Goal: Book appointment/travel/reservation

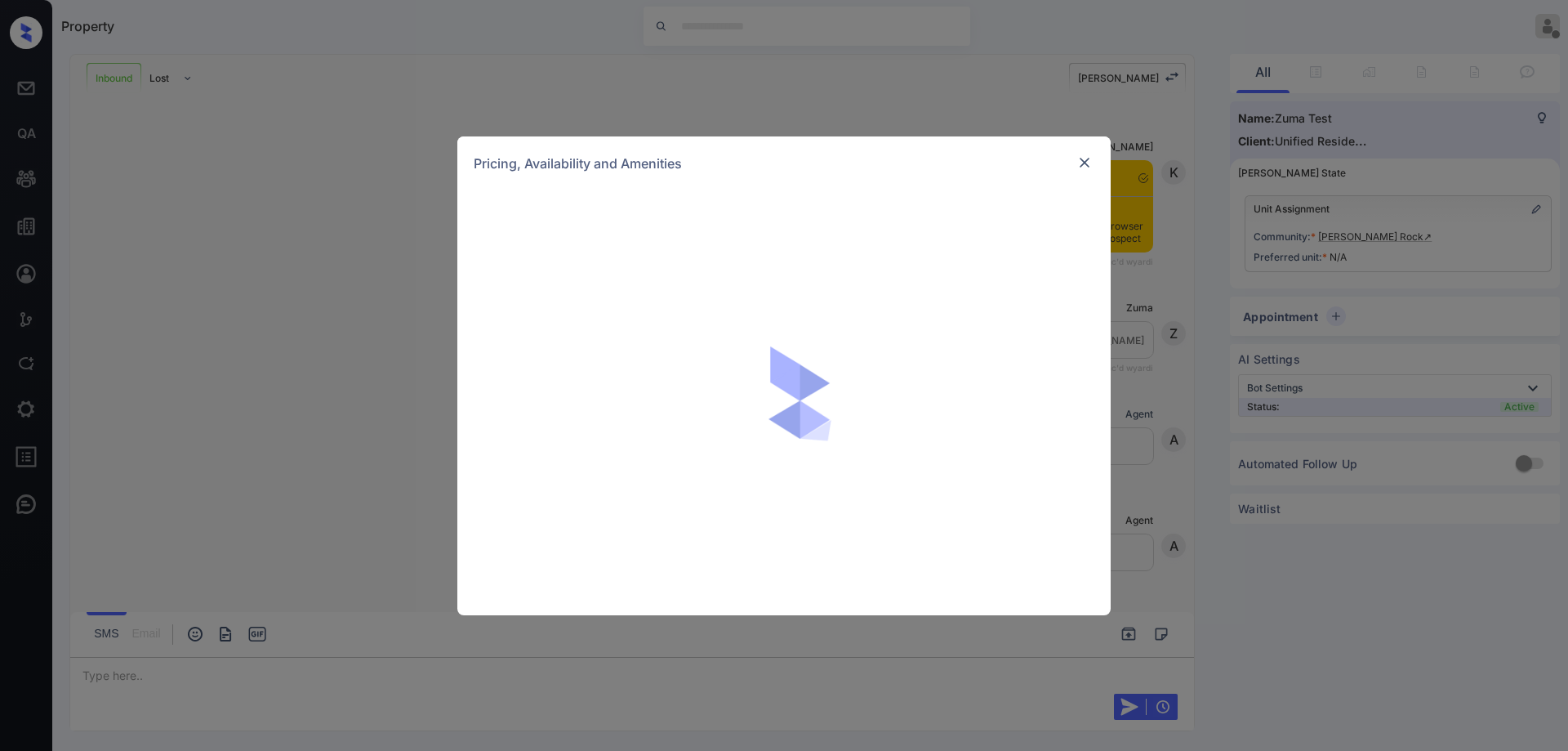
scroll to position [261, 0]
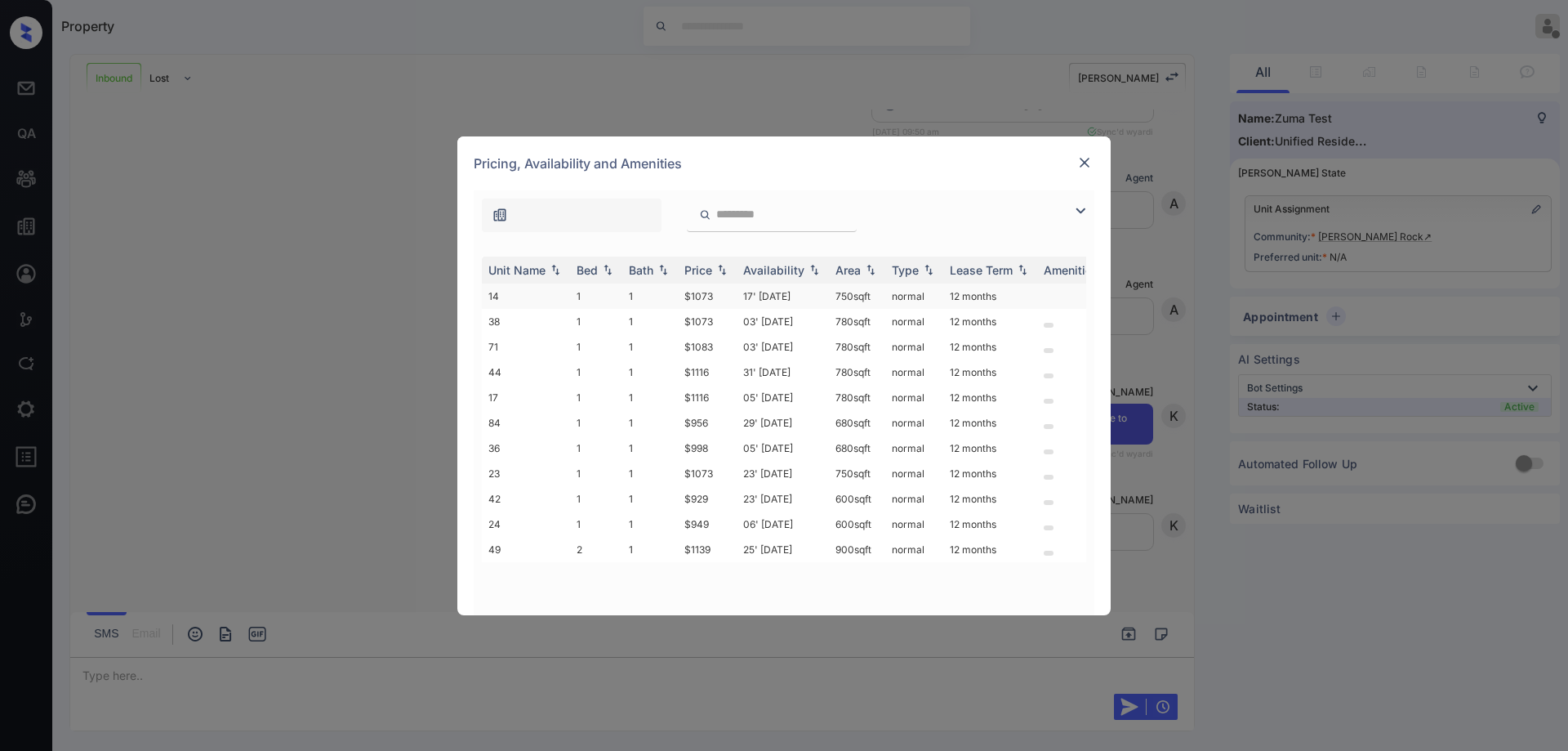
click at [856, 294] on td "750 sqft" at bounding box center [857, 297] width 56 height 26
click at [1084, 164] on img at bounding box center [1084, 163] width 17 height 17
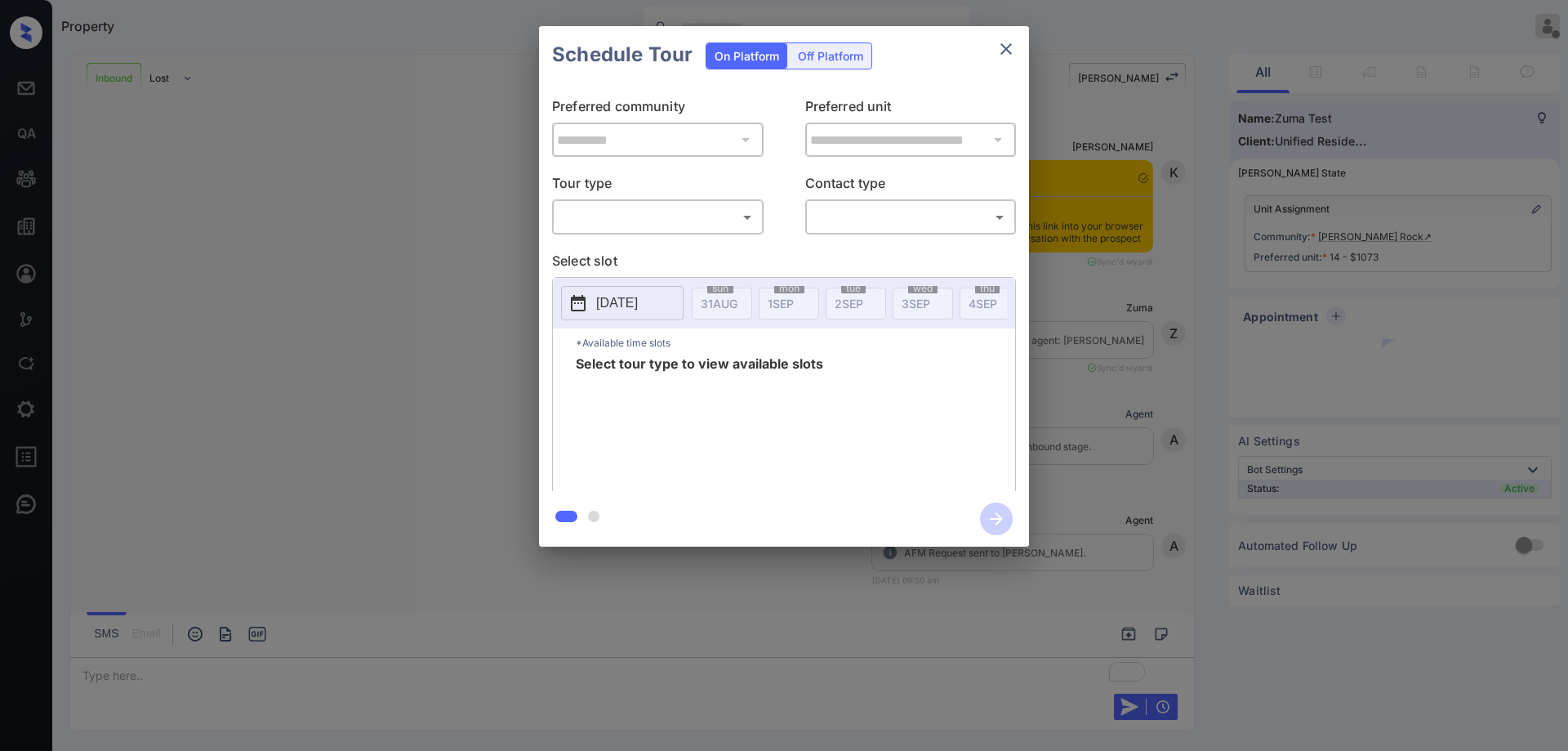
scroll to position [367, 0]
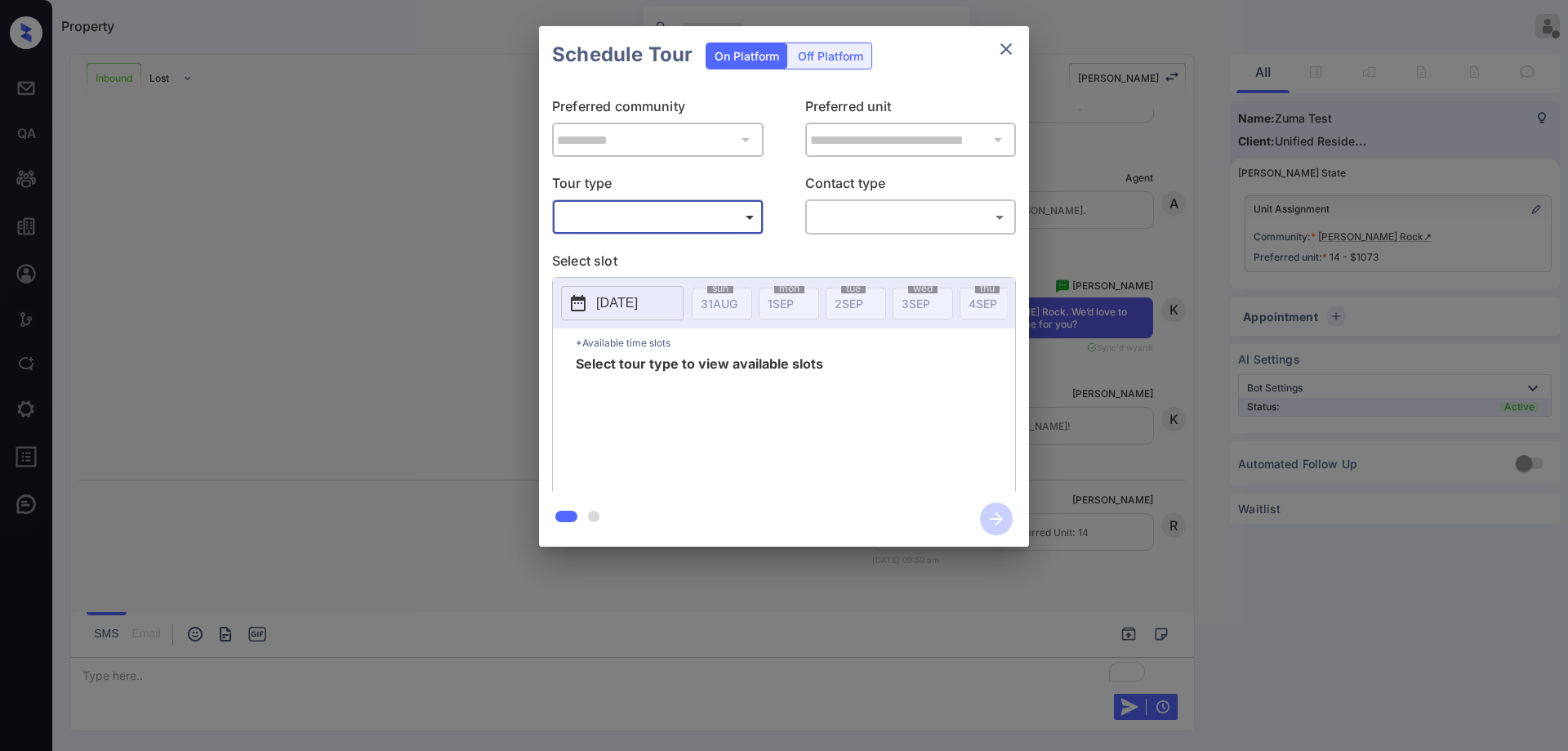
click at [693, 227] on body "Property Ryan Guarin Offline Set yourself online Set yourself on break Profile …" at bounding box center [784, 376] width 1568 height 751
type input "********"
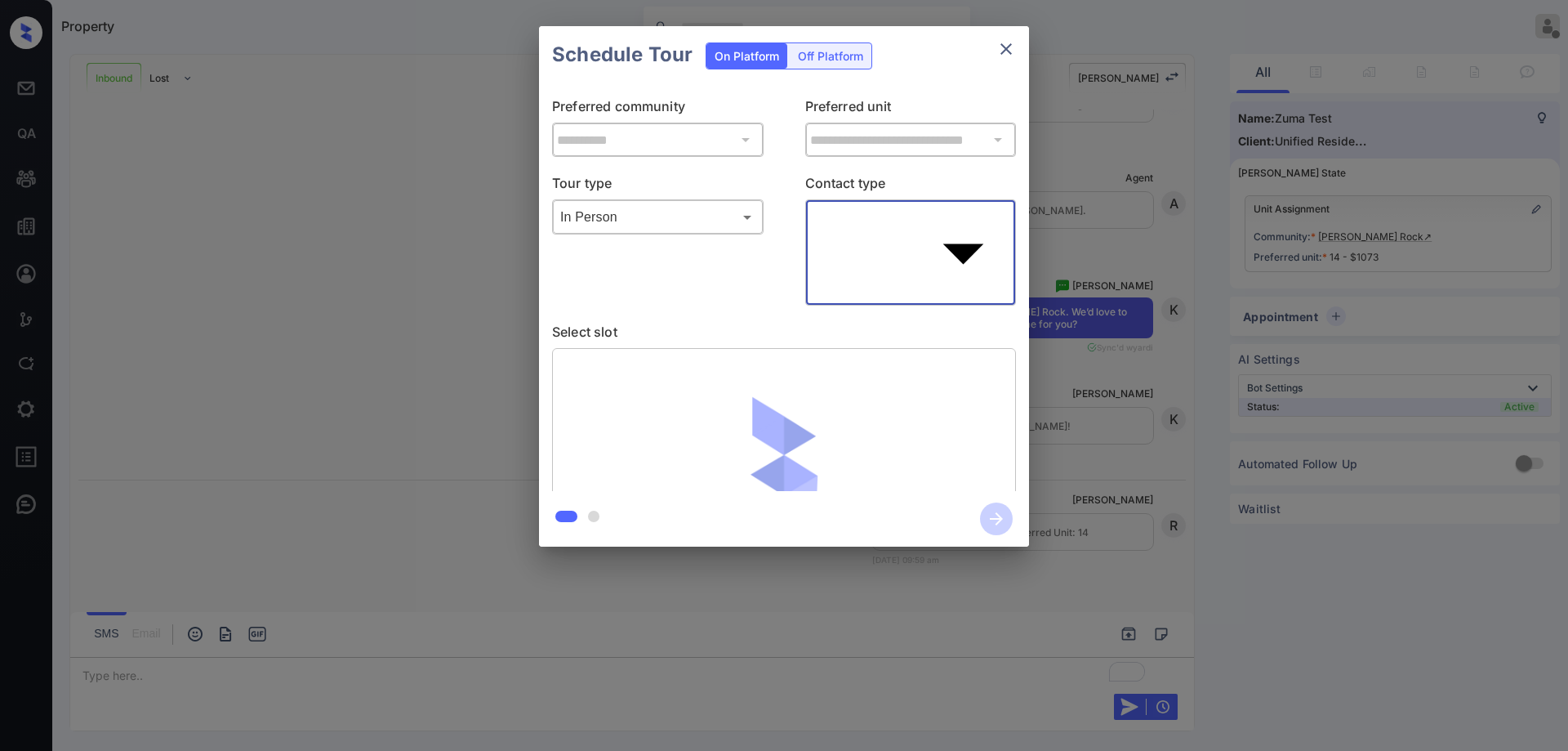
click at [882, 217] on body "Property Ryan Guarin Offline Set yourself online Set yourself on break Profile …" at bounding box center [784, 376] width 1568 height 751
type input "****"
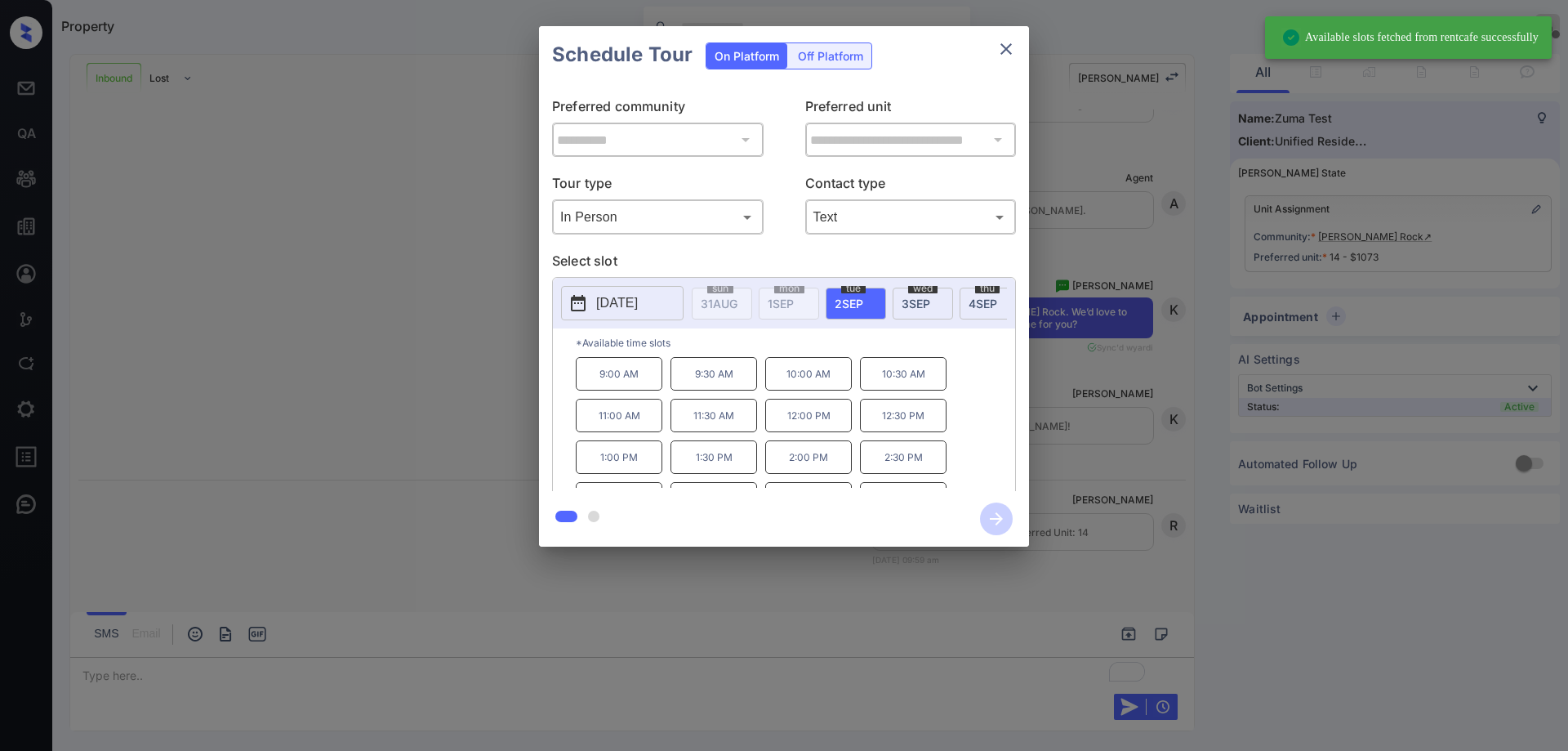
click at [978, 313] on div "[DATE]" at bounding box center [989, 304] width 60 height 32
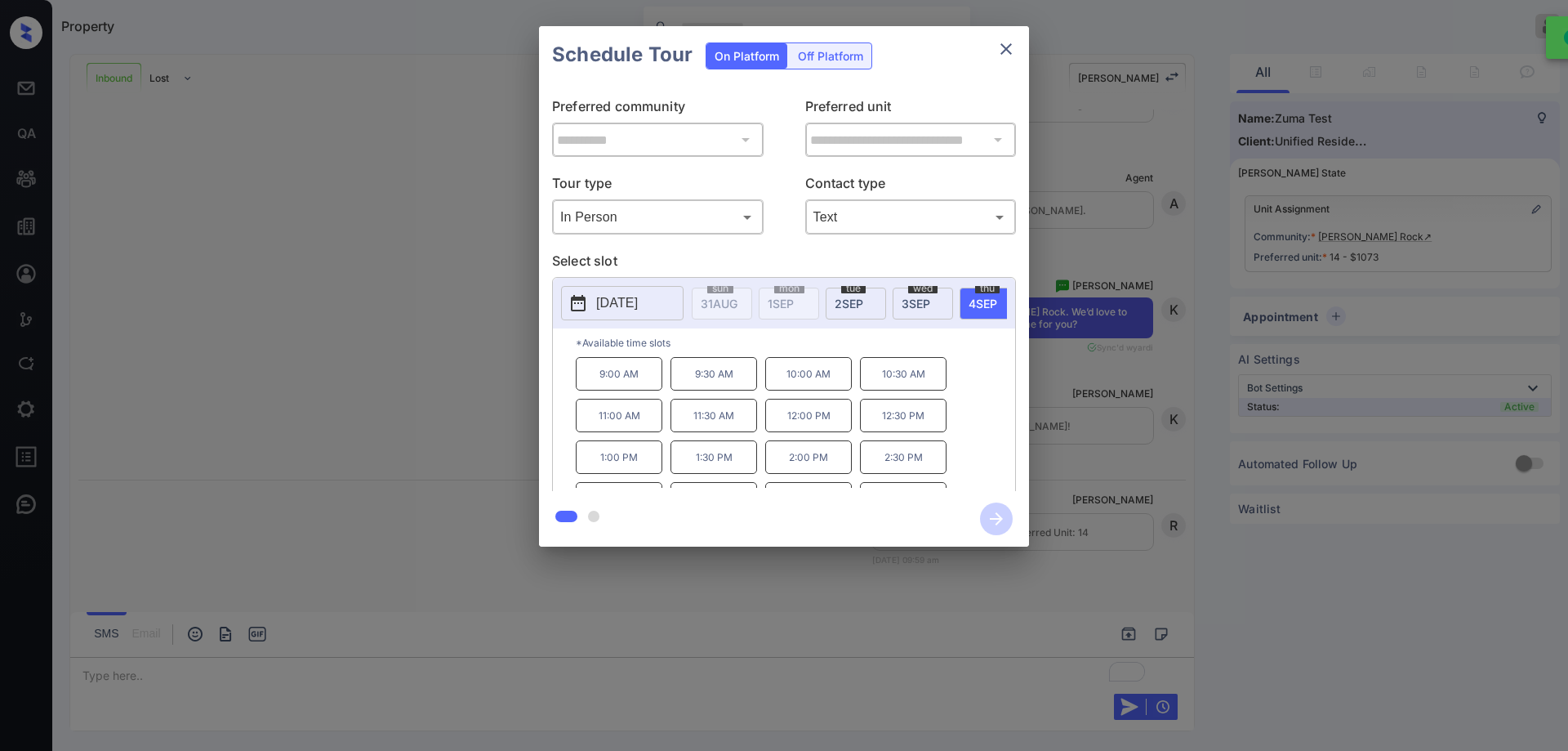
click at [899, 459] on p "2:30 PM" at bounding box center [903, 457] width 87 height 34
click at [1014, 525] on button "button" at bounding box center [996, 518] width 52 height 42
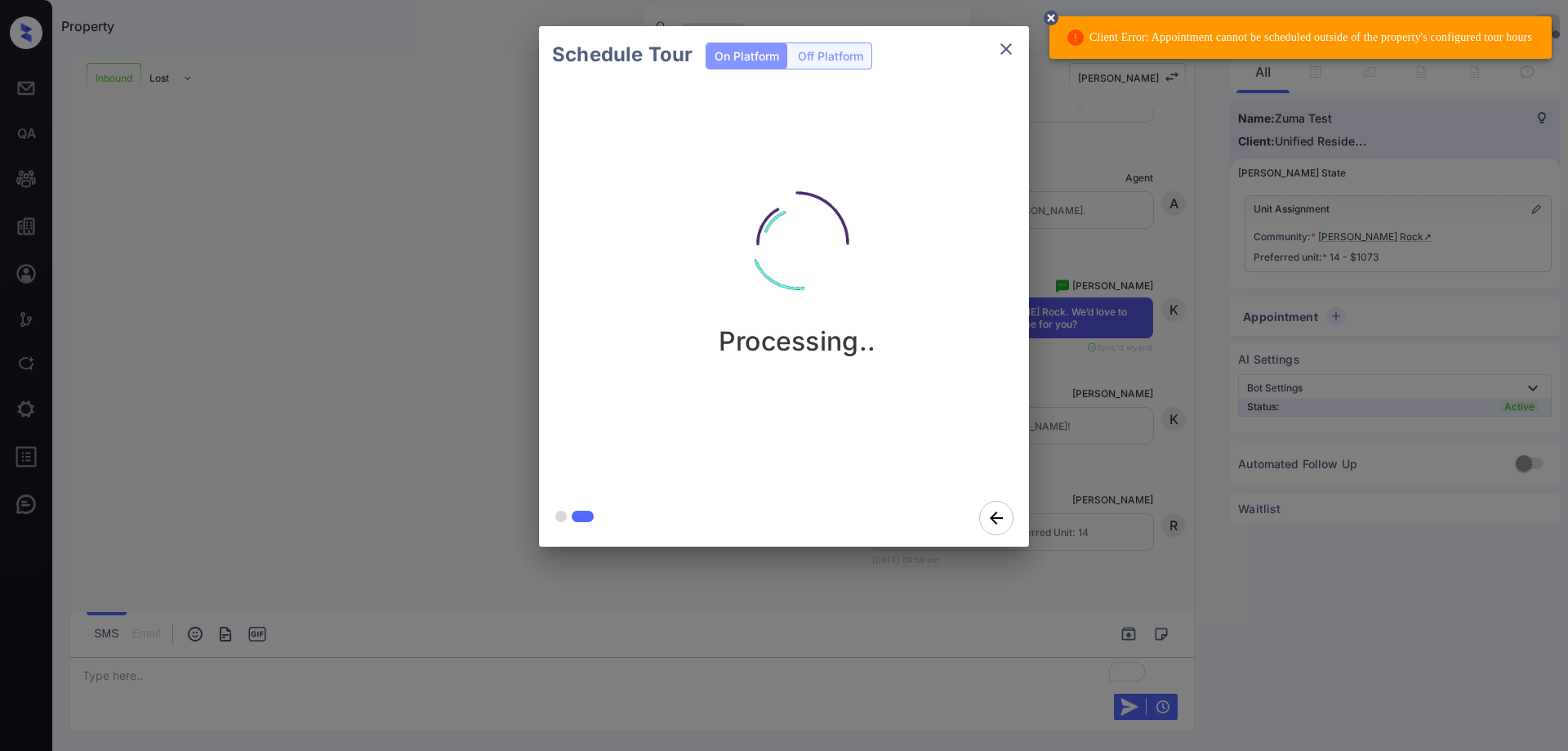
click at [1003, 50] on icon "close" at bounding box center [1007, 49] width 20 height 20
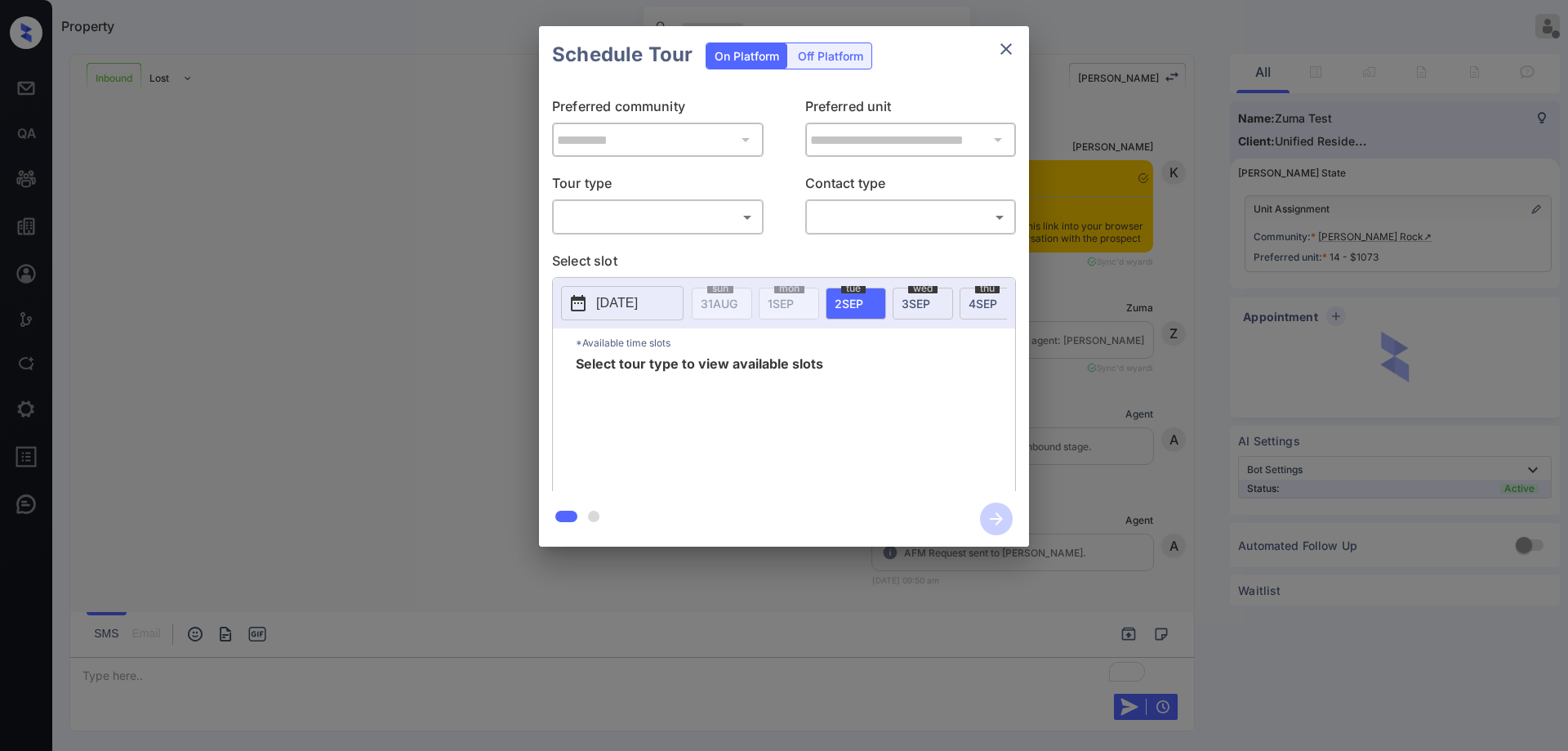
scroll to position [367, 0]
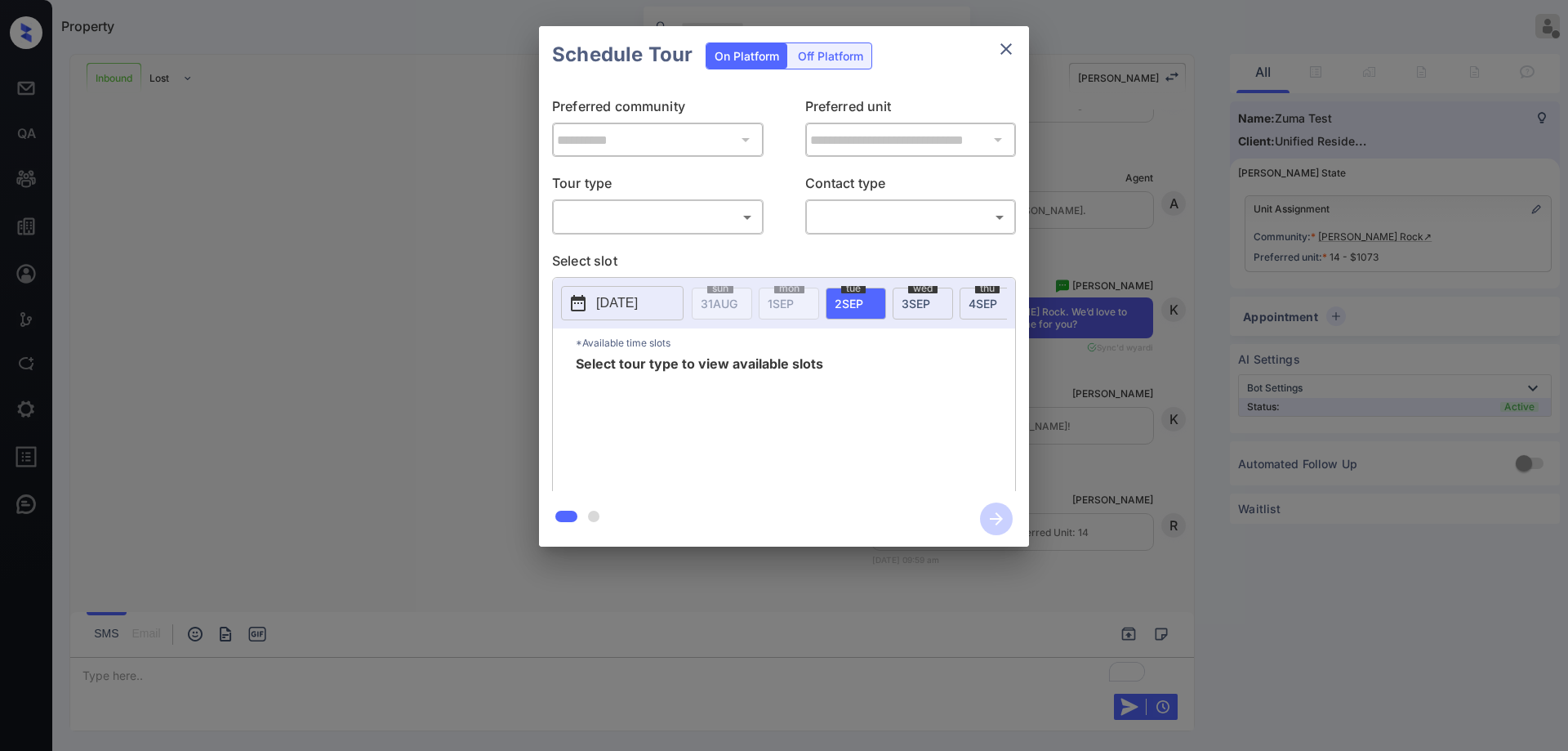
click at [691, 223] on body "Property [PERSON_NAME] Offline Set yourself online Set yourself on break Profil…" at bounding box center [784, 376] width 1568 height 751
click at [701, 264] on li "In Person" at bounding box center [658, 253] width 202 height 30
type input "********"
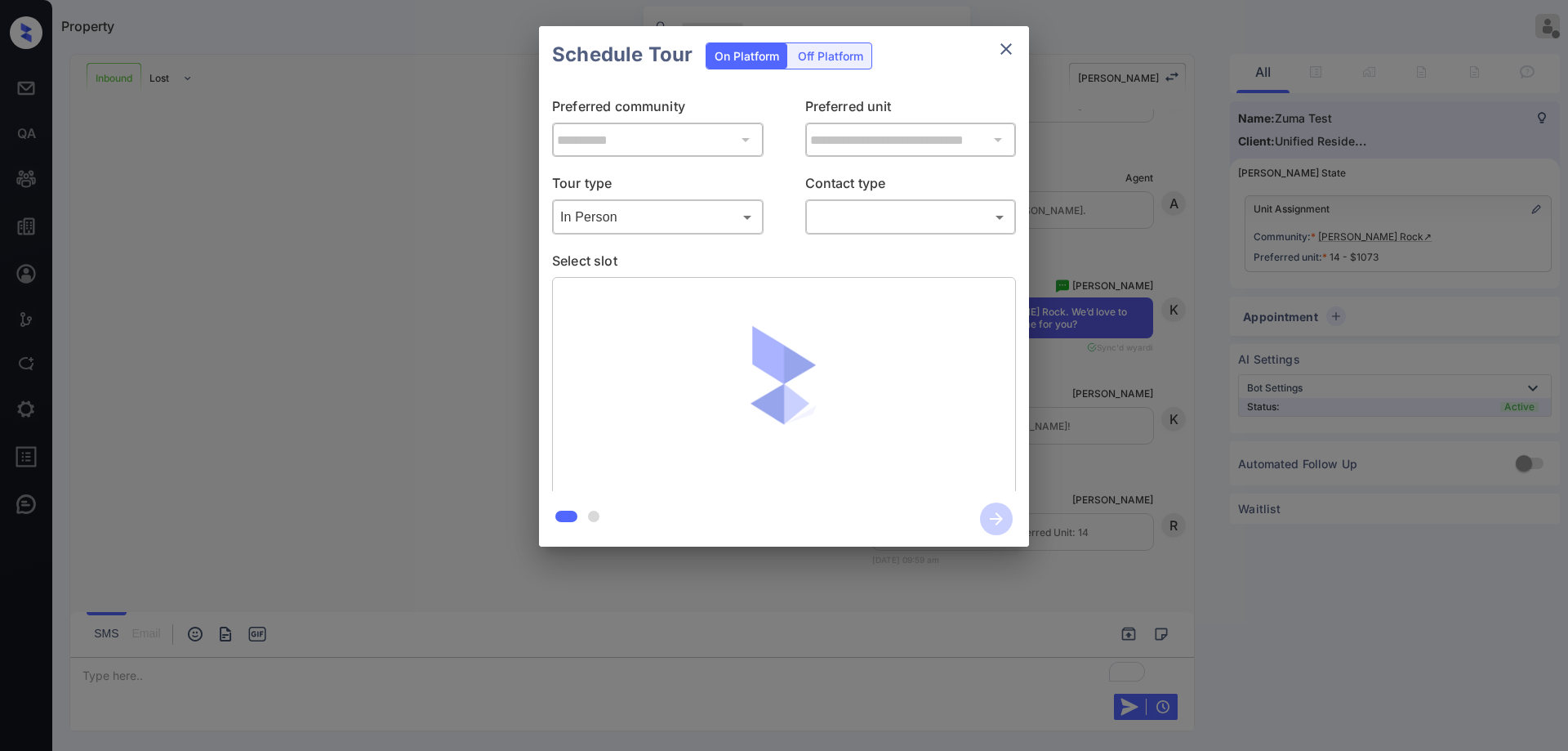
click at [938, 223] on body "Property Ryan Guarin Offline Set yourself online Set yourself on break Profile …" at bounding box center [784, 376] width 1568 height 751
click at [921, 280] on li "Text" at bounding box center [910, 283] width 202 height 30
type input "****"
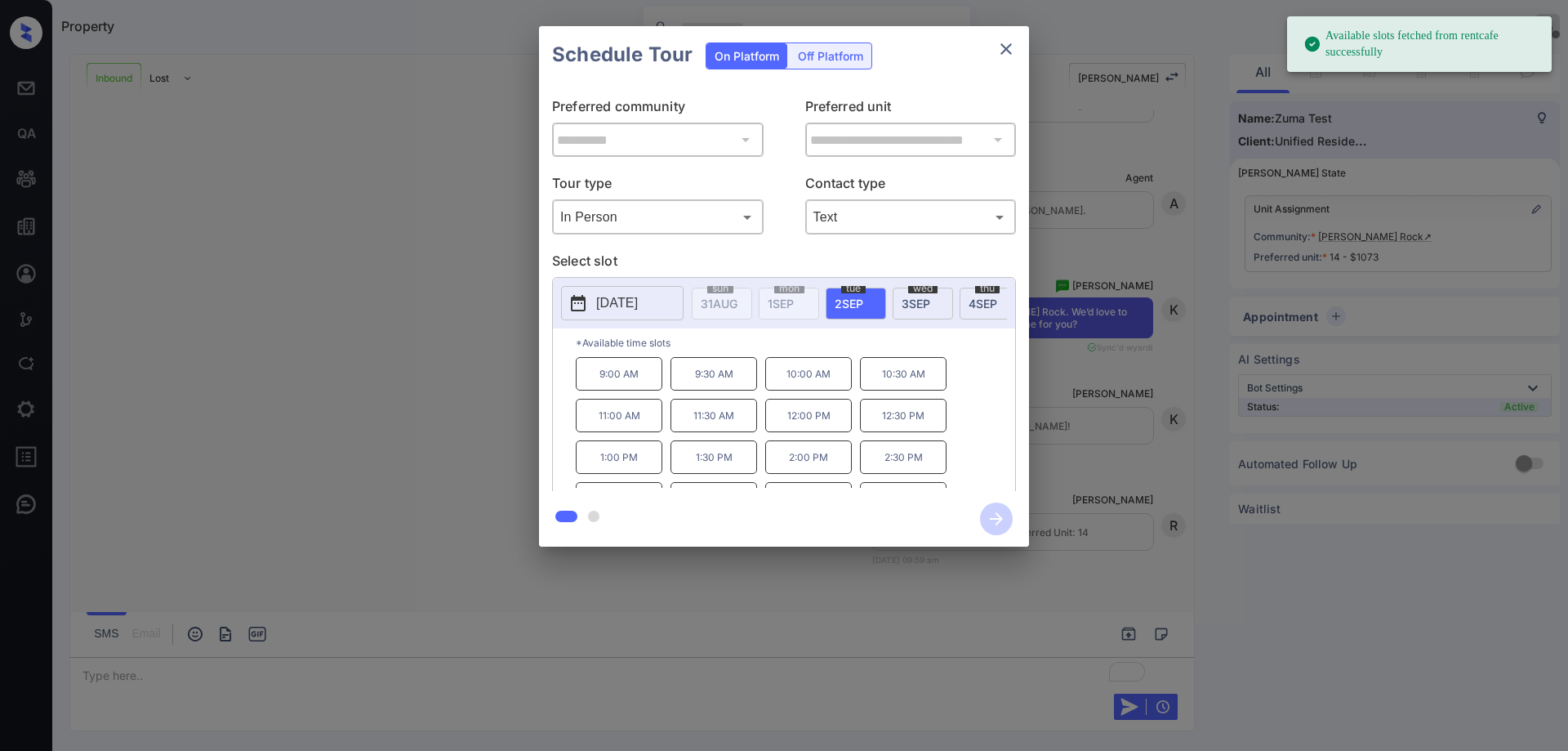
click at [975, 307] on span "4 SEP" at bounding box center [983, 304] width 29 height 14
click at [769, 464] on p "2:00 PM" at bounding box center [809, 457] width 87 height 34
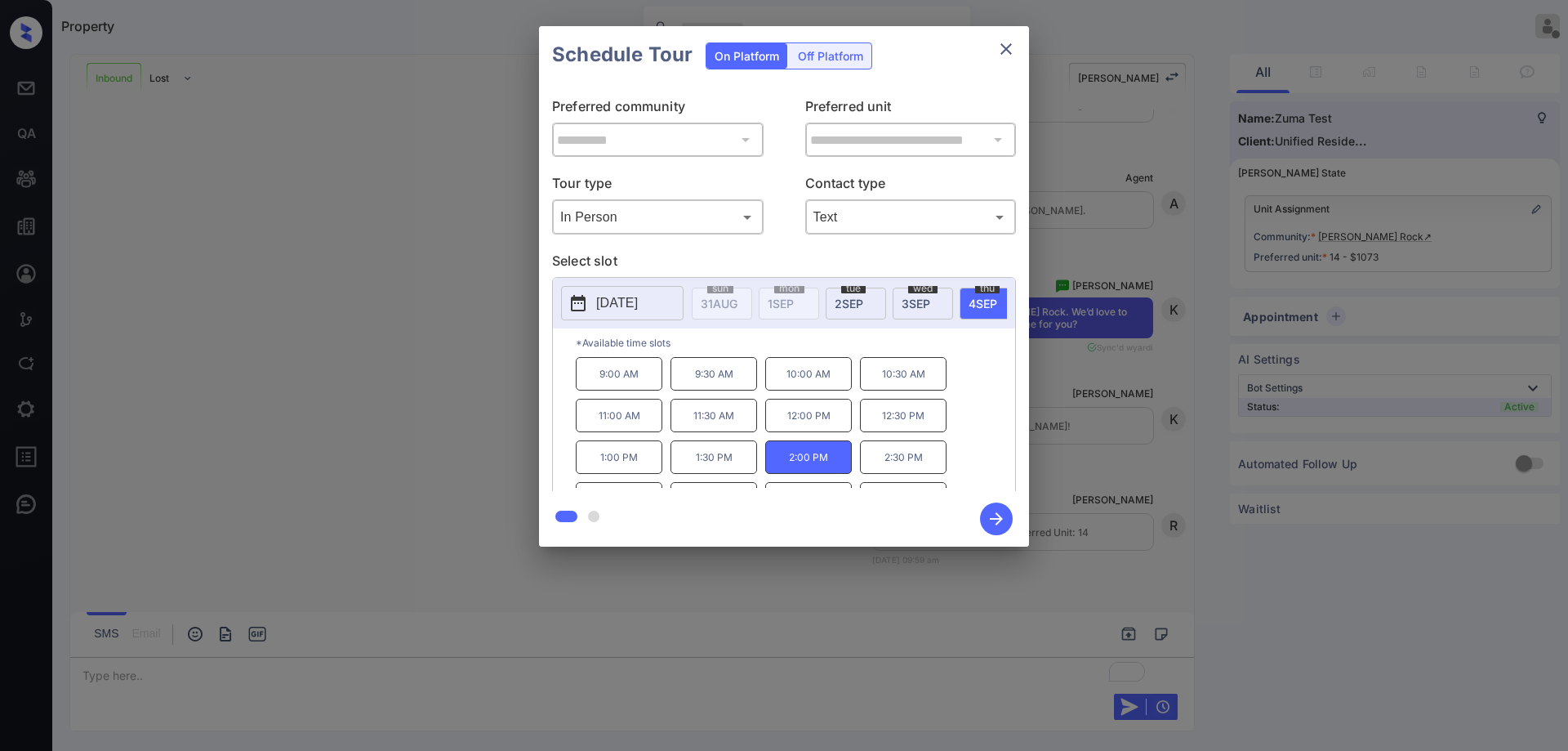
click at [989, 512] on icon "button" at bounding box center [996, 518] width 33 height 33
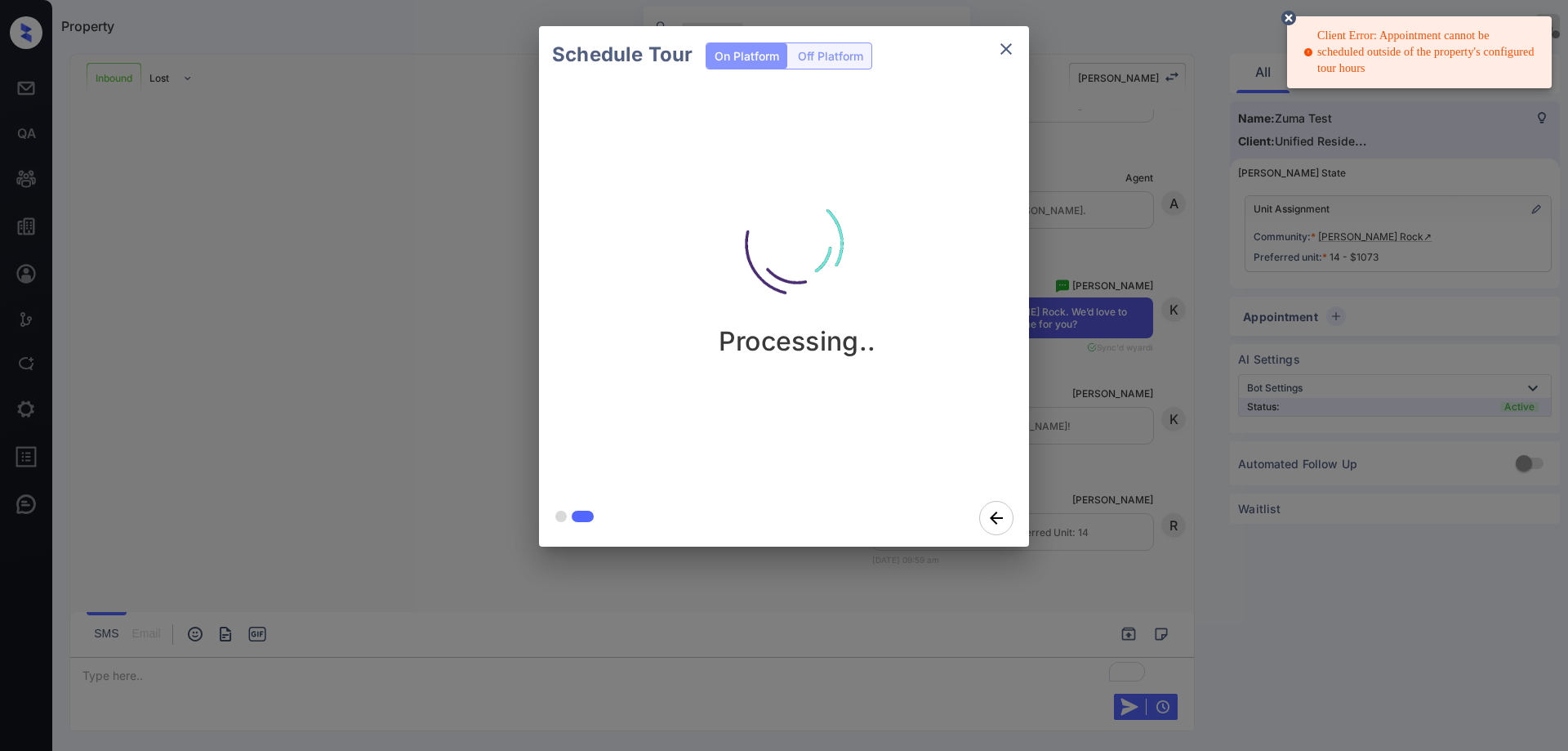
click at [1289, 18] on circle at bounding box center [1289, 18] width 10 height 10
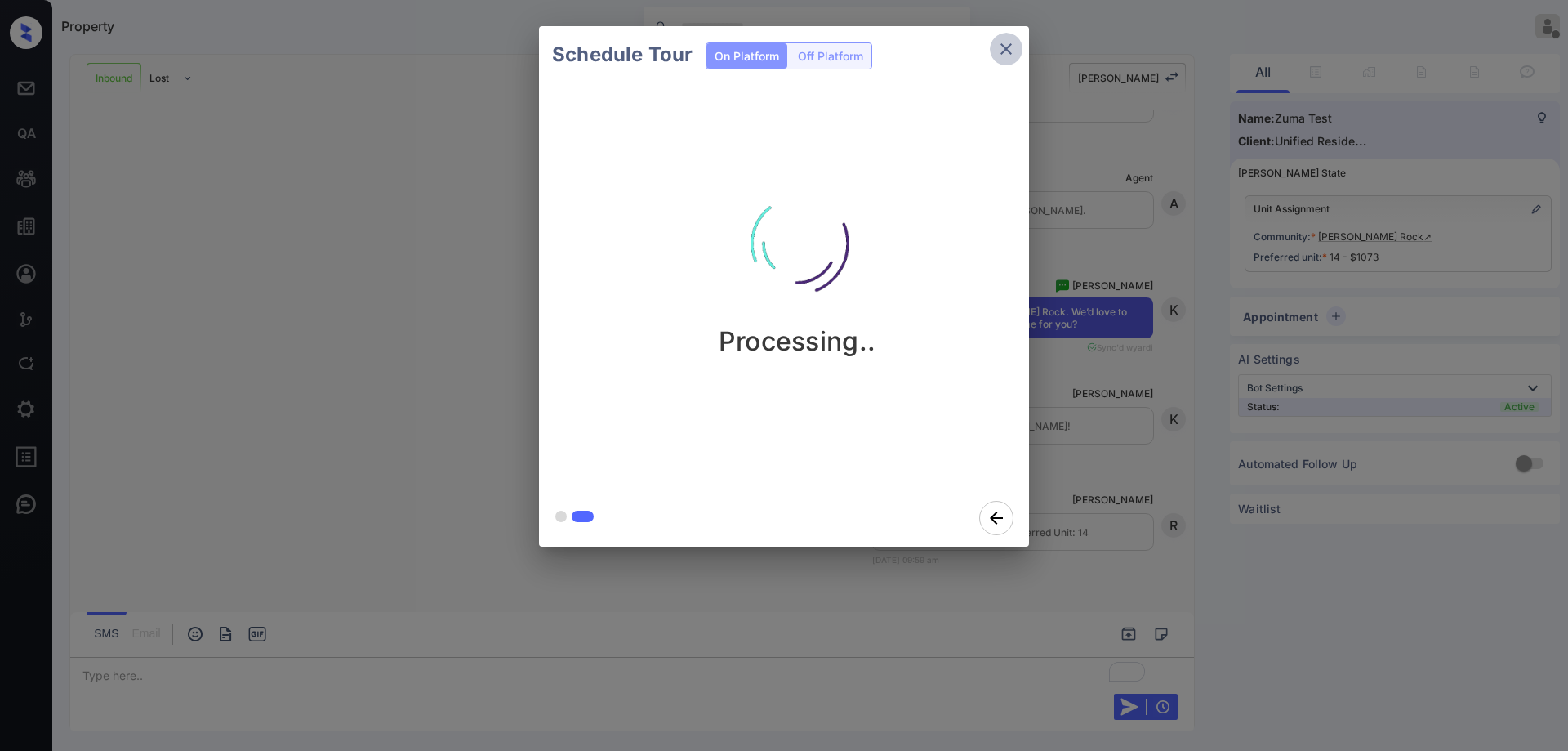
click at [995, 49] on button "close" at bounding box center [1006, 48] width 33 height 33
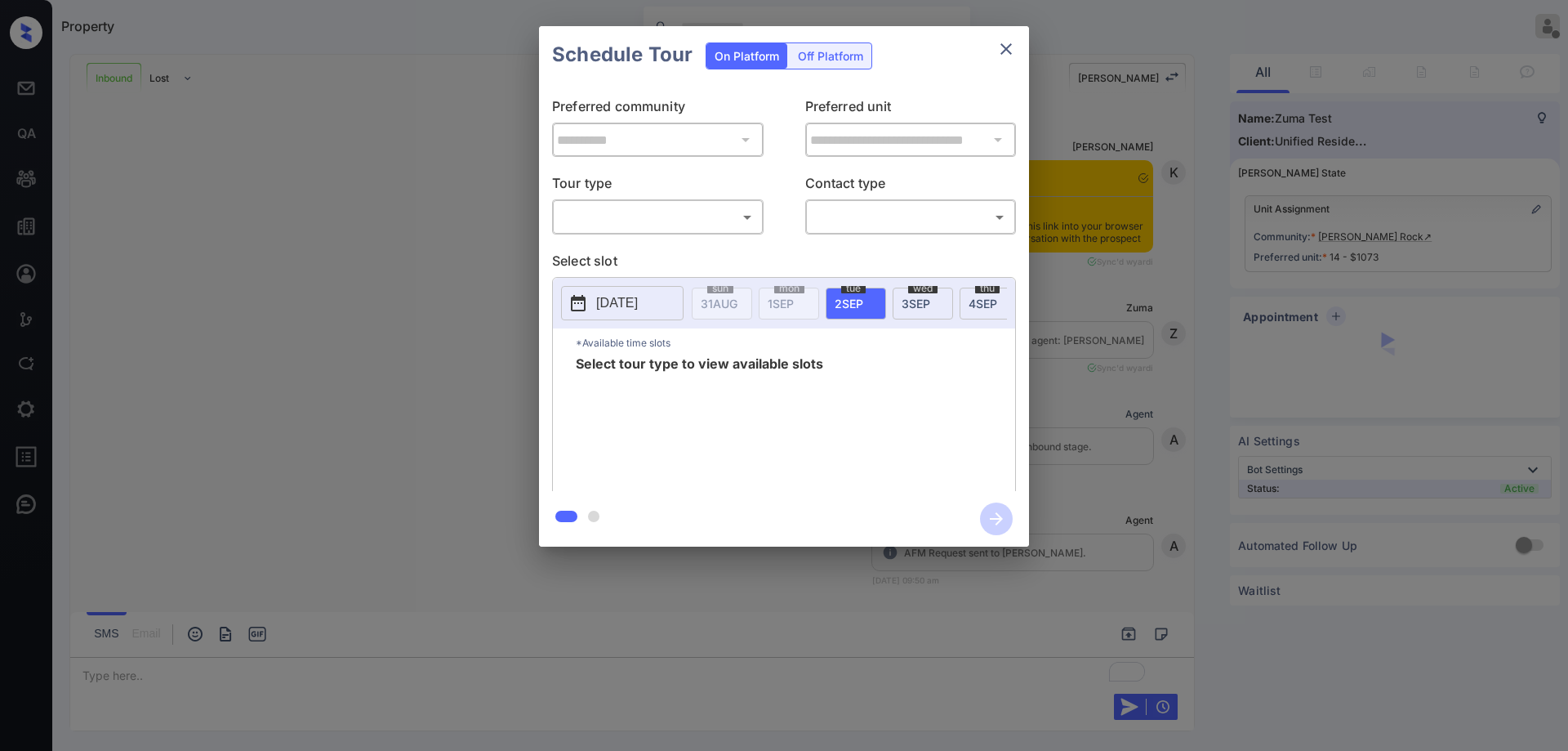
scroll to position [367, 0]
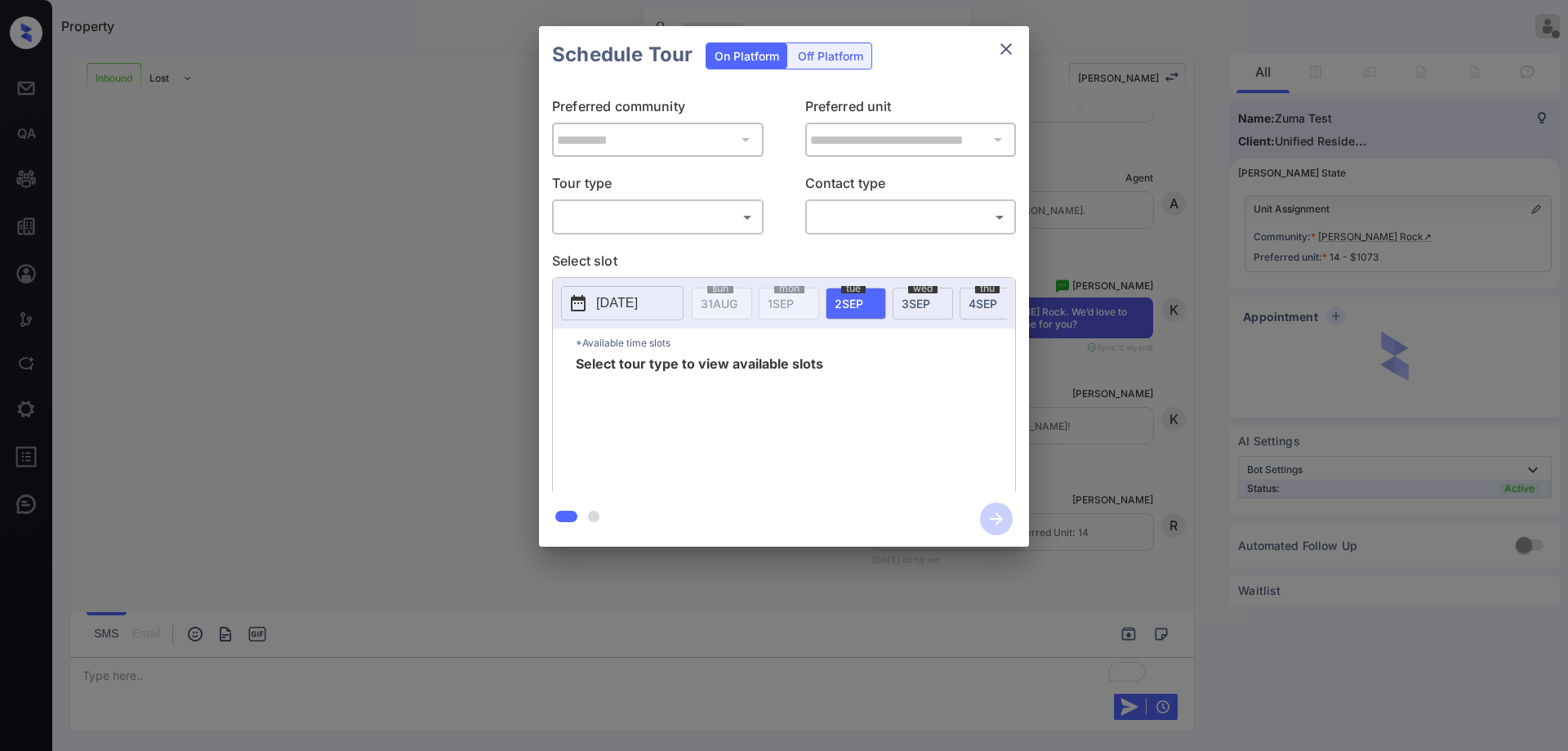
click at [719, 219] on body "Property Ryan Guarin Offline Set yourself online Set yourself on break Profile …" at bounding box center [784, 376] width 1568 height 751
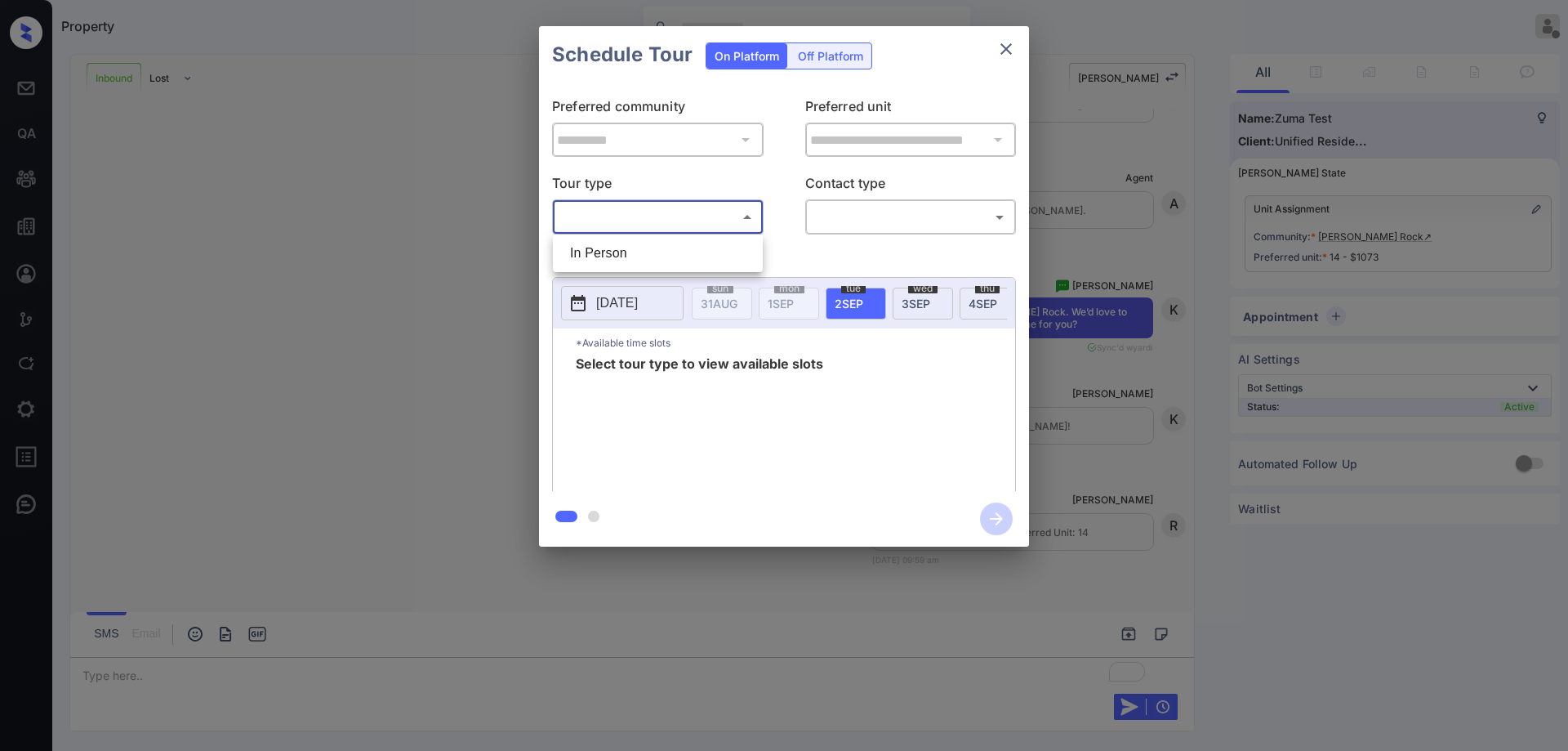
click at [671, 261] on li "In Person" at bounding box center [658, 253] width 202 height 30
type input "********"
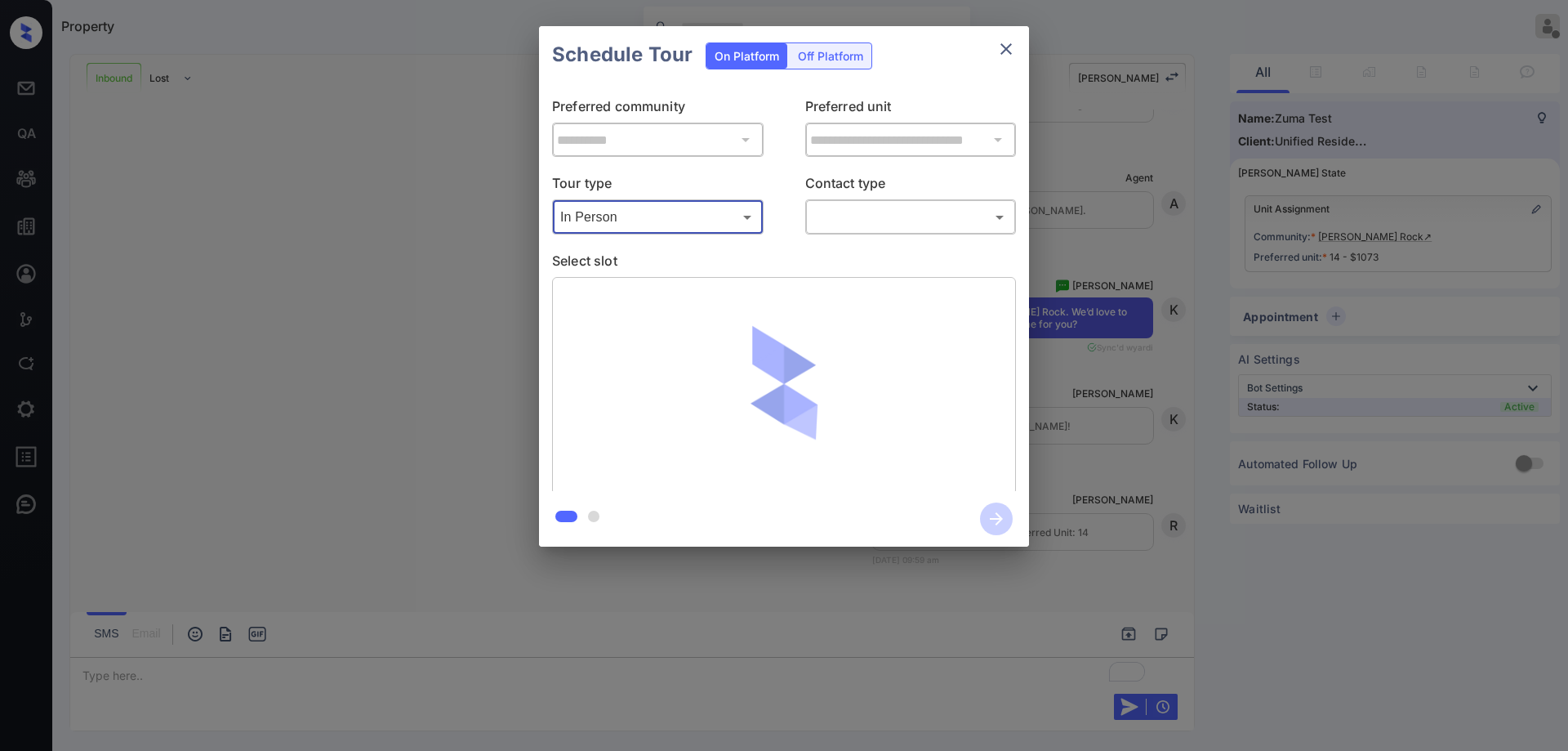
click at [844, 209] on body "Property Ryan Guarin Offline Set yourself online Set yourself on break Profile …" at bounding box center [784, 376] width 1568 height 751
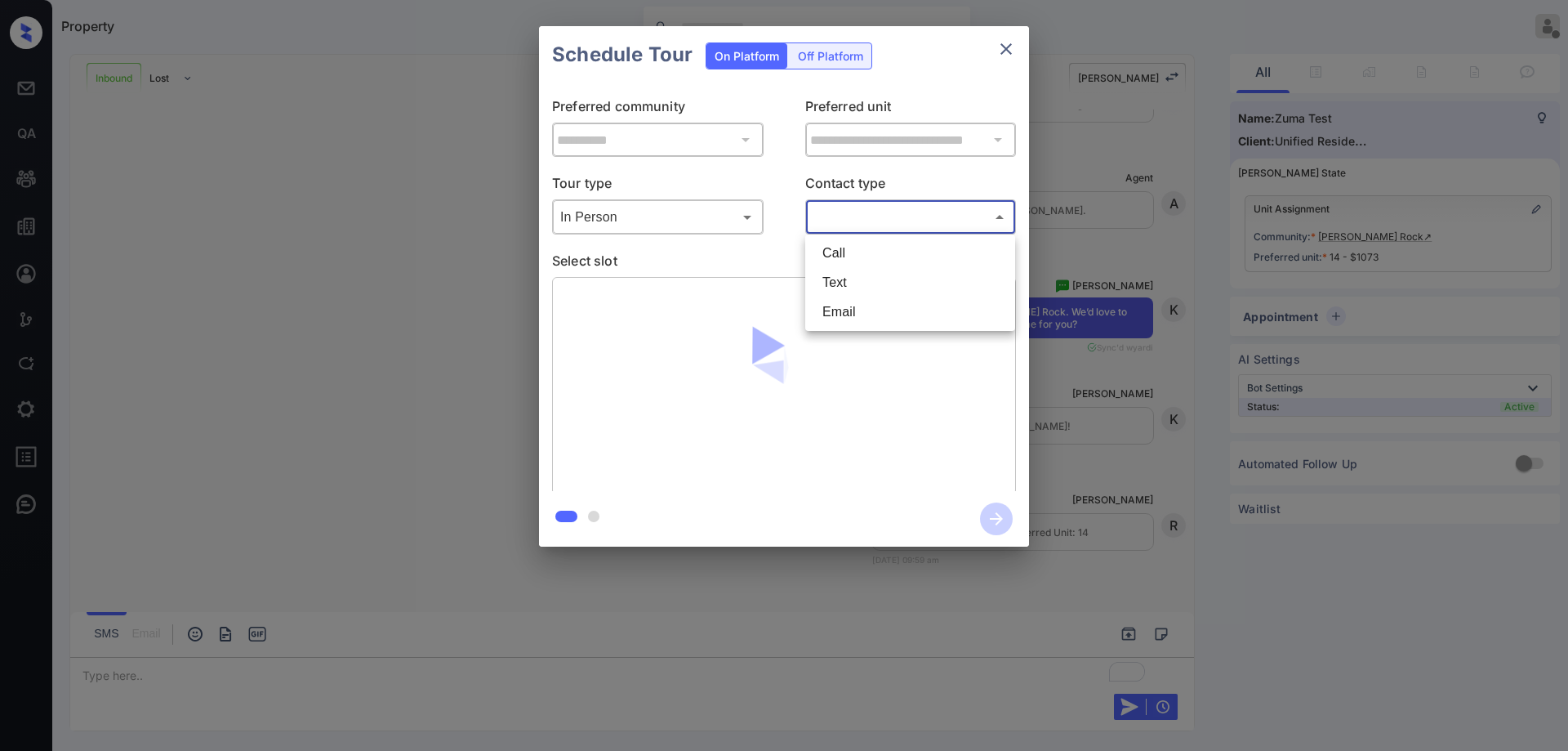
click at [867, 281] on li "Text" at bounding box center [910, 283] width 202 height 30
type input "****"
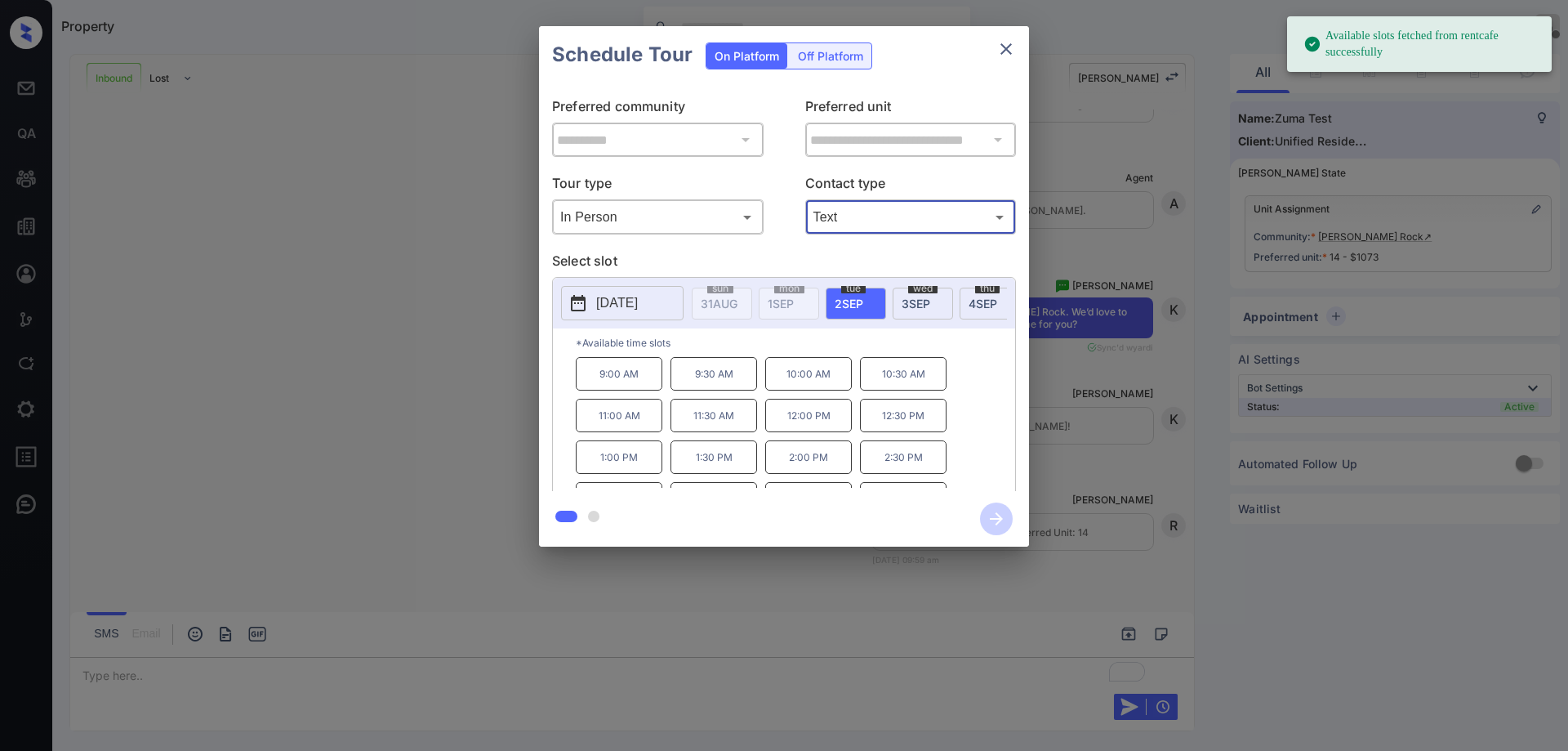
click at [988, 298] on span "4 SEP" at bounding box center [983, 304] width 29 height 14
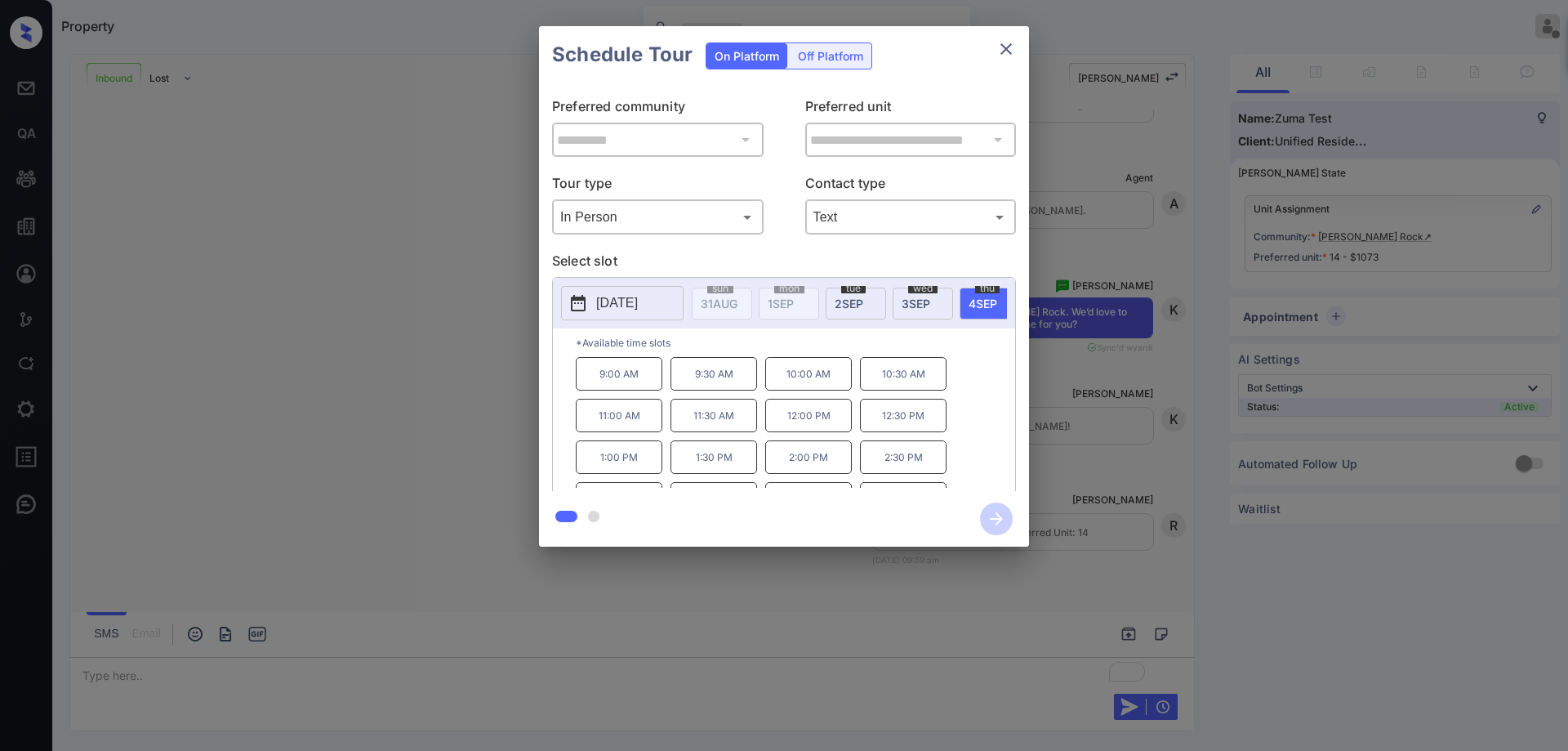
click at [727, 462] on p "1:30 PM" at bounding box center [714, 457] width 87 height 34
click at [1005, 516] on icon "button" at bounding box center [996, 518] width 33 height 33
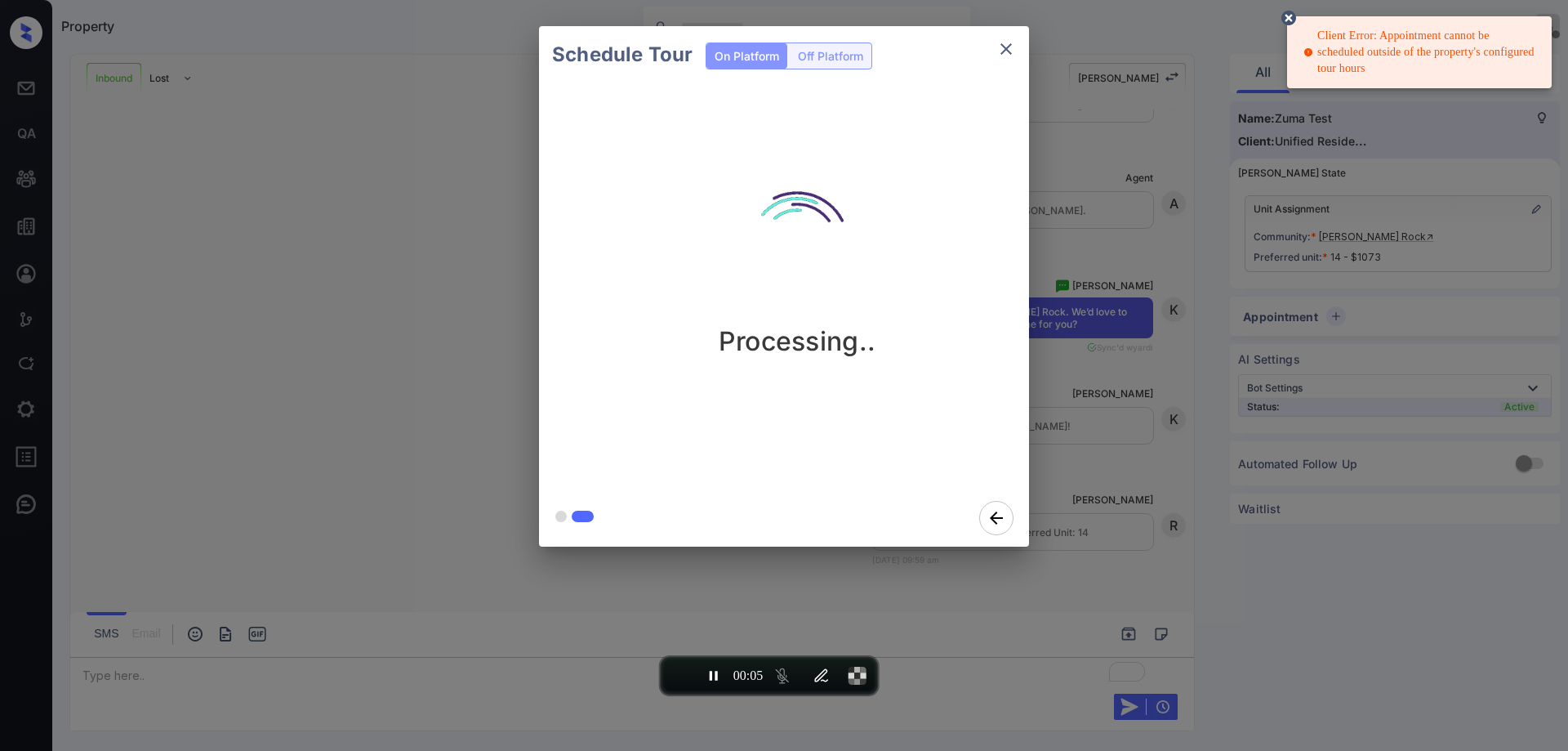
drag, startPoint x: 1371, startPoint y: 72, endPoint x: 1299, endPoint y: 29, distance: 83.9
click at [1299, 29] on div "Client Error: Appointment cannot be scheduled outside of the property's configu…" at bounding box center [1419, 52] width 265 height 72
drag, startPoint x: 1380, startPoint y: 71, endPoint x: 1325, endPoint y: 45, distance: 60.8
click at [1325, 45] on div "Client Error: Appointment cannot be scheduled outside of the property's configu…" at bounding box center [1421, 52] width 235 height 62
drag, startPoint x: 1318, startPoint y: 35, endPoint x: 1351, endPoint y: 74, distance: 51.1
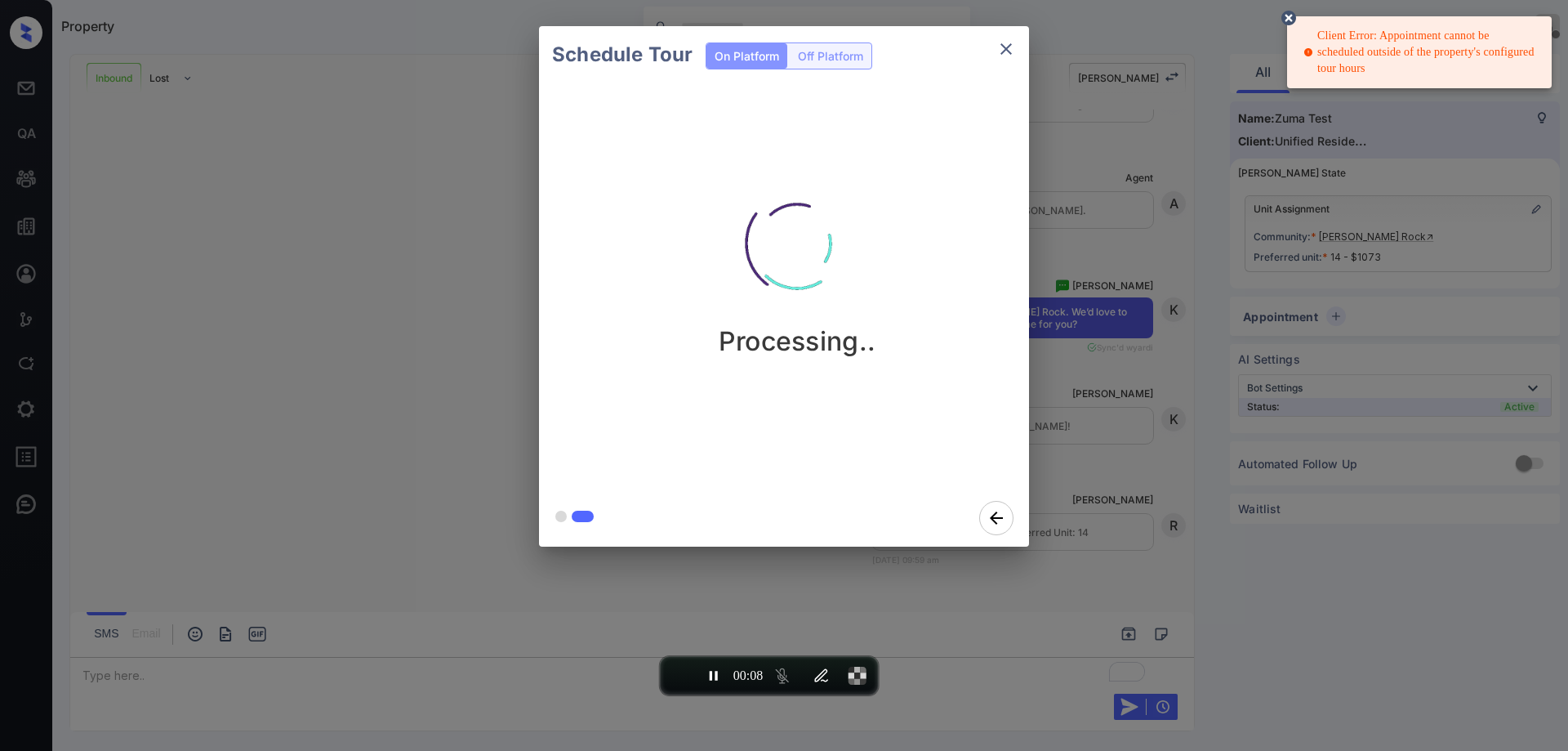
click at [1351, 74] on div "Client Error: Appointment cannot be scheduled outside of the property's configu…" at bounding box center [1421, 52] width 235 height 62
click at [1352, 62] on div "Client Error: Appointment cannot be scheduled outside of the property's configu…" at bounding box center [1421, 52] width 235 height 62
click at [1350, 45] on div "Client Error: Appointment cannot be scheduled outside of the property's configu…" at bounding box center [1421, 52] width 235 height 62
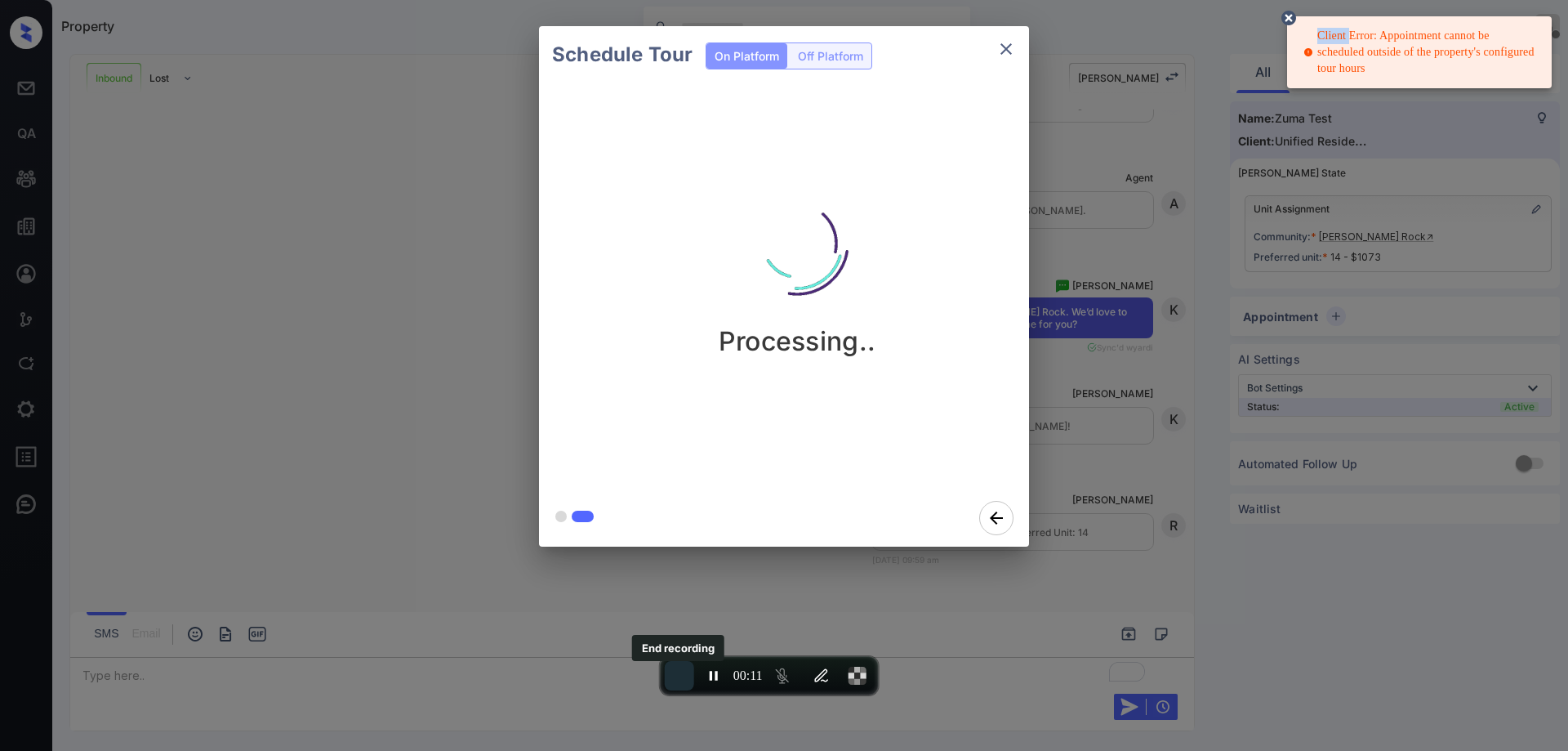
click at [680, 676] on span "End recording" at bounding box center [680, 676] width 0 height 0
click at [677, 684] on button "End recording" at bounding box center [680, 676] width 30 height 30
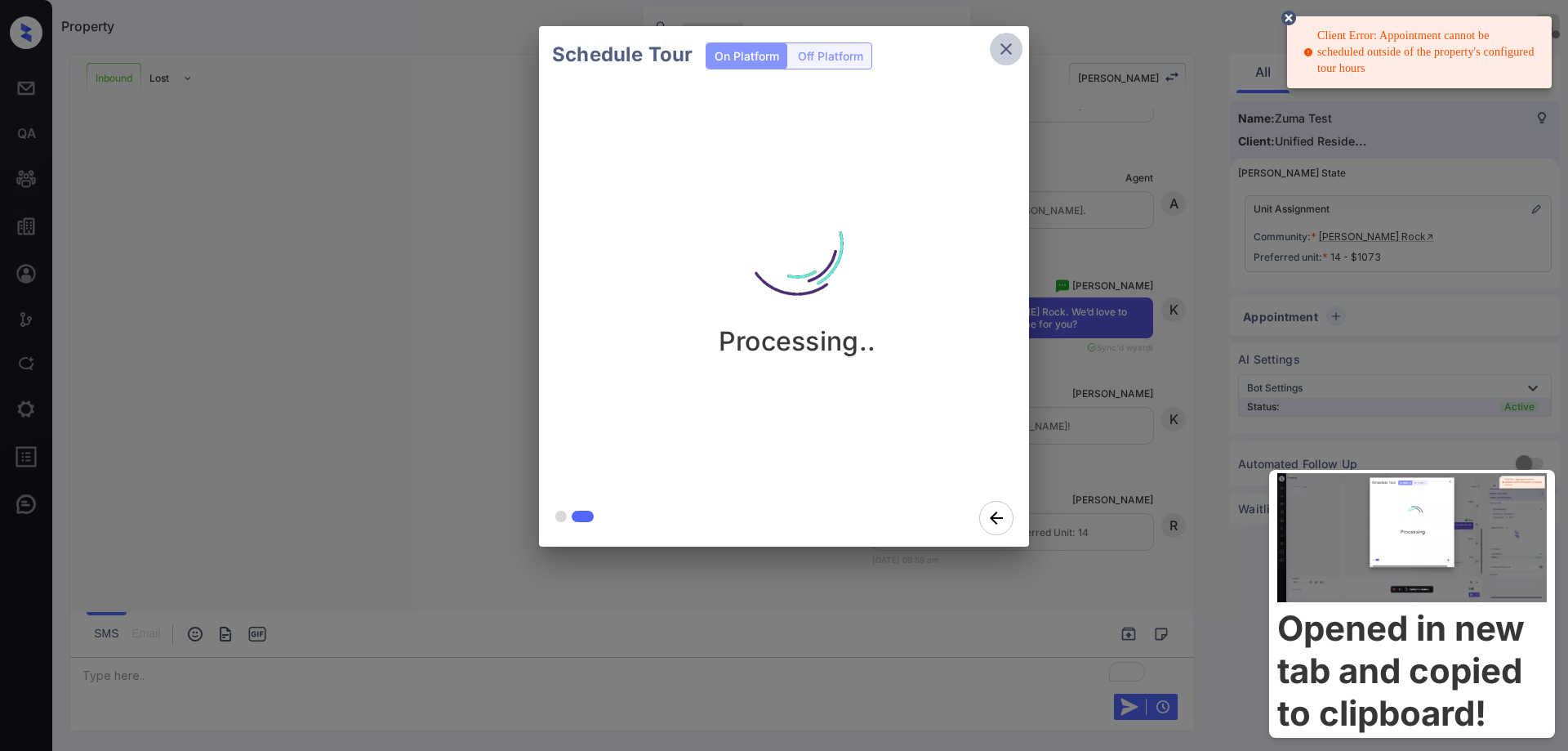
click at [1013, 55] on icon "close" at bounding box center [1007, 49] width 20 height 20
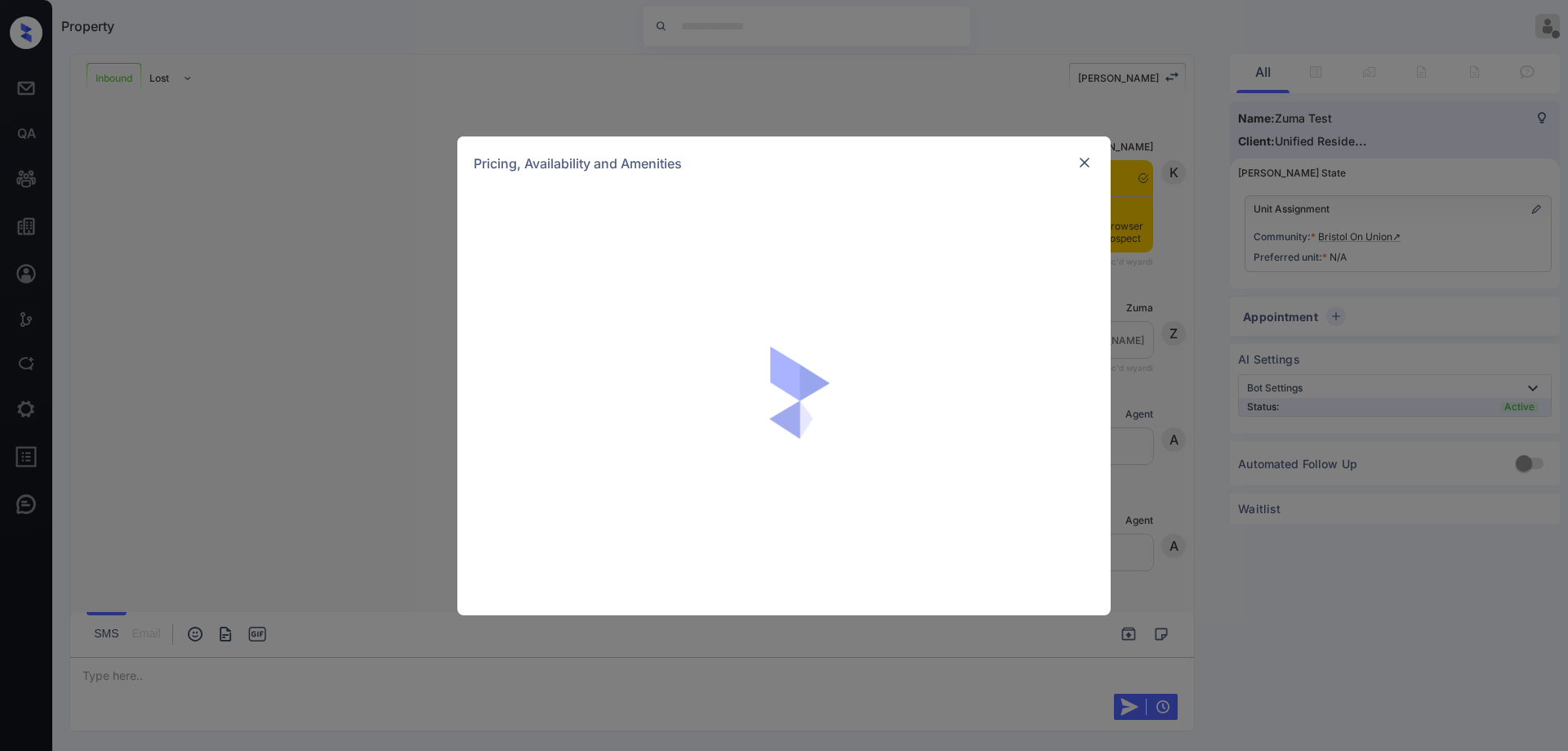
scroll to position [261, 0]
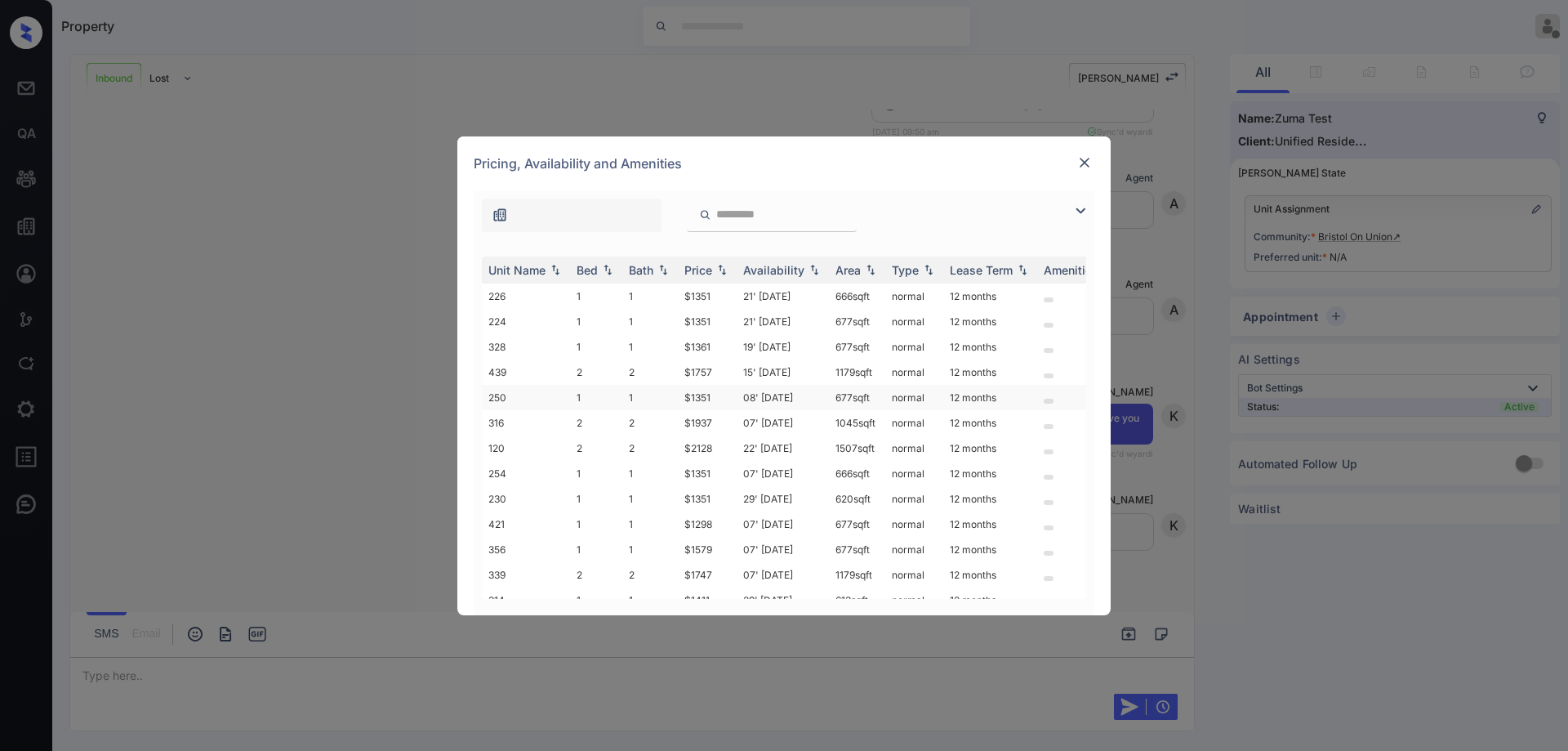
click at [784, 385] on td "08' [DATE]" at bounding box center [783, 398] width 93 height 26
click at [1088, 160] on img at bounding box center [1084, 163] width 17 height 17
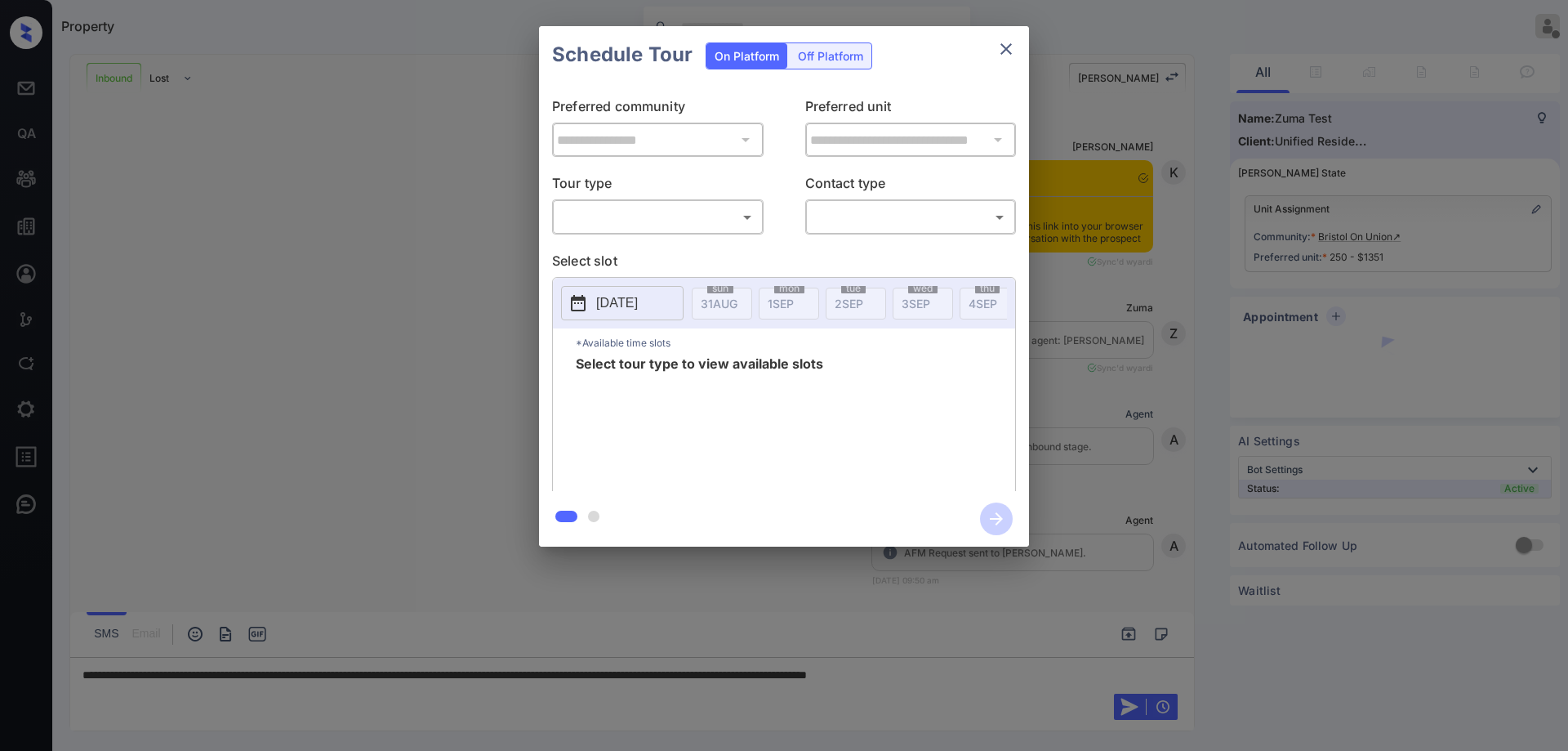
scroll to position [367, 0]
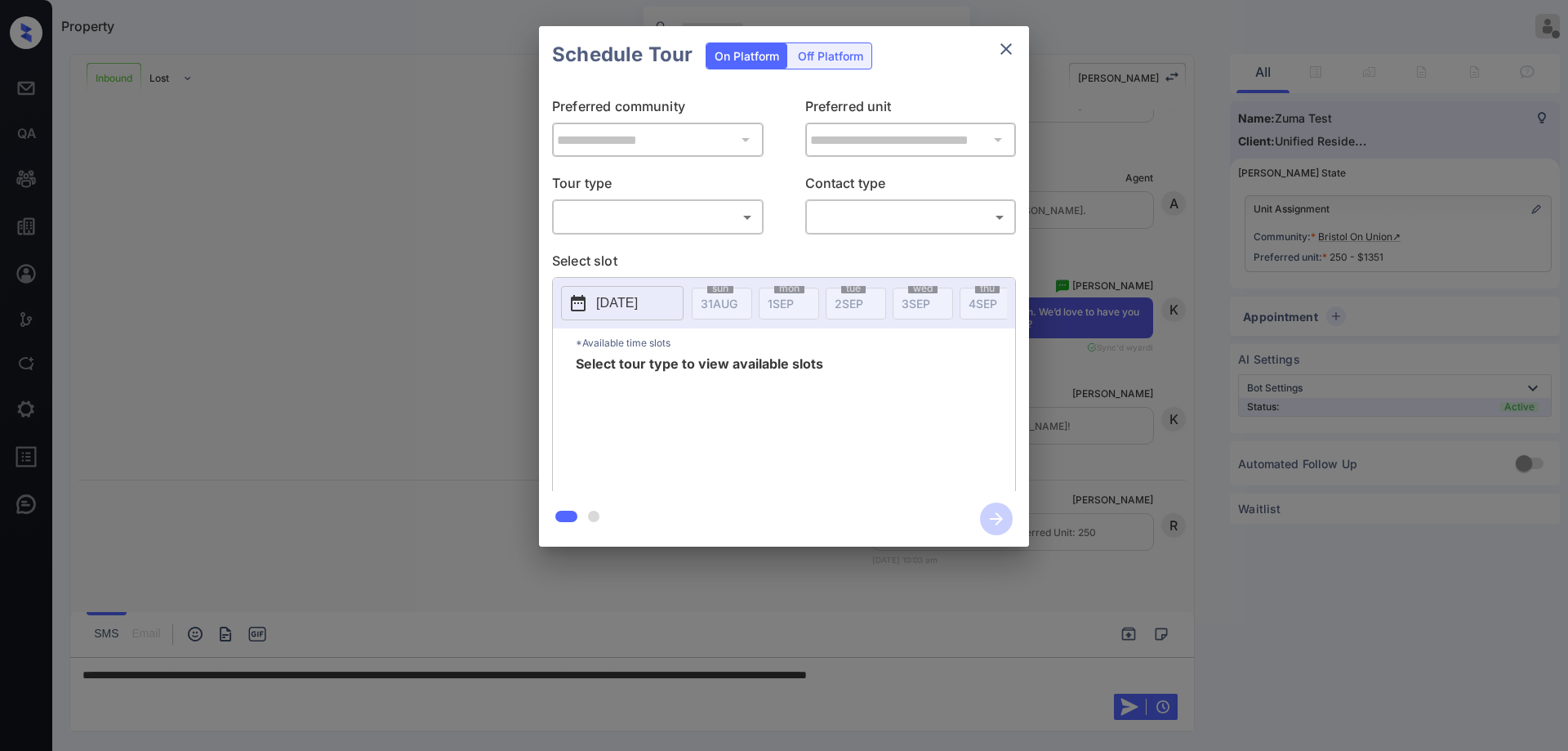
click at [882, 638] on div at bounding box center [784, 376] width 1568 height 751
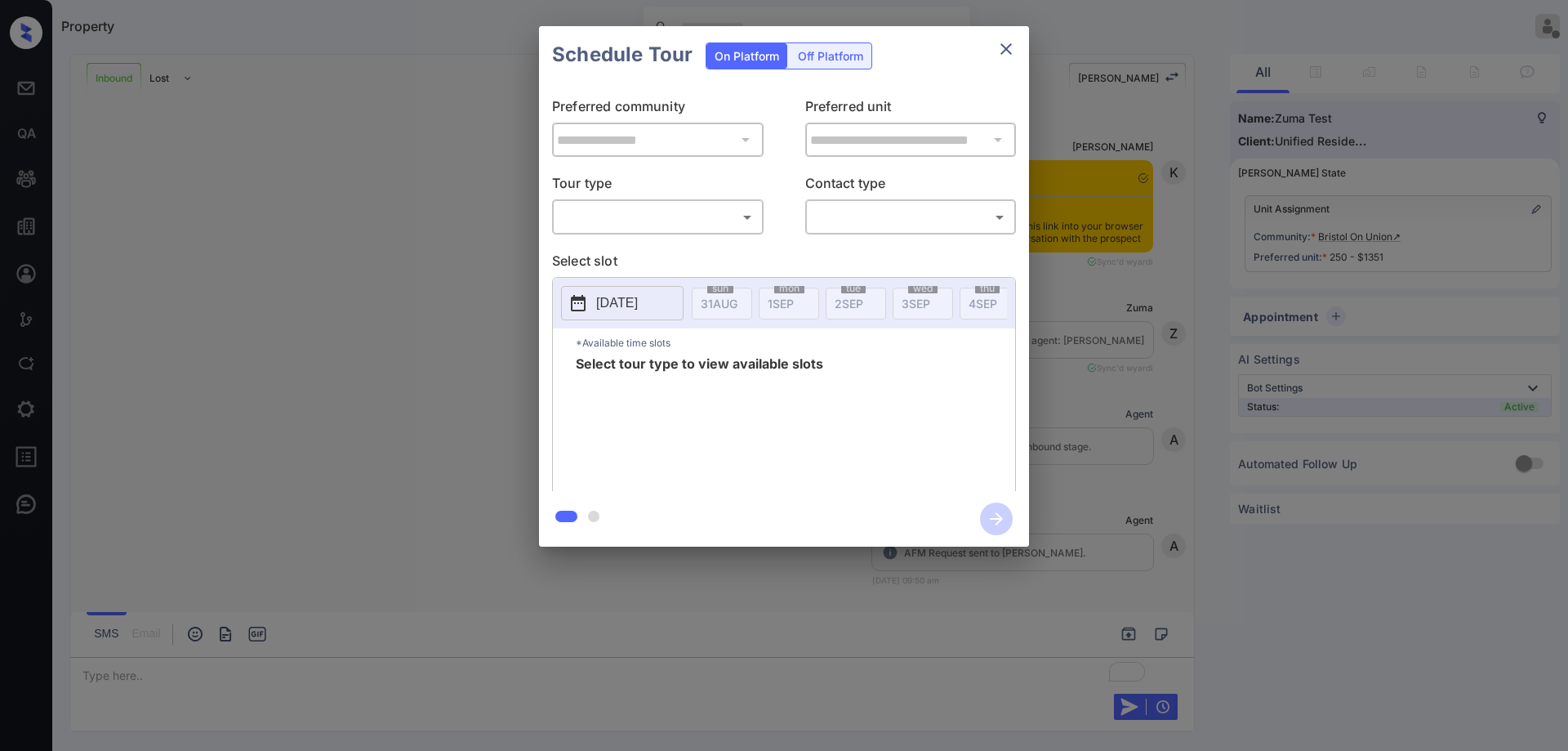
scroll to position [367, 0]
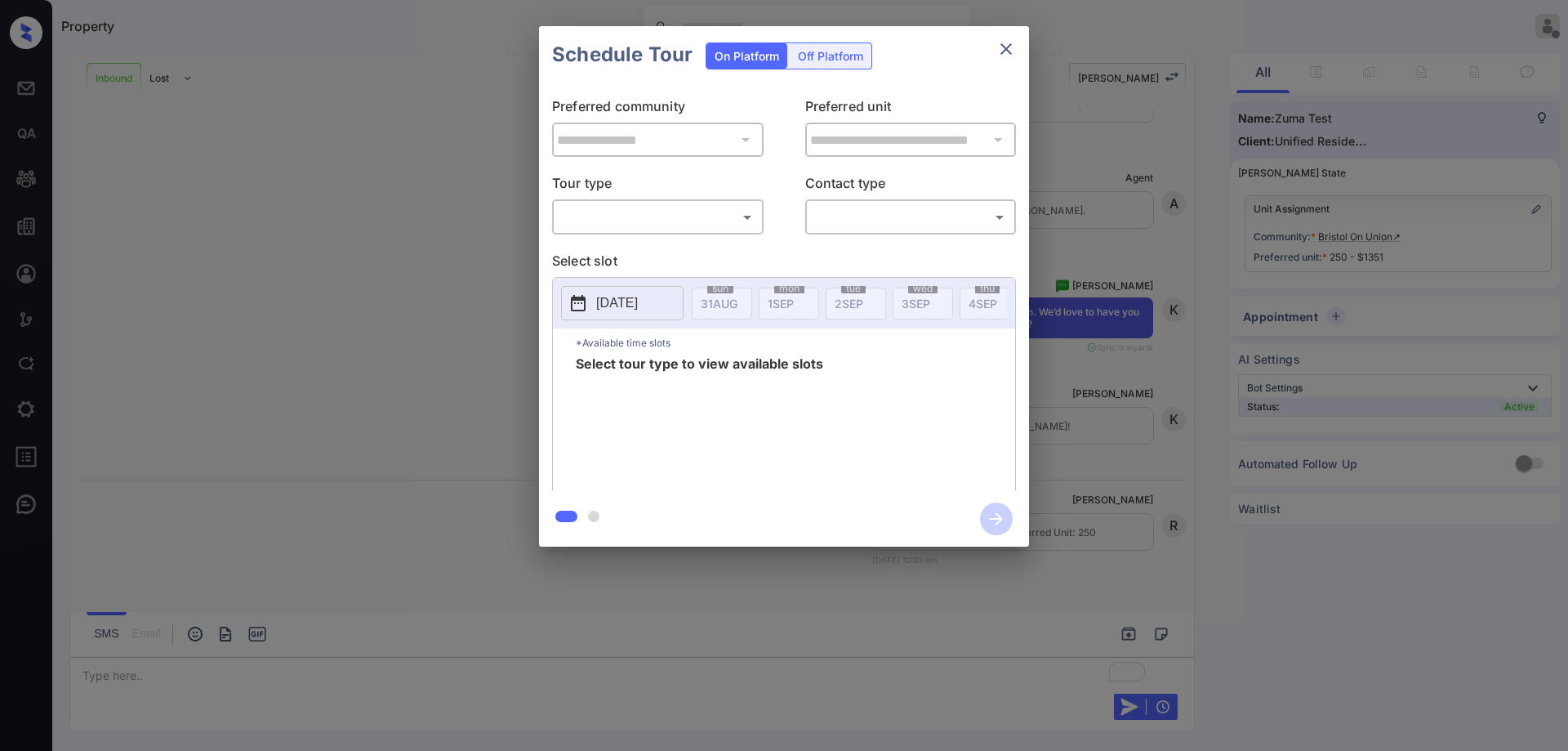
click at [686, 222] on body "Property [PERSON_NAME] Offline Set yourself online Set yourself on break Profil…" at bounding box center [784, 376] width 1568 height 751
type input "********"
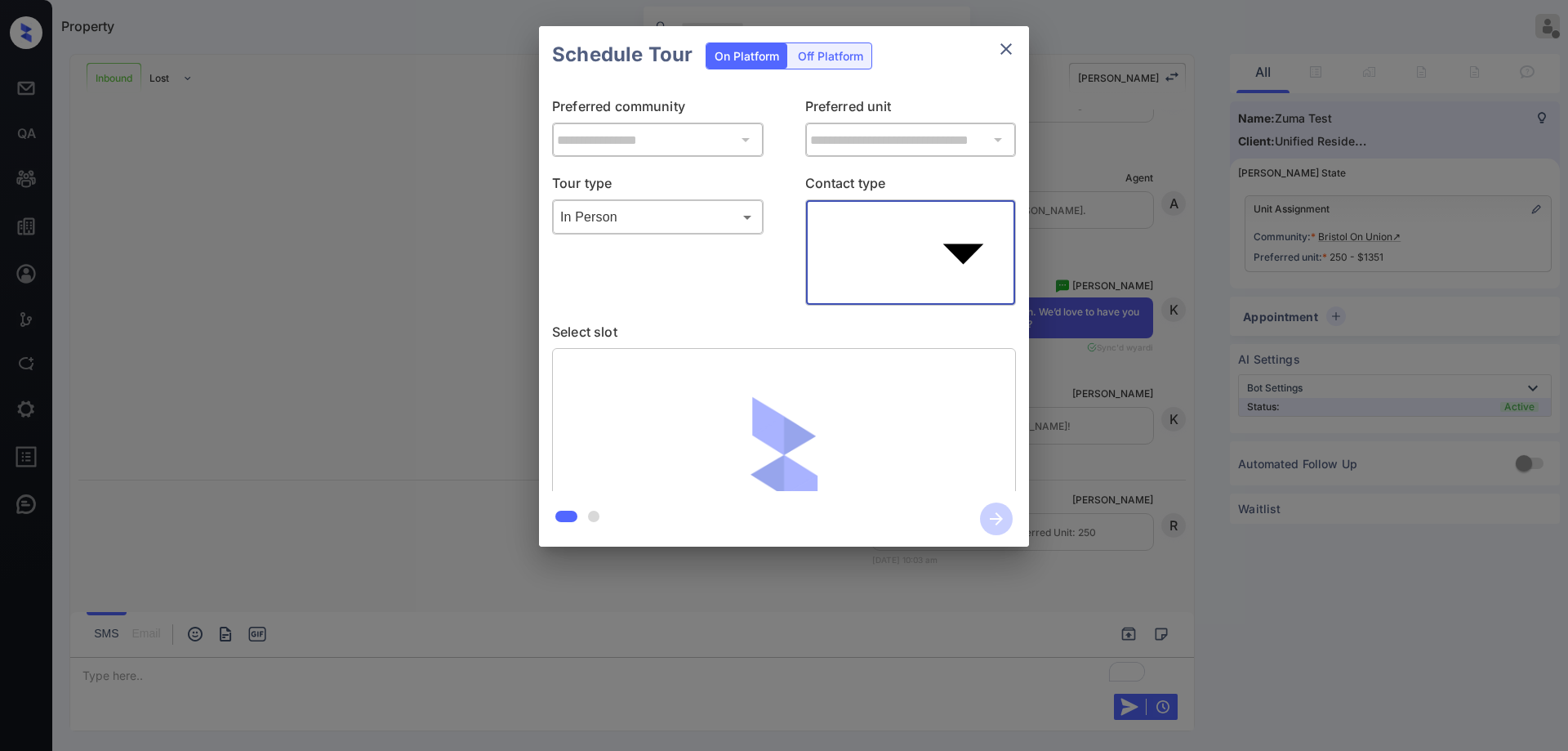
click at [909, 210] on body "Property [PERSON_NAME] Offline Set yourself online Set yourself on break Profil…" at bounding box center [784, 376] width 1568 height 751
type input "****"
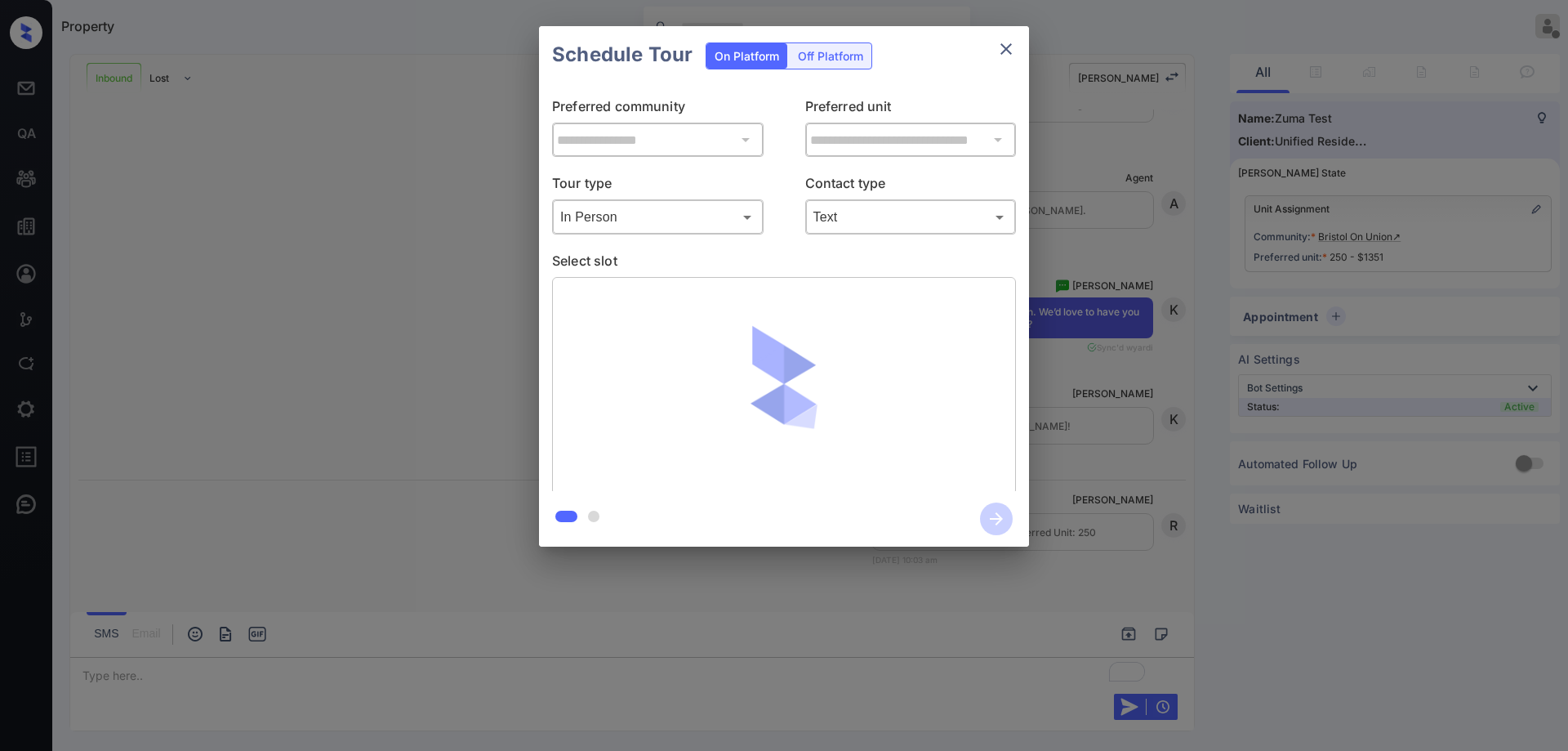
drag, startPoint x: 776, startPoint y: 186, endPoint x: 785, endPoint y: 218, distance: 33.2
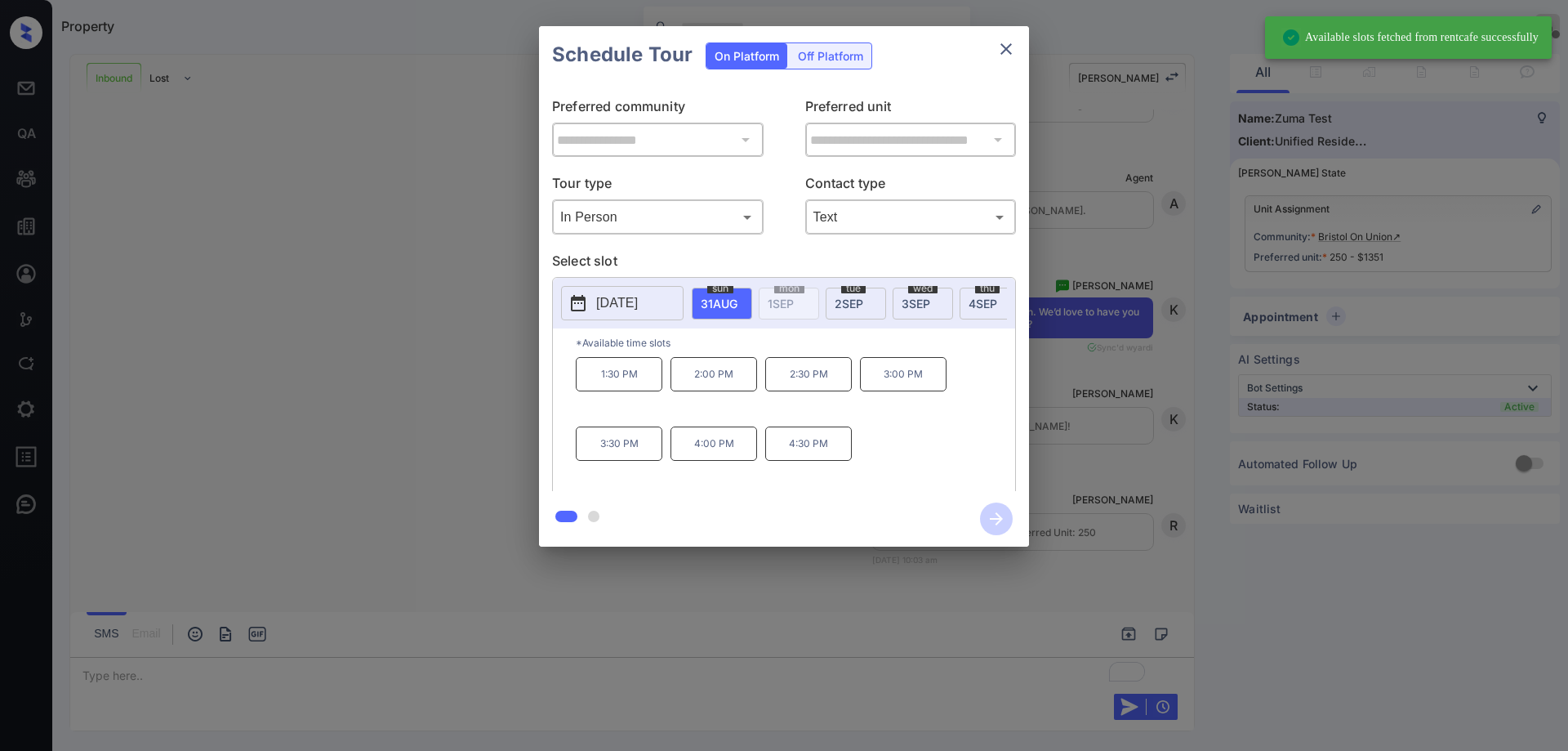
click at [913, 317] on div "[DATE]" at bounding box center [922, 304] width 60 height 32
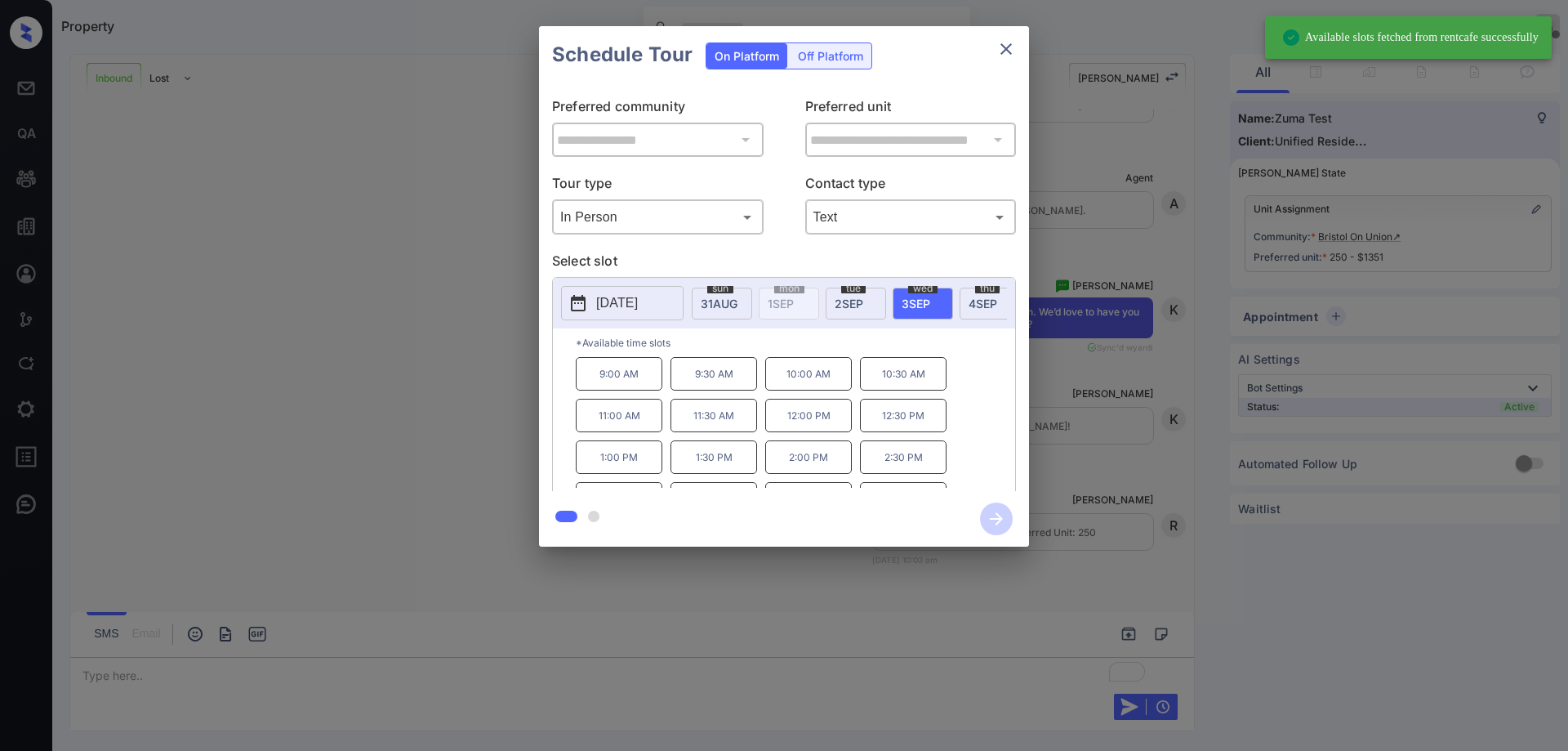
drag, startPoint x: 808, startPoint y: 463, endPoint x: 860, endPoint y: 498, distance: 62.7
click at [807, 463] on p "2:00 PM" at bounding box center [809, 457] width 87 height 34
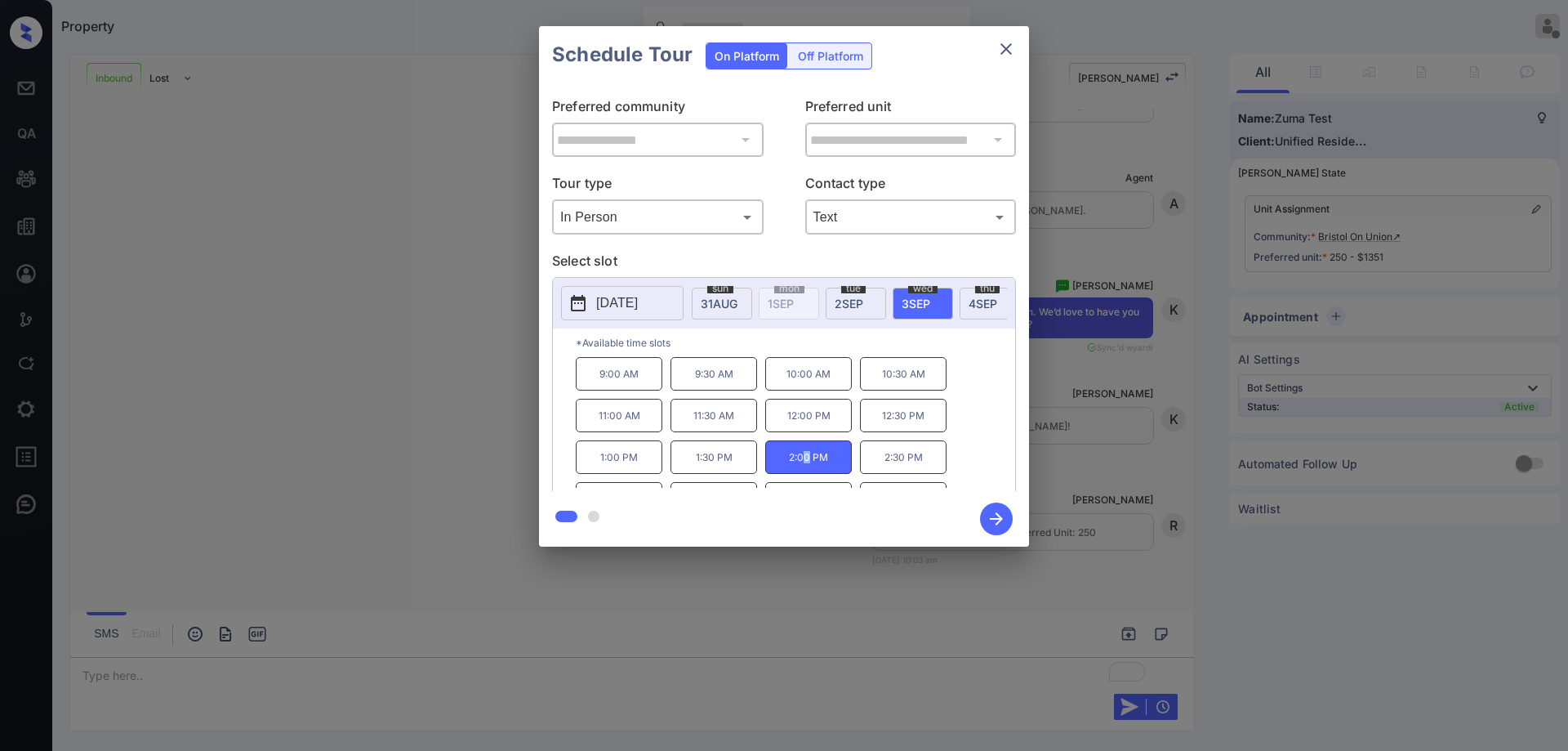
click at [993, 514] on icon "button" at bounding box center [996, 518] width 33 height 33
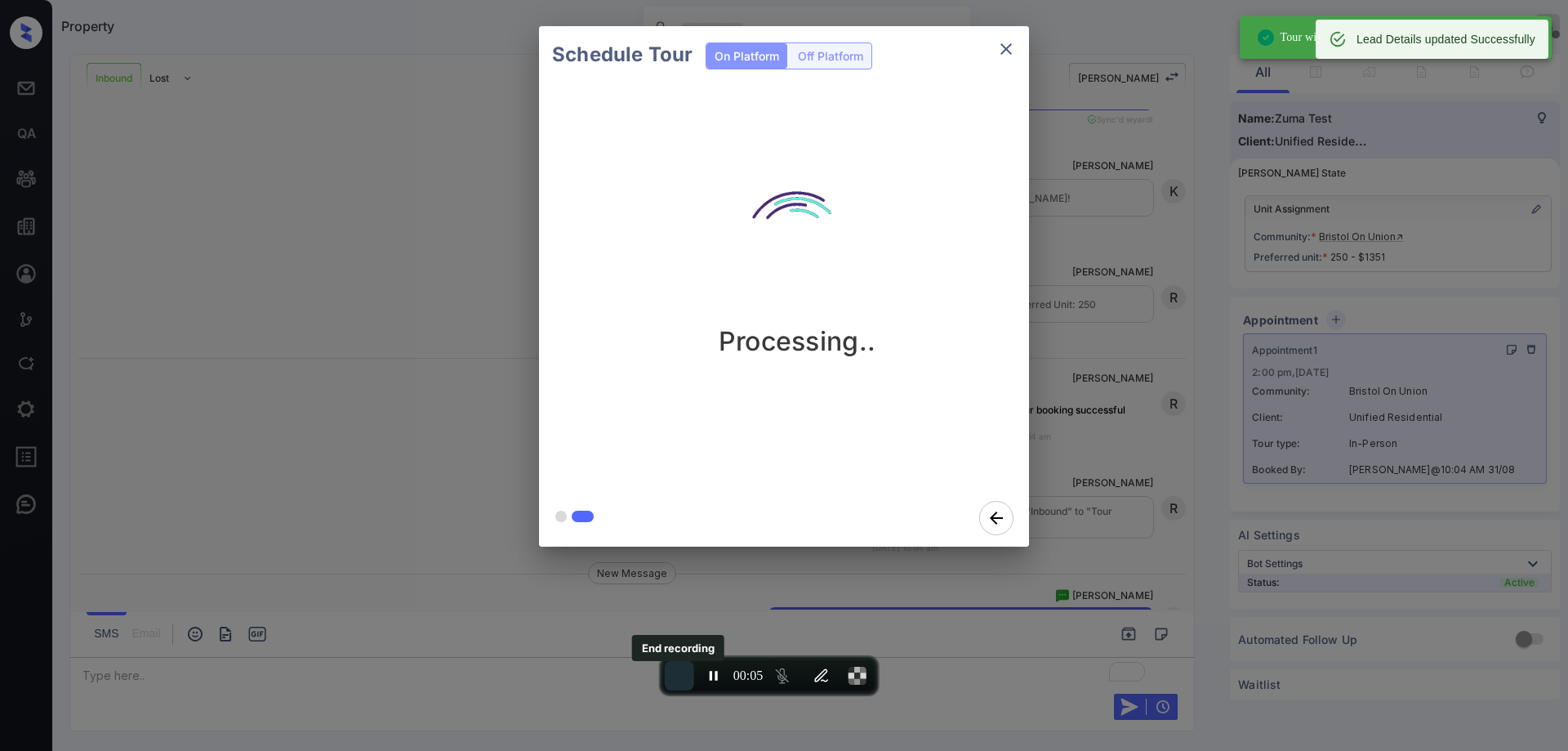
scroll to position [717, 0]
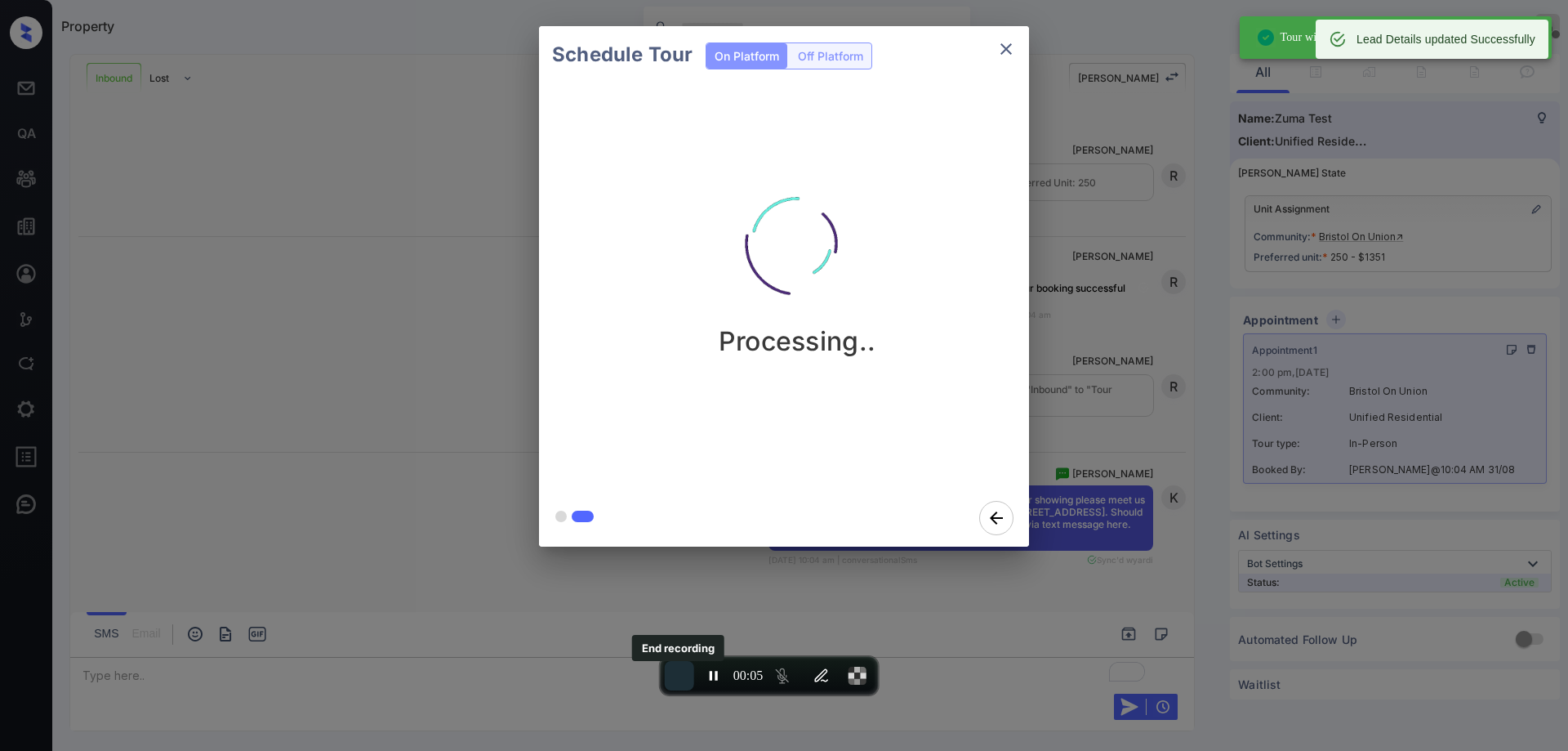
click at [677, 682] on button "End recording" at bounding box center [680, 676] width 30 height 30
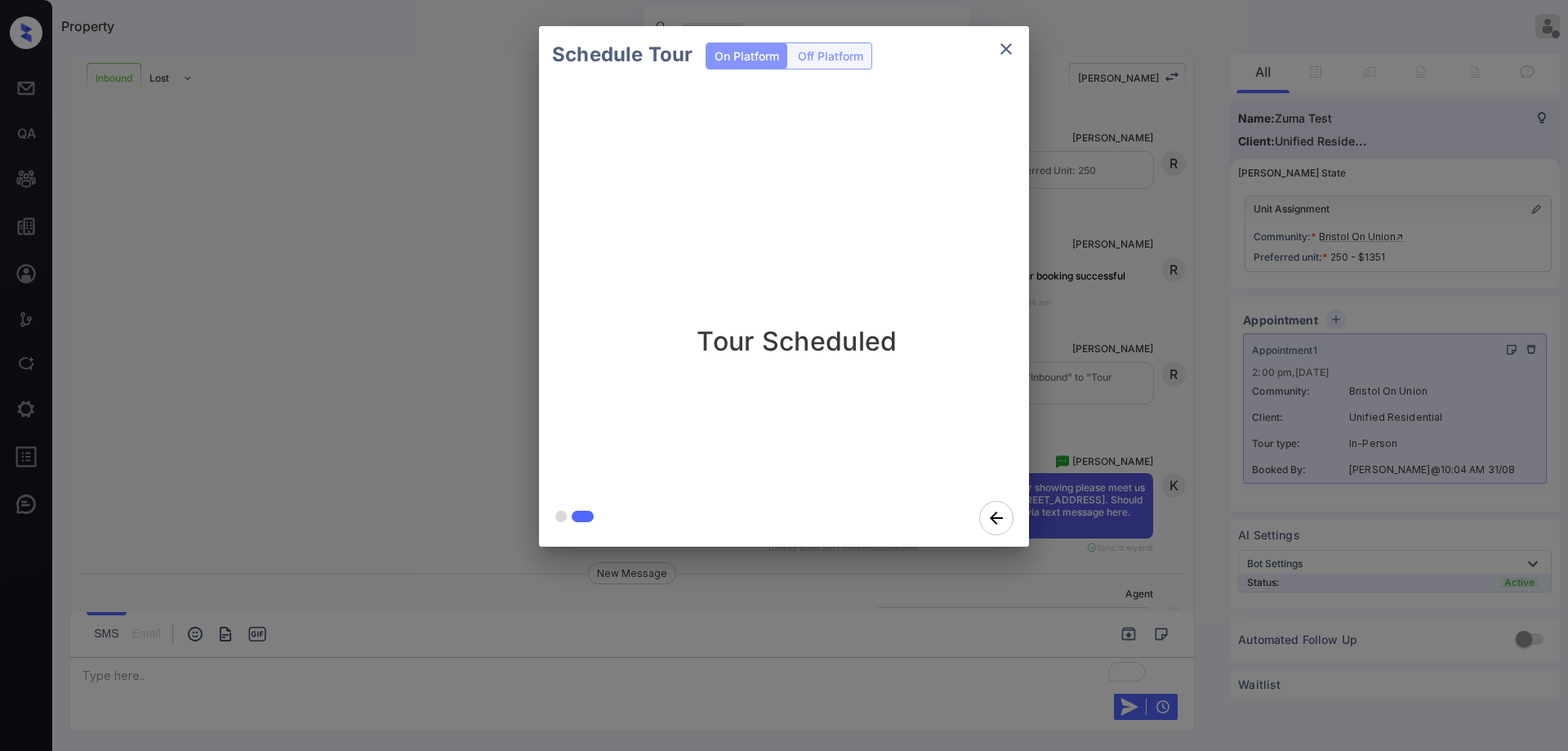
scroll to position [823, 0]
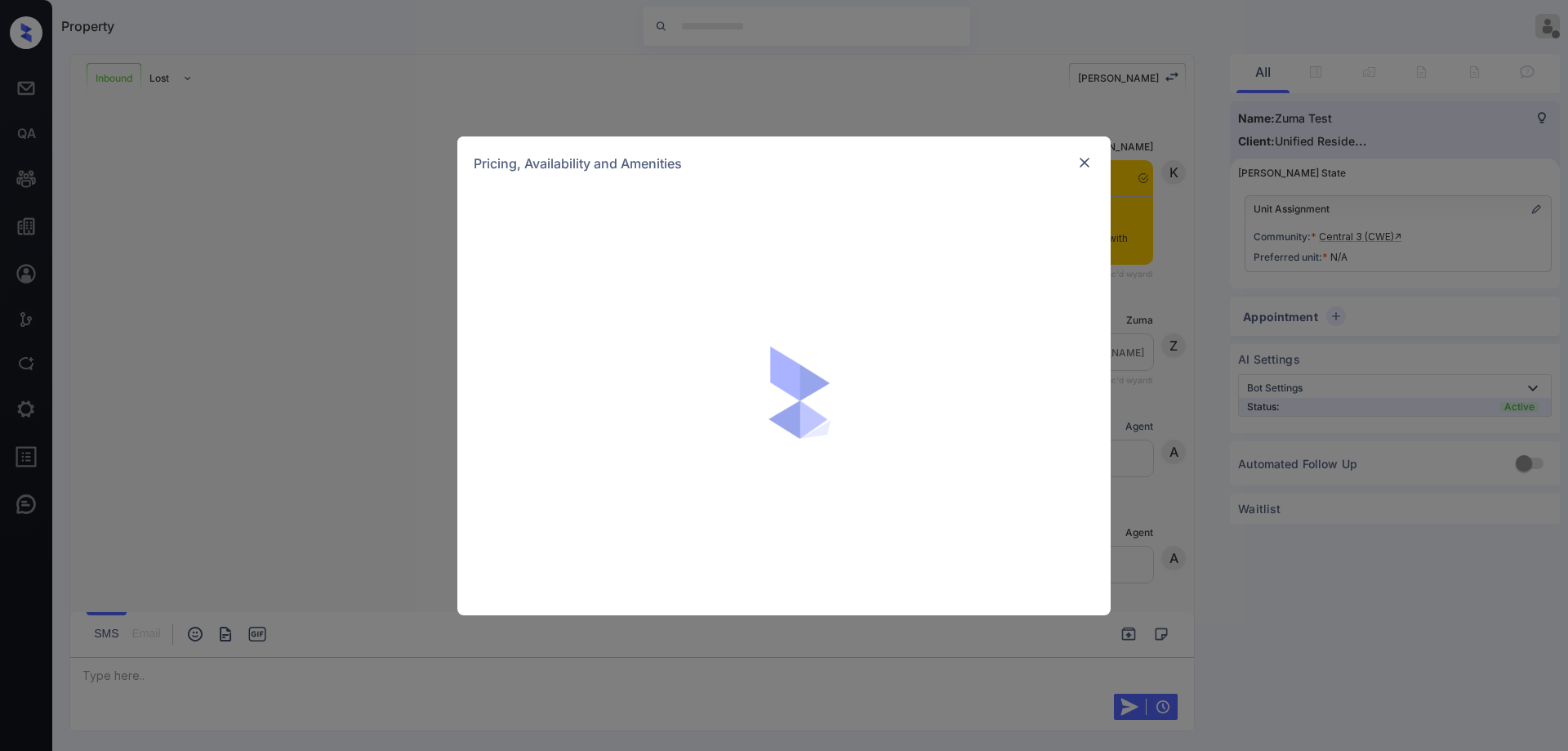
scroll to position [261, 0]
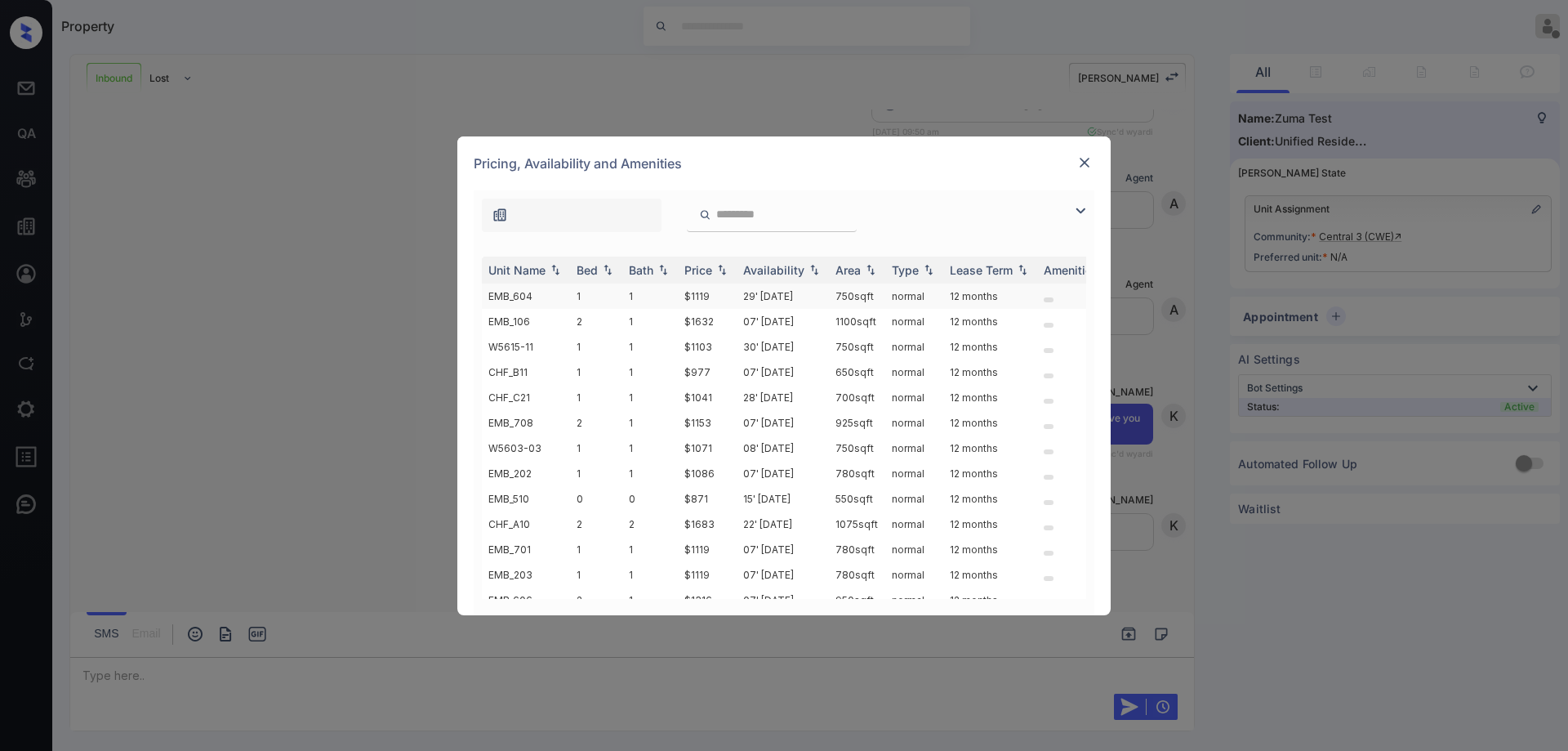
click at [849, 299] on td "750 sqft" at bounding box center [857, 297] width 56 height 26
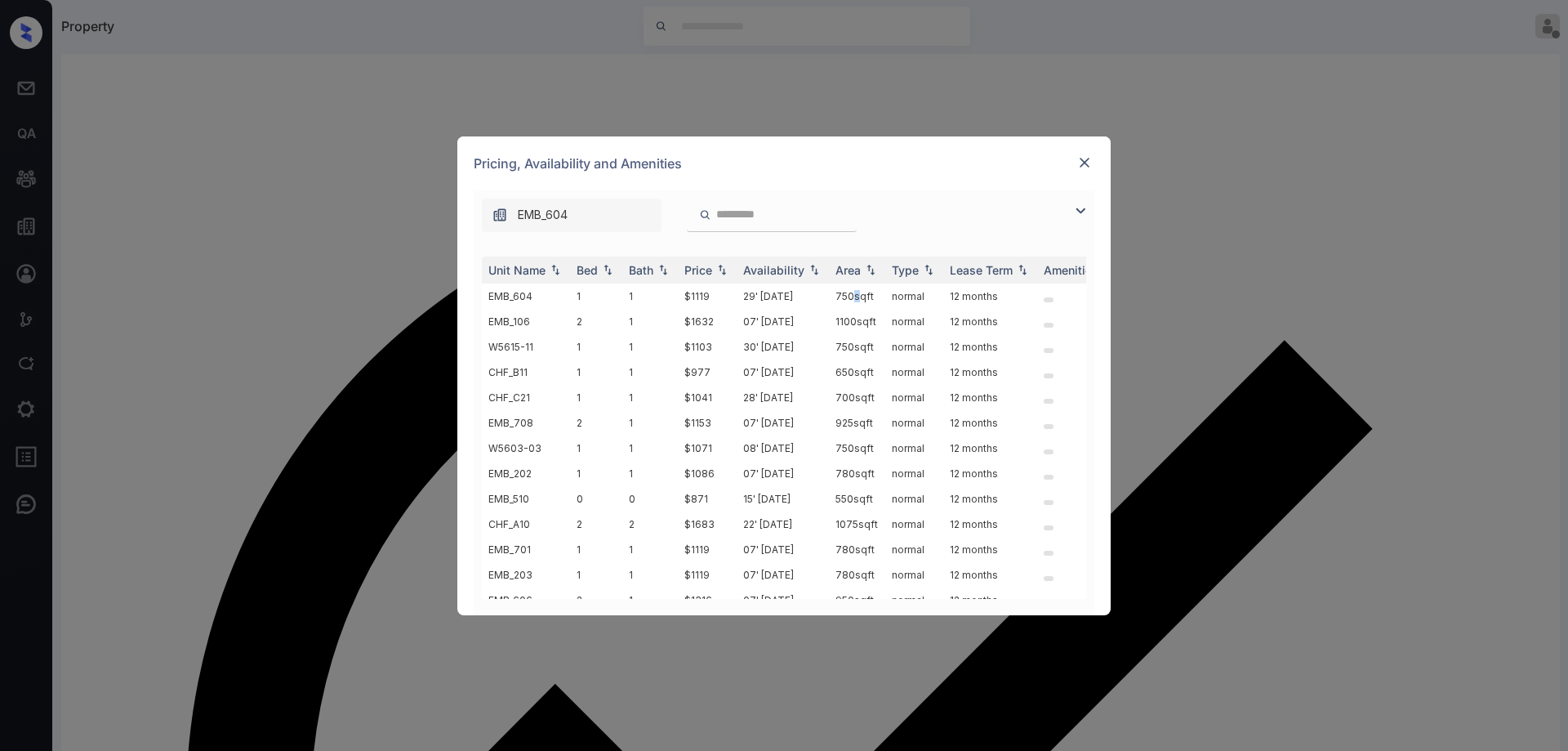
click at [1081, 163] on img at bounding box center [1084, 163] width 17 height 17
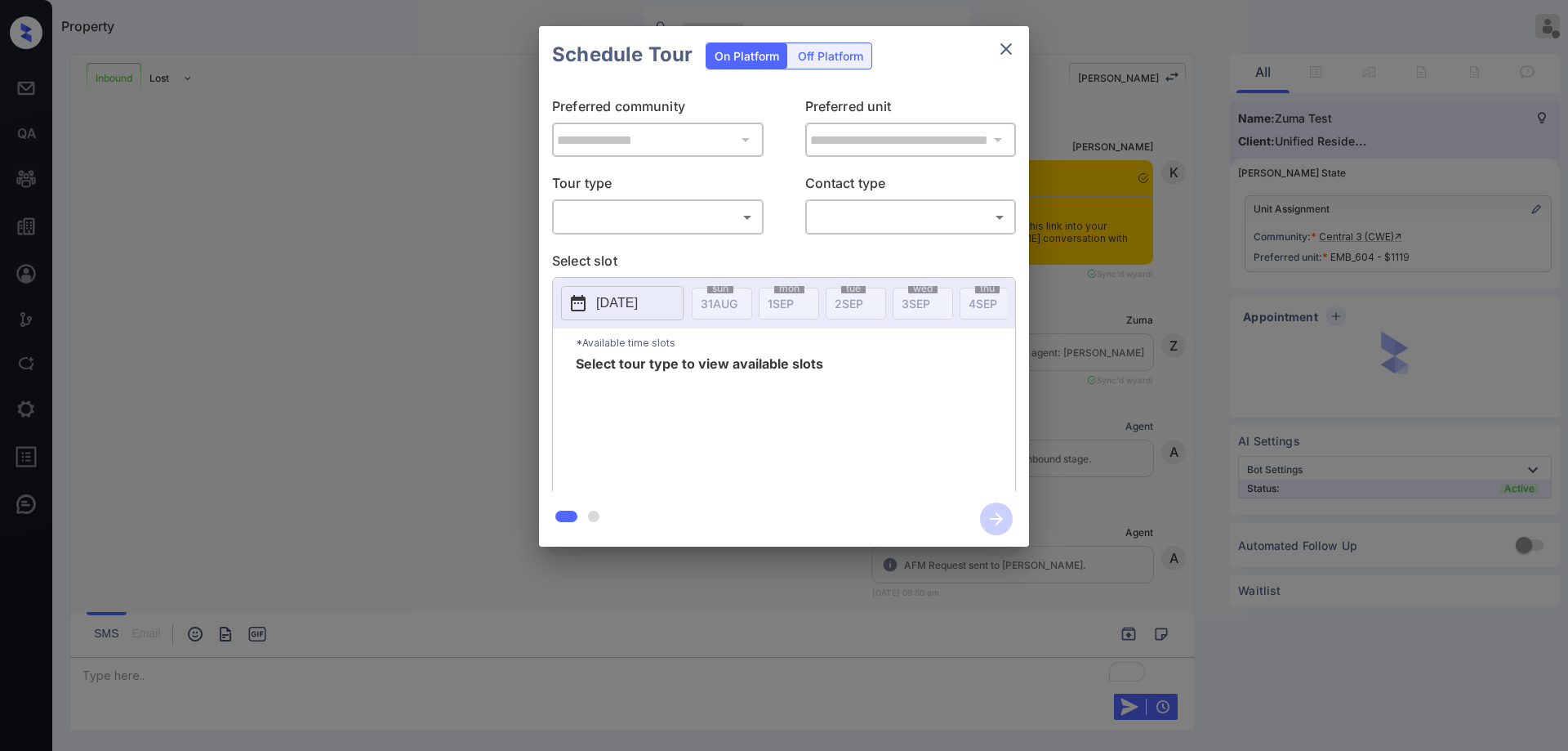
scroll to position [367, 0]
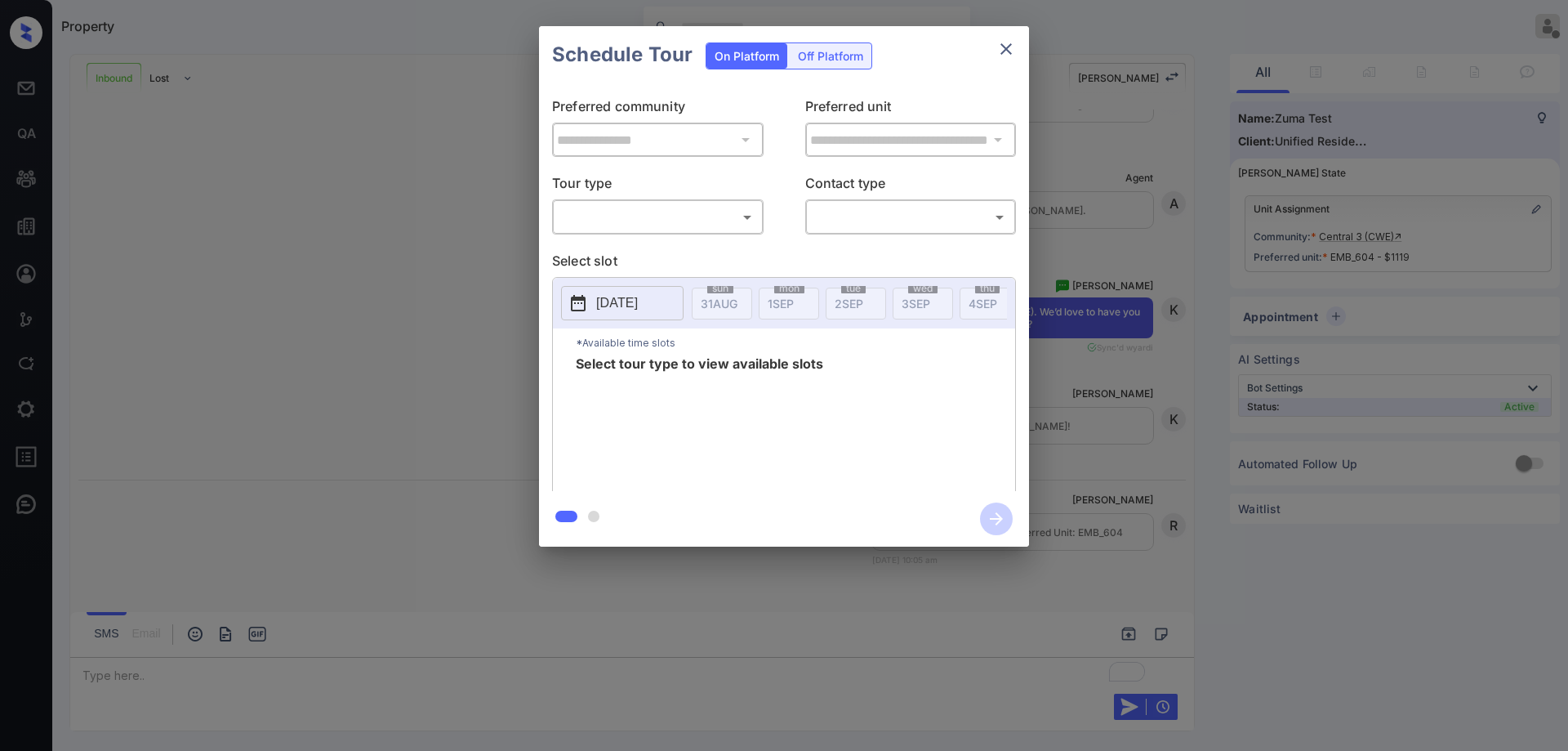
click at [754, 230] on body "Property [PERSON_NAME] Offline Set yourself online Set yourself on break Profil…" at bounding box center [784, 376] width 1568 height 751
type input "********"
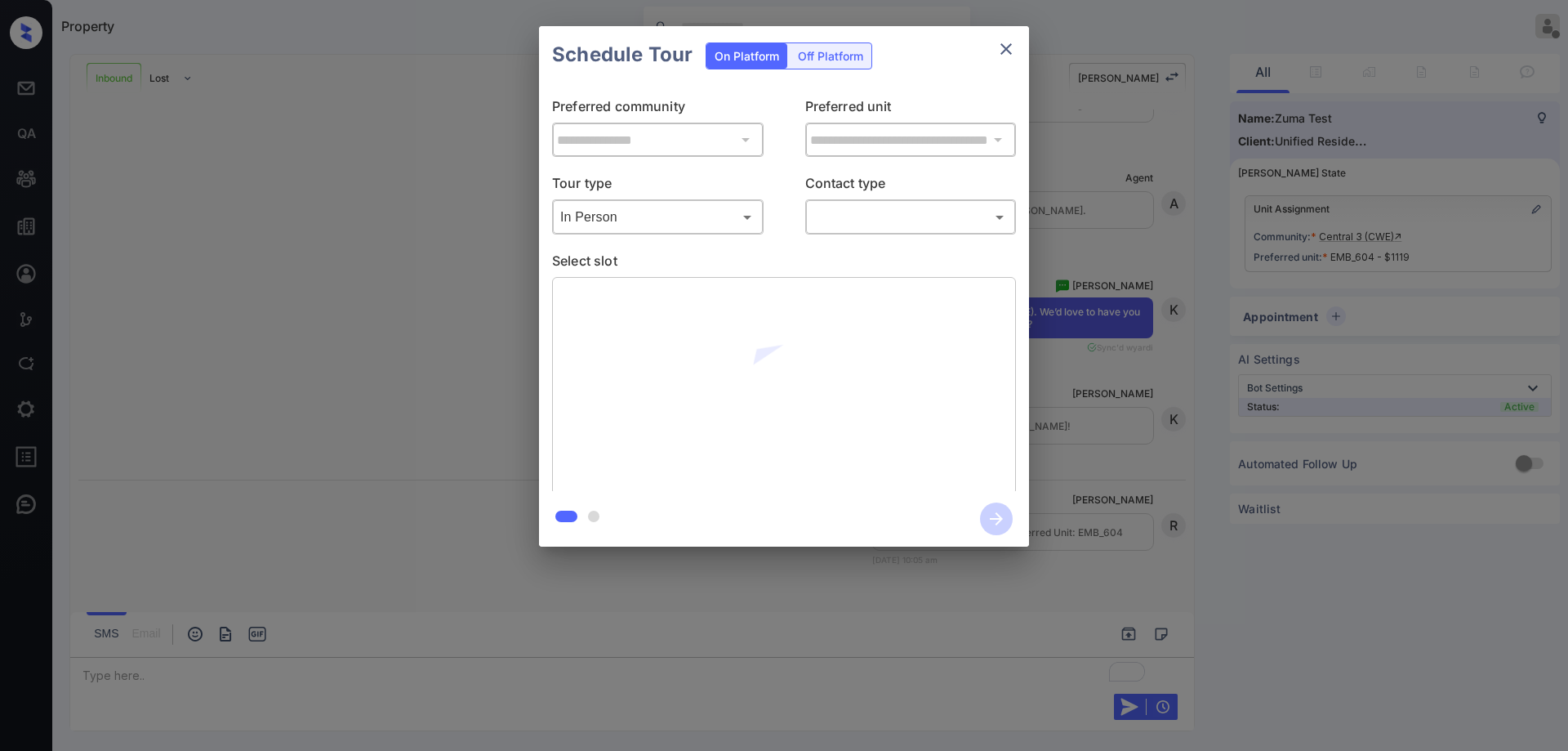
click at [889, 220] on body "Property [PERSON_NAME] Offline Set yourself online Set yourself on break Profil…" at bounding box center [784, 376] width 1568 height 751
type input "****"
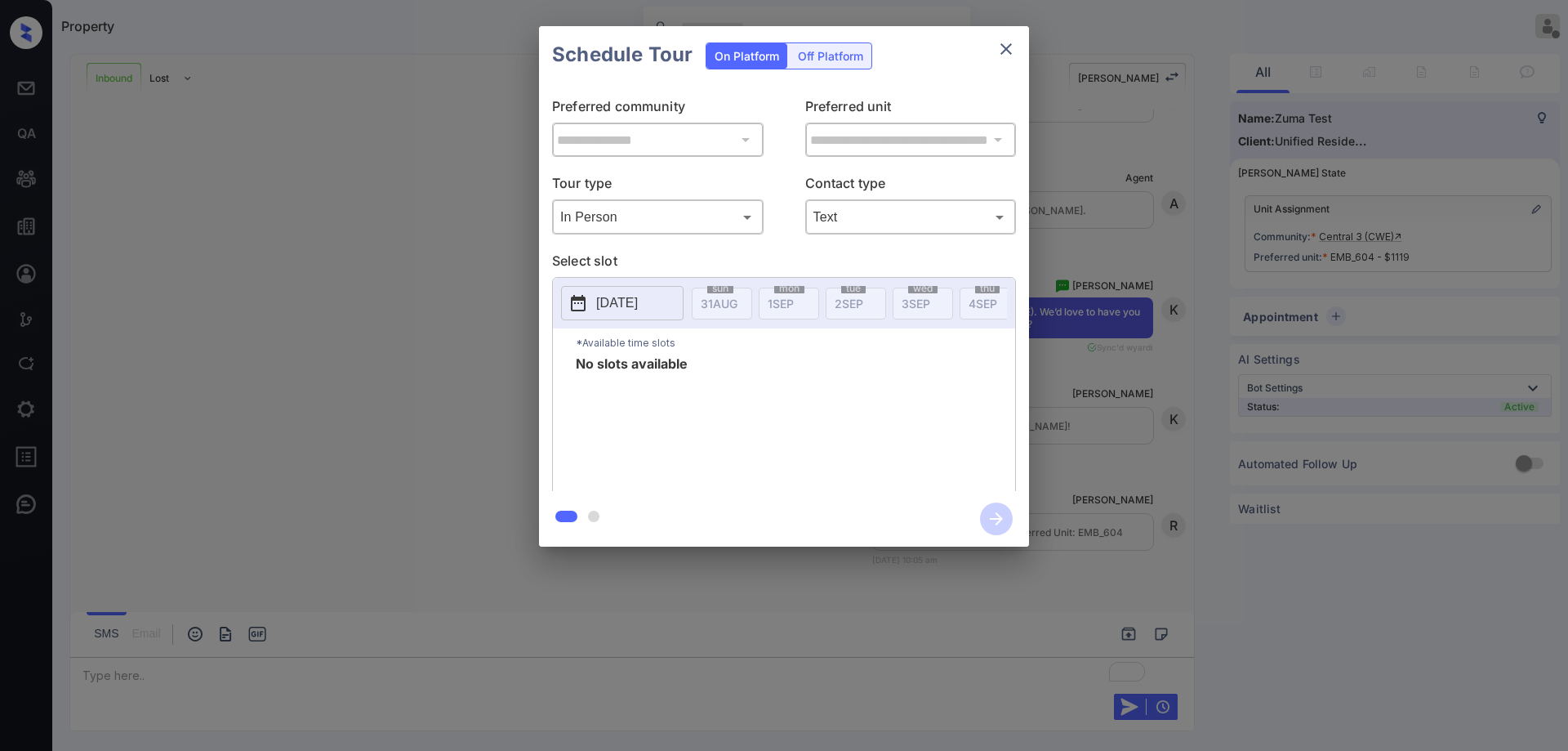
click at [878, 212] on body "Property Ryan Guarin Offline Set yourself online Set yourself on break Profile …" at bounding box center [784, 376] width 1568 height 751
click at [695, 213] on body "Property Ryan Guarin Offline Set yourself online Set yourself on break Profile …" at bounding box center [784, 376] width 1568 height 751
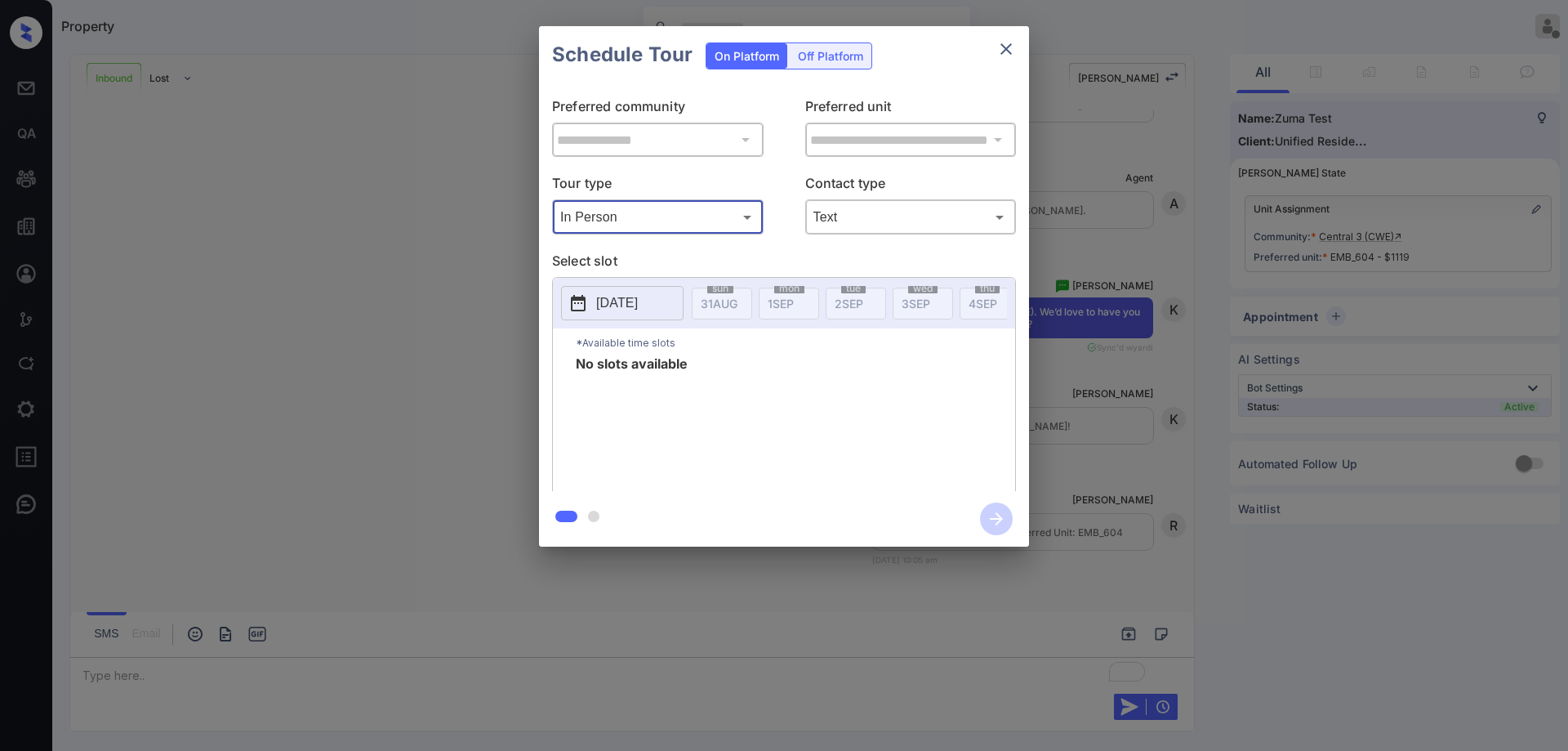
click at [862, 208] on body "Property Ryan Guarin Offline Set yourself online Set yourself on break Profile …" at bounding box center [784, 376] width 1568 height 751
click at [1001, 50] on icon "close" at bounding box center [1007, 49] width 20 height 20
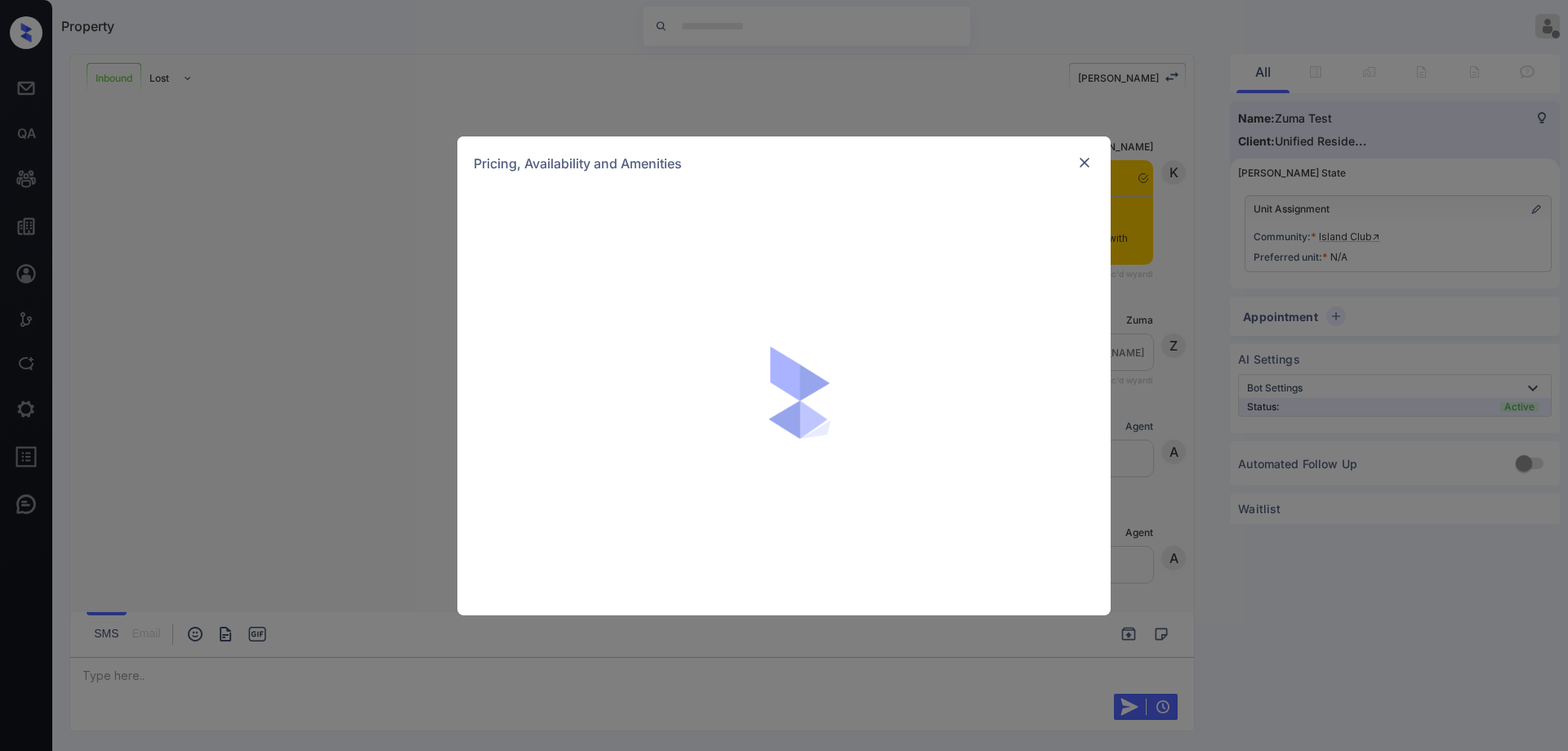
scroll to position [261, 0]
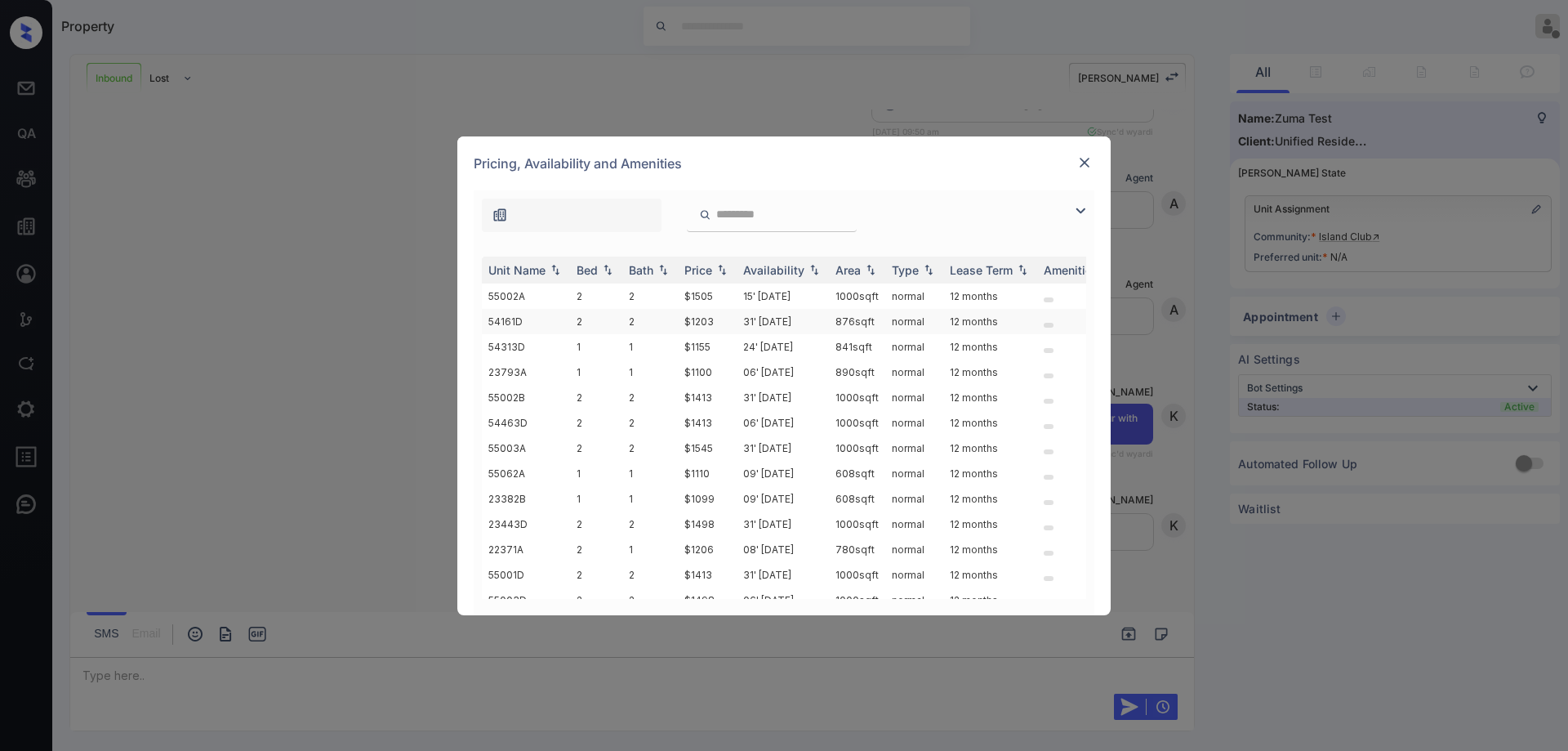
click at [818, 329] on td "31' [DATE]" at bounding box center [783, 321] width 93 height 26
click at [1083, 168] on img at bounding box center [1084, 163] width 17 height 17
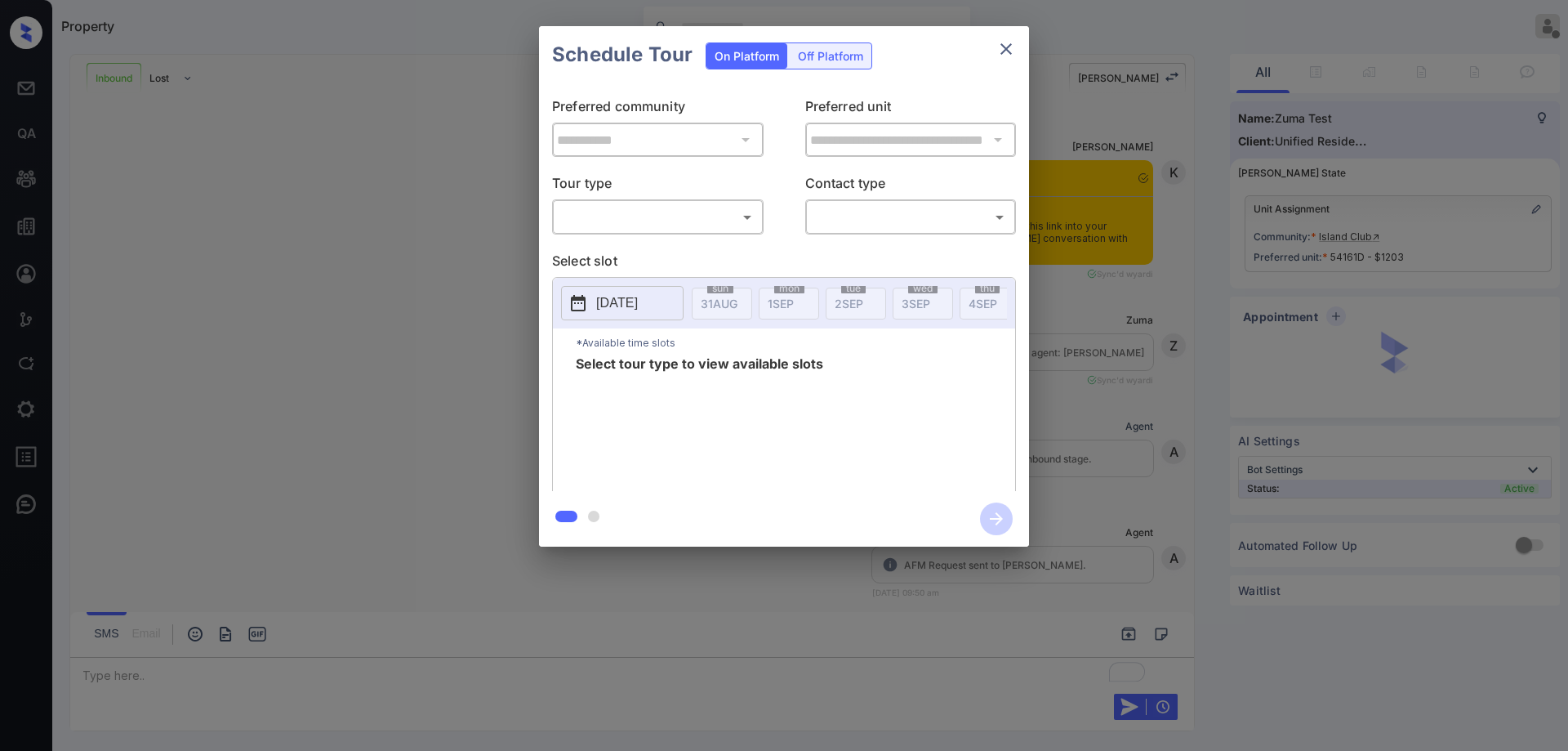
scroll to position [367, 0]
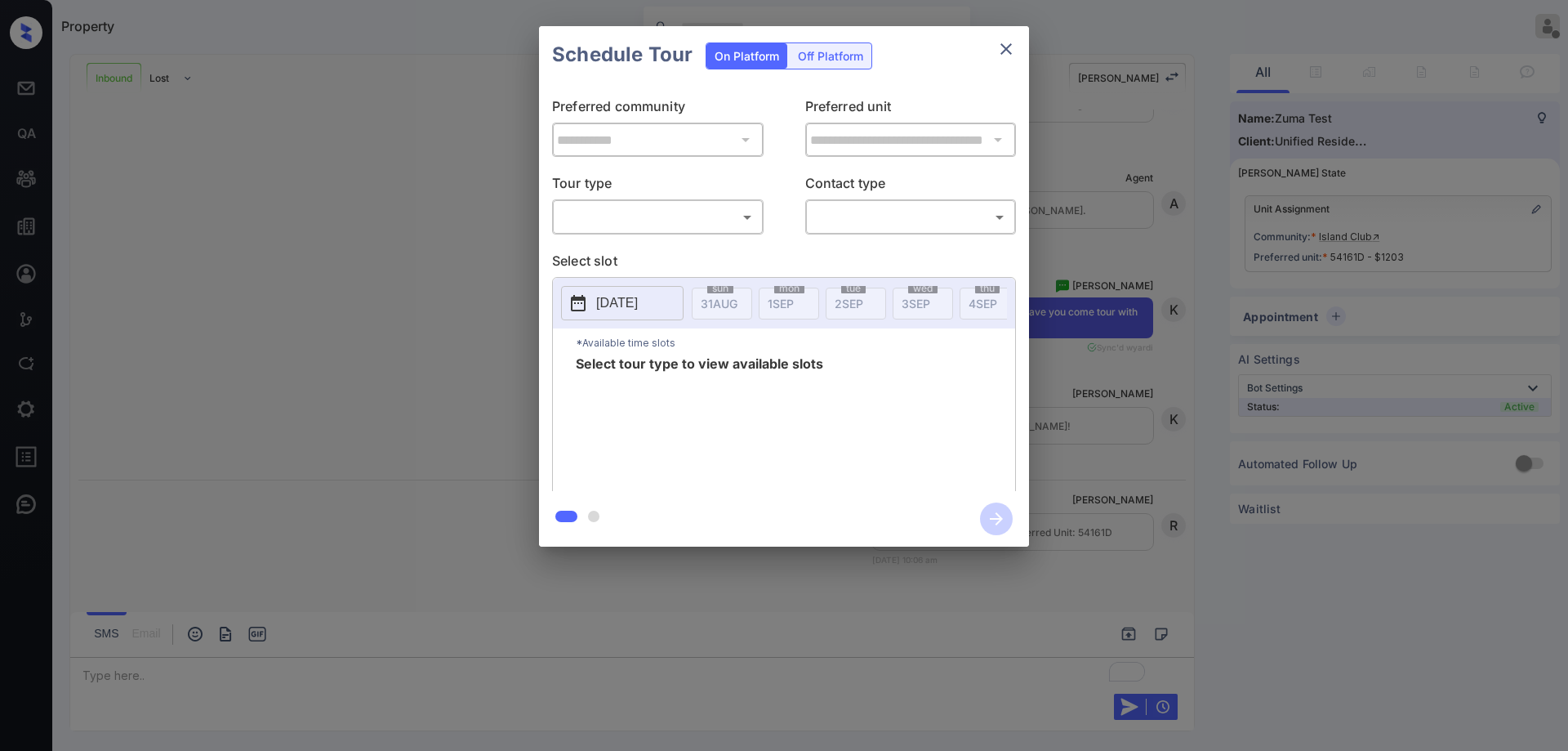
click at [677, 223] on body "Property [PERSON_NAME] Offline Set yourself online Set yourself on break Profil…" at bounding box center [784, 376] width 1568 height 751
type input "********"
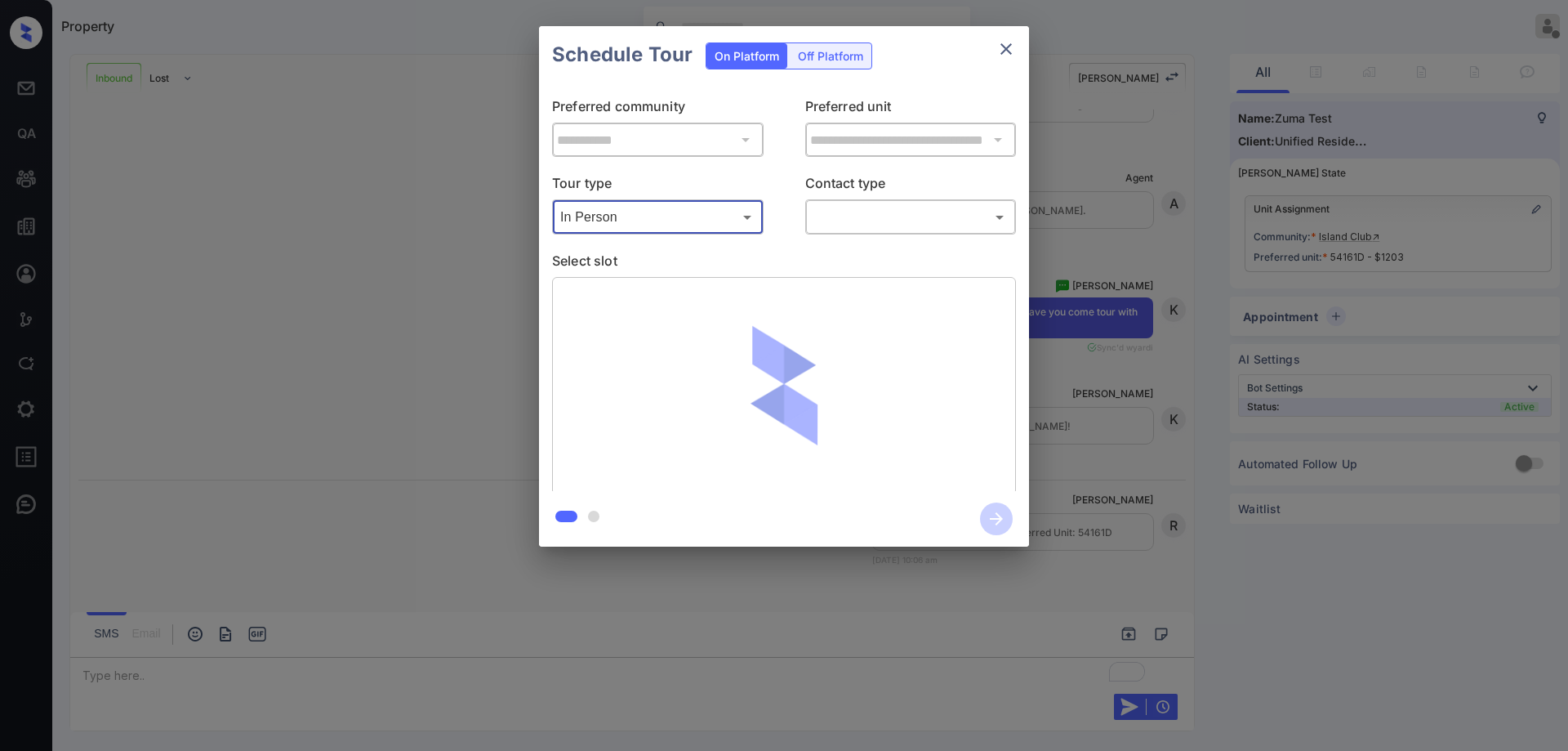
click at [910, 223] on body "Property [PERSON_NAME] Offline Set yourself online Set yourself on break Profil…" at bounding box center [784, 376] width 1568 height 751
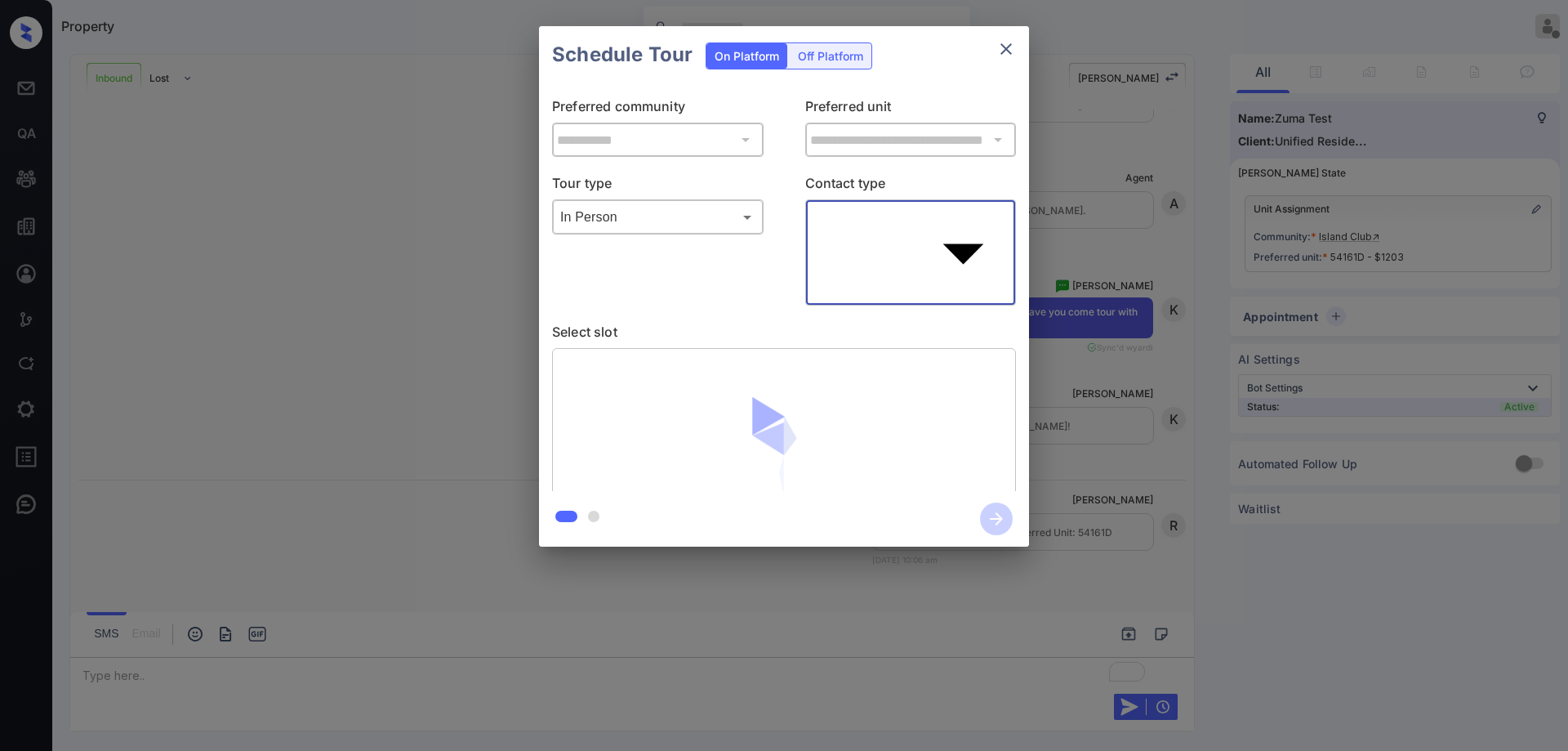
type input "****"
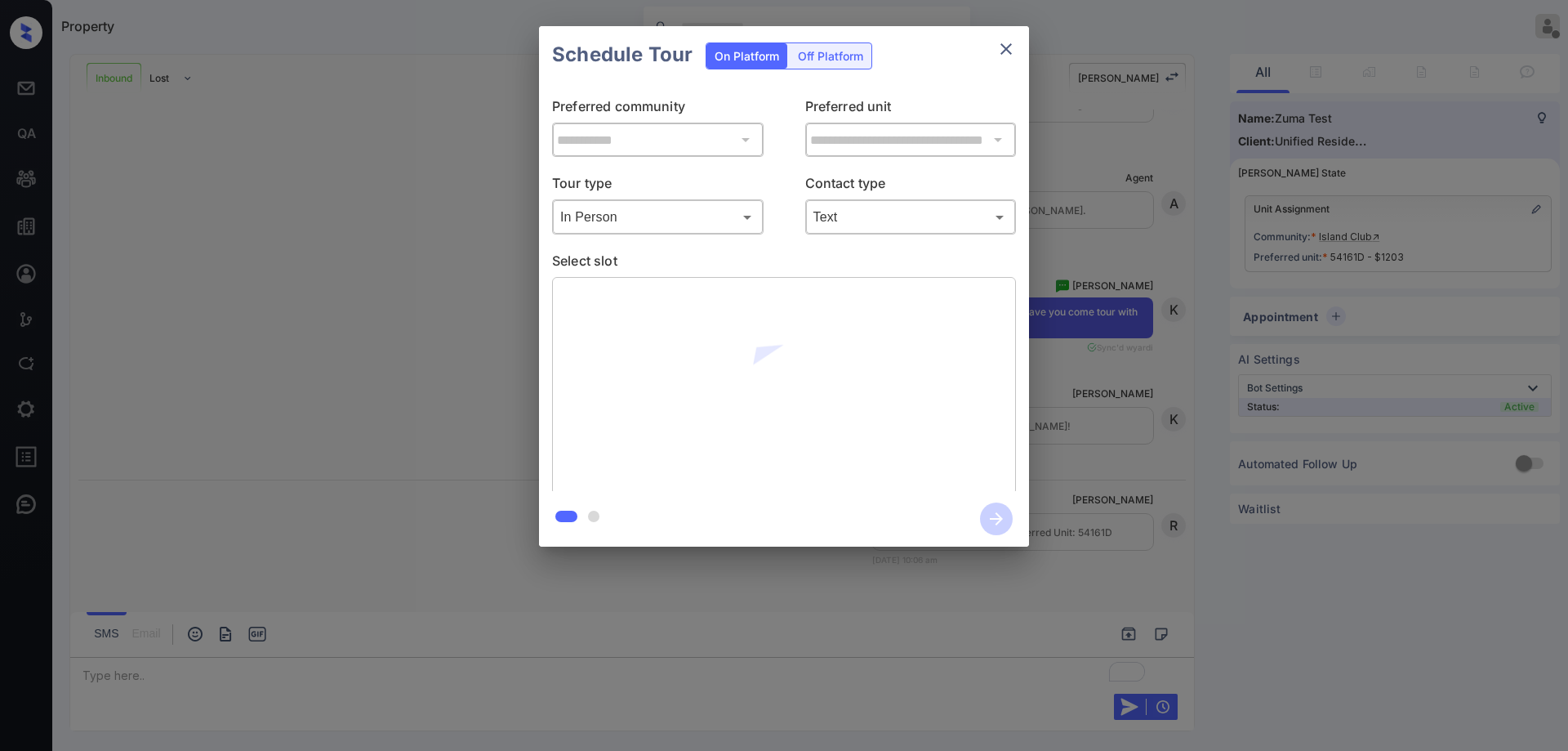
click at [763, 166] on div "**********" at bounding box center [784, 288] width 490 height 408
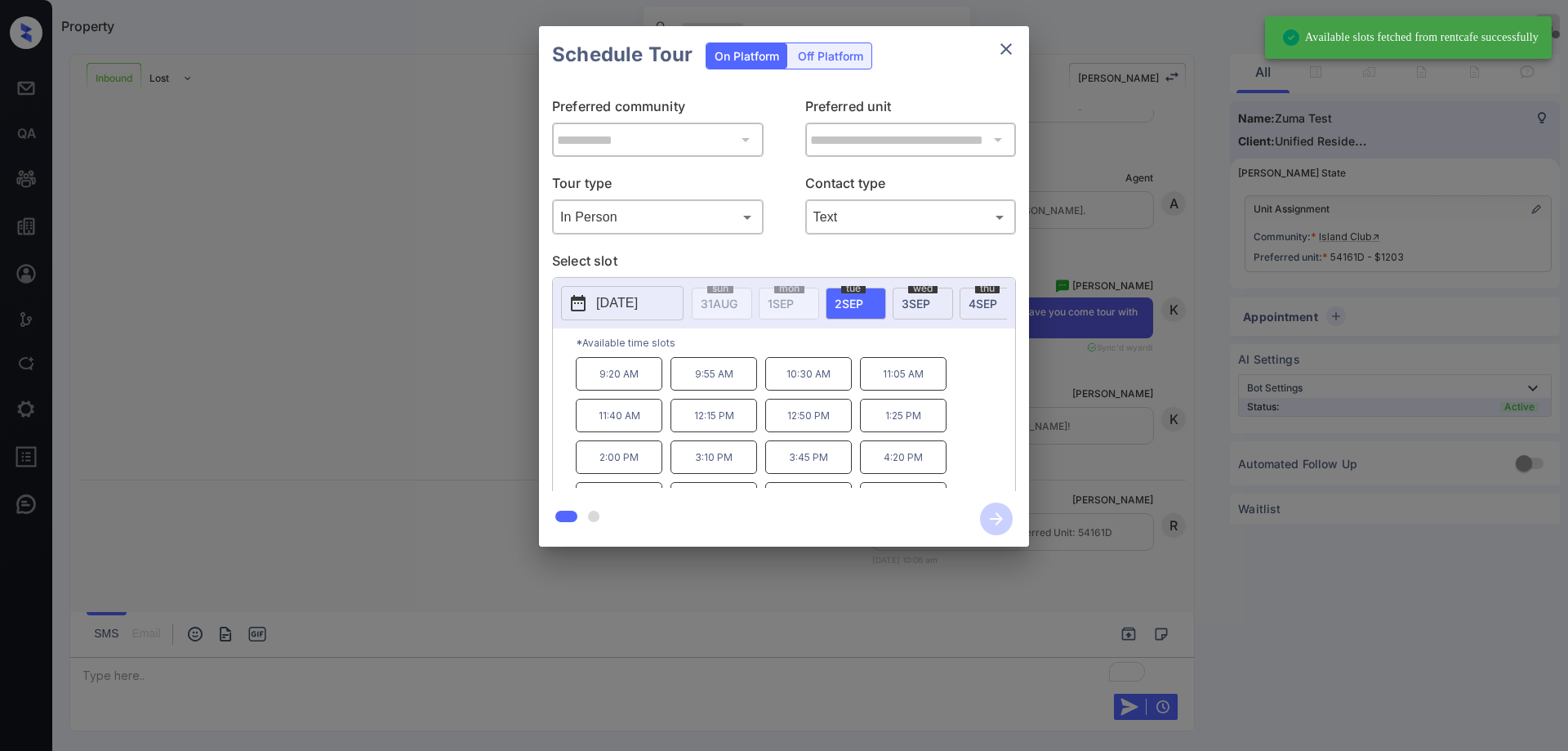
click at [977, 313] on div "[DATE]" at bounding box center [989, 304] width 60 height 32
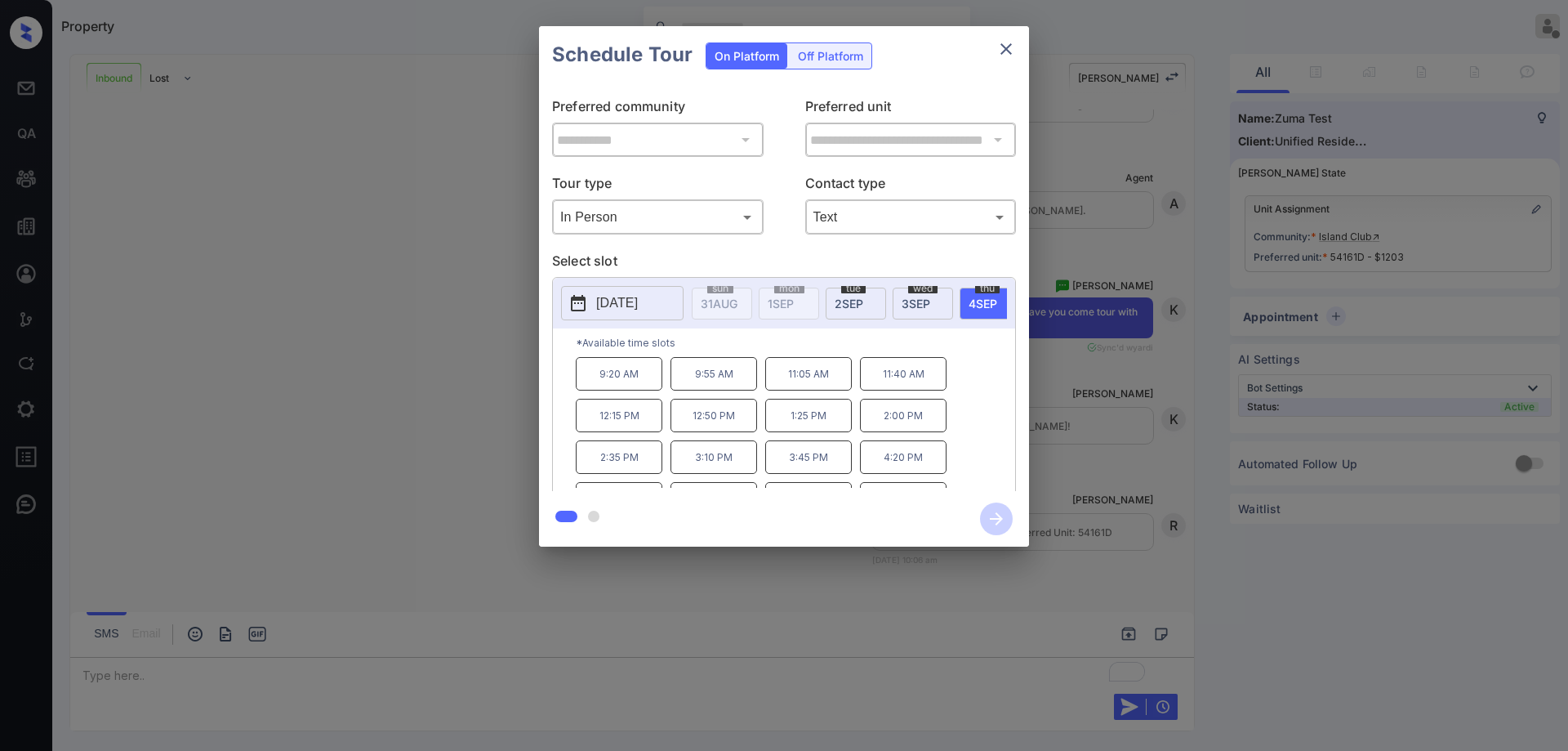
click at [811, 466] on p "3:45 PM" at bounding box center [809, 457] width 87 height 34
click at [995, 516] on icon "button" at bounding box center [996, 518] width 33 height 33
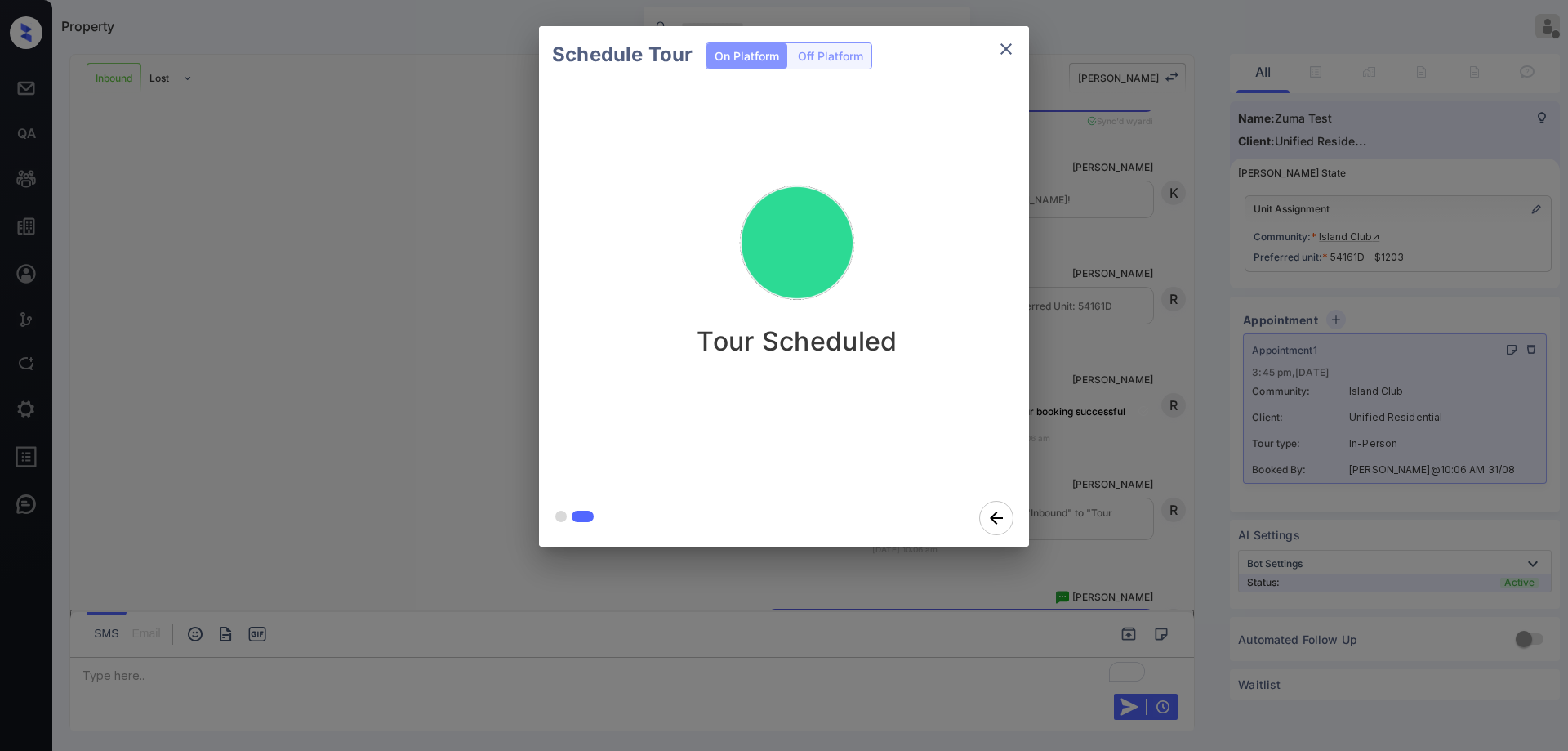
scroll to position [582, 0]
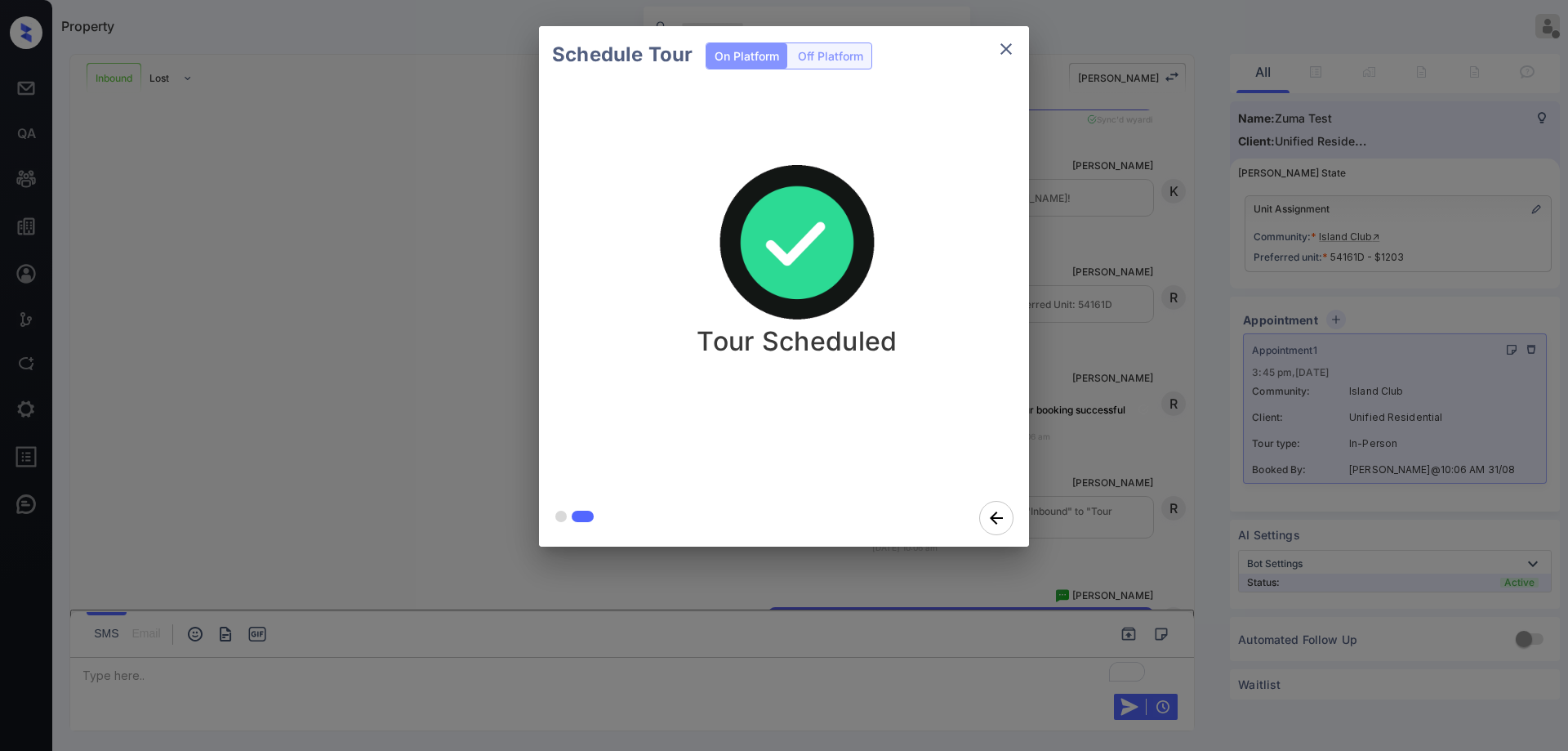
click at [1001, 43] on icon "close" at bounding box center [1007, 49] width 20 height 20
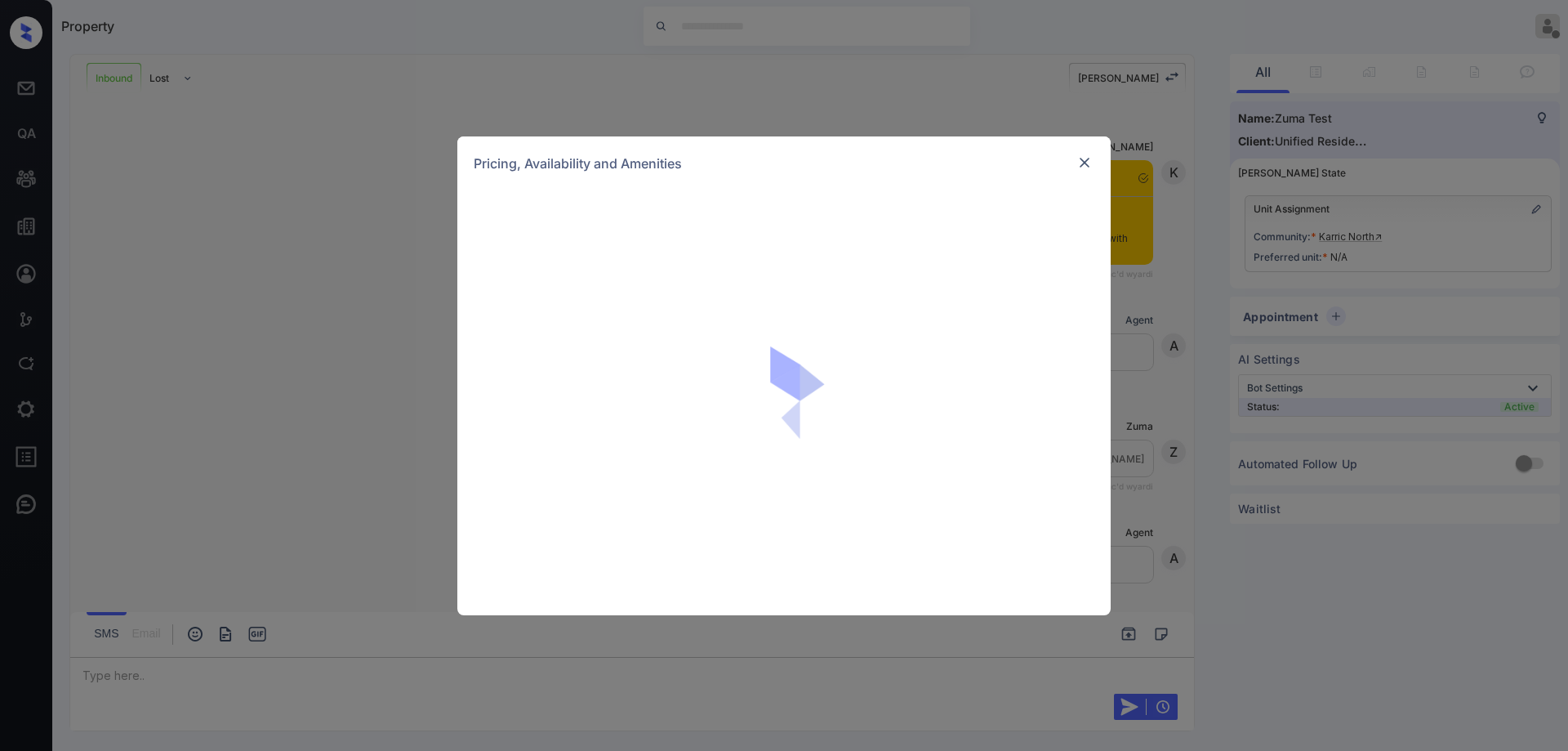
scroll to position [261, 0]
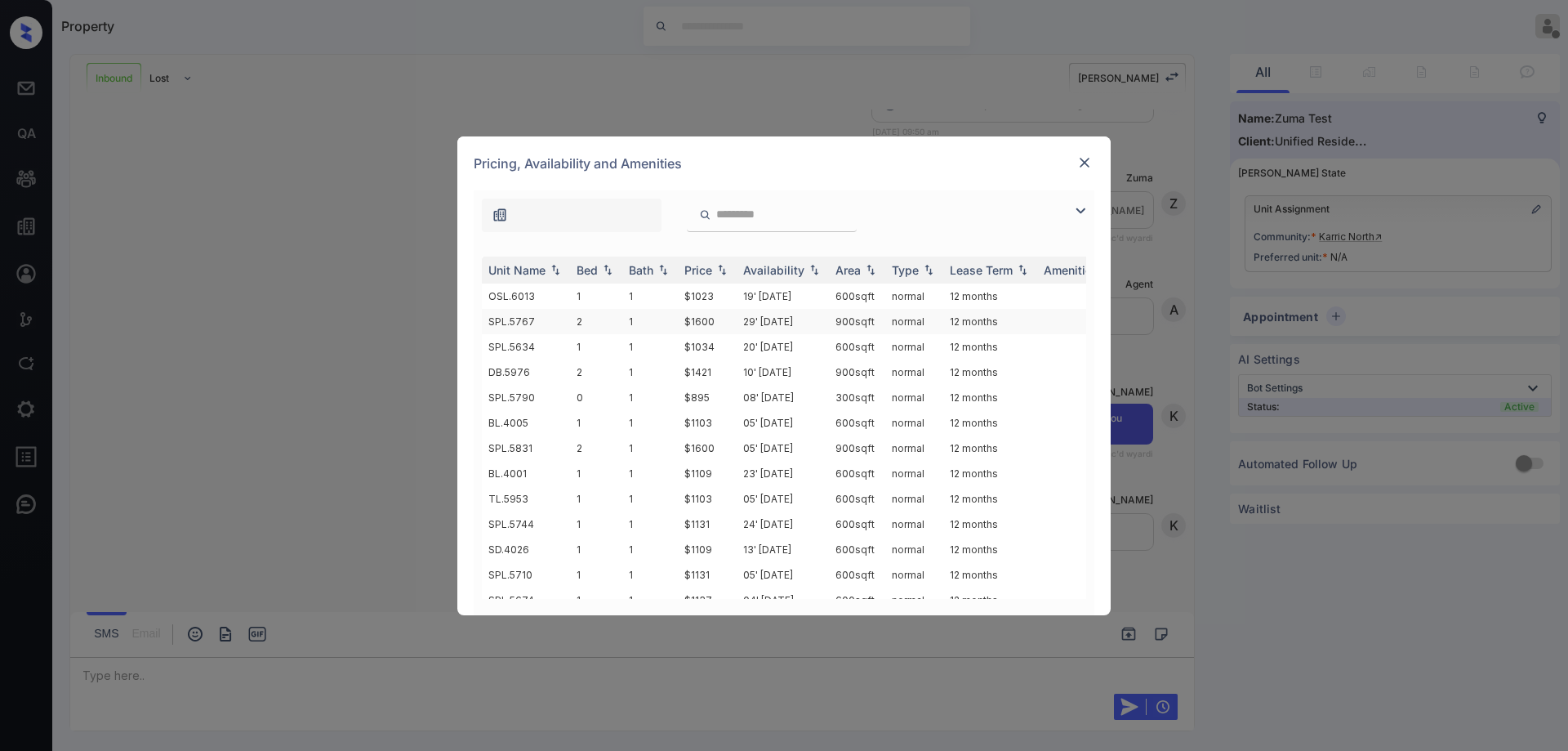
click at [863, 313] on td "900 sqft" at bounding box center [857, 321] width 56 height 26
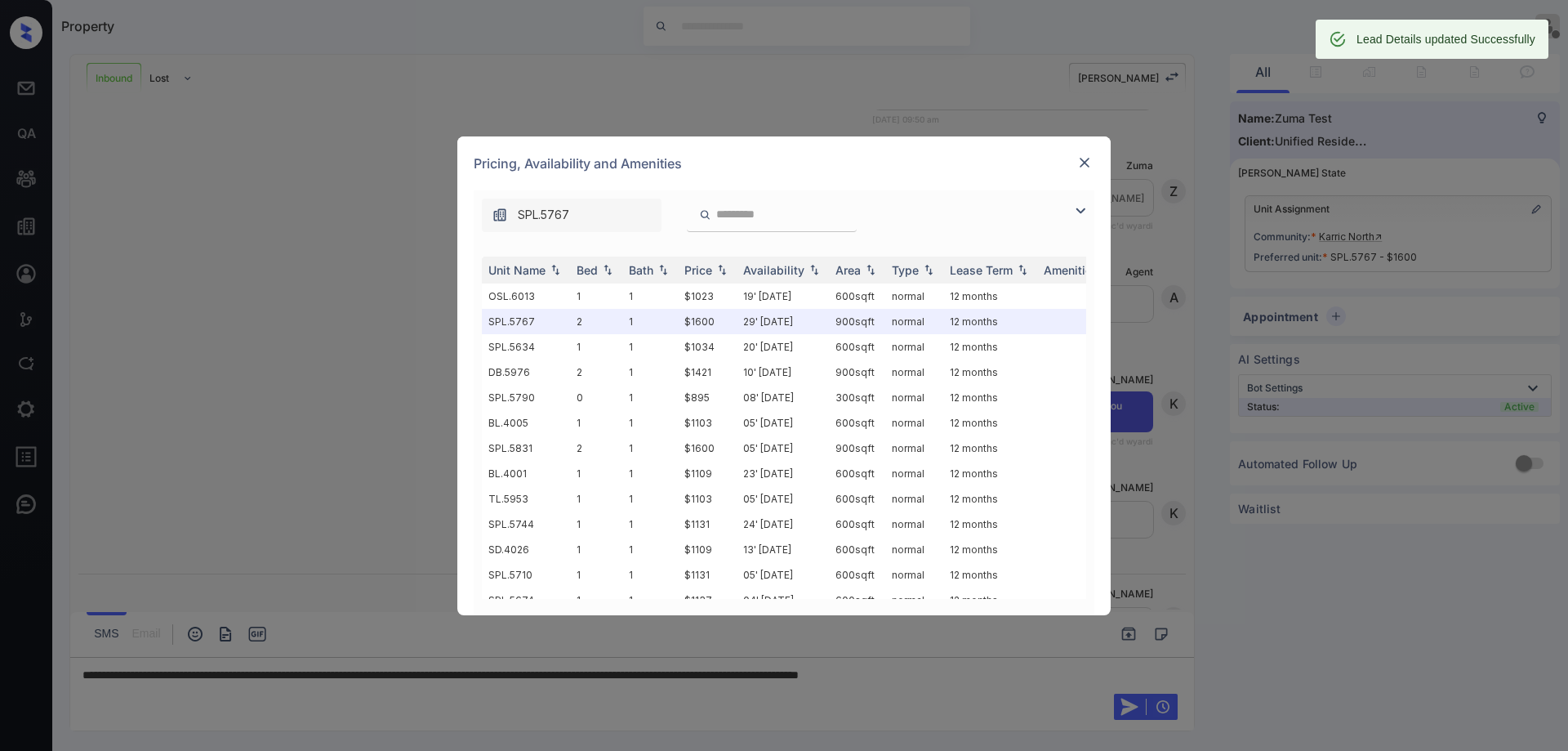
click at [1088, 160] on img at bounding box center [1084, 163] width 17 height 17
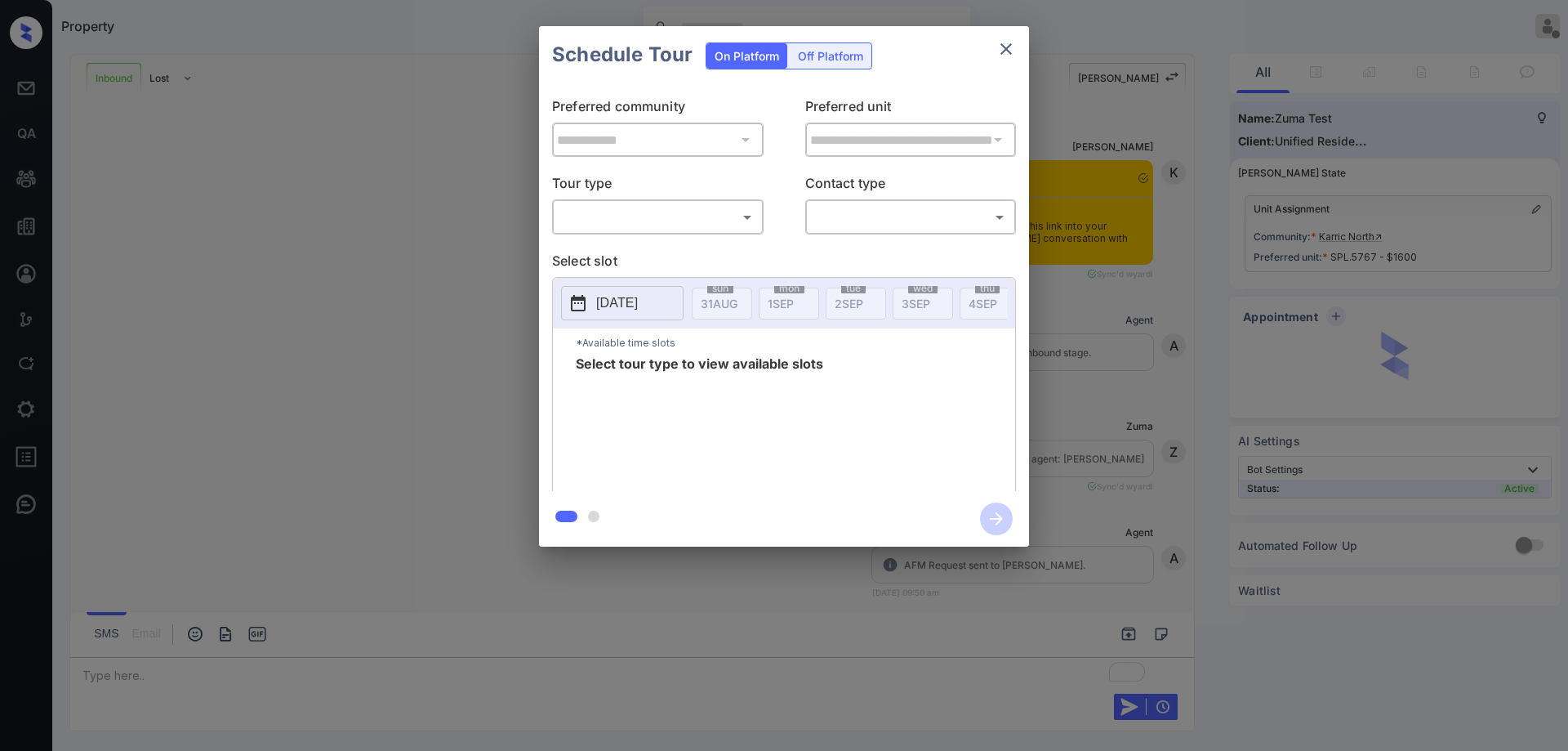
scroll to position [367, 0]
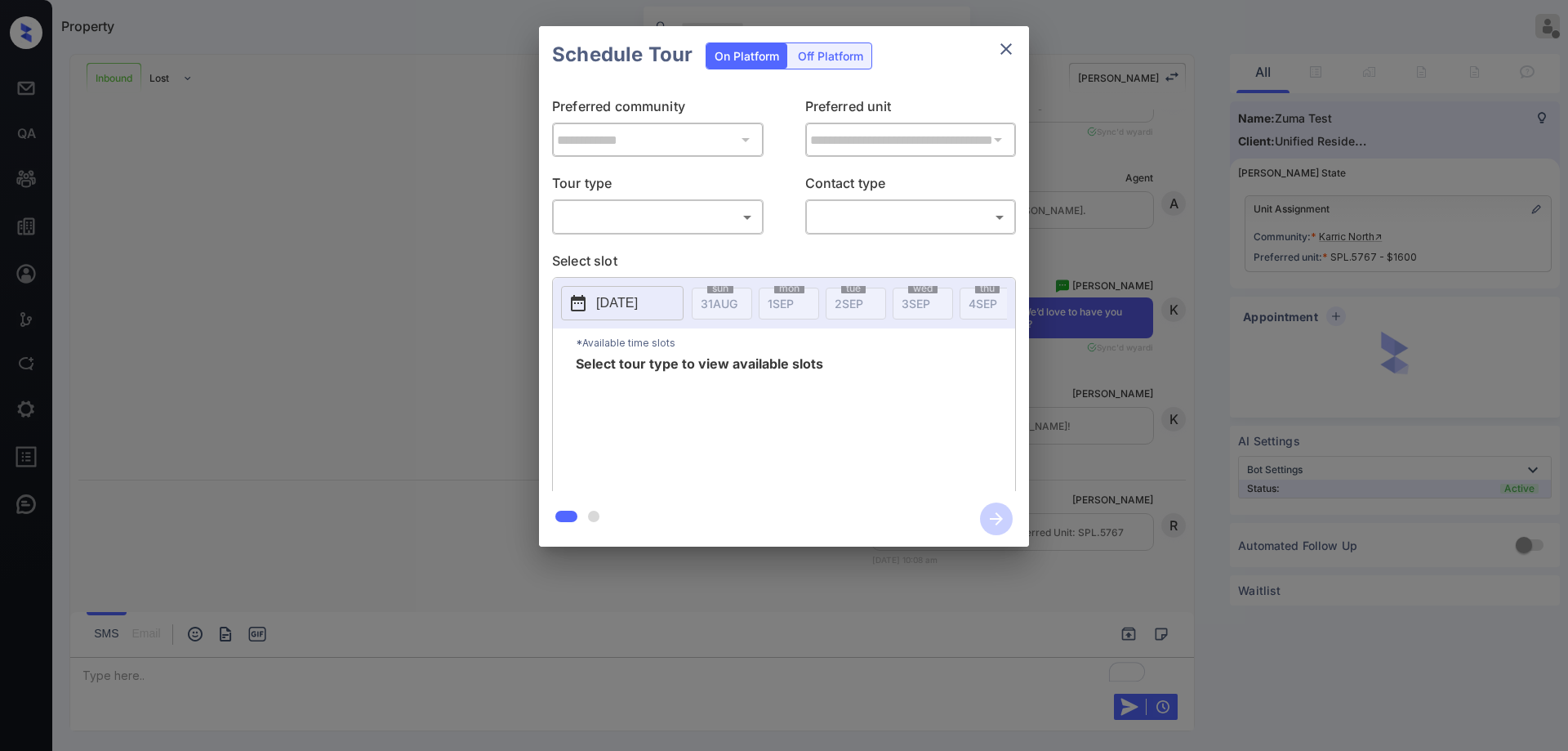
click at [622, 228] on body "Property [PERSON_NAME] Offline Set yourself online Set yourself on break Profil…" at bounding box center [784, 376] width 1568 height 751
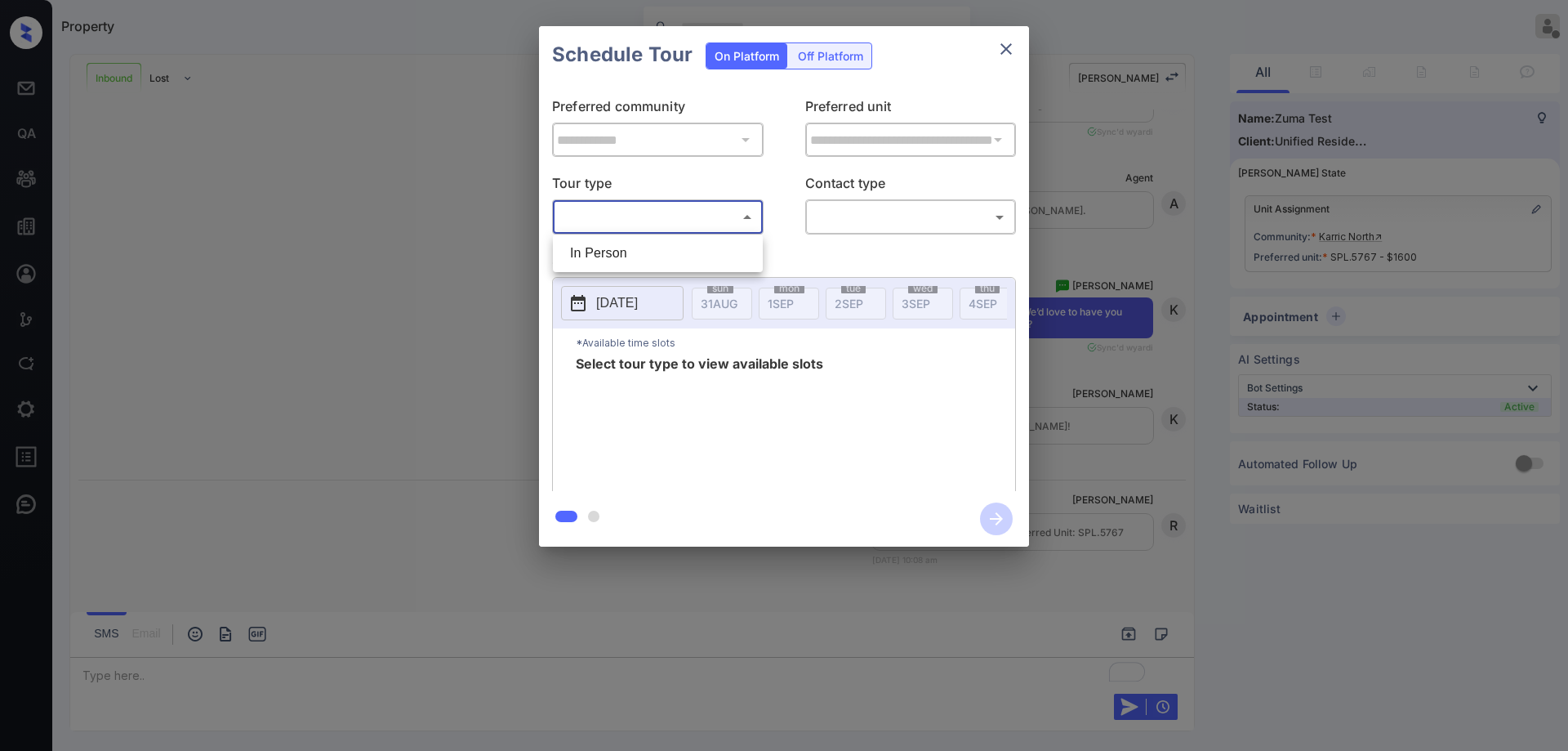
click at [626, 259] on li "In Person" at bounding box center [658, 253] width 202 height 30
type input "********"
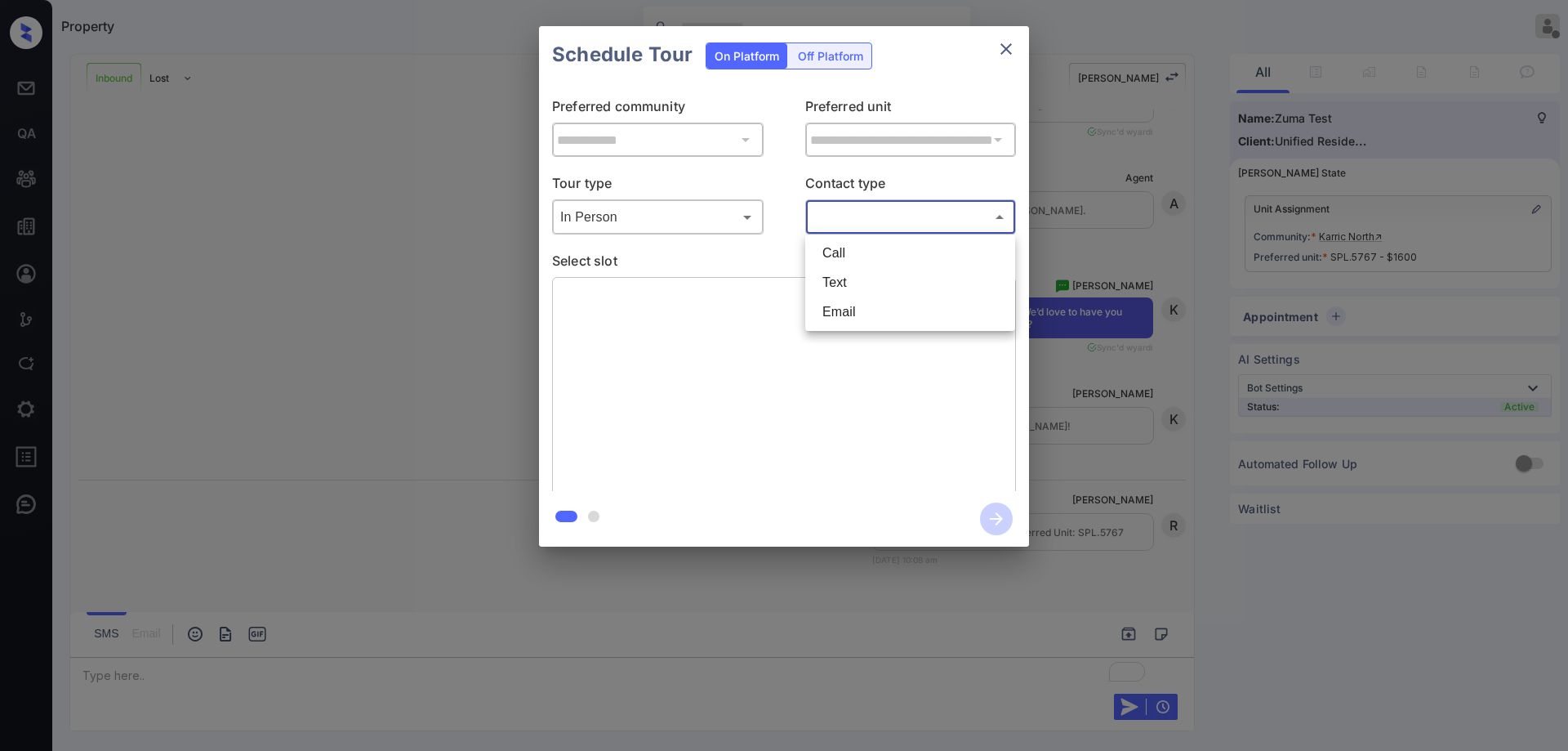
click at [863, 225] on body "Property Ryan Guarin Offline Set yourself online Set yourself on break Profile …" at bounding box center [784, 376] width 1568 height 751
click at [859, 282] on li "Text" at bounding box center [910, 283] width 202 height 30
type input "****"
click at [788, 185] on div "Tour type In Person ******** ​ Contact type Text **** ​" at bounding box center [784, 204] width 464 height 61
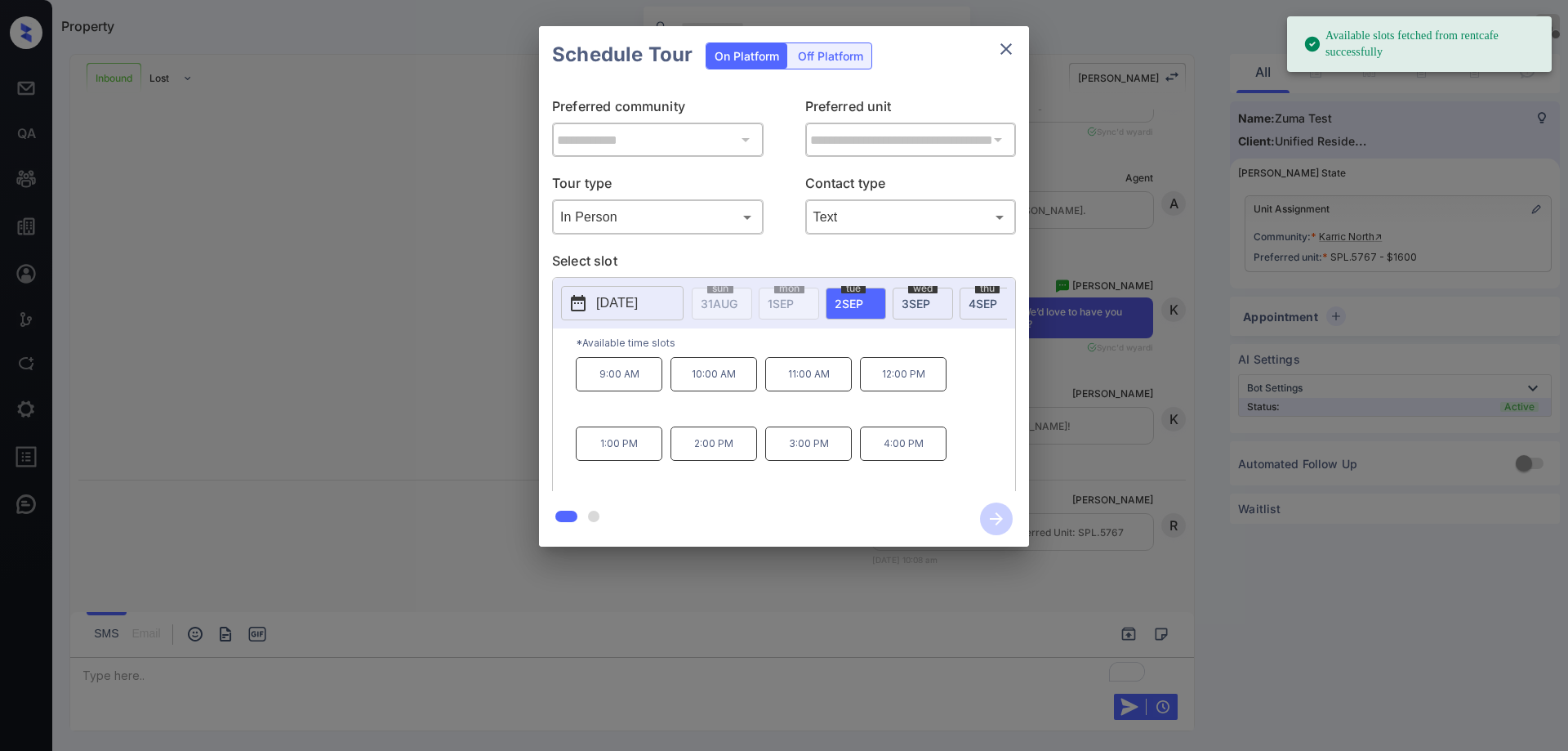
click at [969, 318] on div "thu 4 SEP" at bounding box center [989, 304] width 60 height 32
click at [970, 309] on div "thu 4 SEP" at bounding box center [989, 304] width 60 height 32
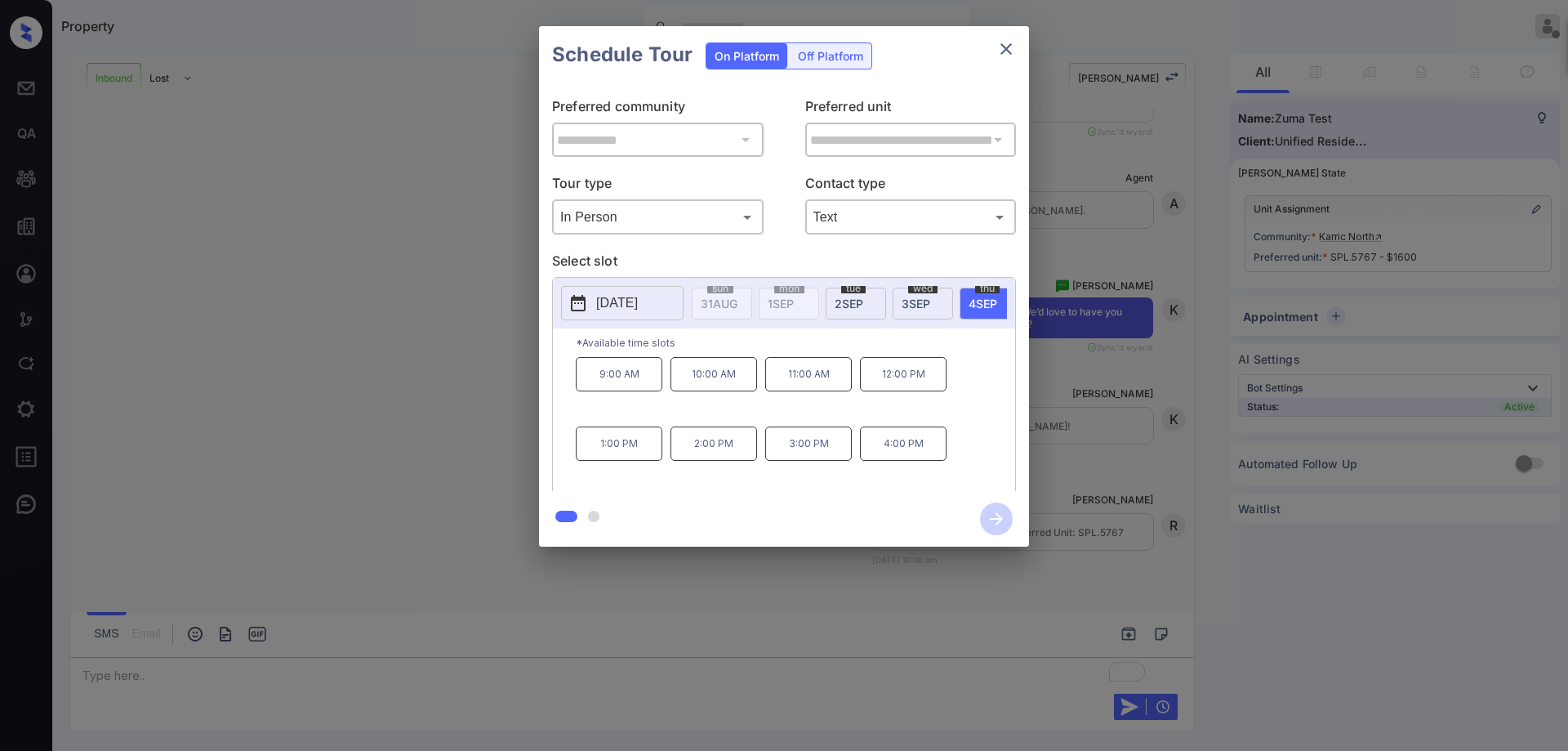
click at [844, 438] on p "3:00 PM" at bounding box center [809, 444] width 87 height 34
click at [1000, 520] on icon "button" at bounding box center [996, 518] width 13 height 13
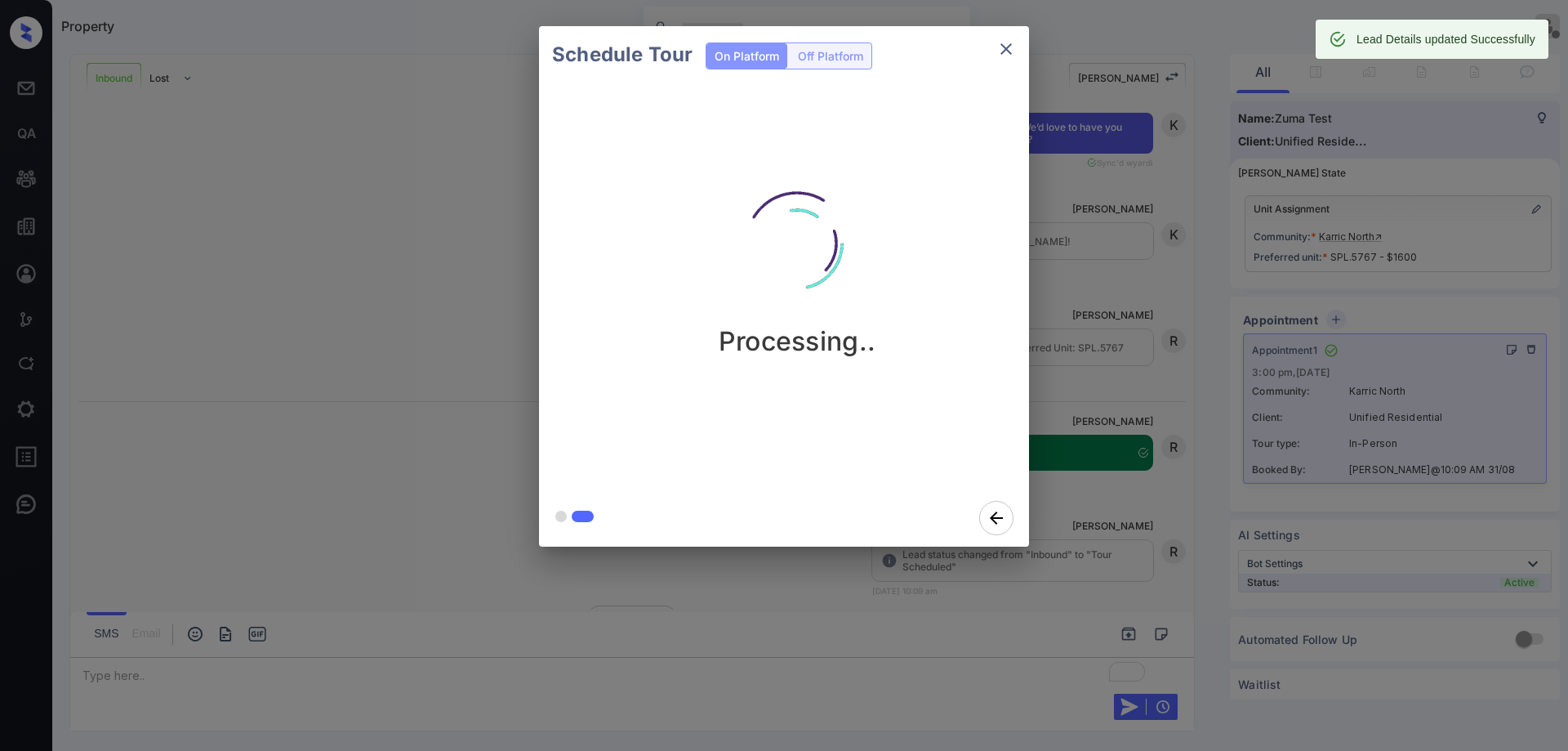
scroll to position [582, 0]
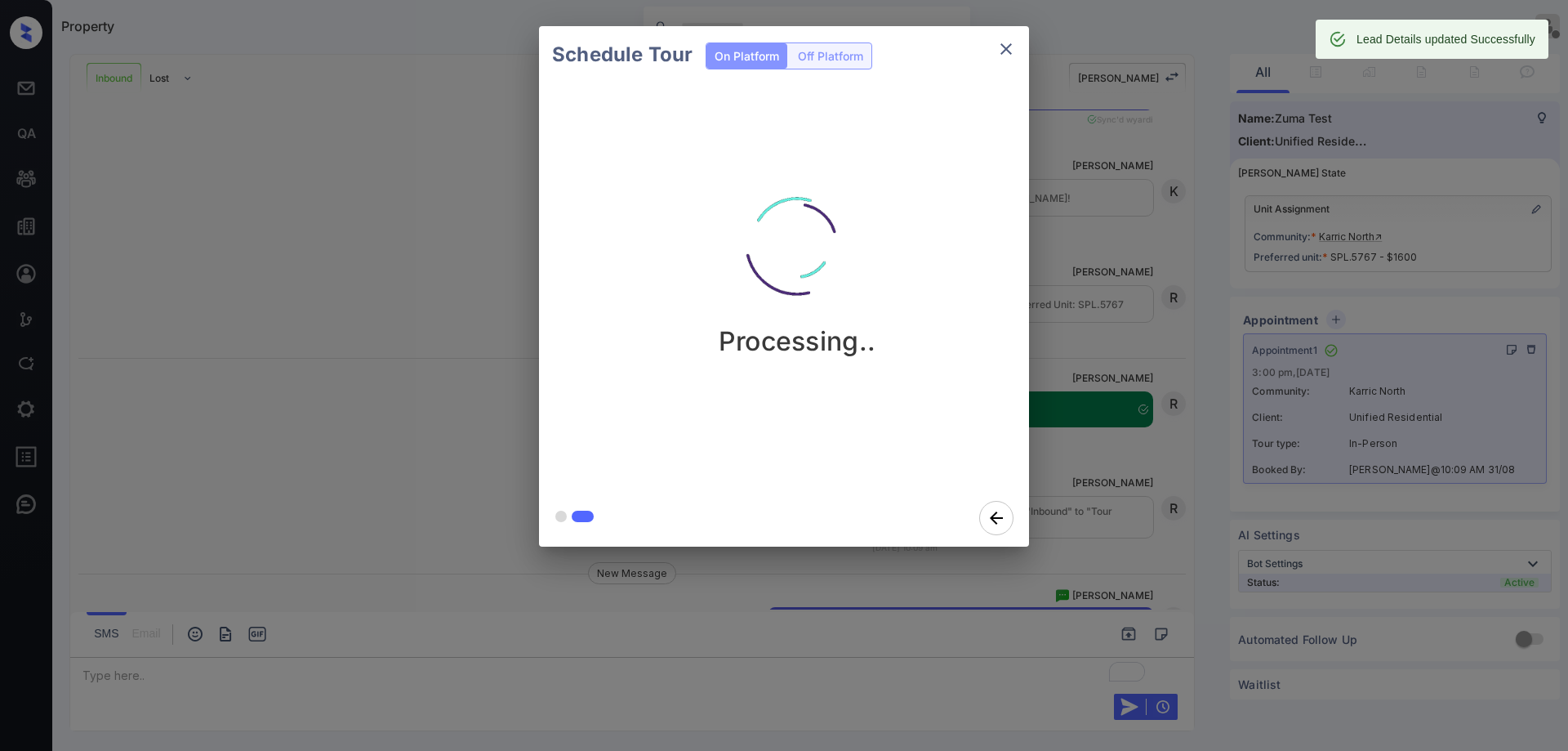
click at [1007, 50] on icon "close" at bounding box center [1007, 49] width 12 height 12
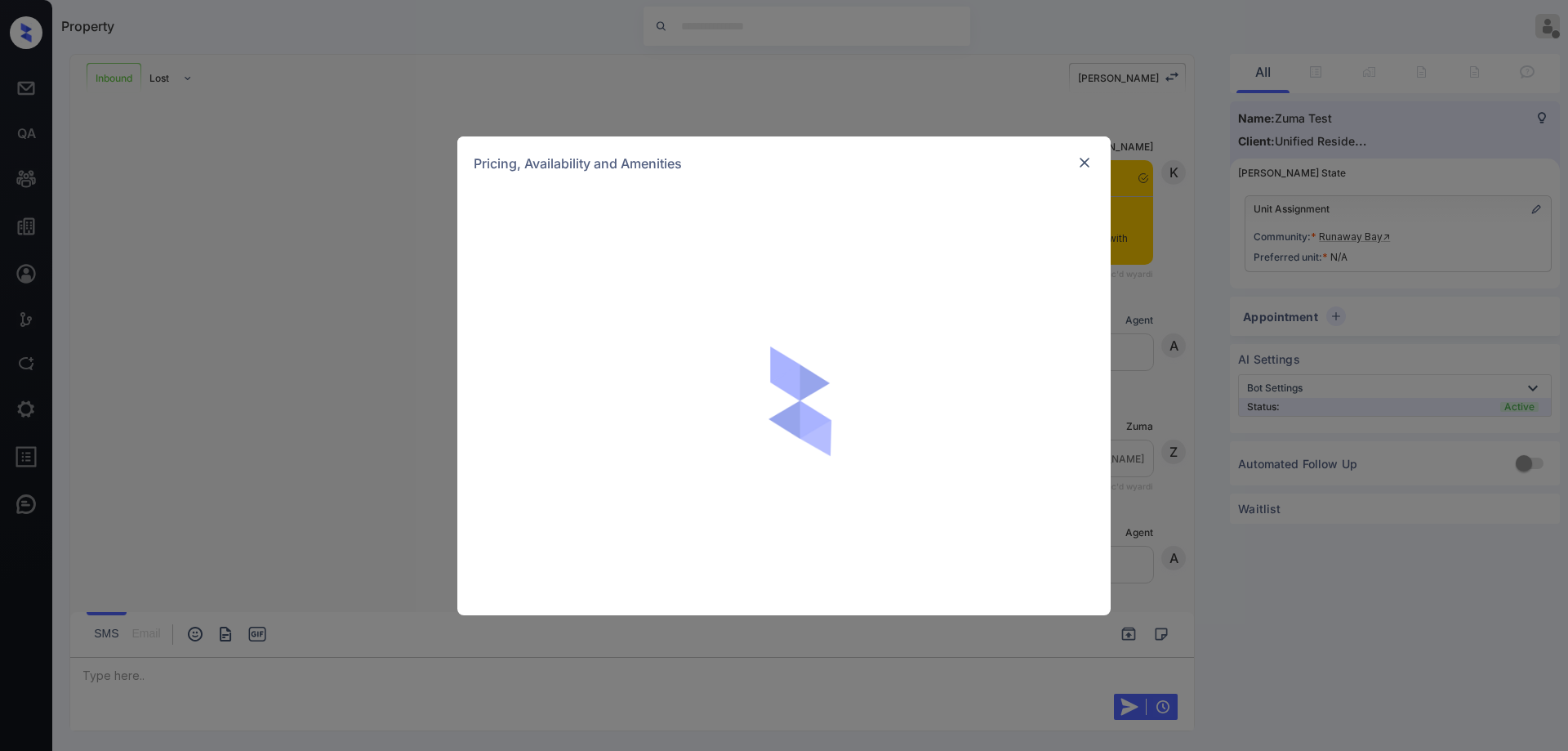
scroll to position [261, 0]
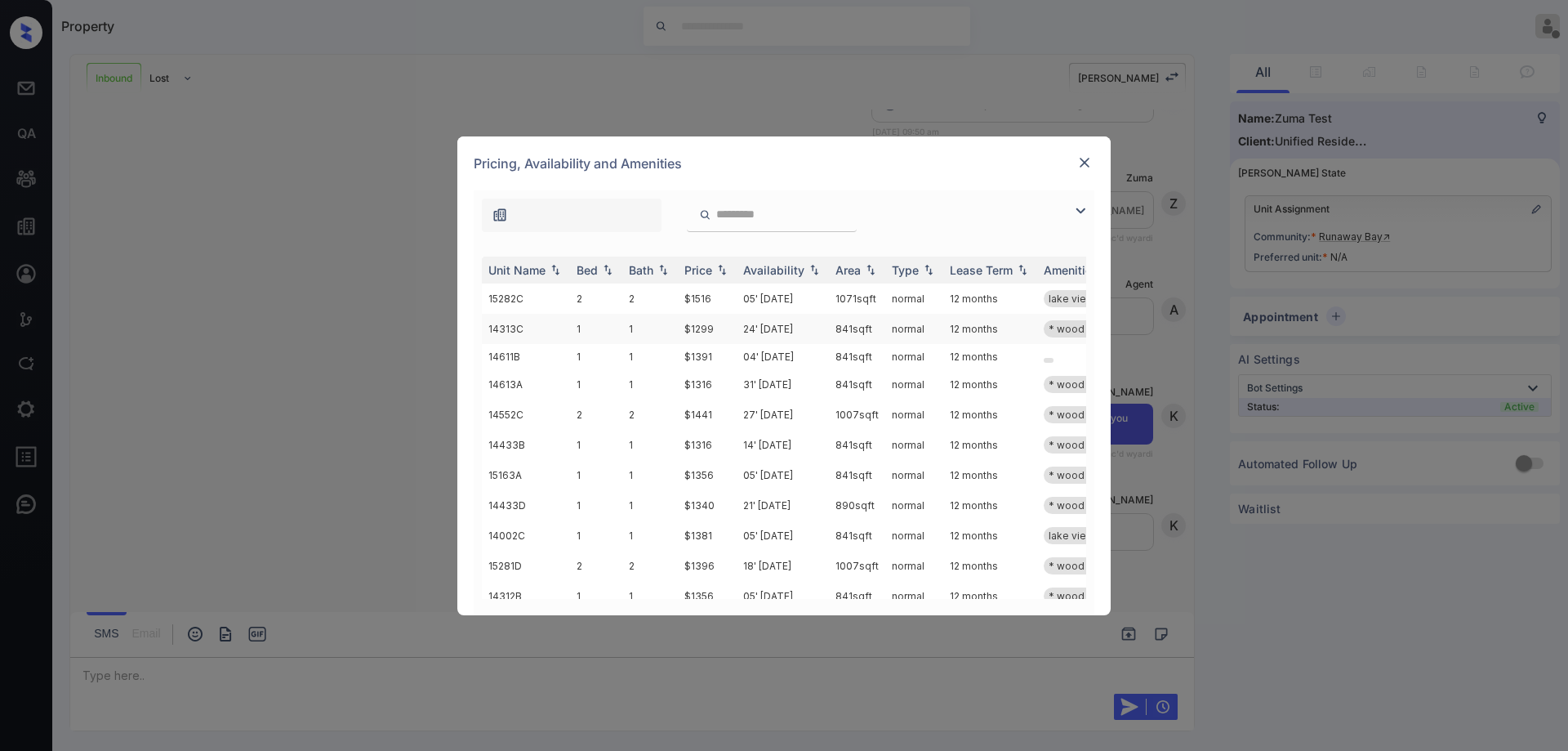
click at [807, 327] on td "24' [DATE]" at bounding box center [783, 328] width 93 height 31
click at [1084, 164] on img at bounding box center [1084, 163] width 17 height 17
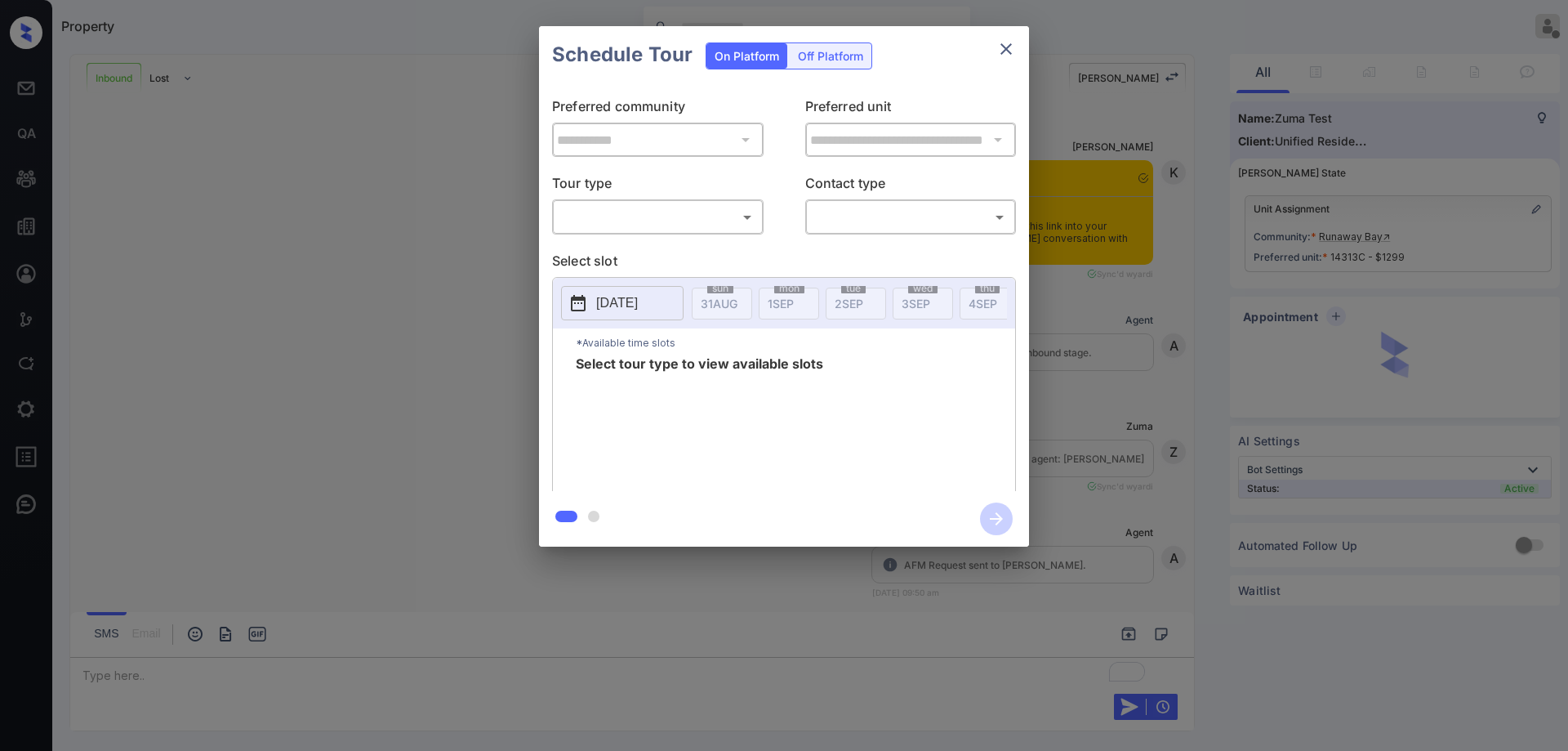
scroll to position [367, 0]
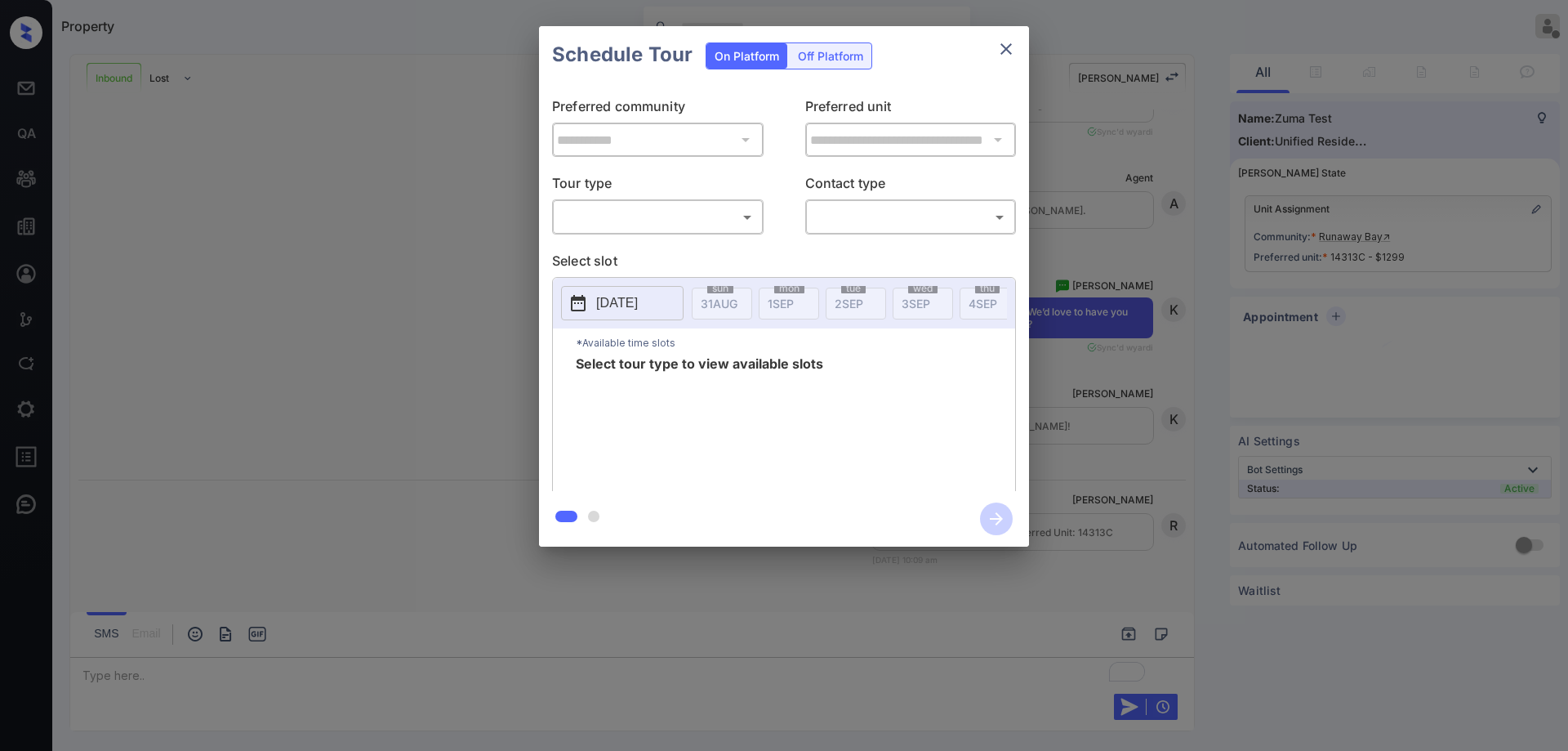
click at [696, 222] on body "Property [PERSON_NAME] Offline Set yourself online Set yourself on break Profil…" at bounding box center [784, 376] width 1568 height 751
type input "********"
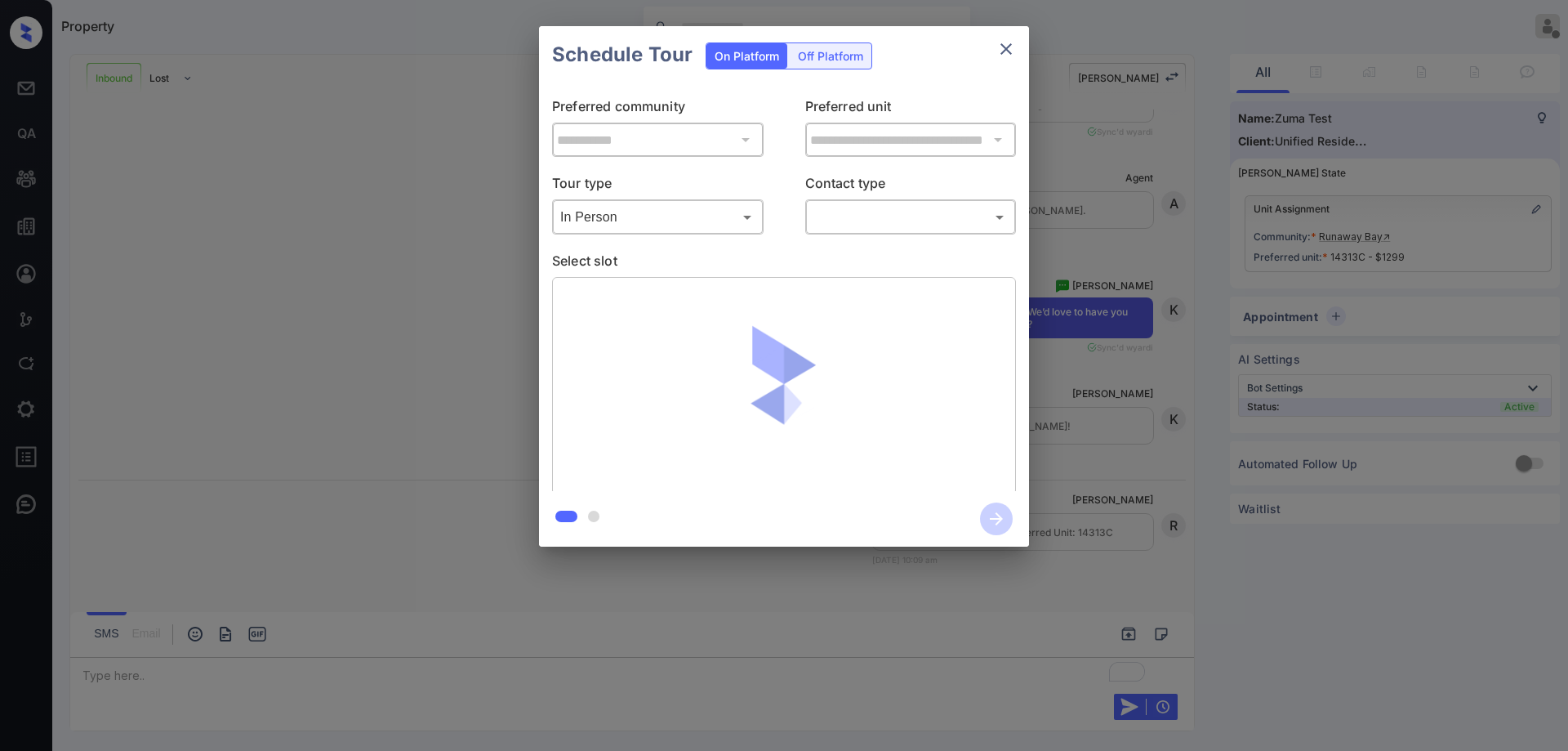
click at [857, 220] on body "Property Ryan Guarin Offline Set yourself online Set yourself on break Profile …" at bounding box center [784, 376] width 1568 height 751
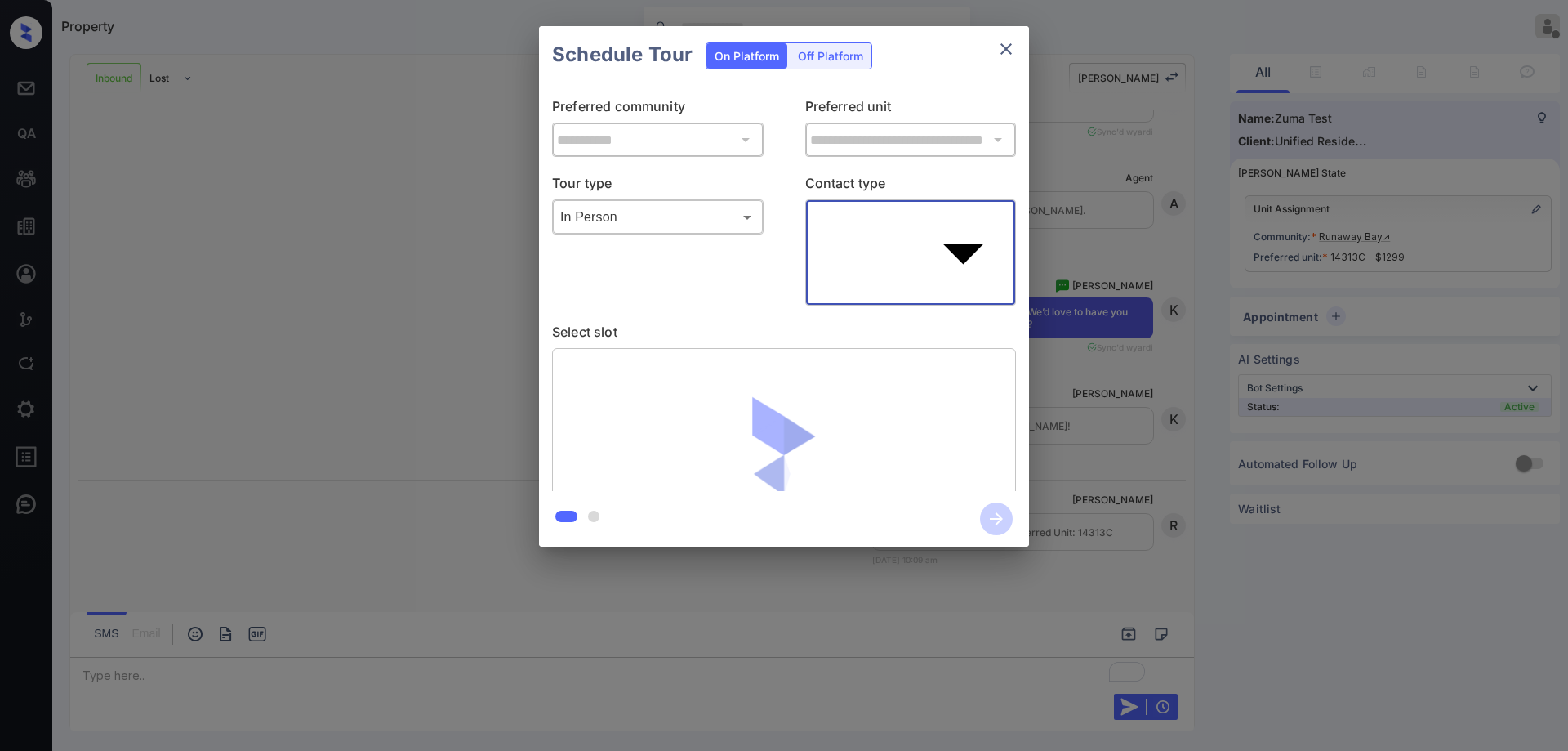
type input "****"
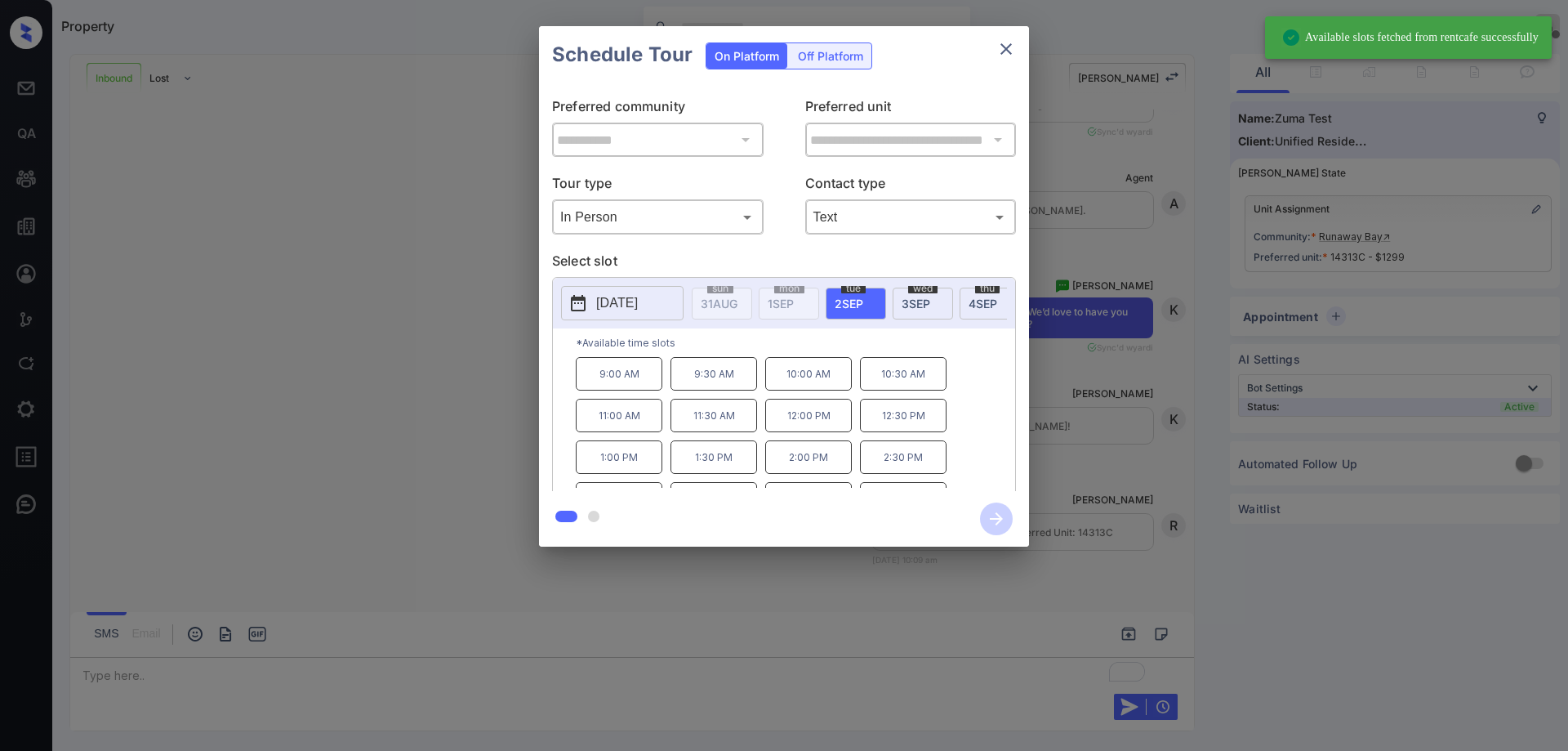
click at [978, 308] on span "[DATE]" at bounding box center [983, 304] width 29 height 14
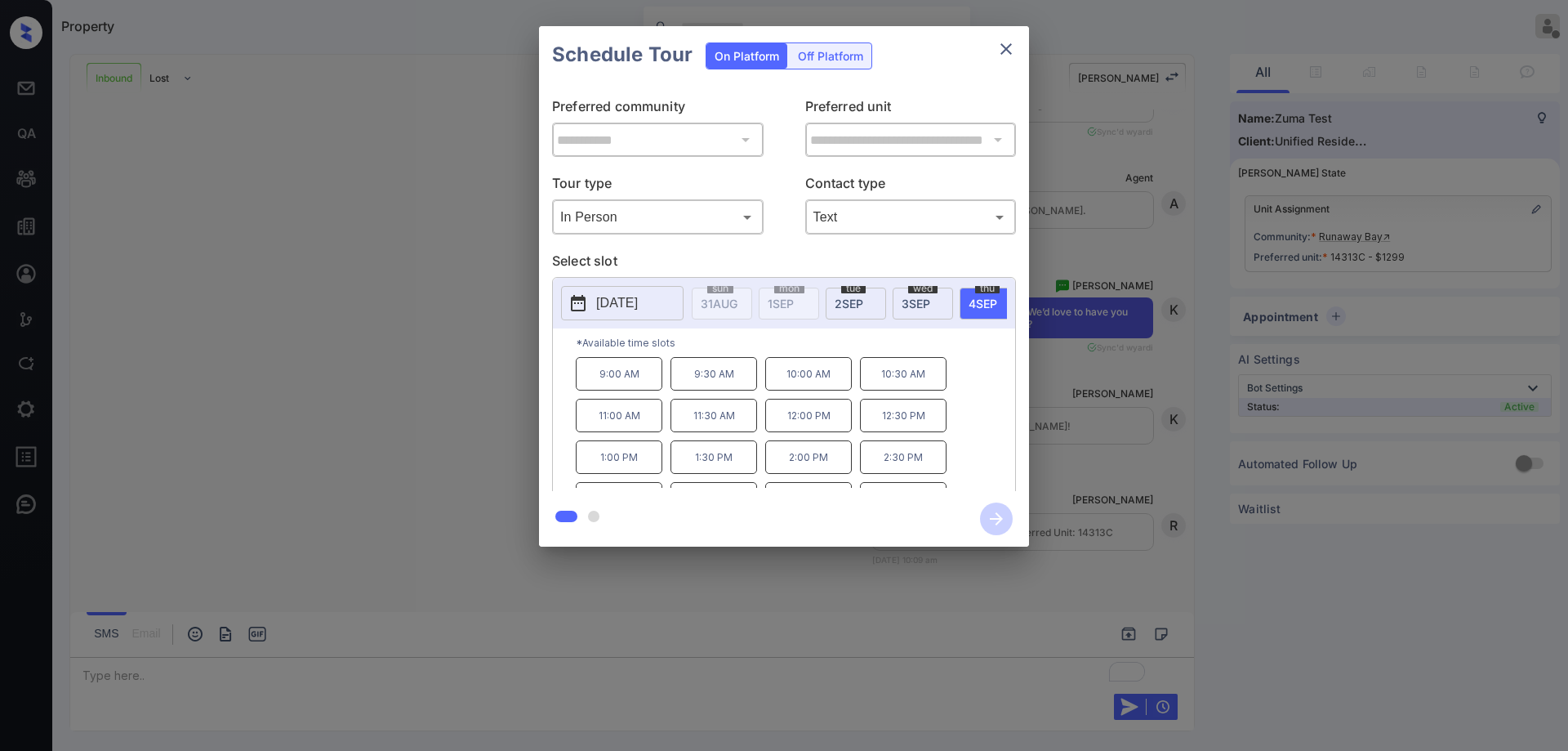
click at [806, 460] on p "2:00 PM" at bounding box center [809, 457] width 87 height 34
click at [997, 519] on icon "button" at bounding box center [996, 518] width 13 height 13
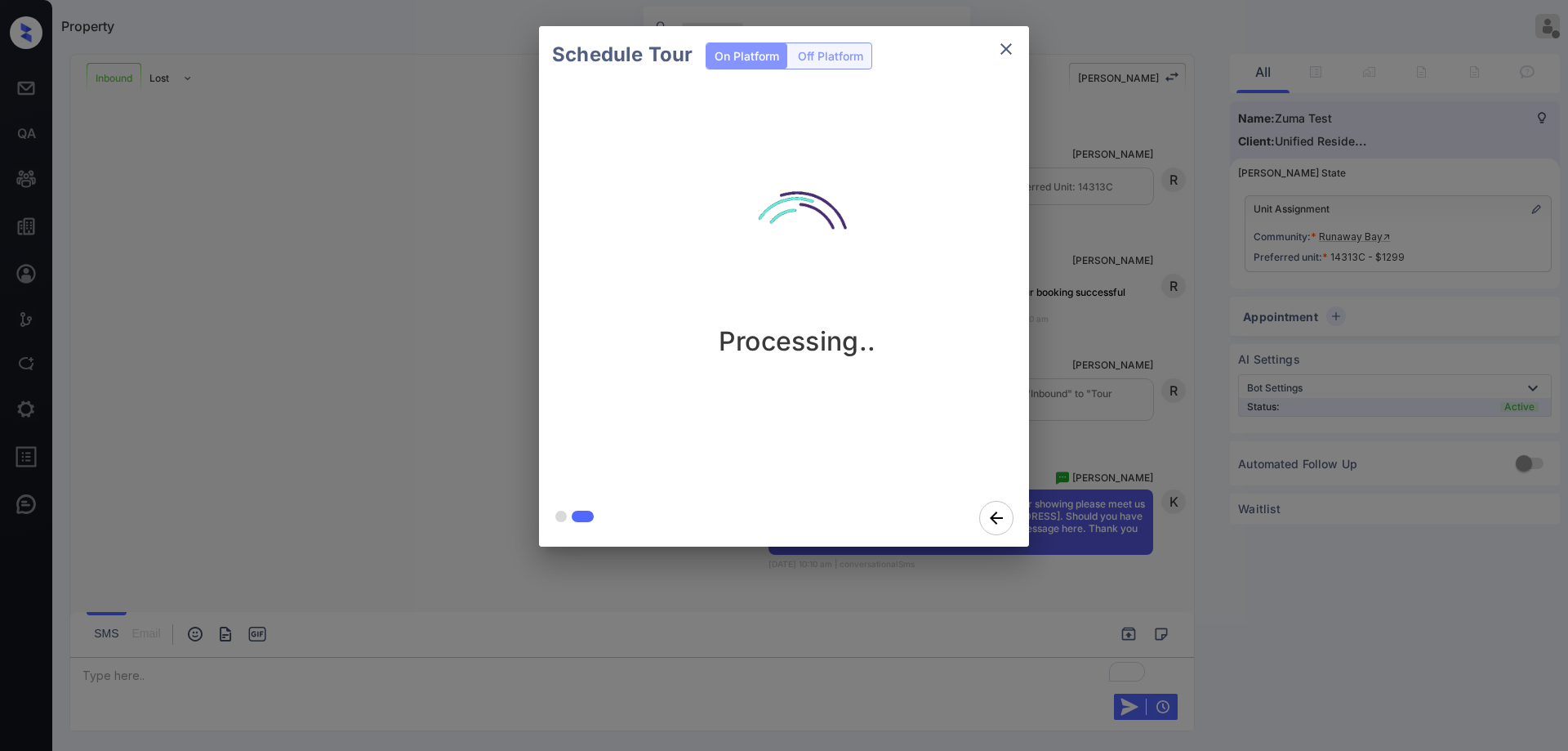
scroll to position [717, 0]
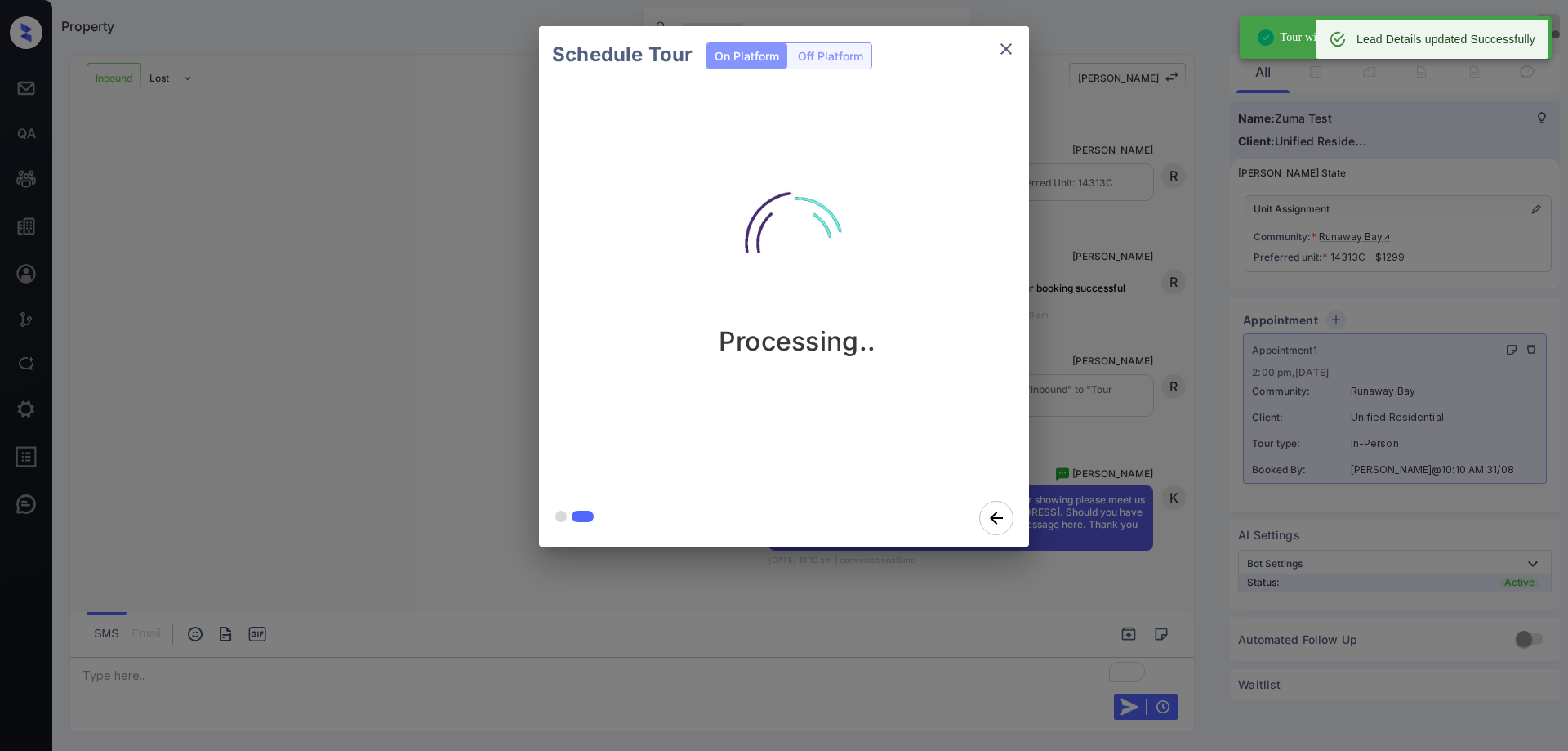
click at [1015, 45] on icon "close" at bounding box center [1007, 49] width 20 height 20
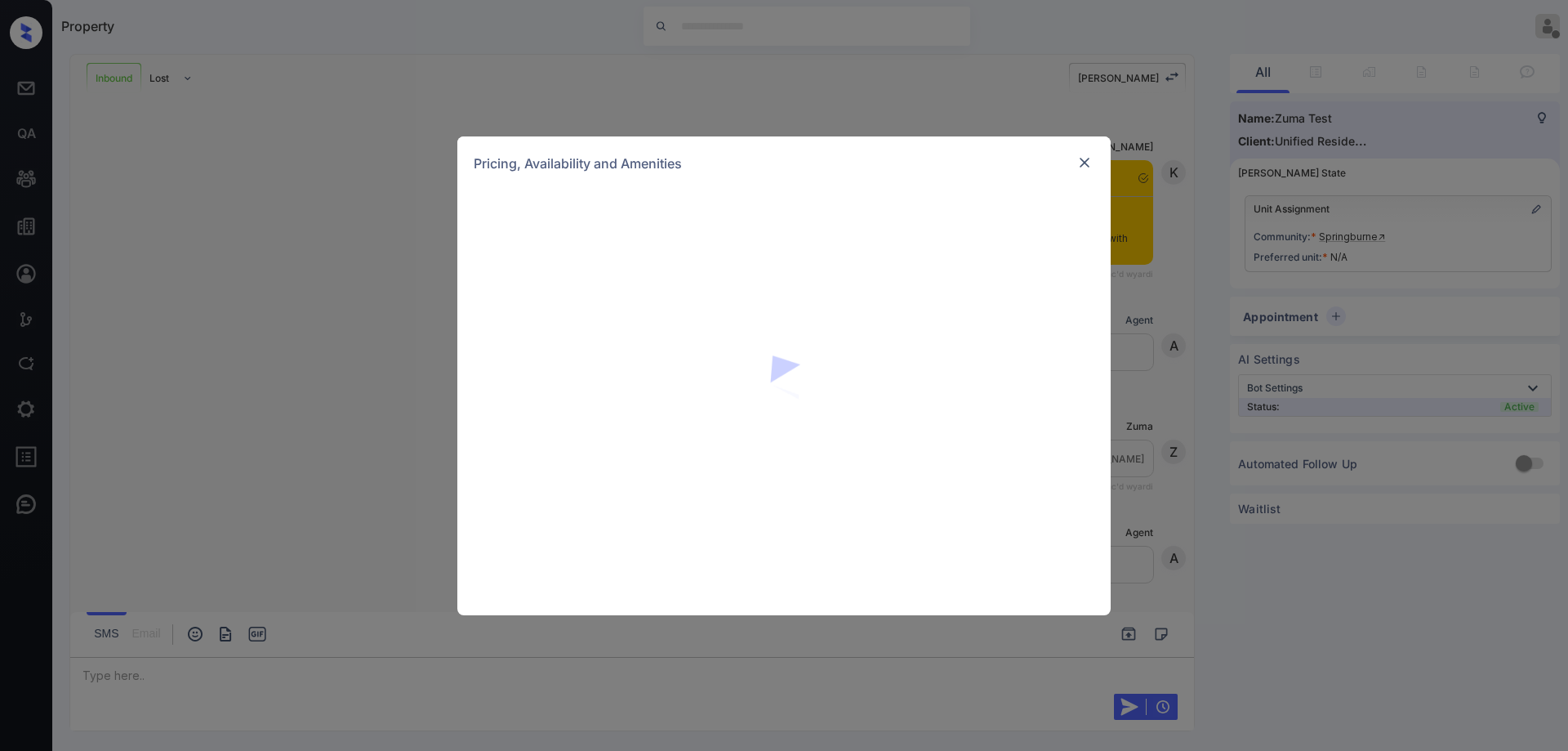
scroll to position [261, 0]
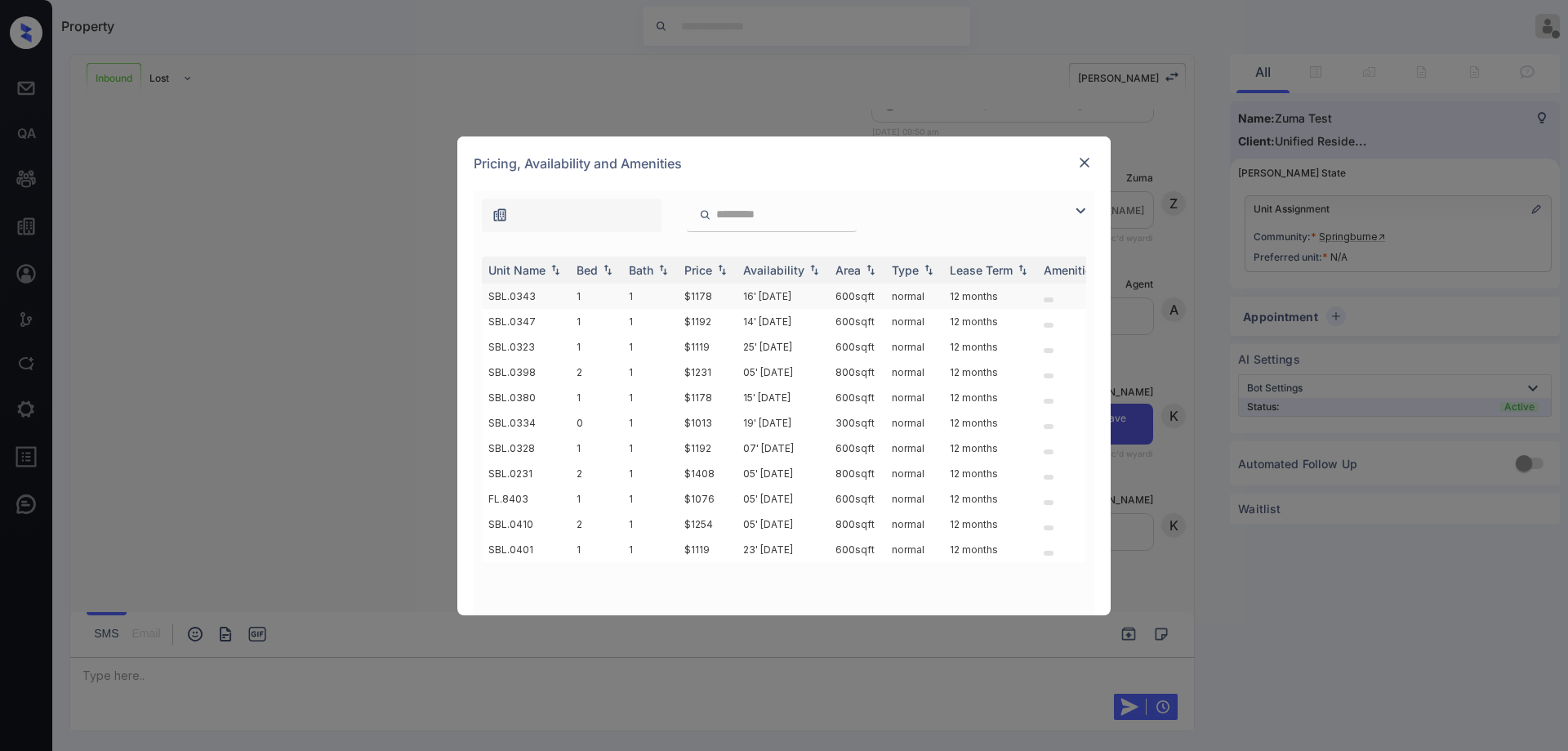
click at [850, 295] on td "600 sqft" at bounding box center [857, 297] width 56 height 26
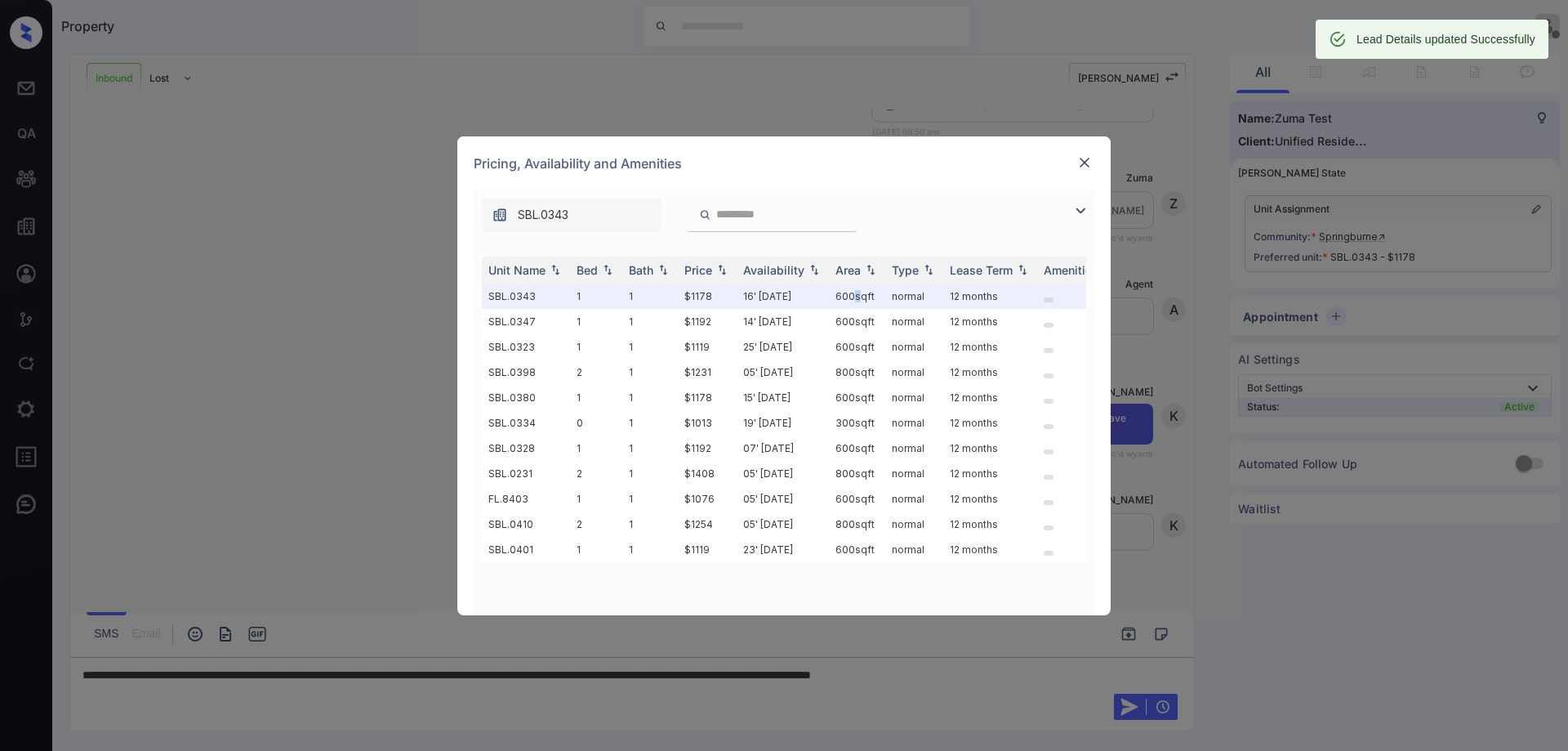
click at [1084, 156] on img at bounding box center [1084, 163] width 17 height 17
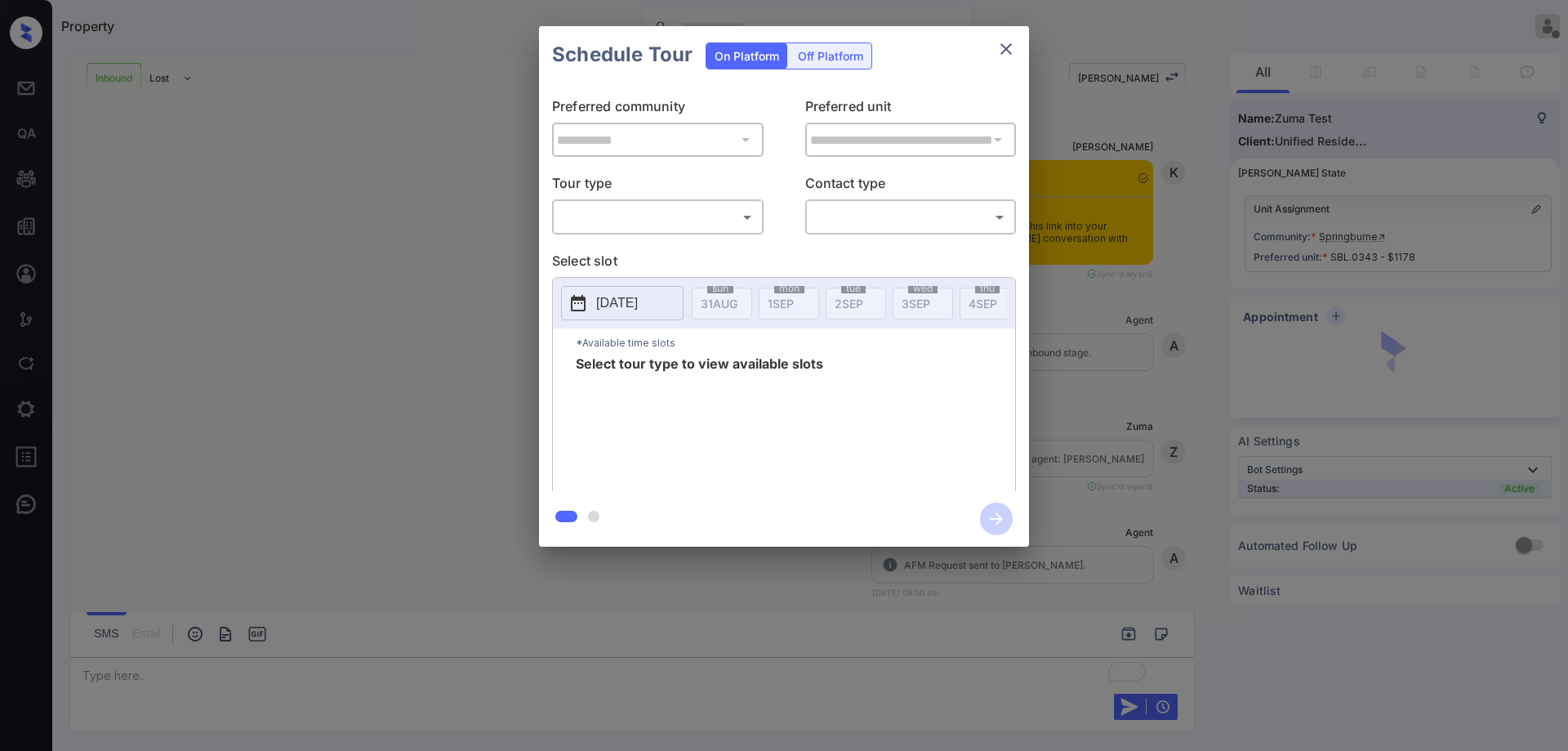
scroll to position [367, 0]
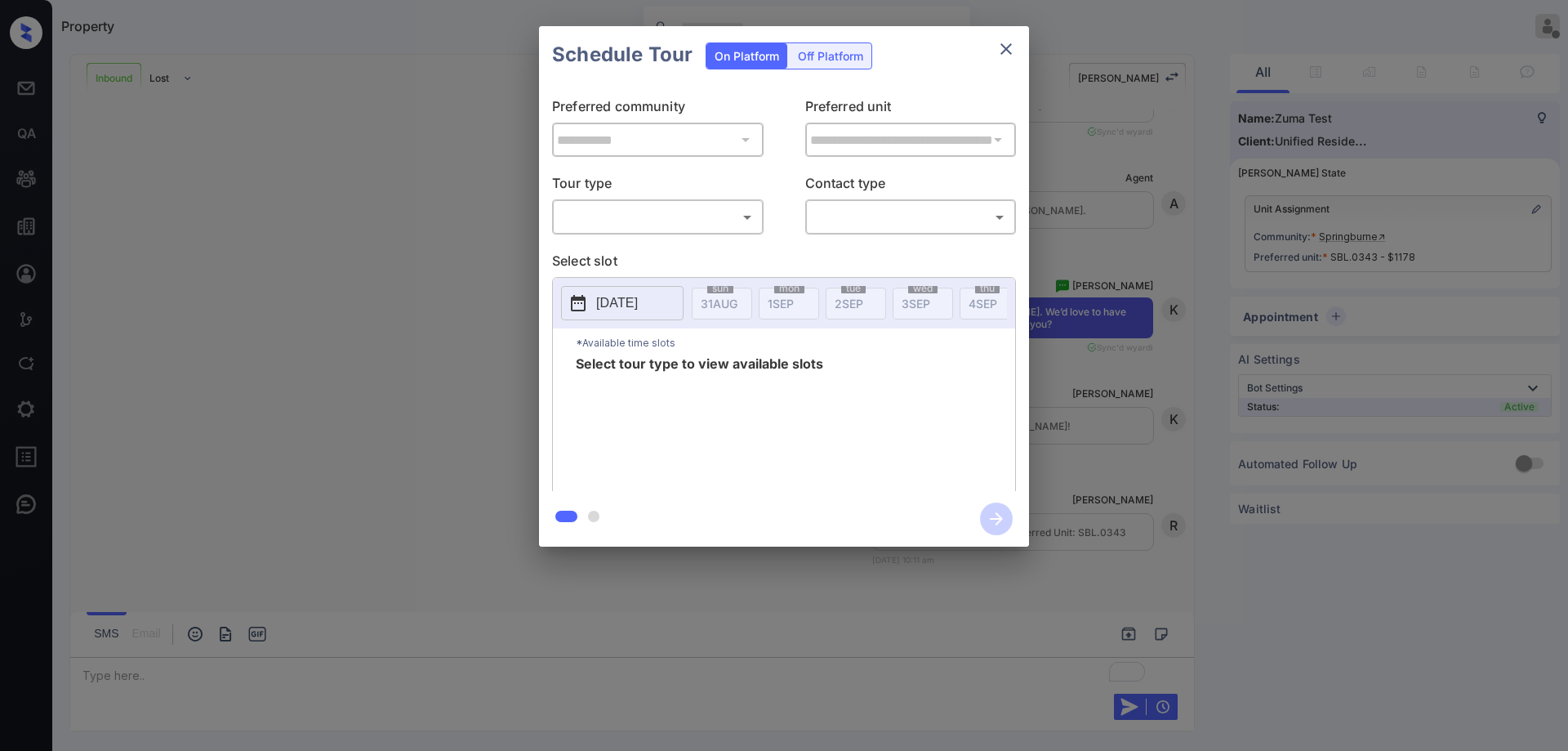
click at [638, 229] on body "Property [PERSON_NAME] Offline Set yourself online Set yourself on break Profil…" at bounding box center [784, 376] width 1568 height 751
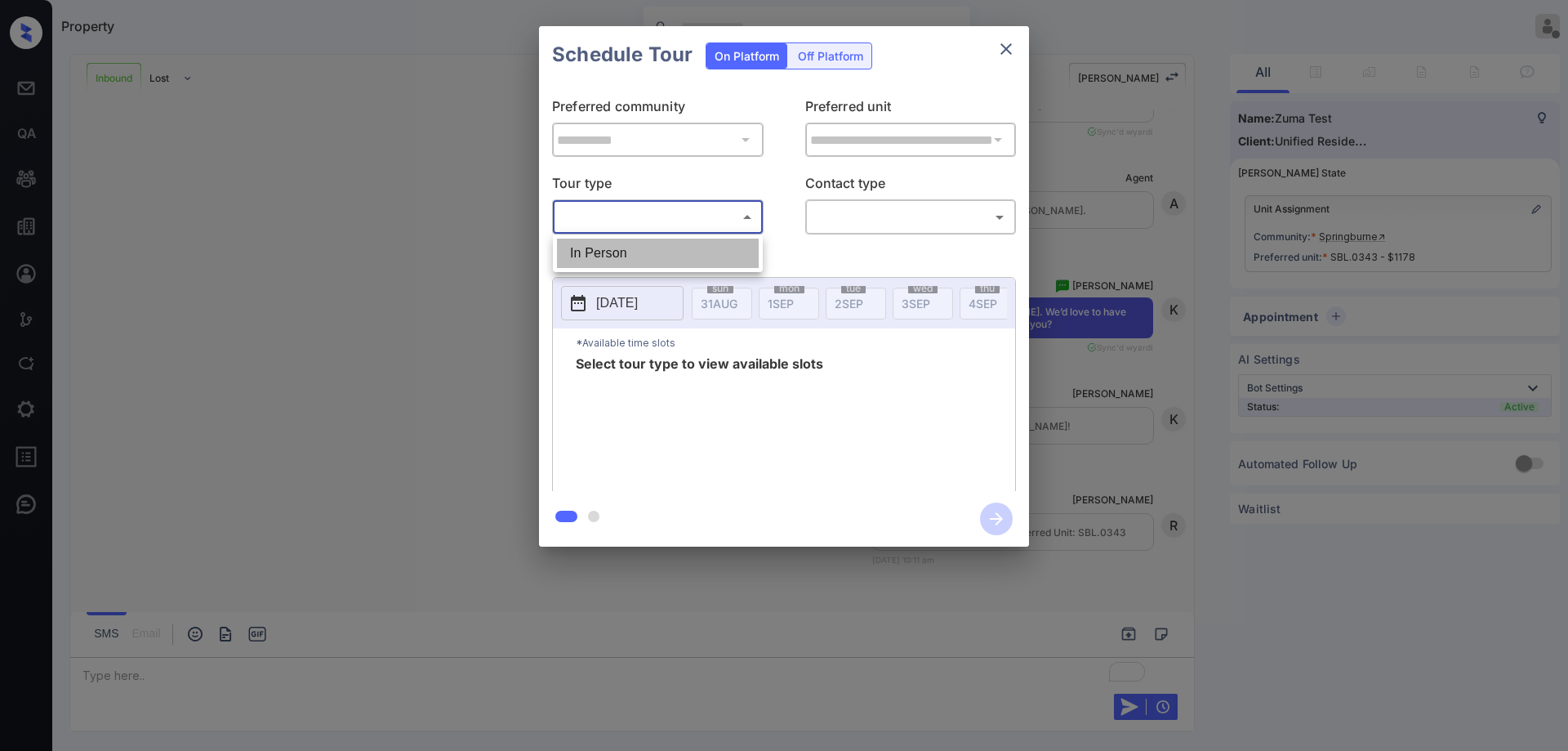
click at [638, 260] on li "In Person" at bounding box center [658, 253] width 202 height 30
type input "********"
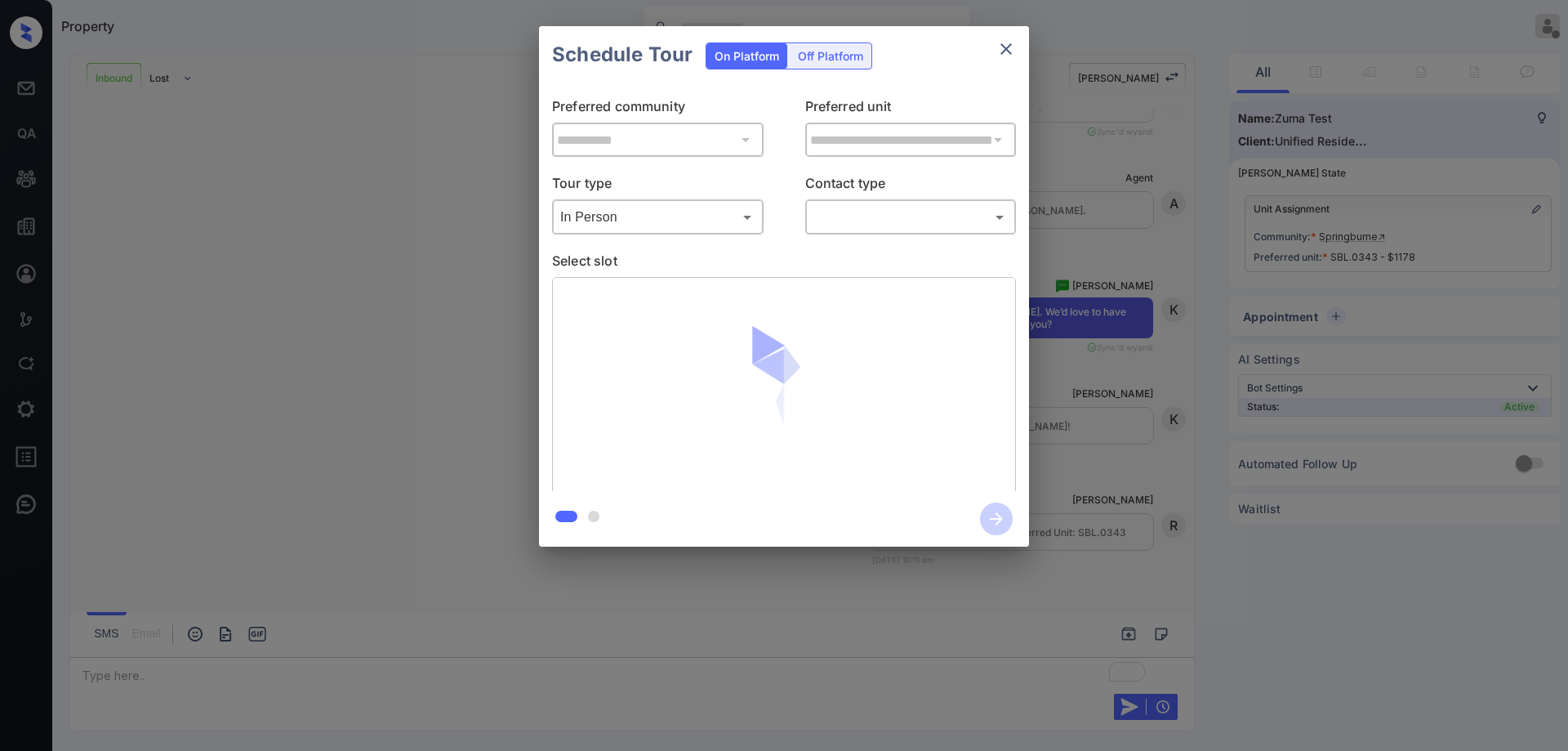
click at [870, 220] on body "Property [PERSON_NAME] Offline Set yourself online Set yourself on break Profil…" at bounding box center [784, 376] width 1568 height 751
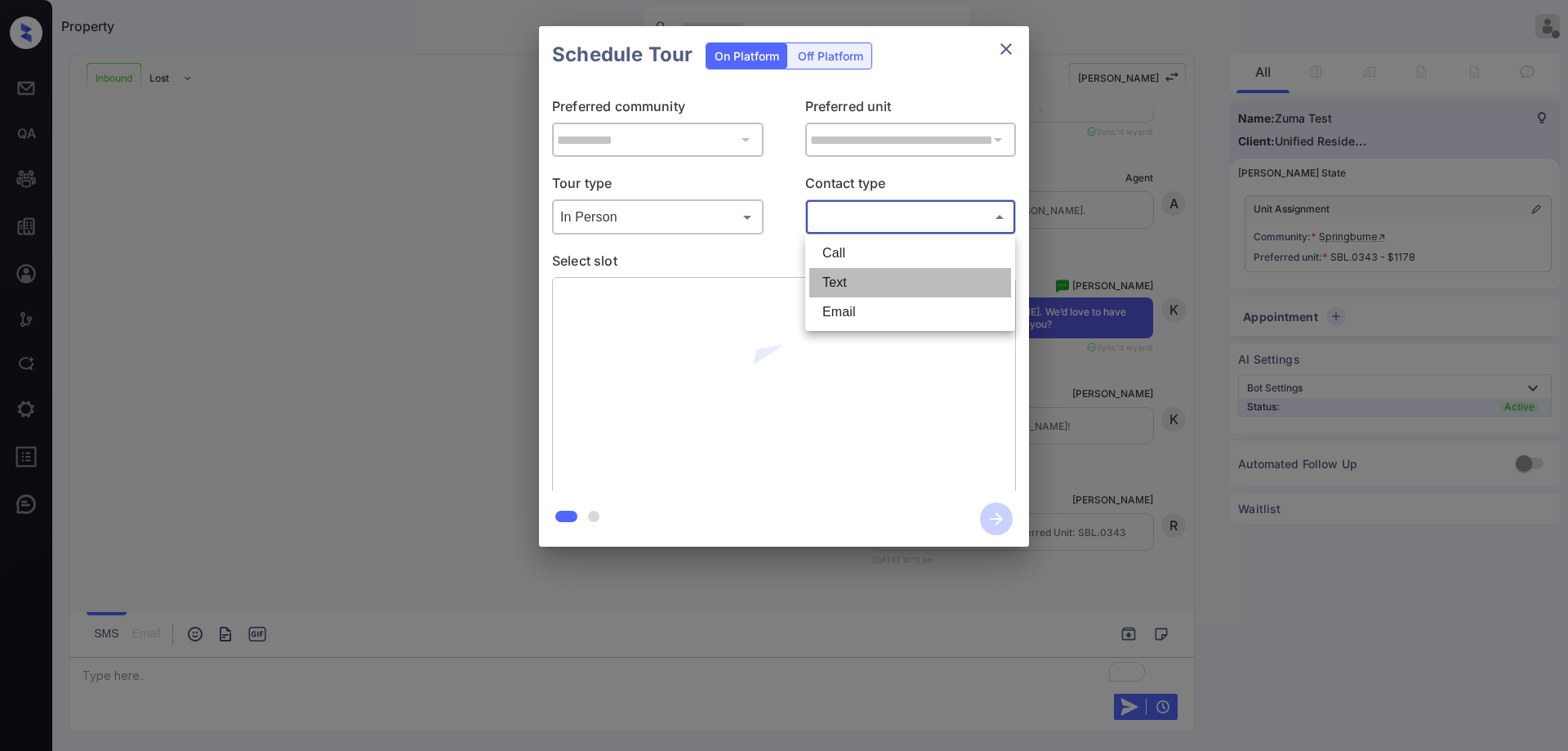
click at [864, 291] on li "Text" at bounding box center [910, 283] width 202 height 30
type input "****"
click at [786, 210] on div "Call Text Email" at bounding box center [784, 376] width 1568 height 751
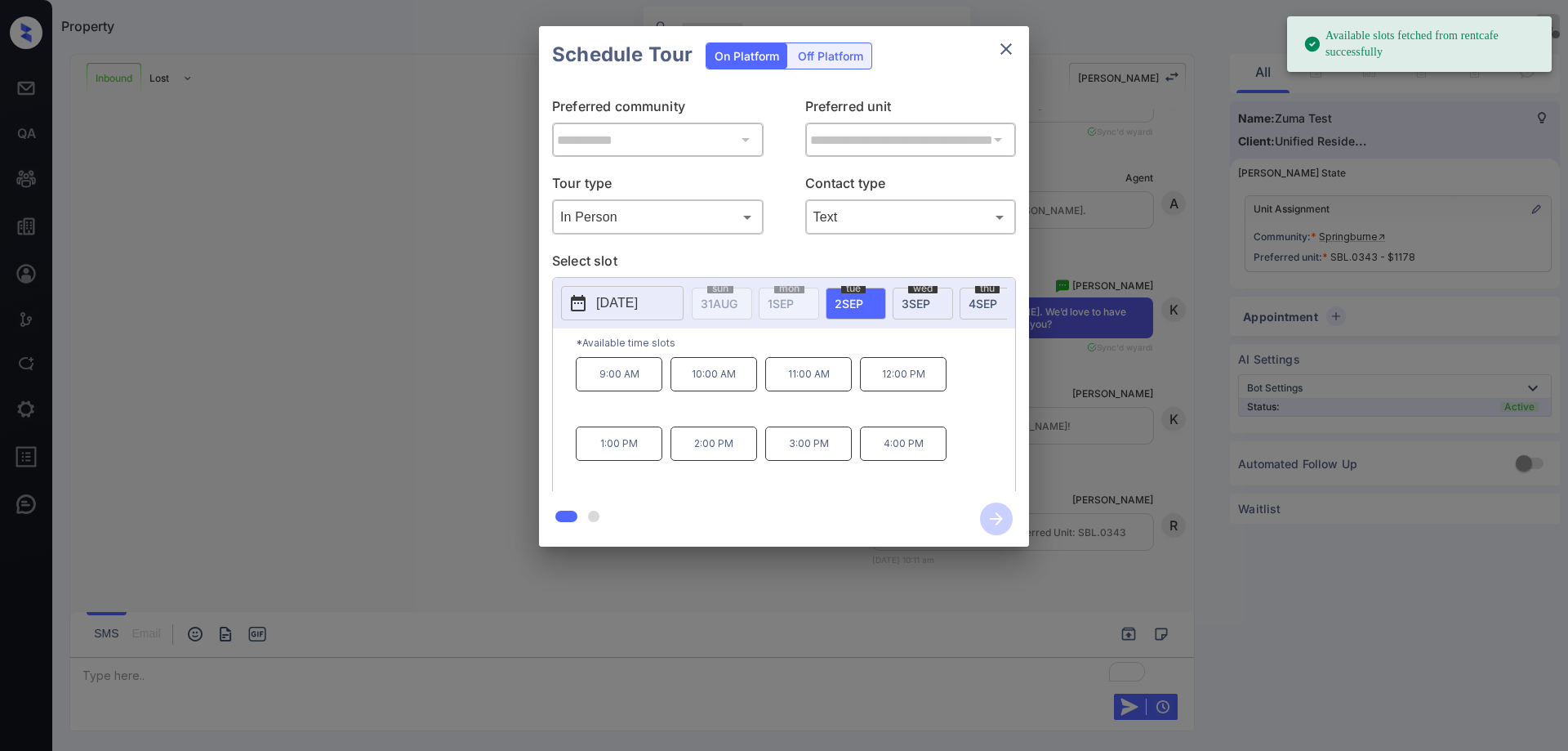
click at [969, 305] on span "[DATE]" at bounding box center [983, 304] width 29 height 14
click at [831, 449] on p "3:00 PM" at bounding box center [809, 444] width 87 height 34
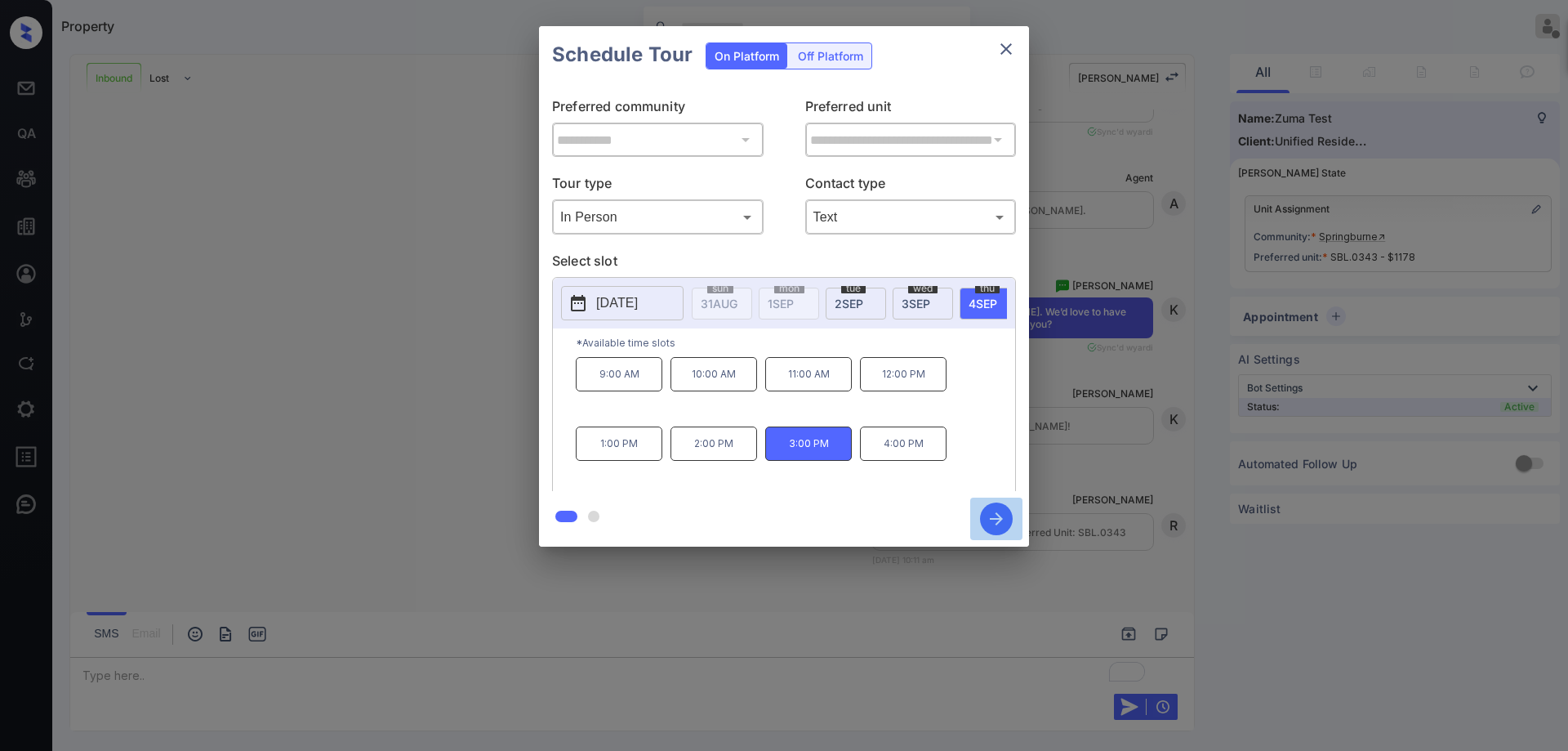
click at [983, 512] on icon "button" at bounding box center [996, 518] width 33 height 33
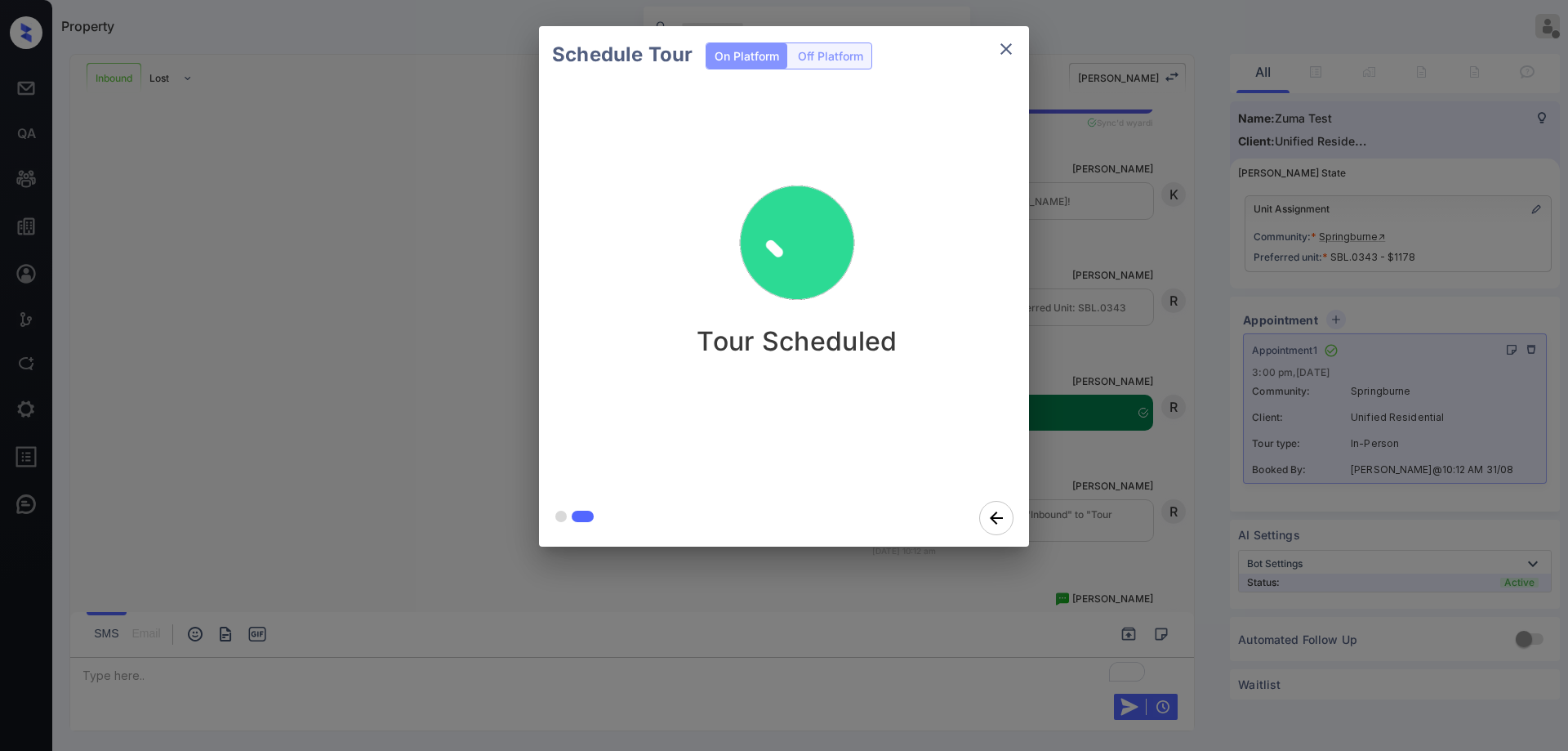
scroll to position [582, 0]
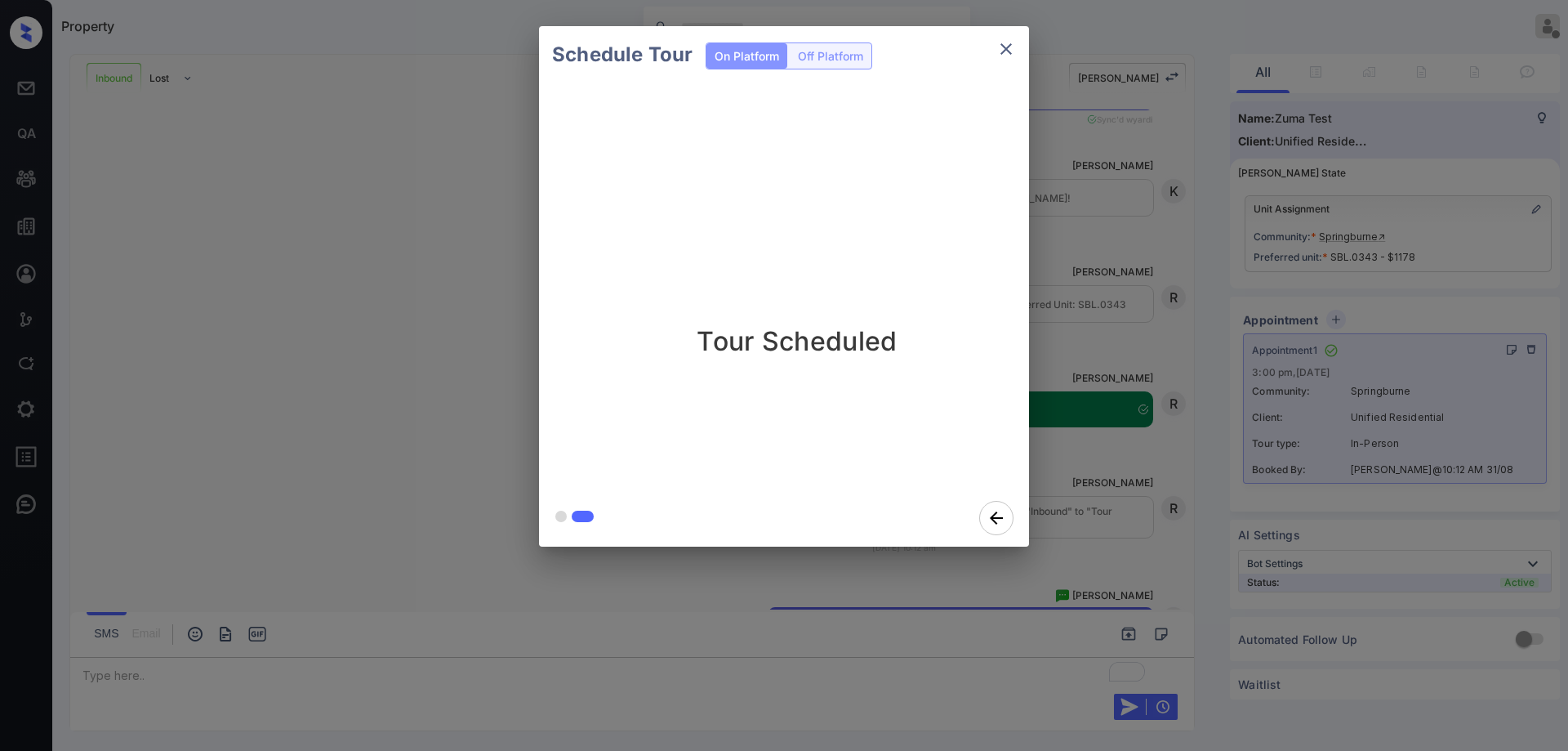
click at [1013, 44] on icon "close" at bounding box center [1007, 49] width 20 height 20
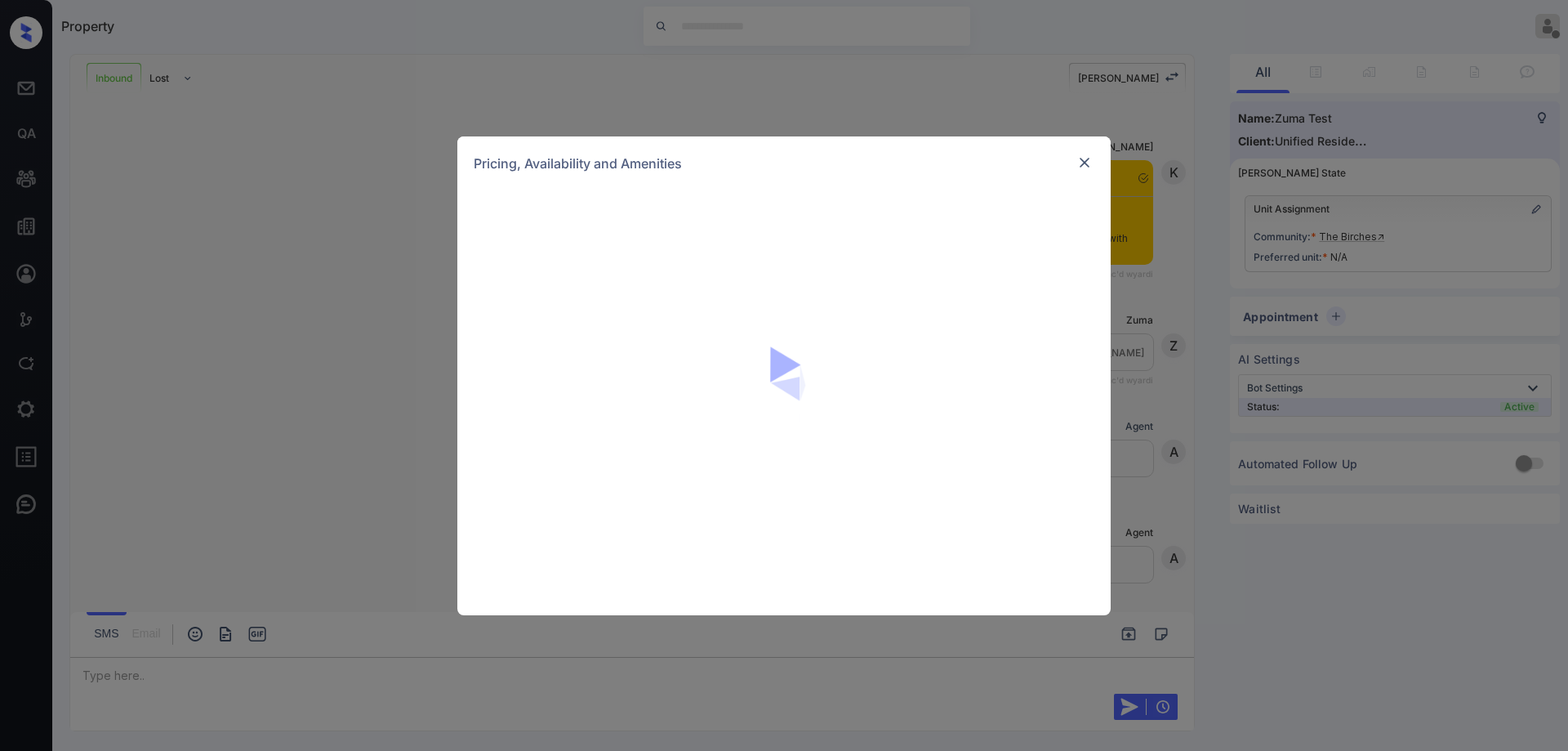
scroll to position [261, 0]
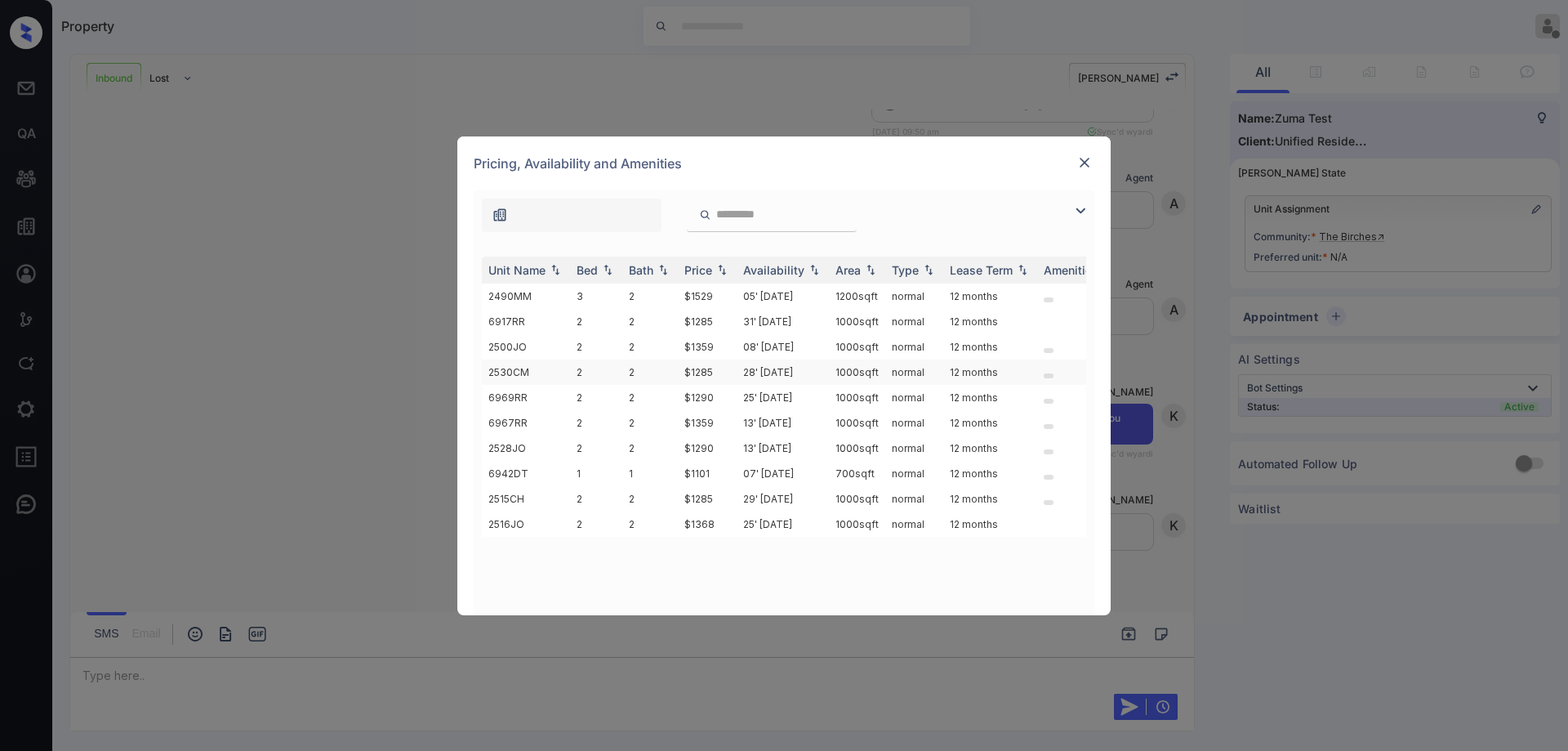
click at [744, 371] on td "28' [DATE]" at bounding box center [783, 373] width 93 height 26
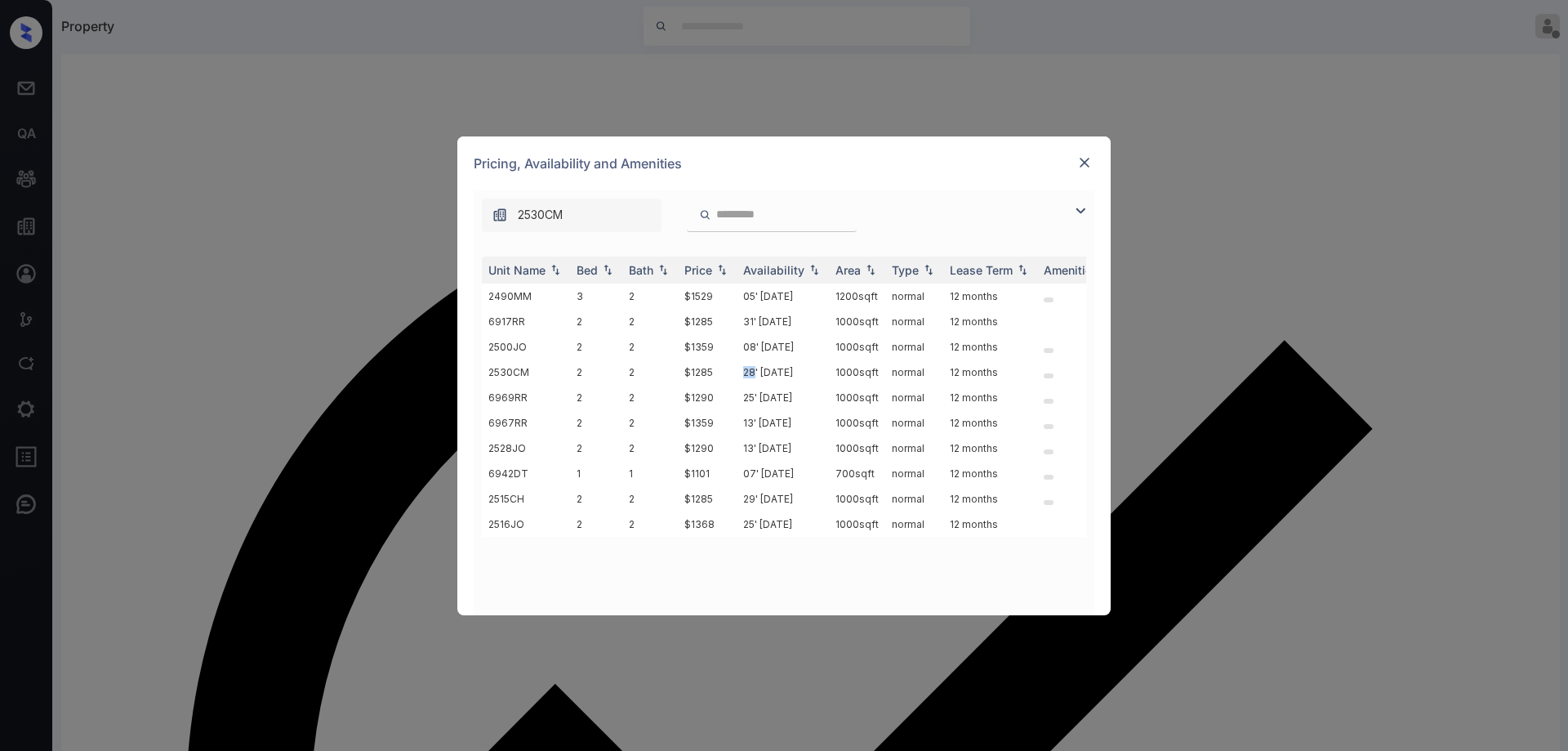
click at [1085, 163] on img at bounding box center [1084, 163] width 17 height 17
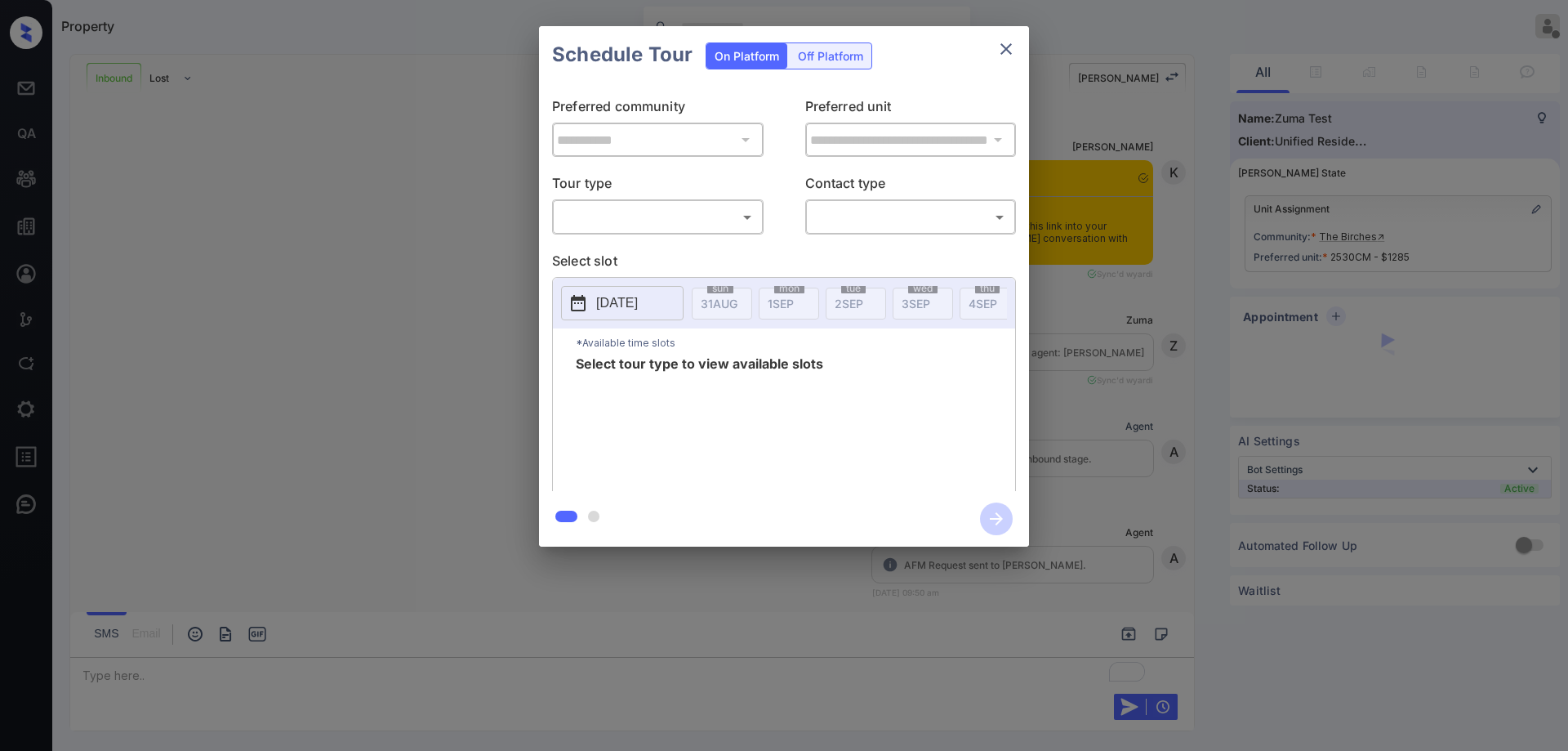
scroll to position [367, 0]
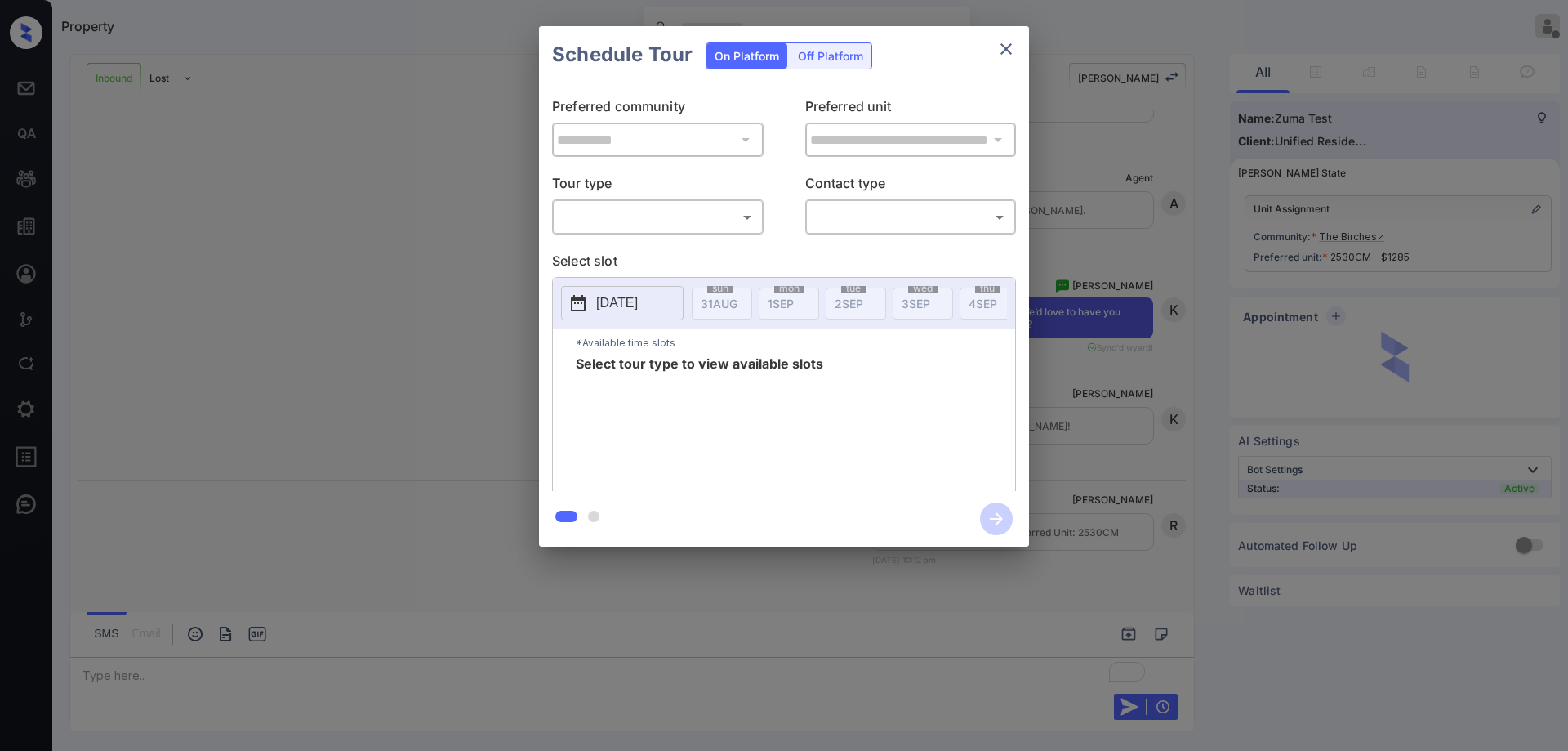
click at [686, 226] on body "Property [PERSON_NAME] Offline Set yourself online Set yourself on break Profil…" at bounding box center [784, 376] width 1568 height 751
type input "********"
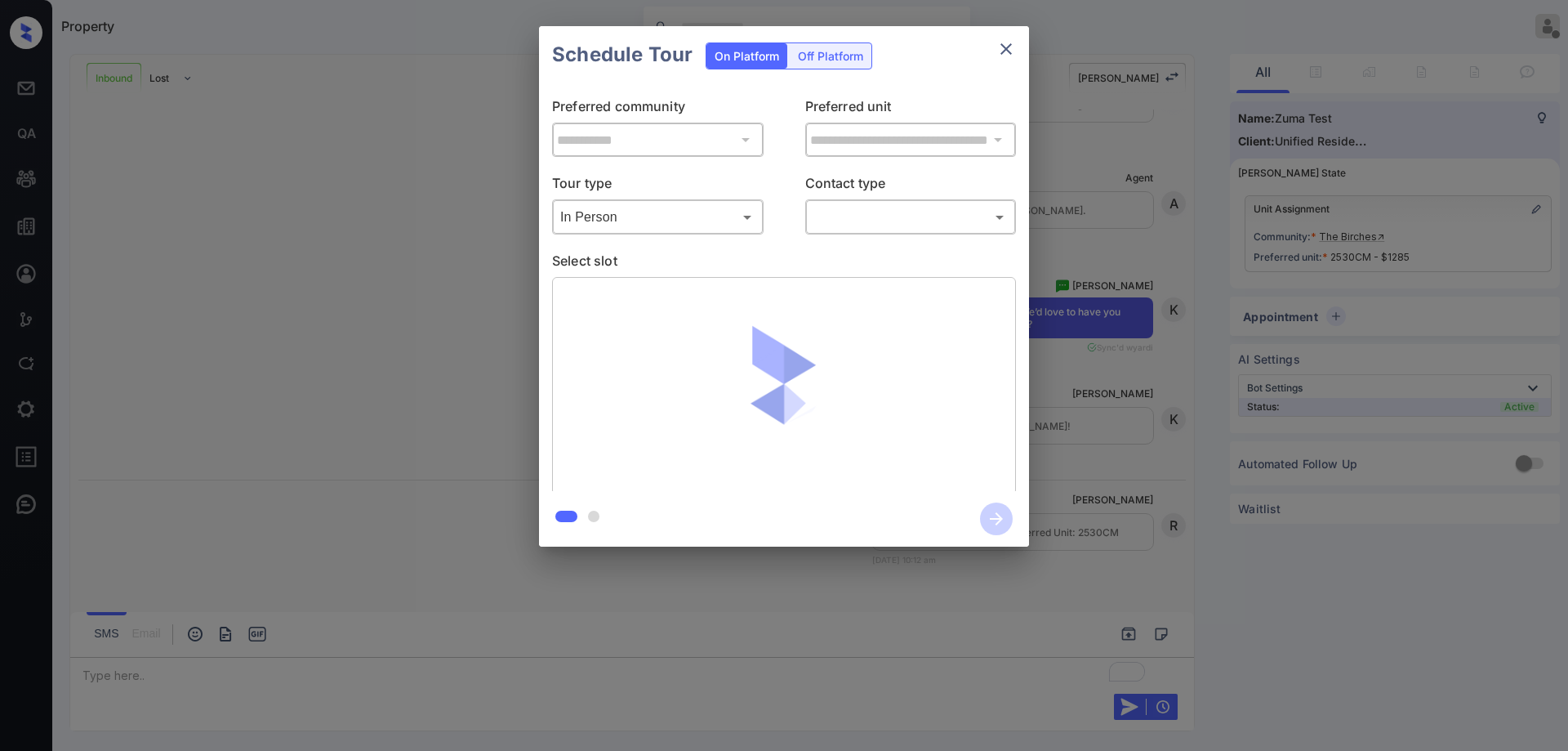
click at [911, 218] on body "Property [PERSON_NAME] Offline Set yourself online Set yourself on break Profil…" at bounding box center [784, 376] width 1568 height 751
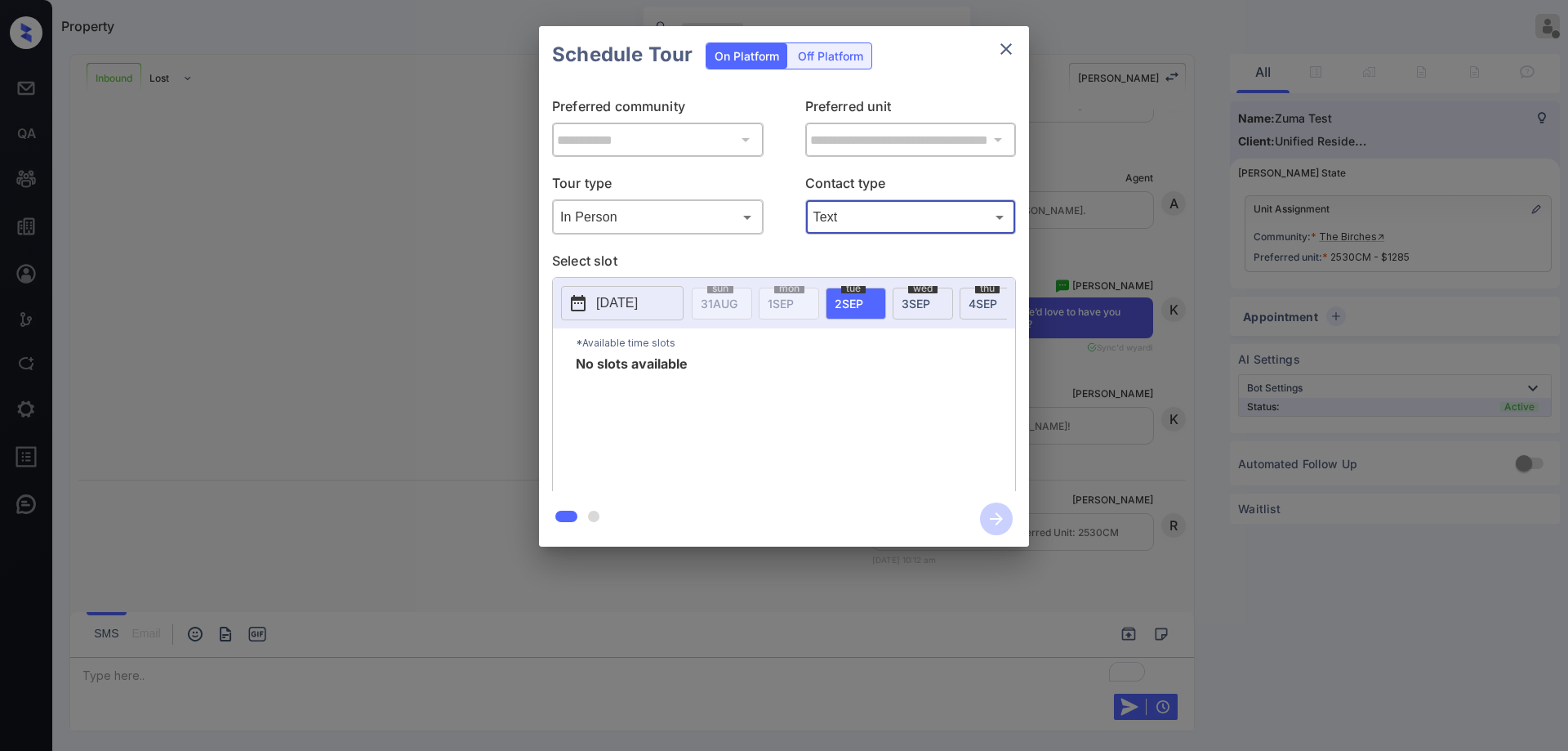
type input "****"
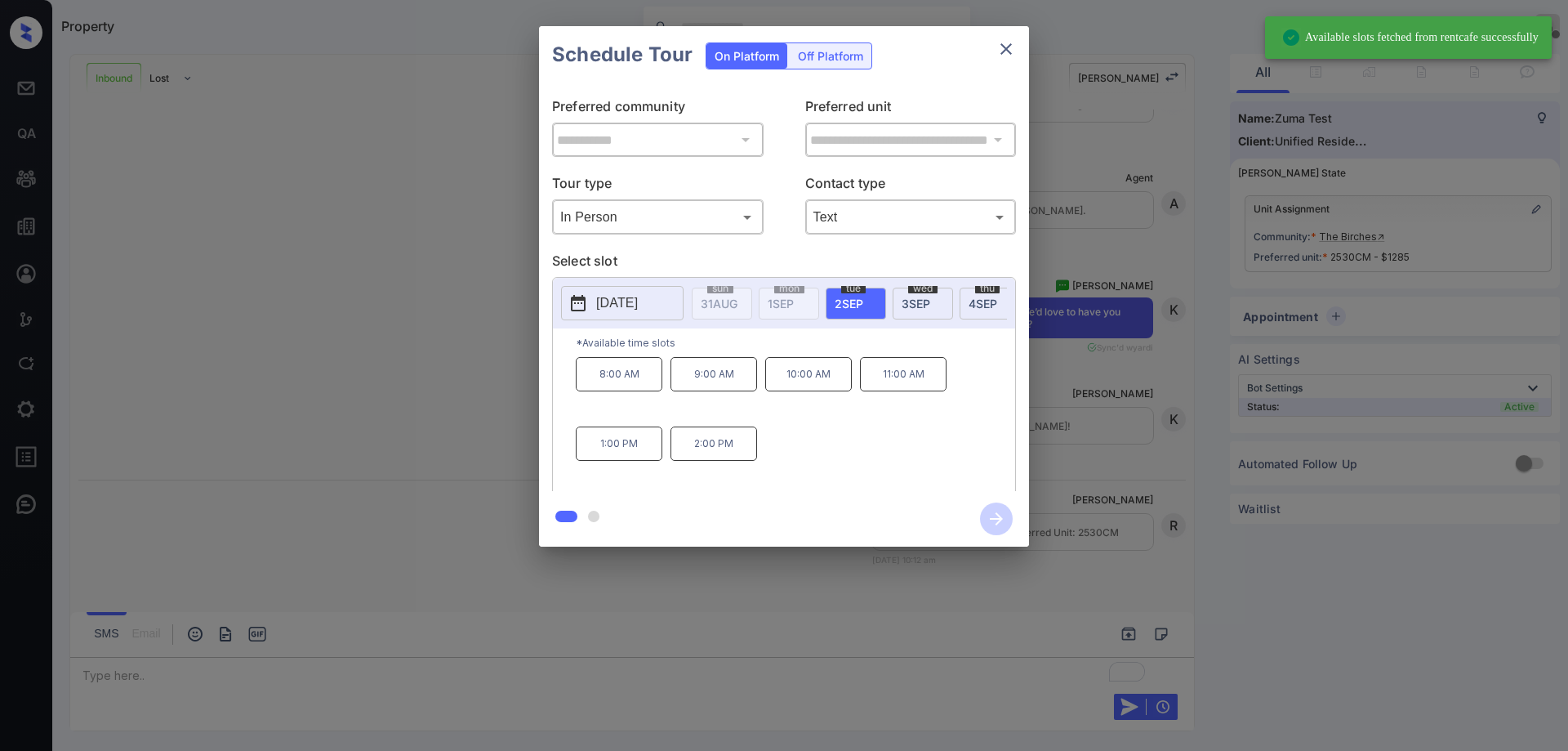
click at [779, 203] on div "Tour type In Person ******** ​ Contact type Text **** ​" at bounding box center [784, 204] width 464 height 61
click at [980, 308] on span "4 SEP" at bounding box center [983, 304] width 29 height 14
click at [714, 446] on p "2:00 PM" at bounding box center [714, 444] width 87 height 34
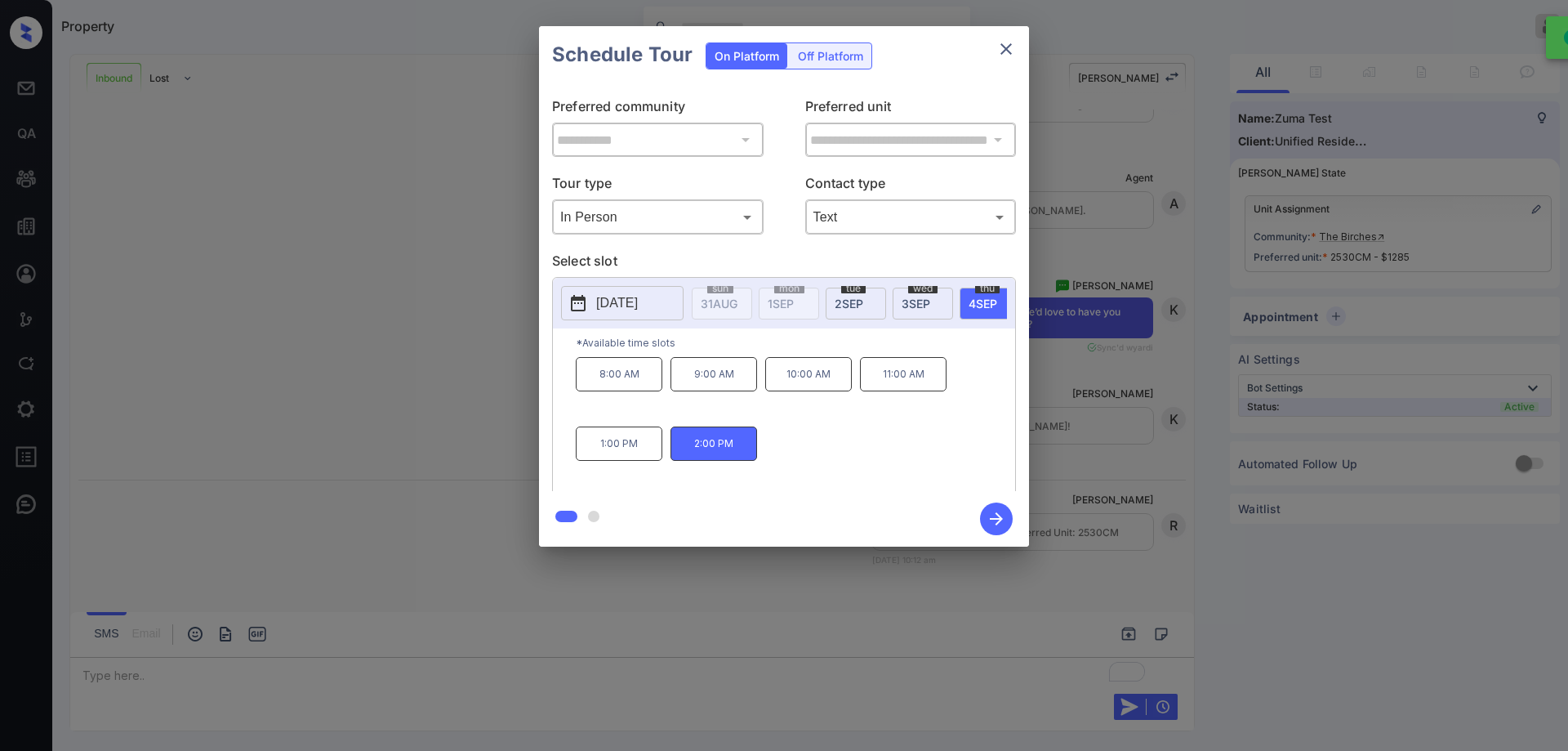
click at [981, 522] on icon "button" at bounding box center [996, 518] width 33 height 33
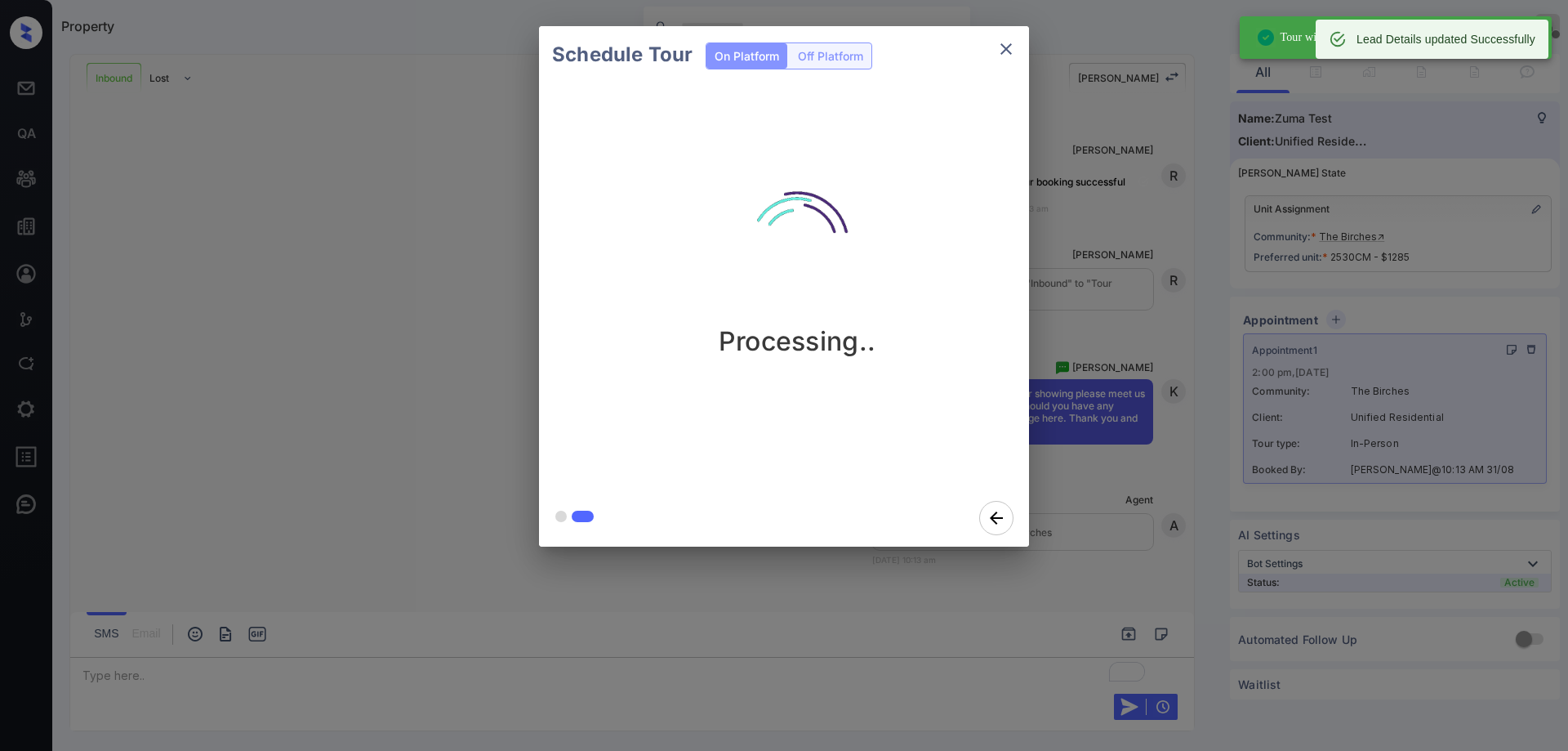
scroll to position [823, 0]
click at [999, 52] on icon "close" at bounding box center [1007, 49] width 20 height 20
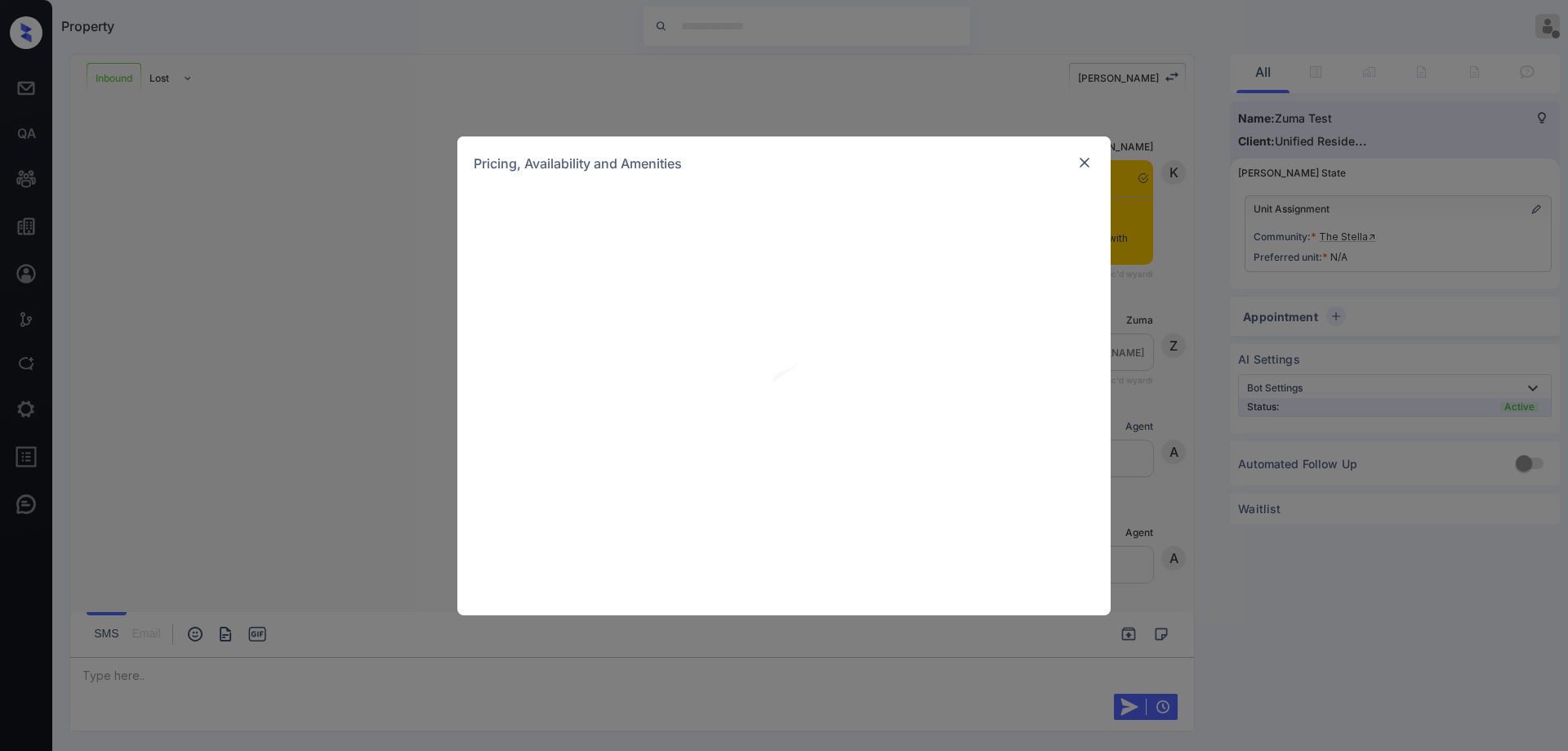
scroll to position [261, 0]
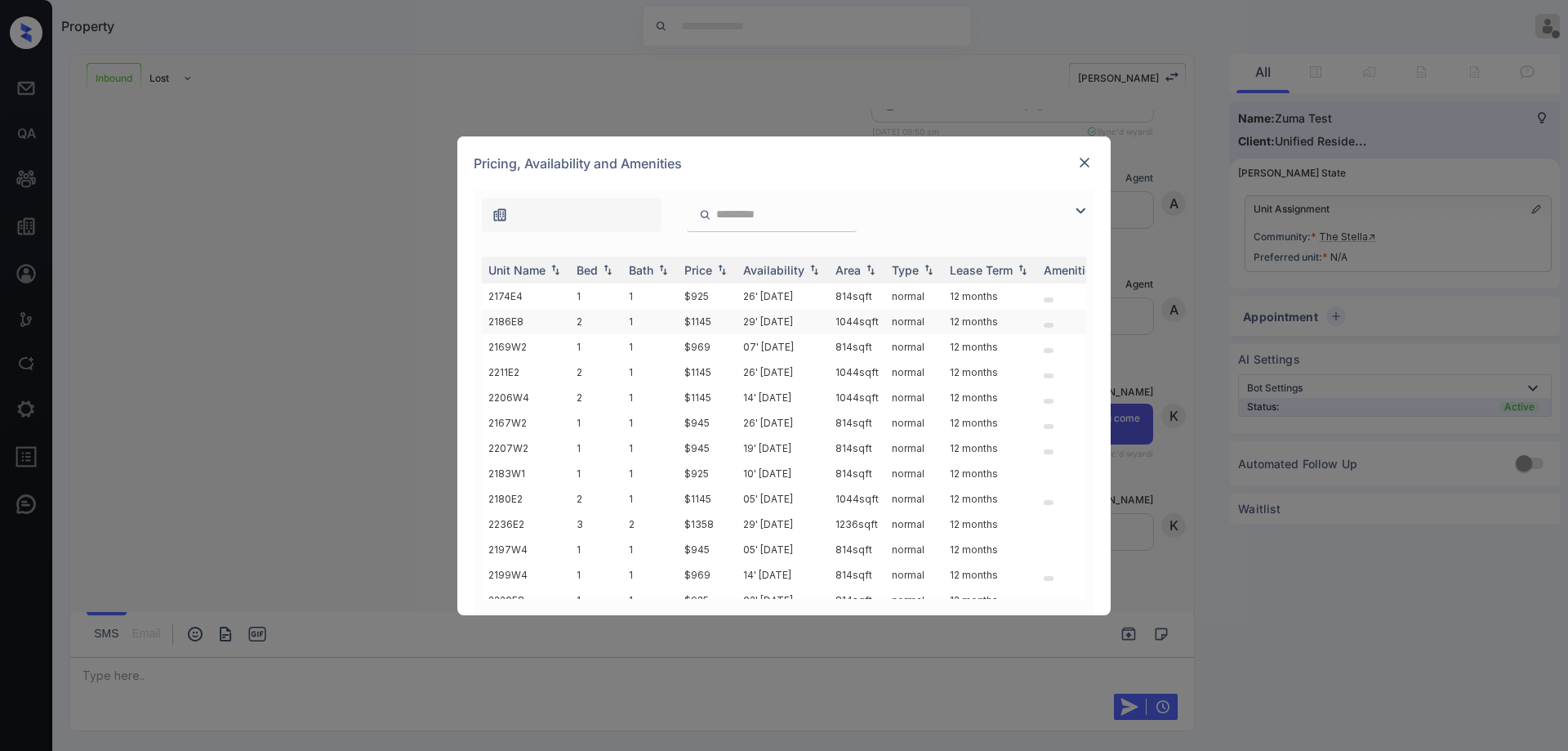
click at [879, 323] on td "1044 sqft" at bounding box center [857, 321] width 56 height 26
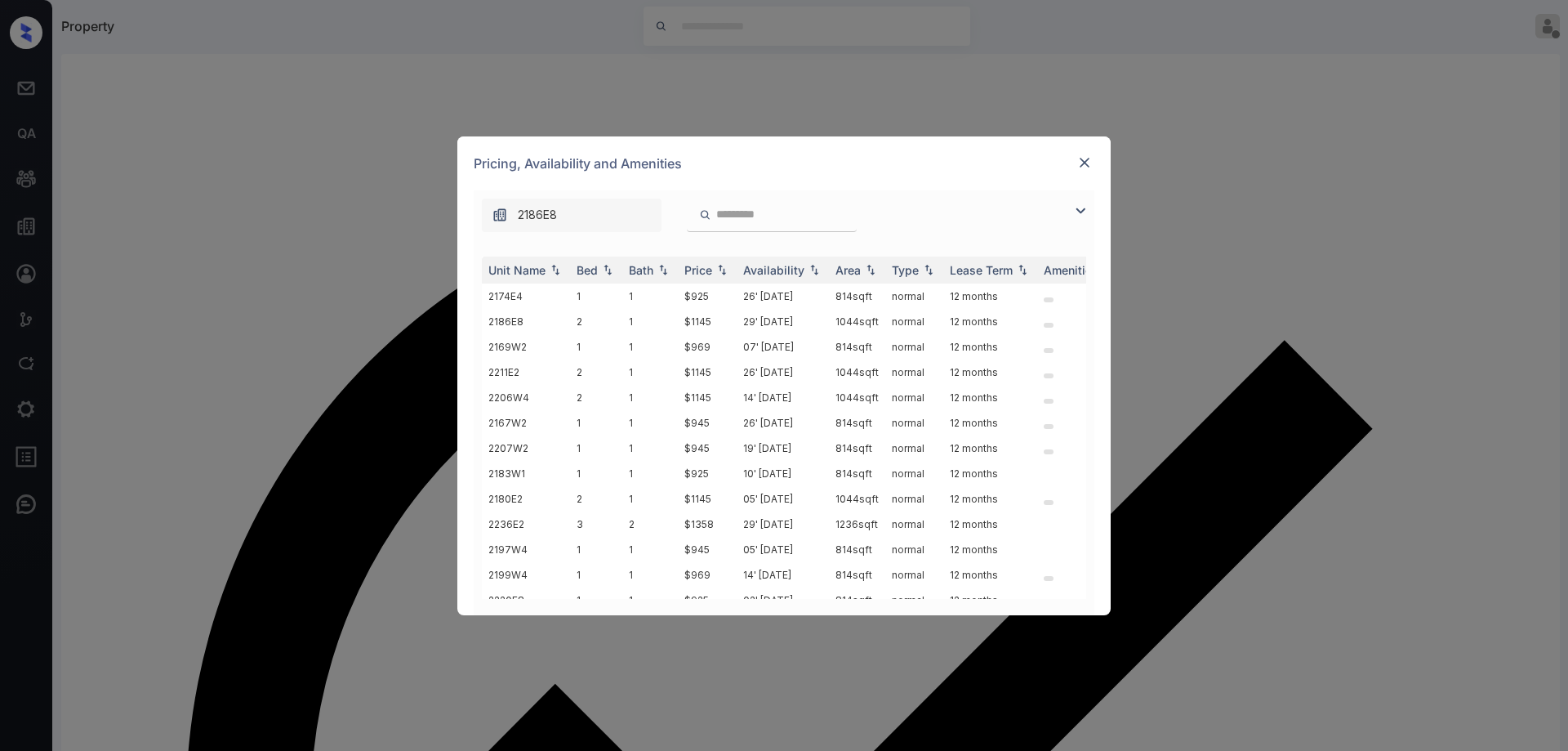
click at [1088, 165] on img at bounding box center [1084, 163] width 17 height 17
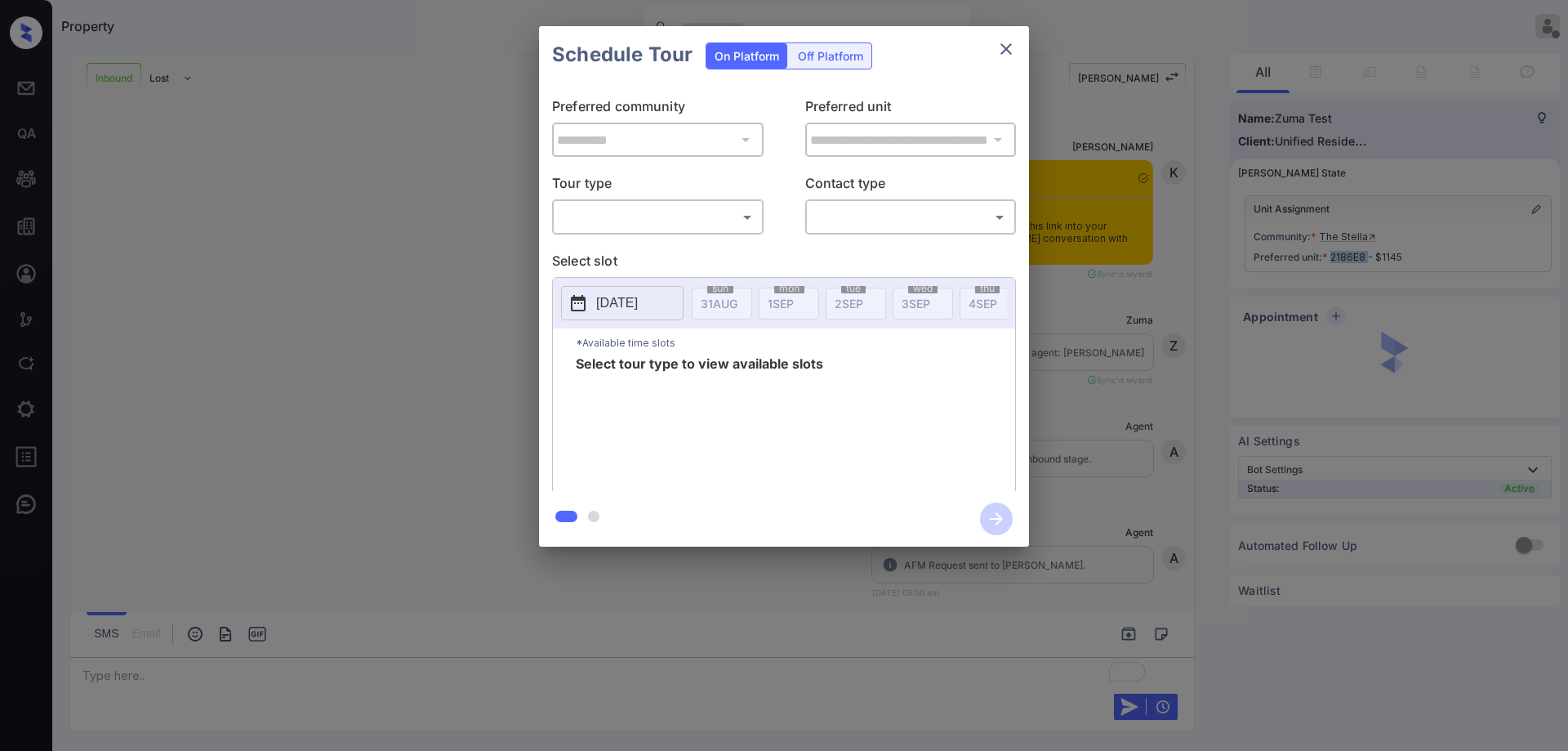
scroll to position [367, 0]
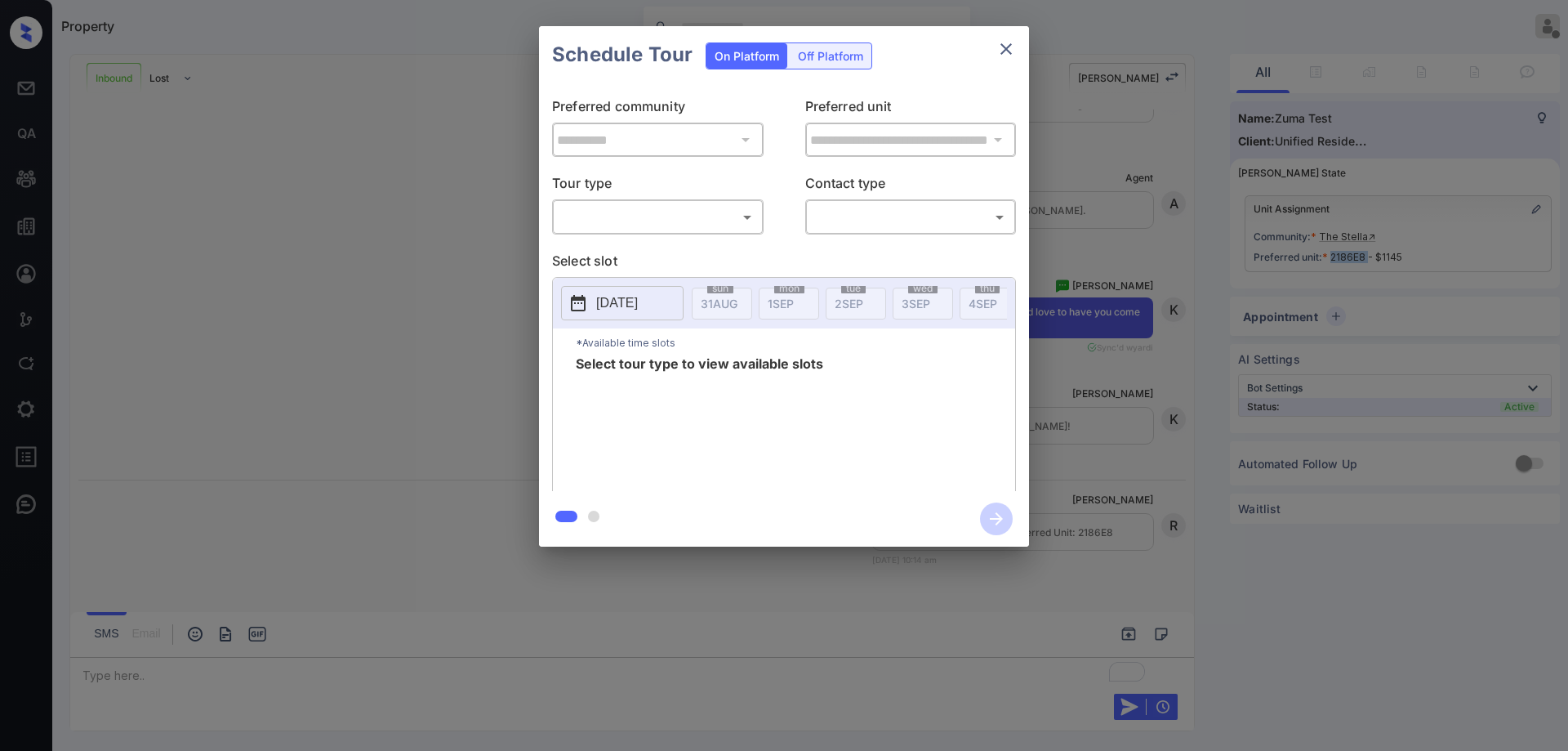
click at [697, 216] on body "Property Ryan Guarin Offline Set yourself online Set yourself on break Profile …" at bounding box center [784, 376] width 1568 height 751
type input "********"
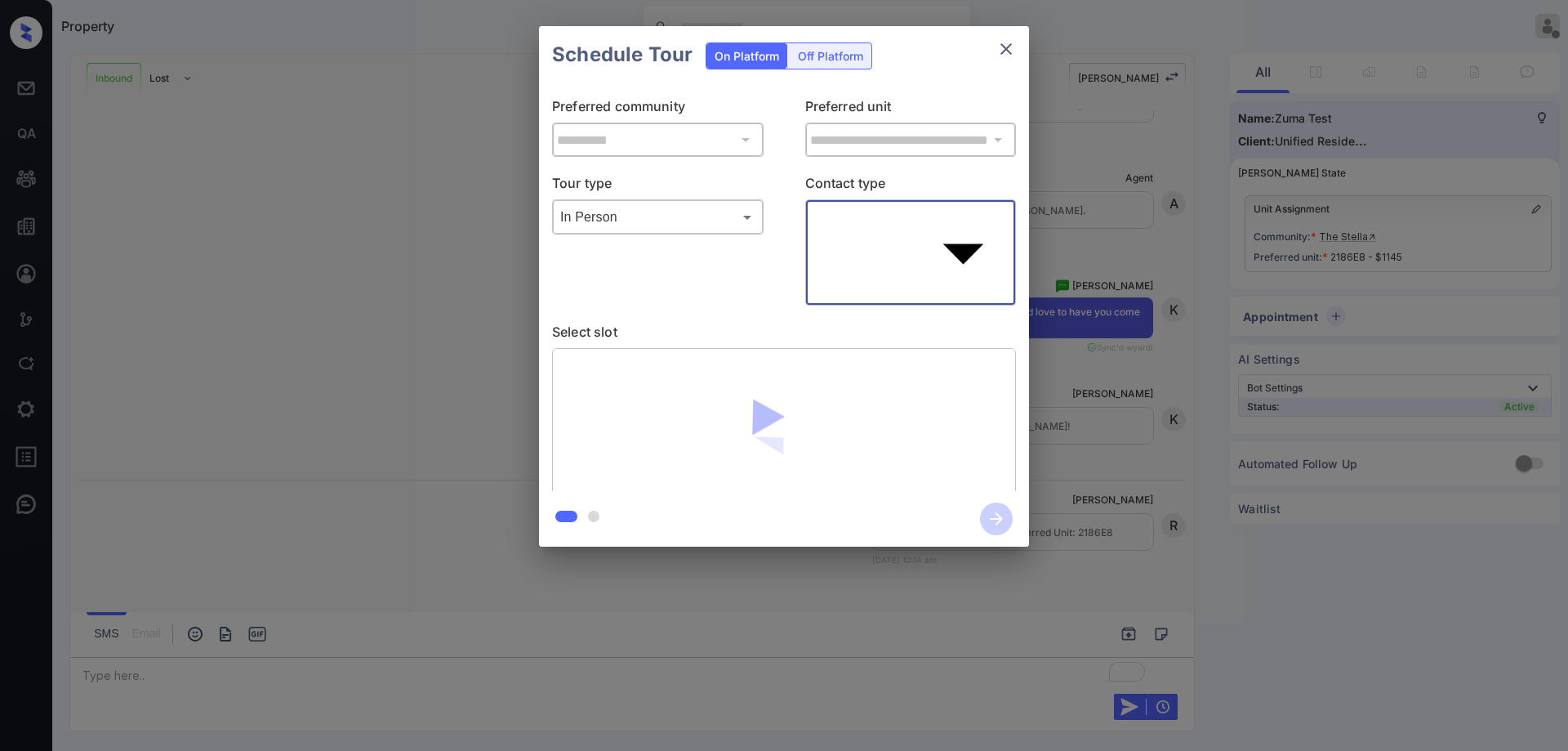
click at [879, 220] on body "Property Ryan Guarin Offline Set yourself online Set yourself on break Profile …" at bounding box center [784, 376] width 1568 height 751
type input "****"
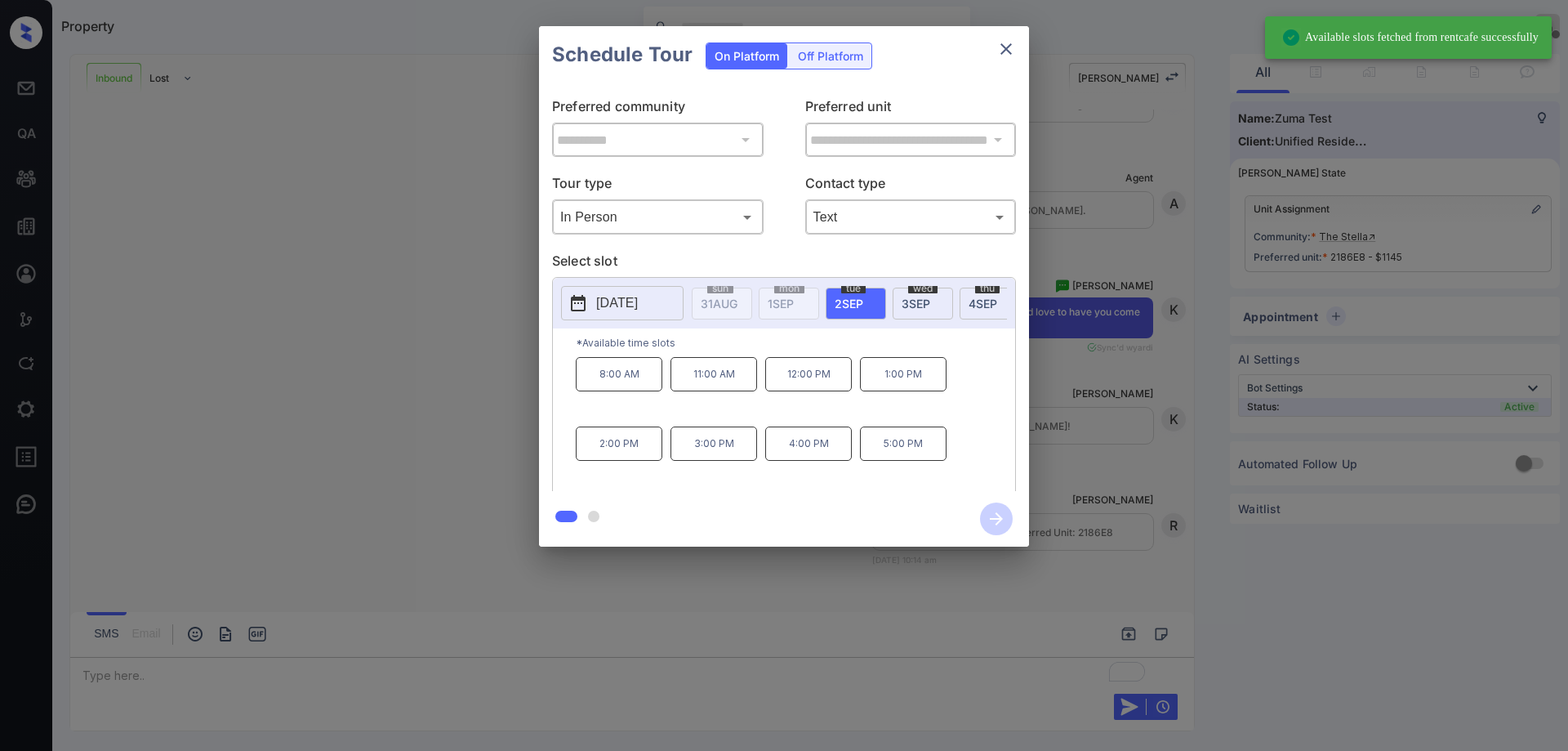
click at [976, 308] on span "4 SEP" at bounding box center [983, 304] width 29 height 14
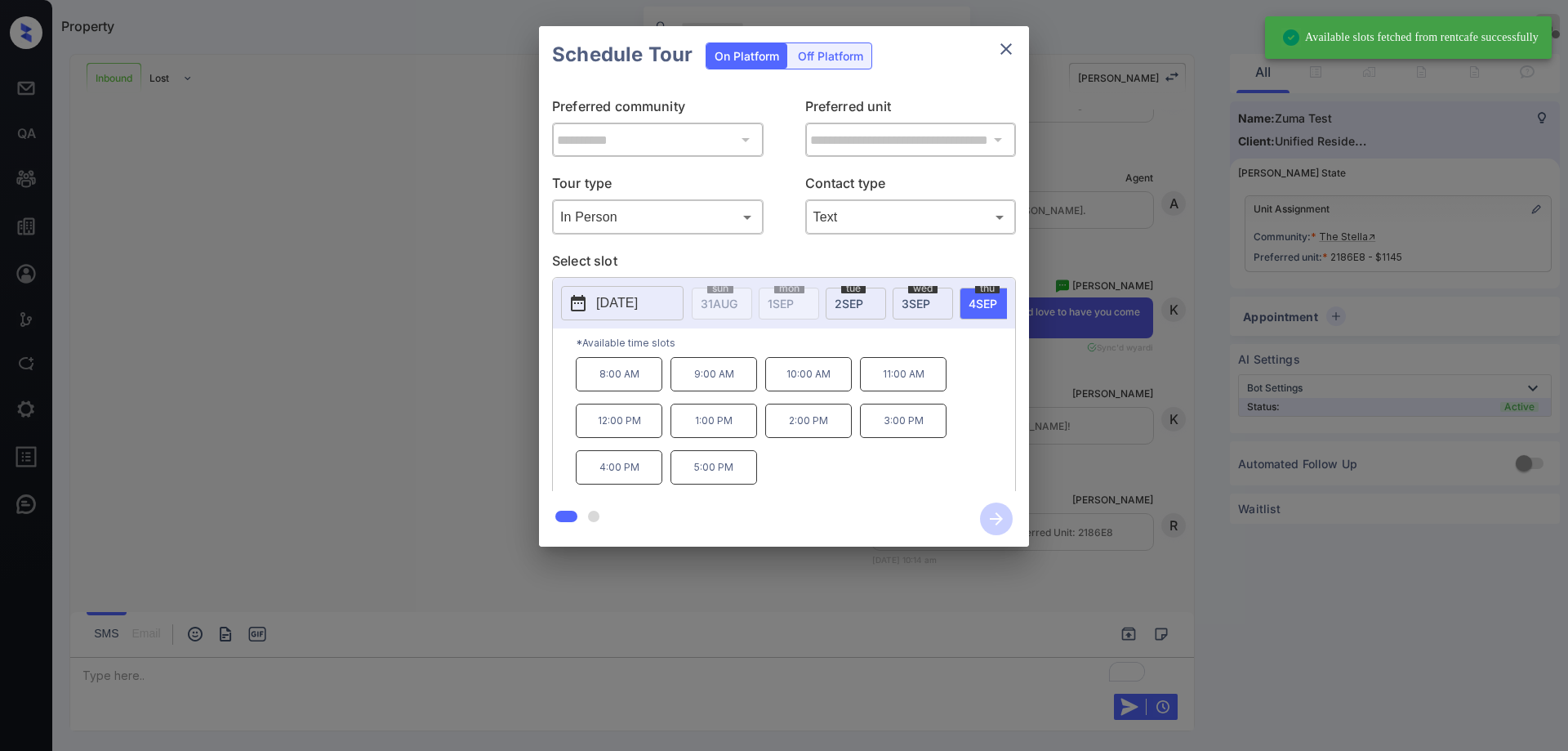
click at [709, 471] on p "5:00 PM" at bounding box center [714, 467] width 87 height 34
click at [720, 424] on p "1:00 PM" at bounding box center [714, 421] width 87 height 34
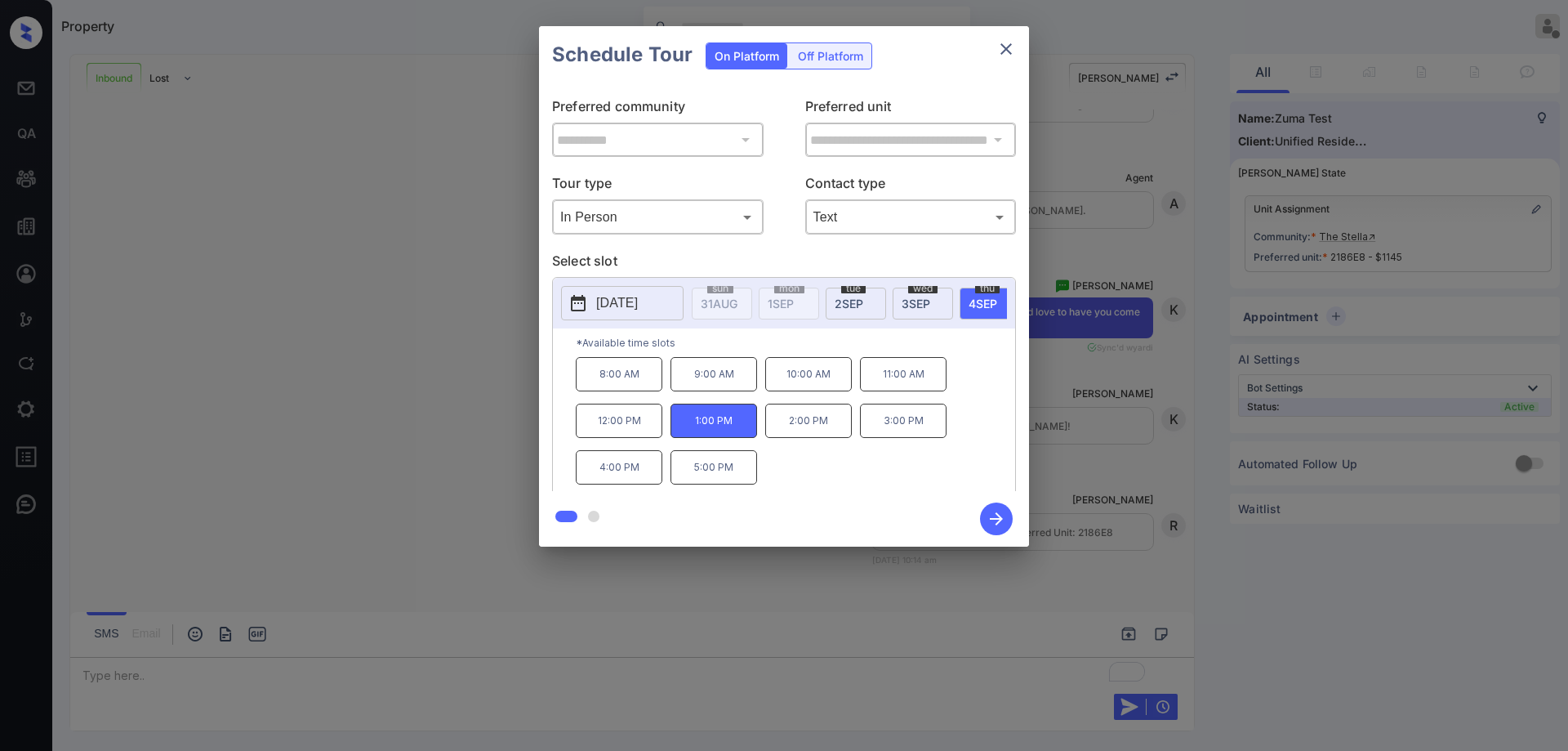
click at [999, 519] on icon "button" at bounding box center [996, 518] width 13 height 13
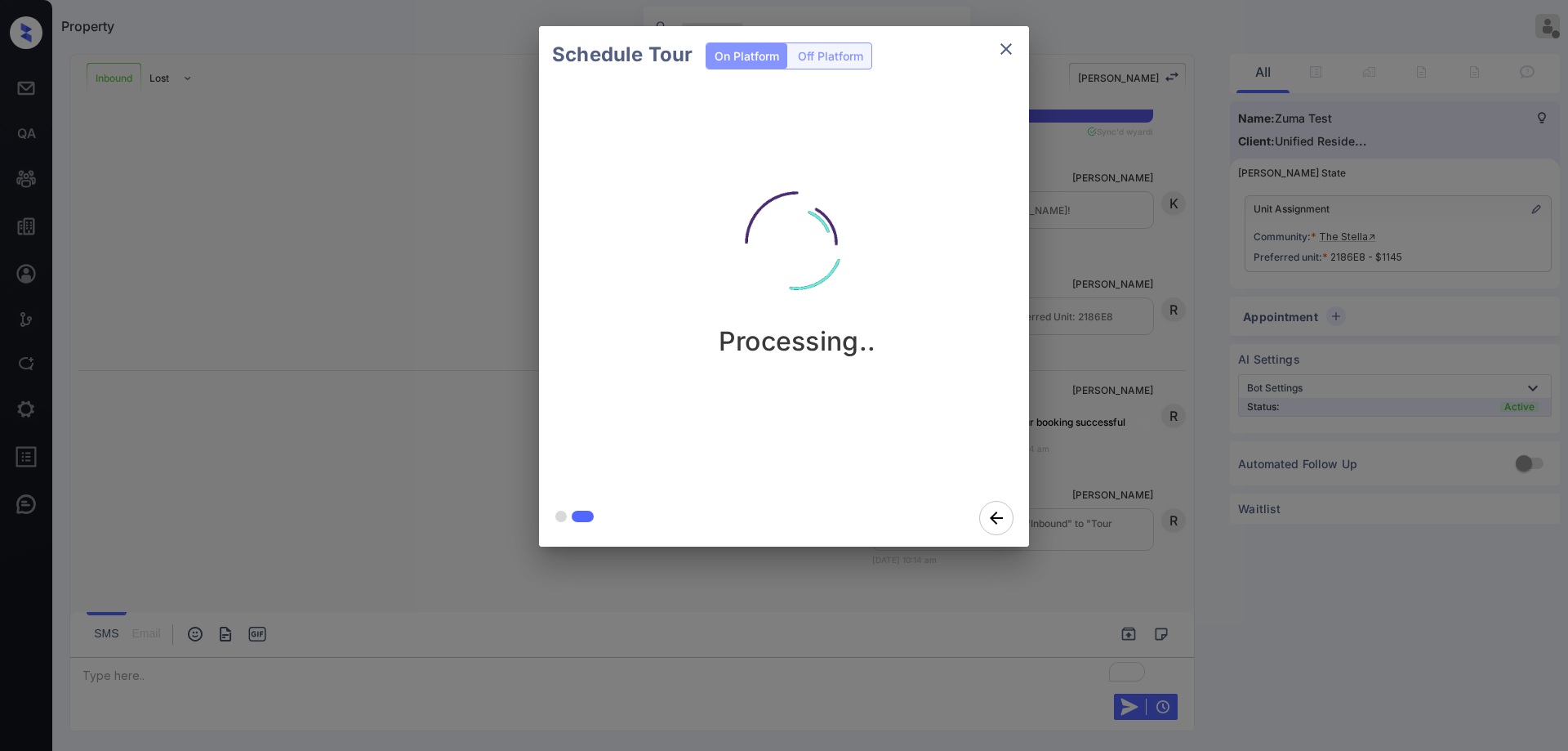
scroll to position [582, 0]
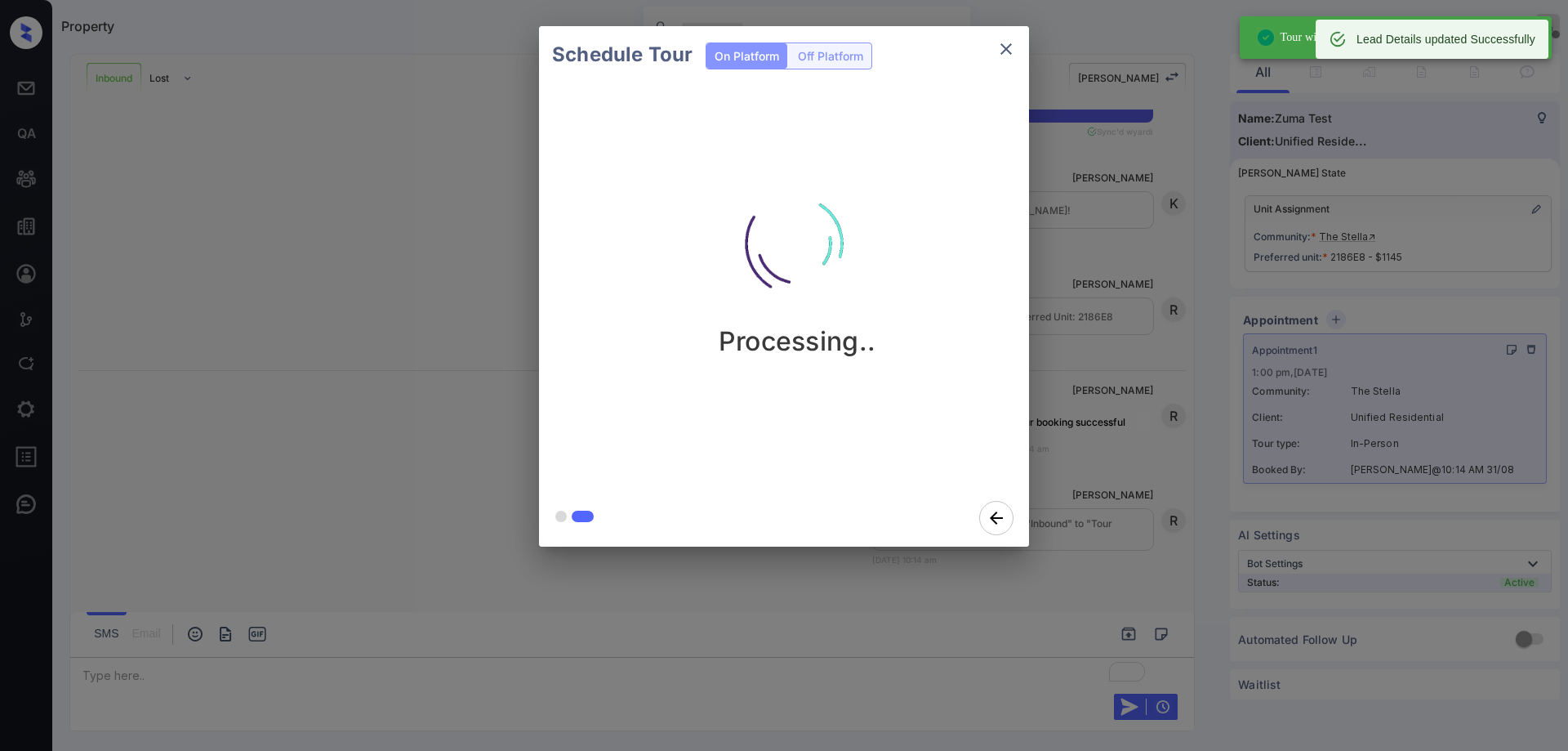
click at [1007, 50] on icon "close" at bounding box center [1007, 49] width 12 height 12
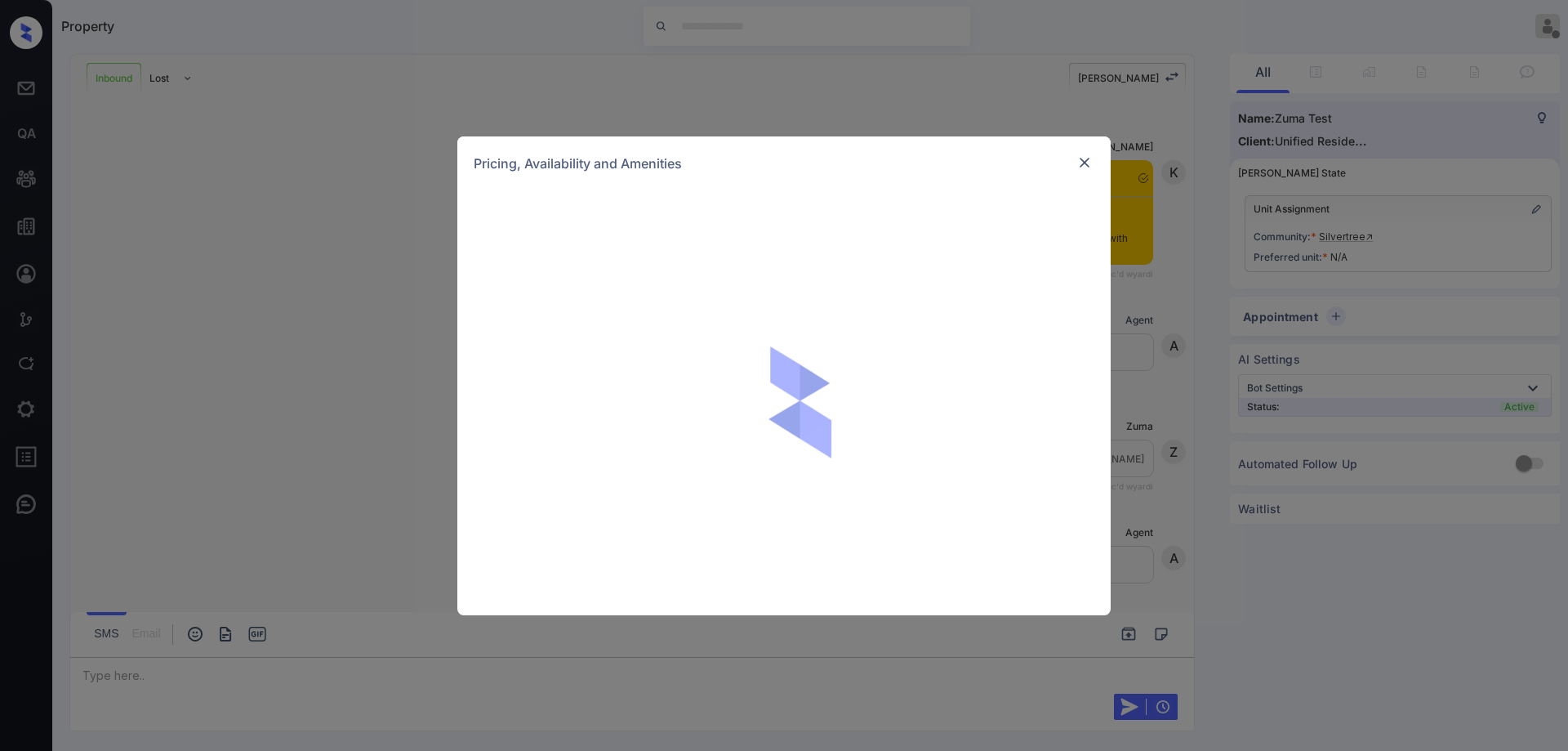
scroll to position [261, 0]
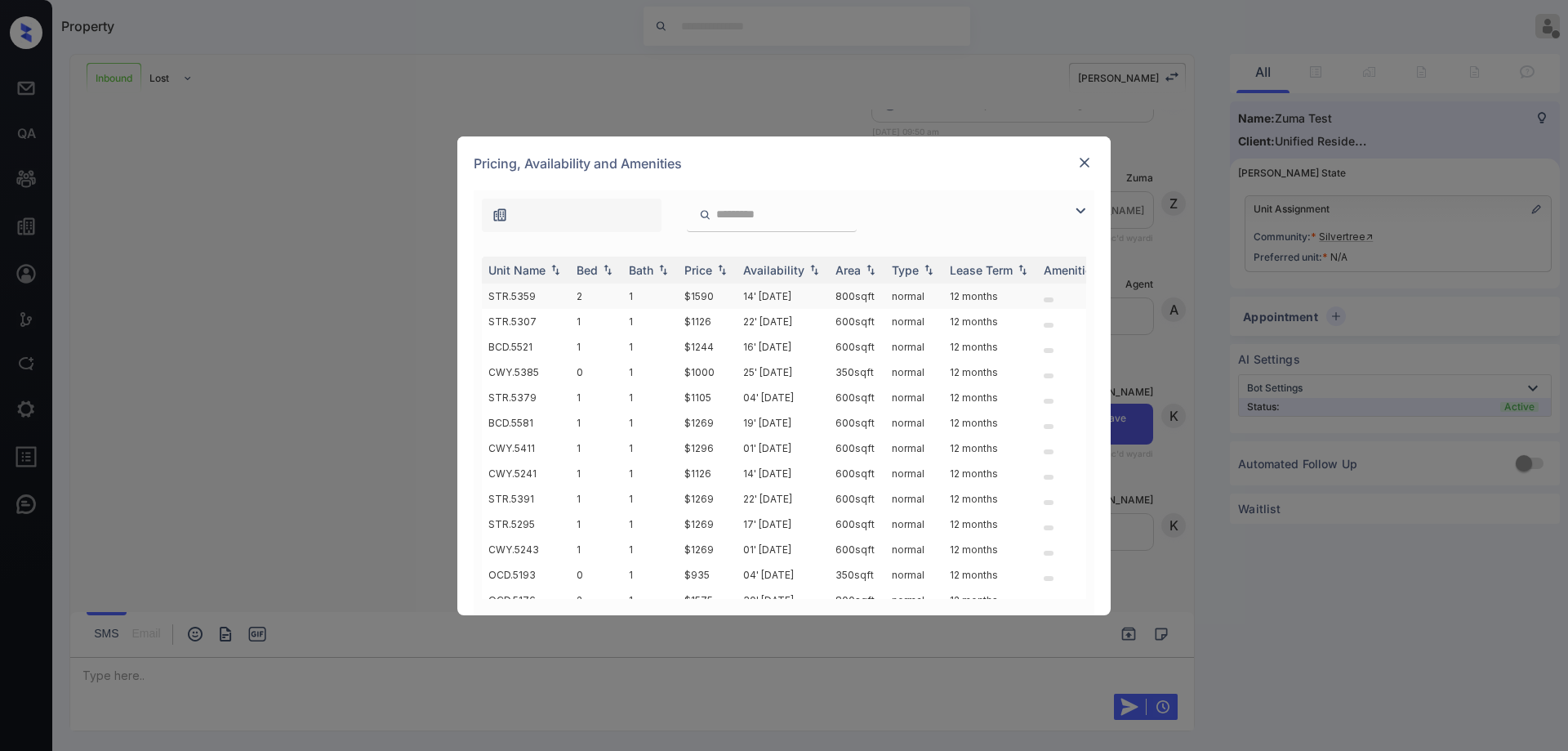
click at [791, 298] on td "14' Oct 25" at bounding box center [783, 297] width 93 height 26
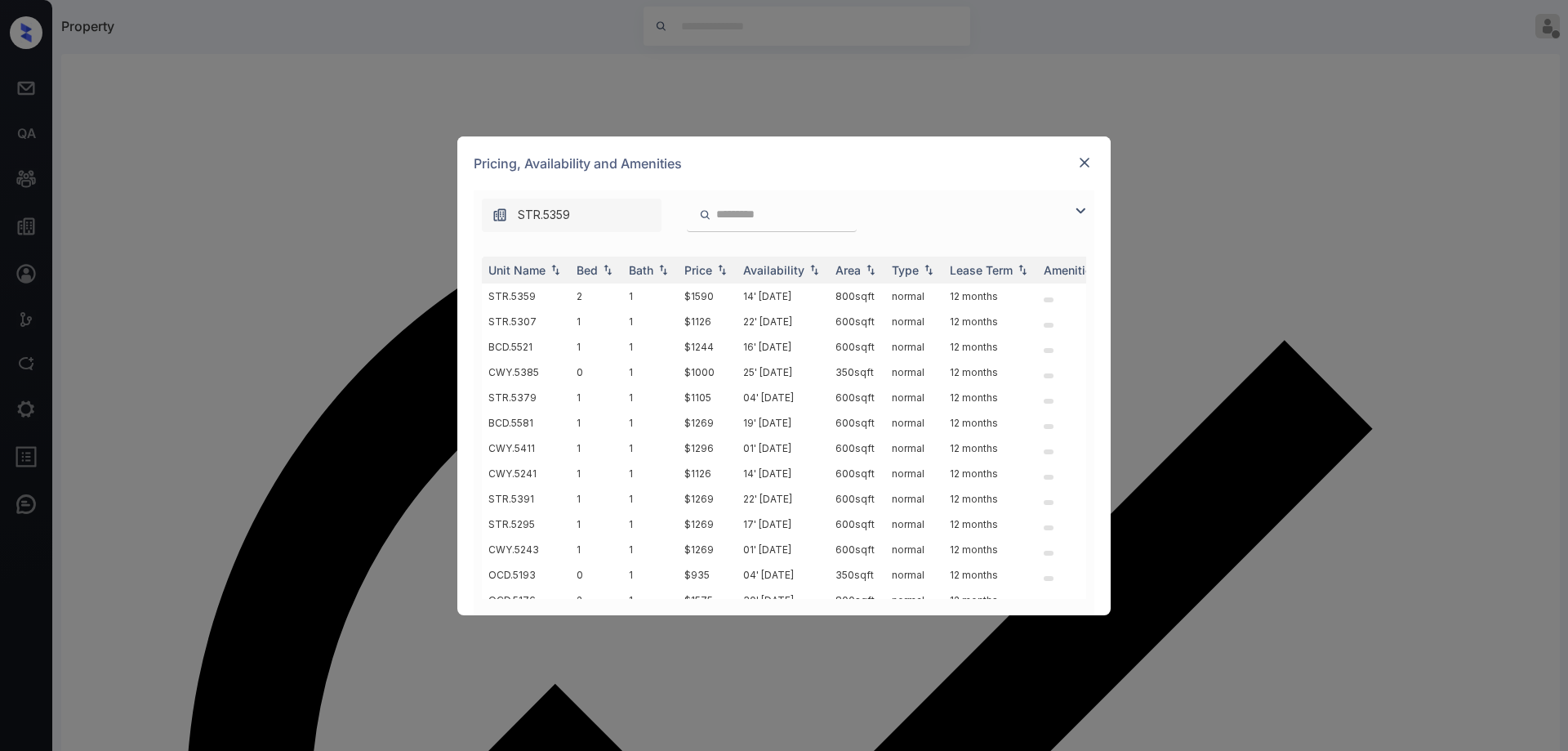
click at [1083, 159] on img at bounding box center [1084, 163] width 17 height 17
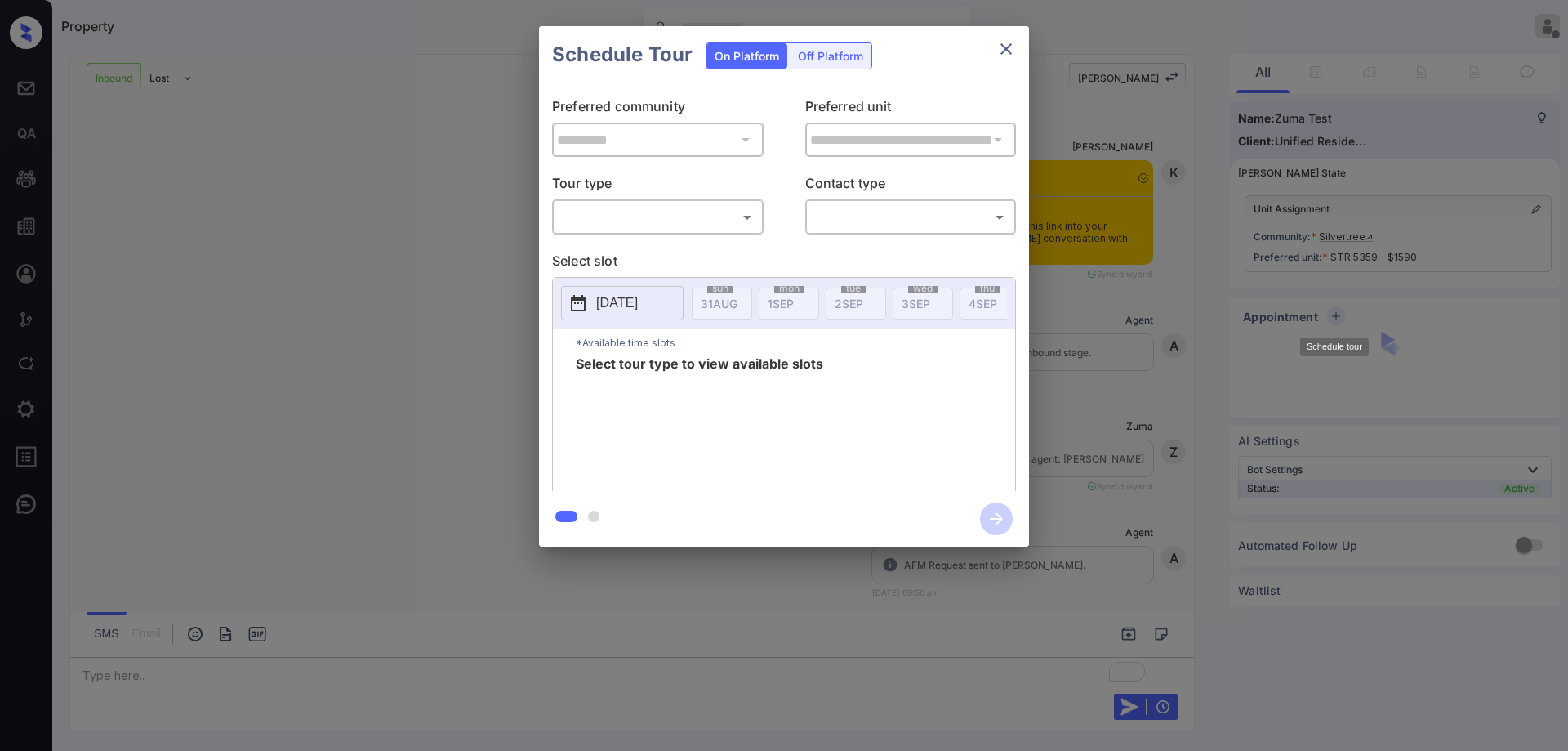
scroll to position [367, 0]
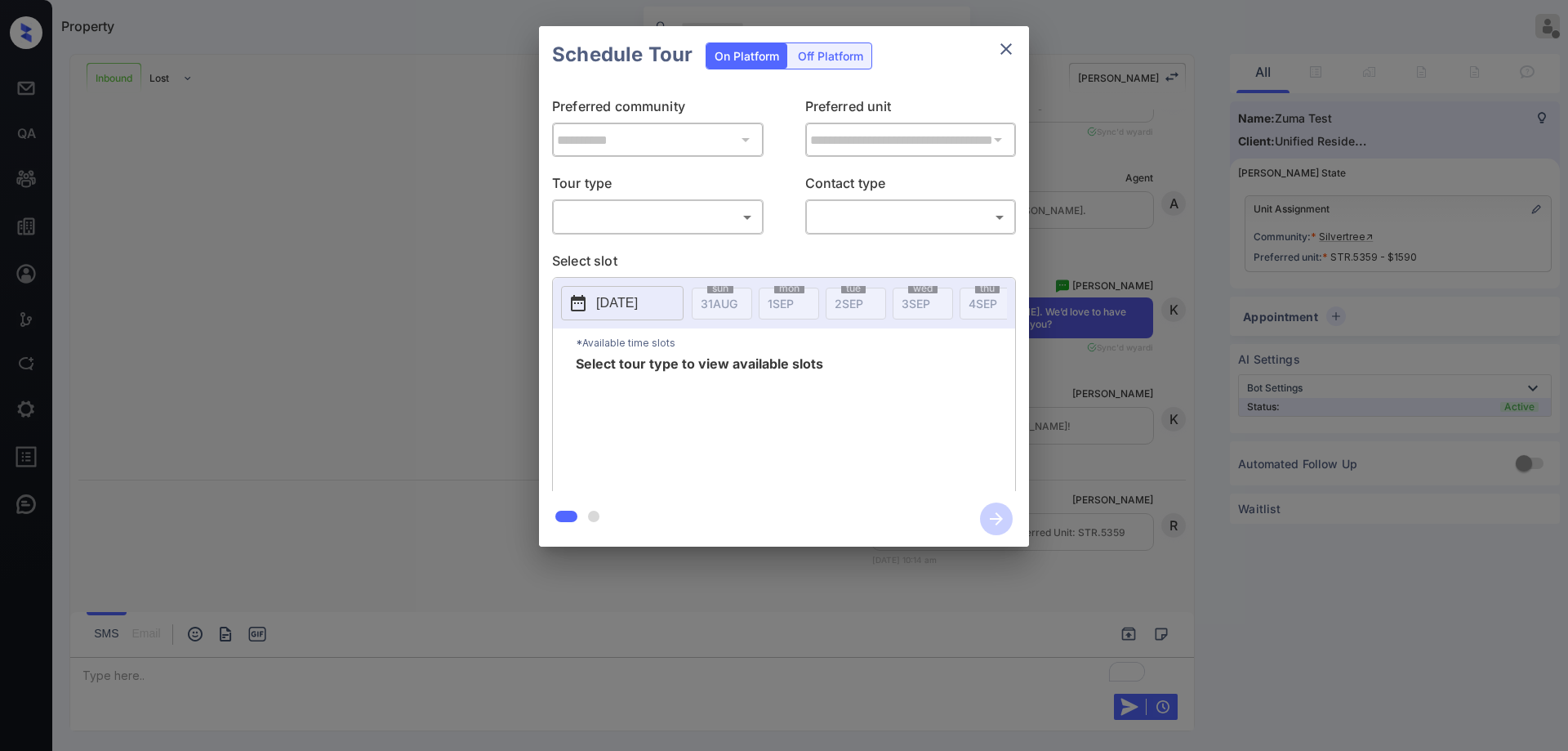
click at [685, 208] on body "Property [PERSON_NAME] Offline Set yourself online Set yourself on break Profil…" at bounding box center [784, 376] width 1568 height 751
type input "********"
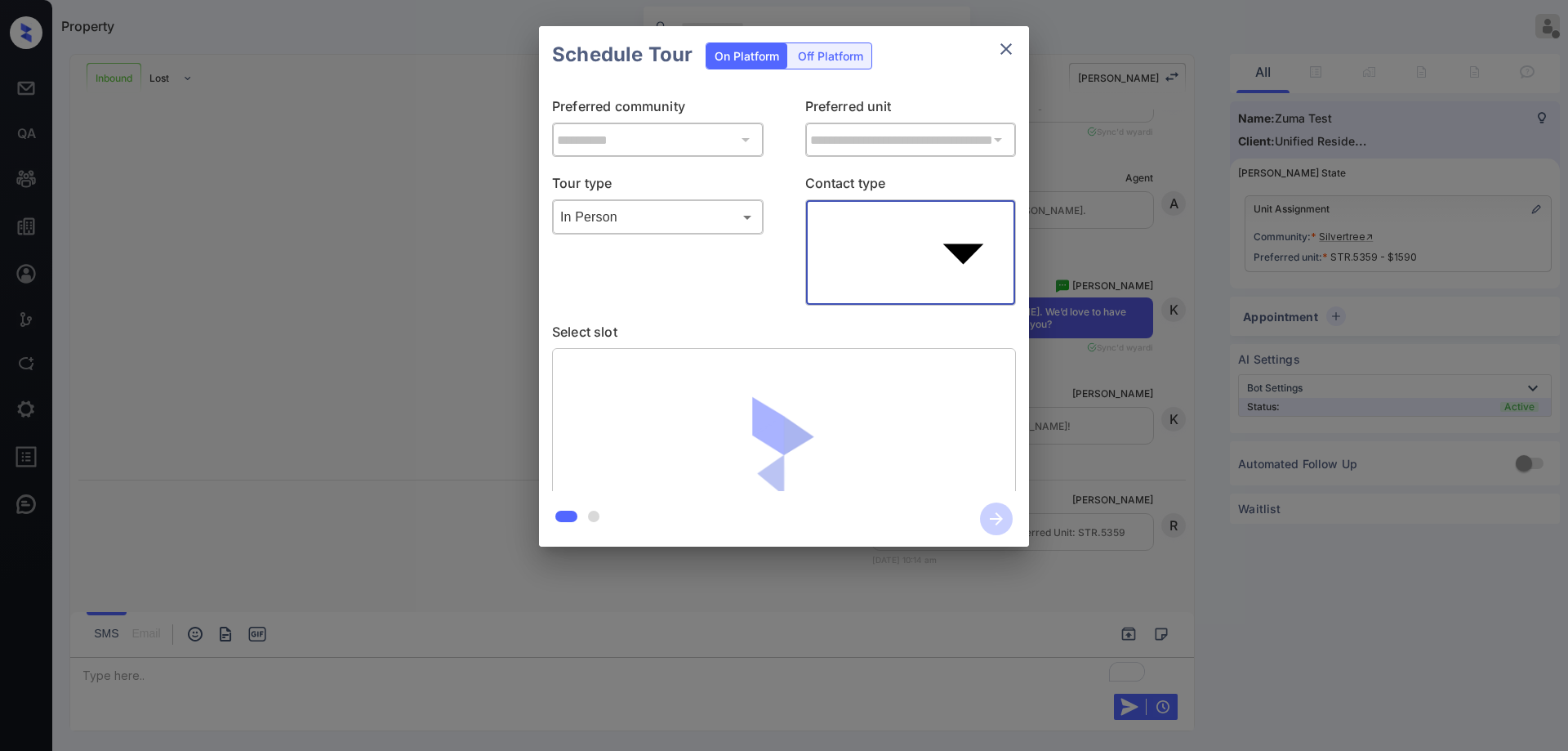
click at [873, 223] on body "Property [PERSON_NAME] Offline Set yourself online Set yourself on break Profil…" at bounding box center [784, 376] width 1568 height 751
type input "****"
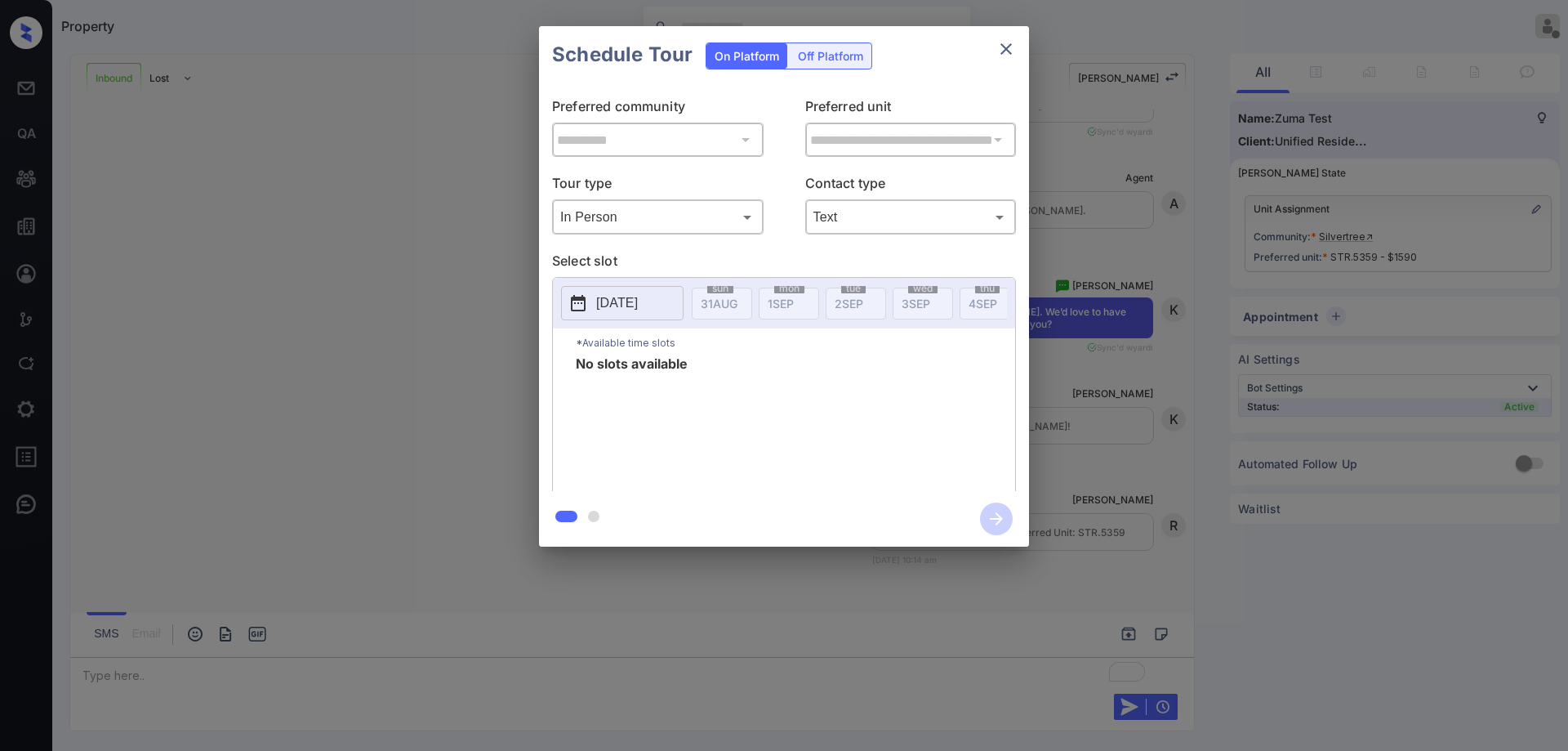
click at [1002, 48] on icon "close" at bounding box center [1007, 49] width 20 height 20
